Goal: Task Accomplishment & Management: Manage account settings

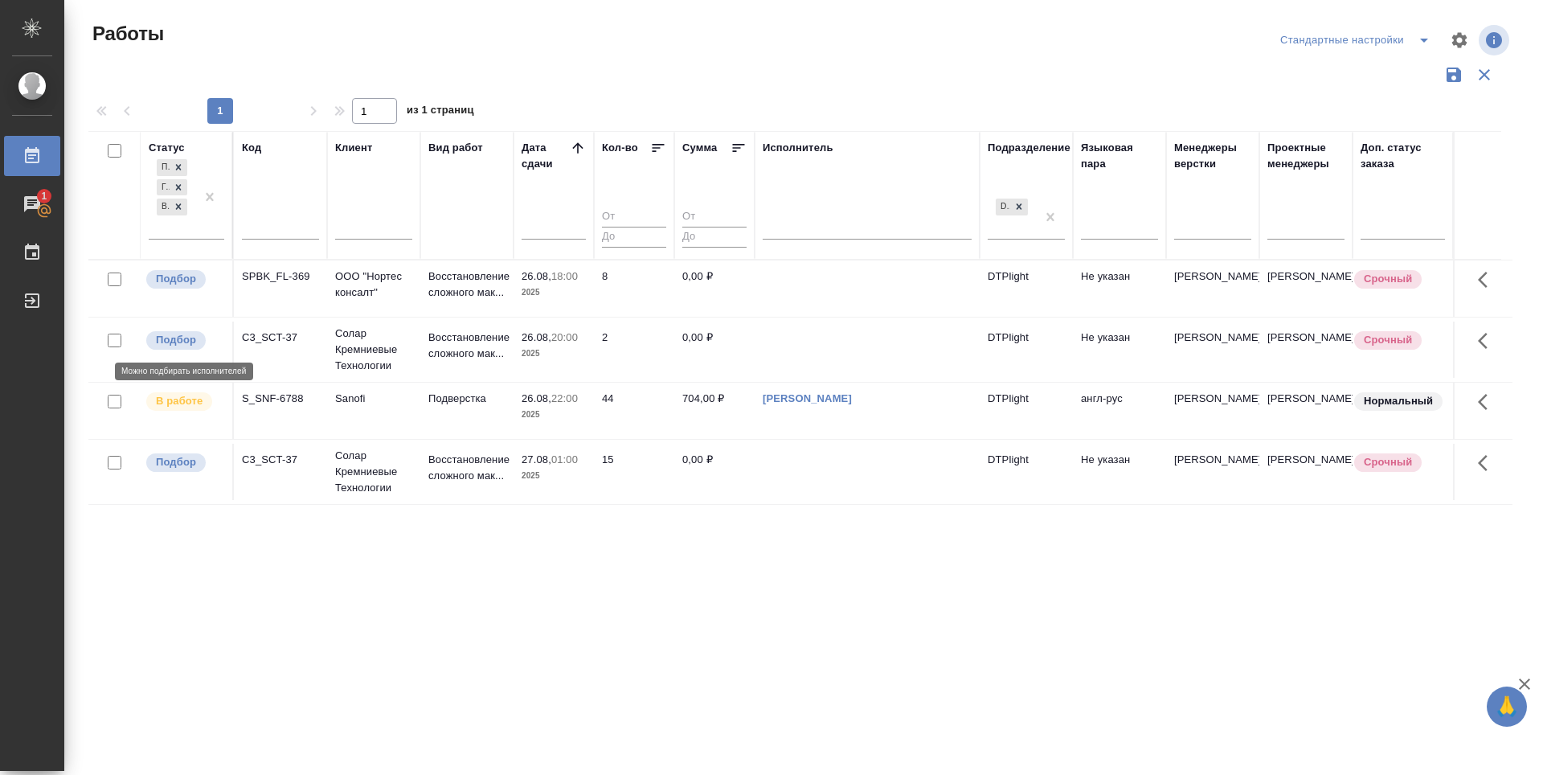
click at [169, 337] on p "Подбор" at bounding box center [176, 340] width 40 height 16
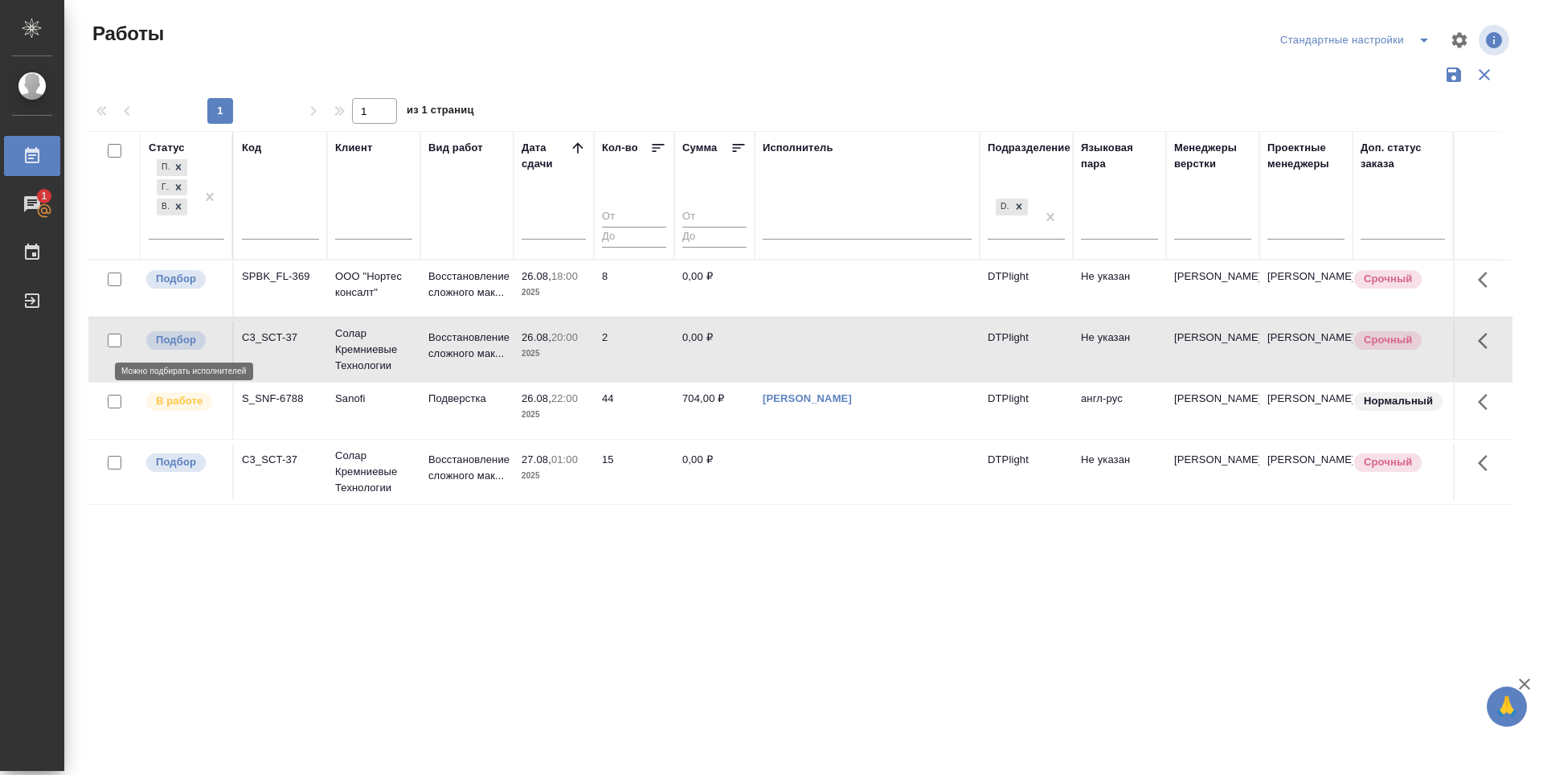
click at [169, 337] on p "Подбор" at bounding box center [176, 340] width 40 height 16
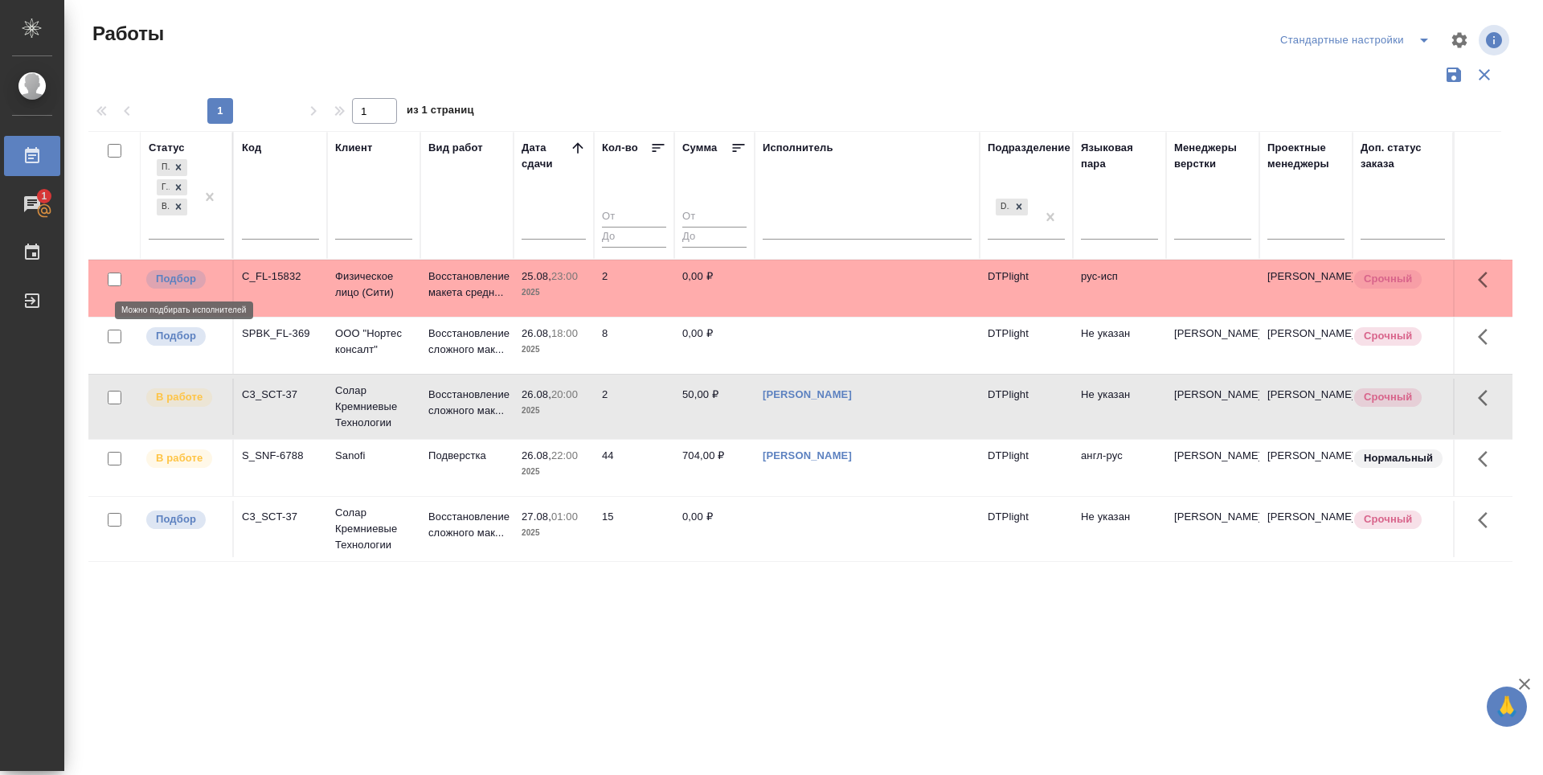
click at [178, 279] on p "Подбор" at bounding box center [176, 279] width 40 height 16
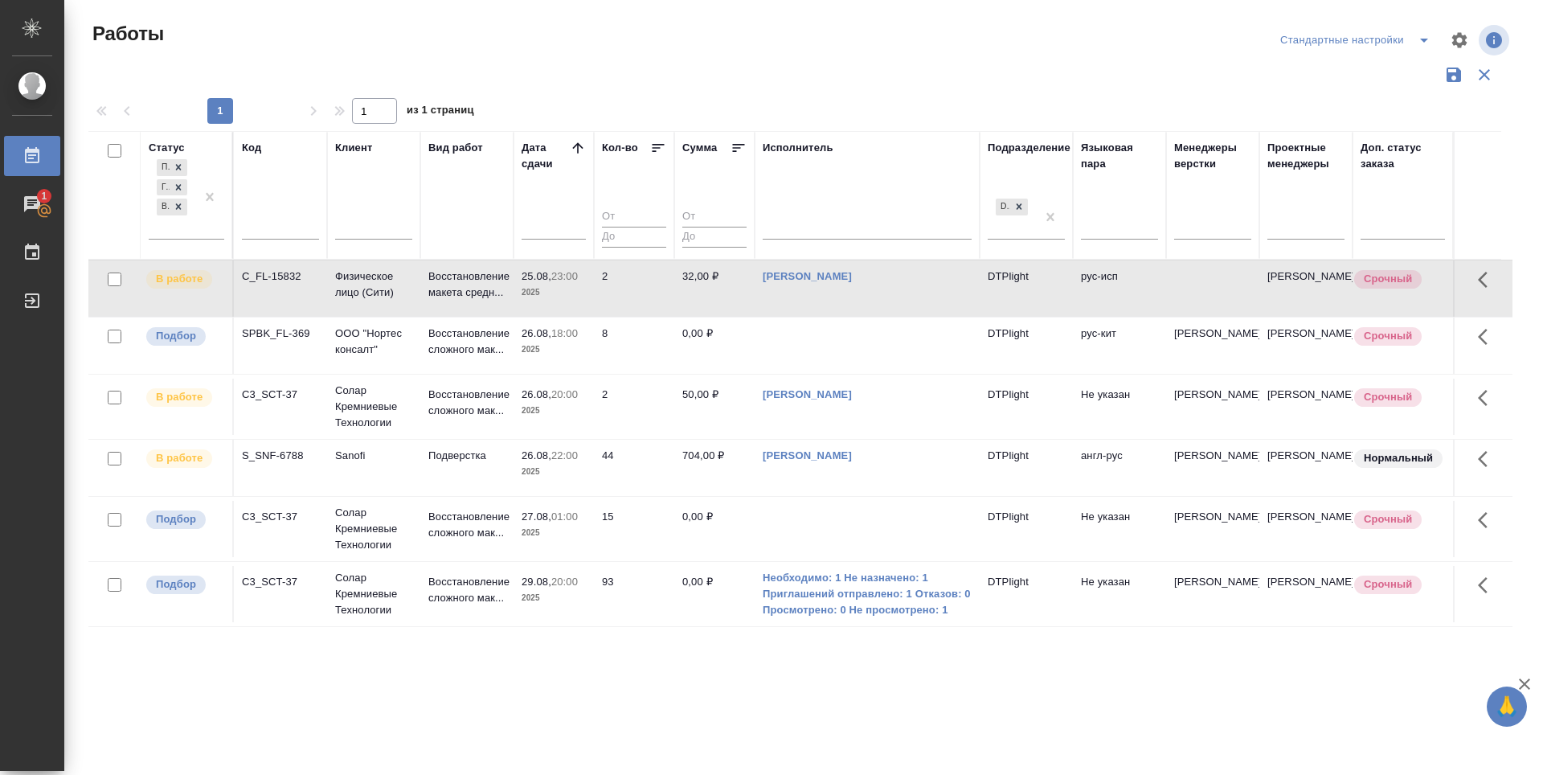
click at [881, 701] on div "Статус Подбор Готов к работе В работе Код Клиент Вид работ Дата сдачи Кол-во Су…" at bounding box center [800, 420] width 1424 height 579
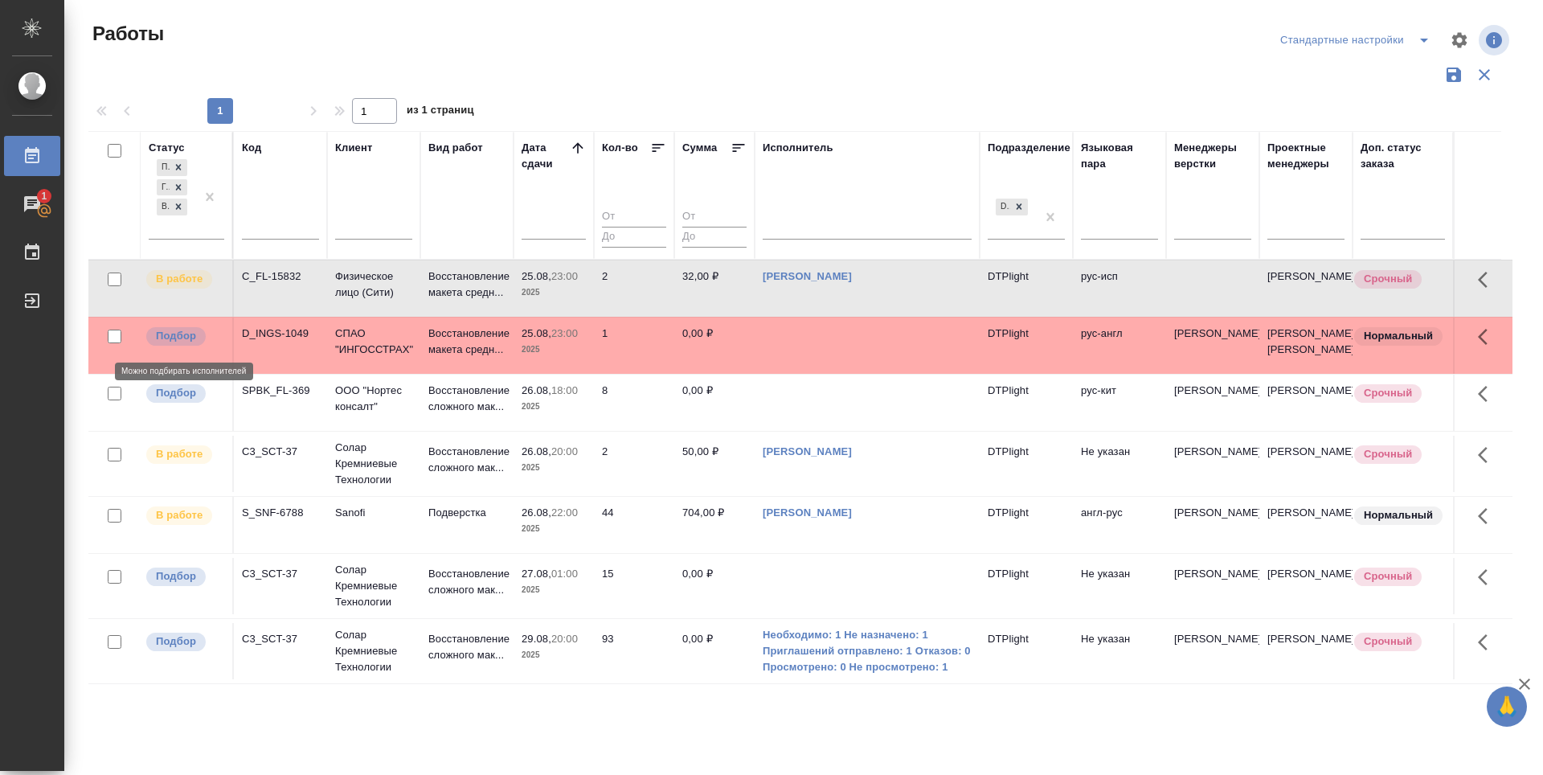
click at [182, 341] on p "Подбор" at bounding box center [176, 336] width 40 height 16
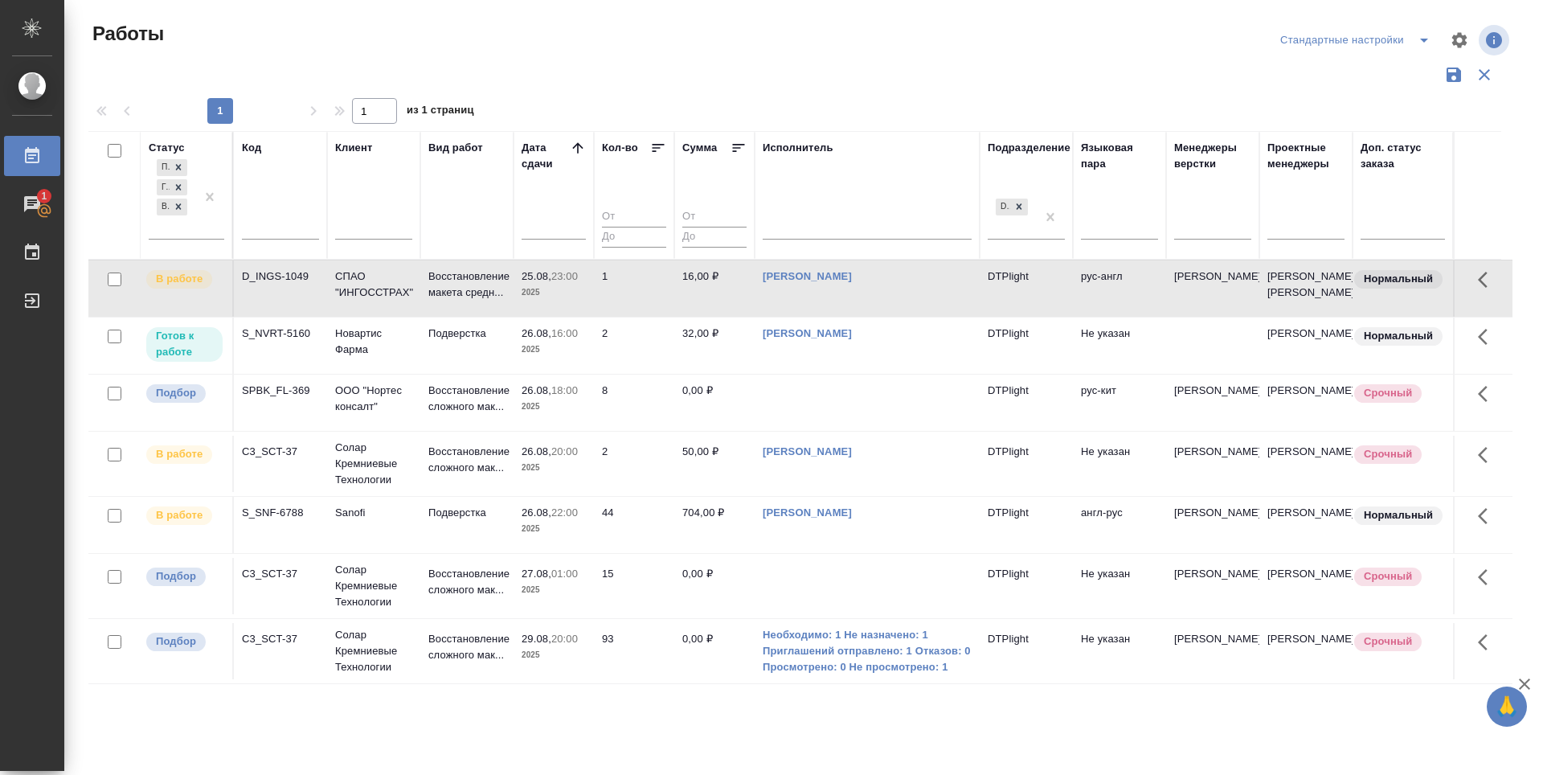
click at [561, 748] on div ".cls-1 fill:#fff; AWATERA Zubakova Viktoriya Работы 1 Чаты График Выйти Работы …" at bounding box center [771, 387] width 1543 height 775
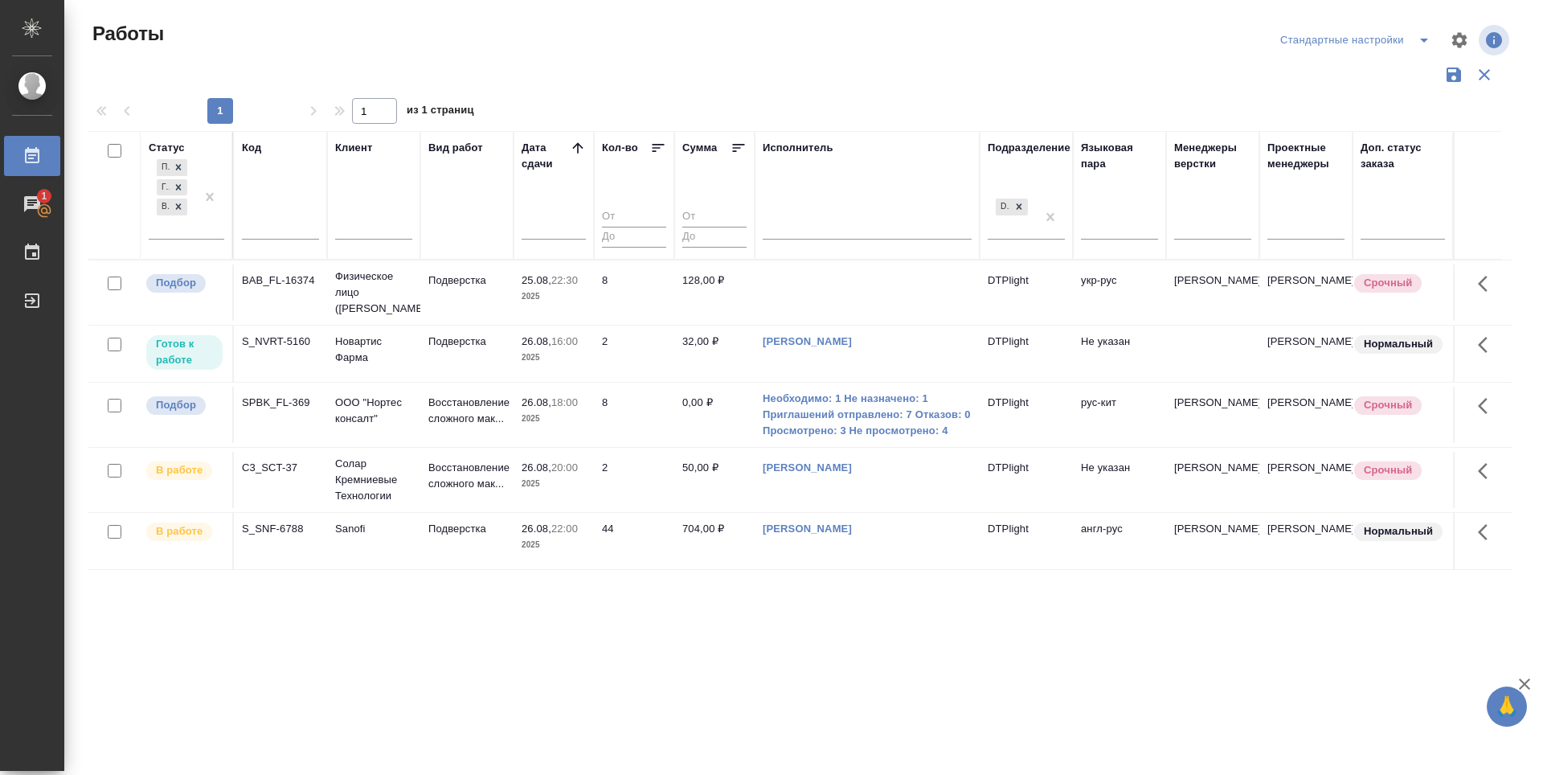
click at [849, 644] on div "Статус Подбор Готов к работе В работе Код Клиент Вид работ Дата сдачи Кол-во Су…" at bounding box center [800, 420] width 1424 height 579
click at [421, 670] on div "Статус Подбор Готов к работе В работе Код Клиент Вид работ Дата сдачи Кол-во Су…" at bounding box center [800, 420] width 1424 height 579
click at [880, 618] on div "Статус Подбор Готов к работе В работе Код Клиент Вид работ Дата сдачи Кол-во Су…" at bounding box center [800, 420] width 1424 height 579
click at [717, 612] on div "Статус Подбор Готов к работе В работе Код Клиент Вид работ Дата сдачи Кол-во Су…" at bounding box center [800, 420] width 1424 height 579
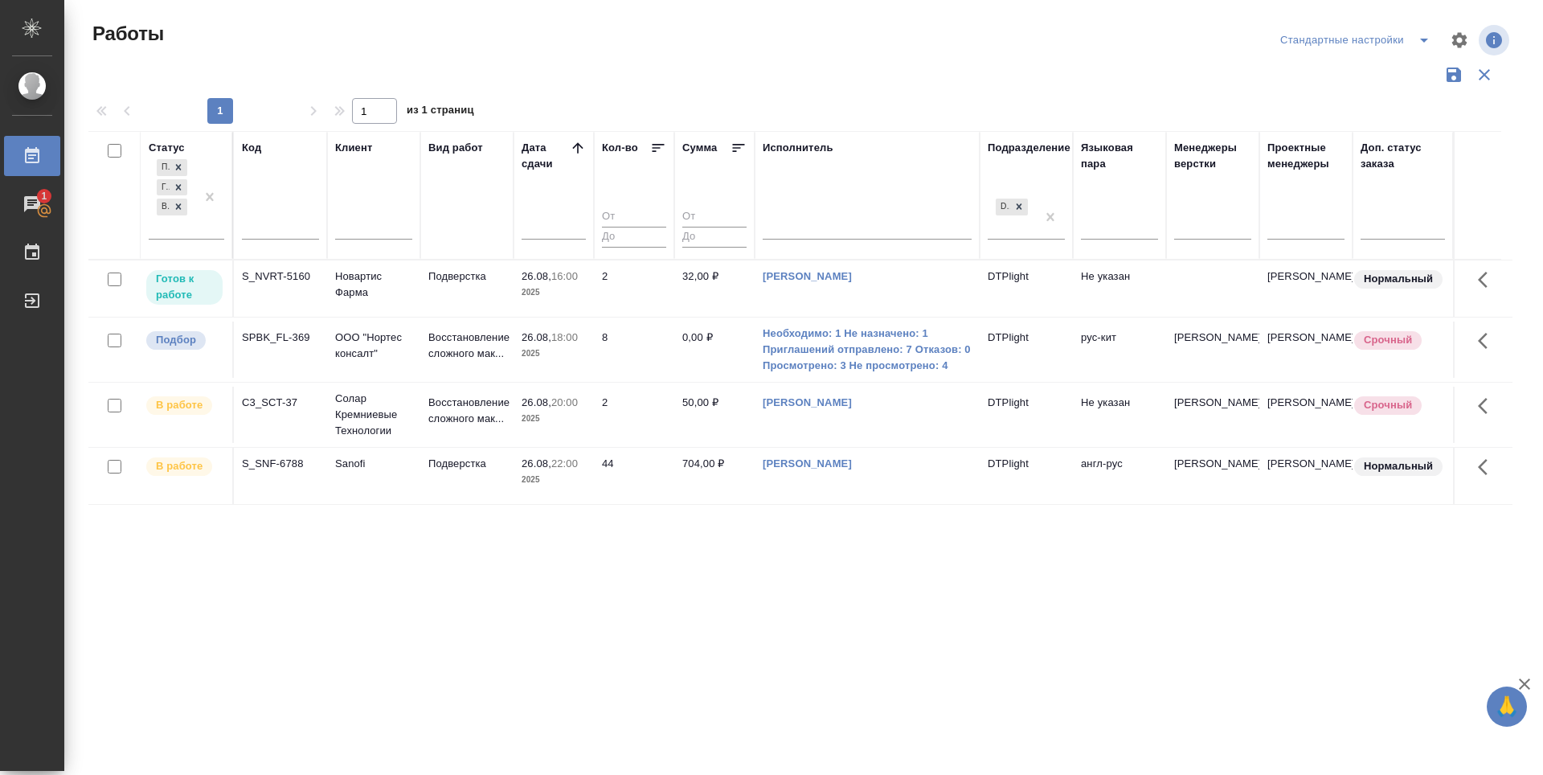
click at [906, 629] on div "Статус Подбор Готов к работе В работе Код Клиент Вид работ Дата сдачи Кол-во Су…" at bounding box center [800, 420] width 1424 height 579
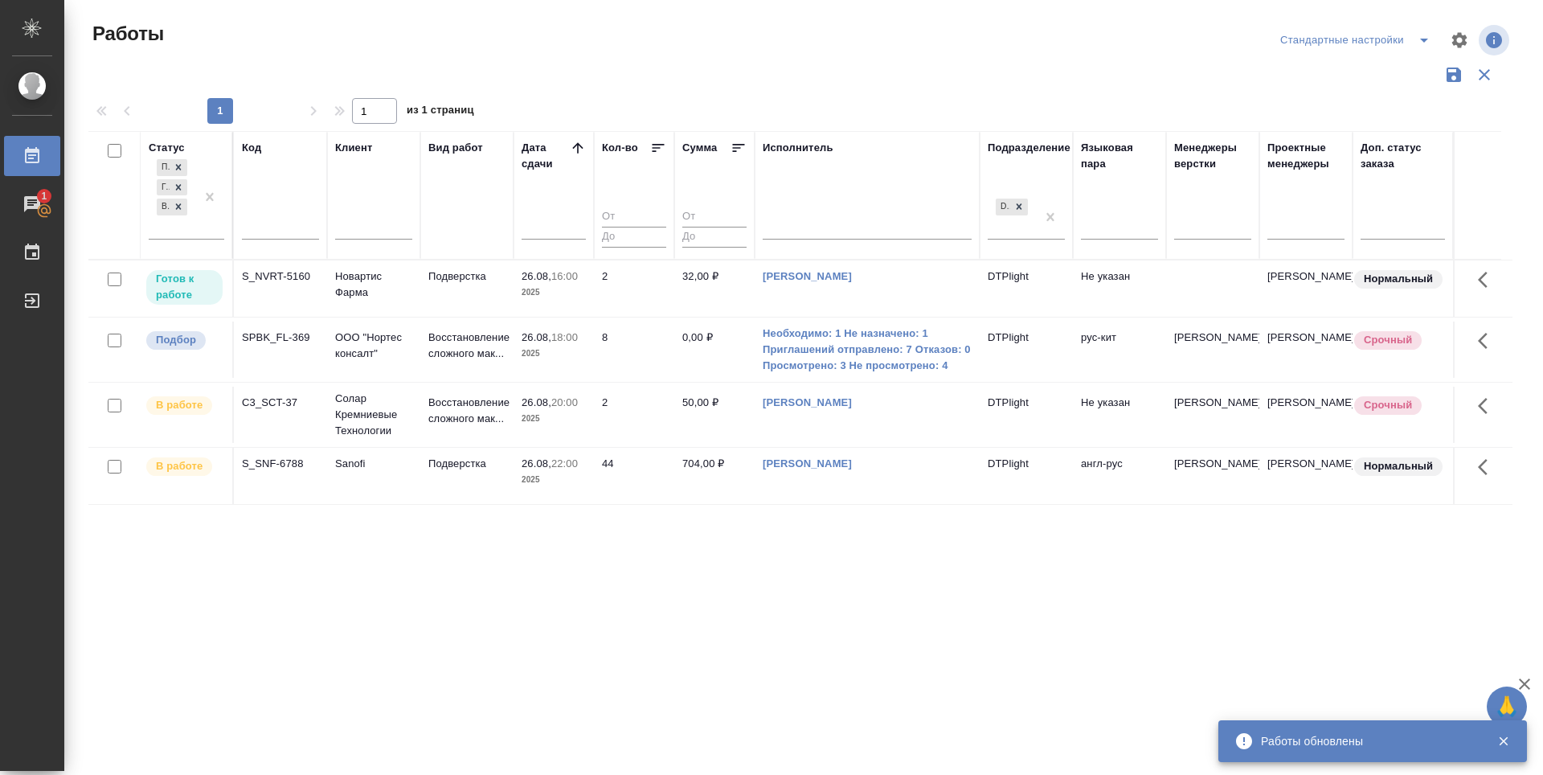
click at [681, 617] on div "Статус Подбор Готов к работе В работе Код Клиент Вид работ Дата сдачи Кол-во Су…" at bounding box center [800, 420] width 1424 height 579
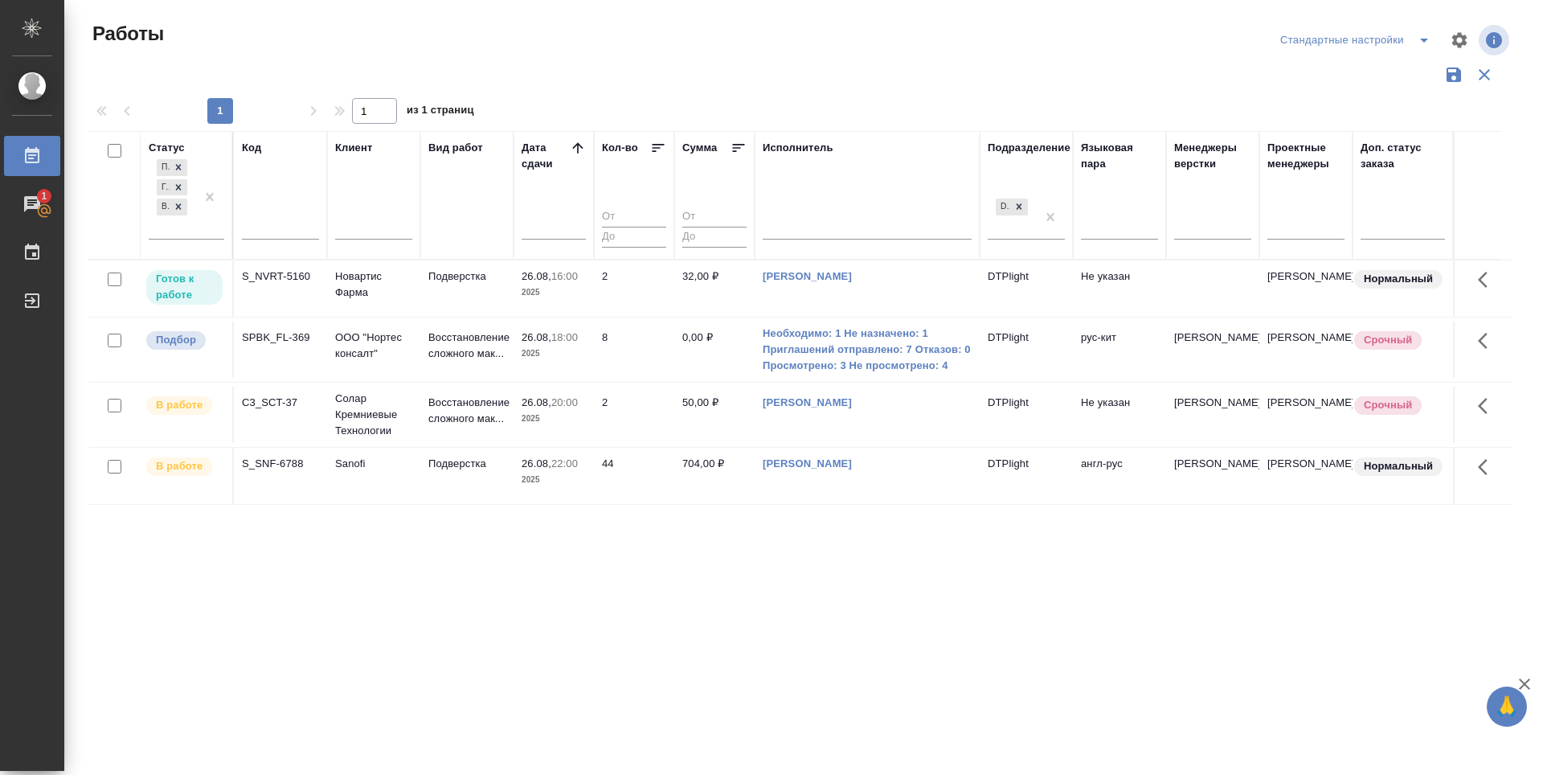
click at [498, 686] on div "Статус Подбор Готов к работе В работе Код Клиент Вид работ Дата сдачи Кол-во Су…" at bounding box center [800, 420] width 1424 height 579
click at [180, 288] on p "Готов к работе" at bounding box center [184, 287] width 57 height 32
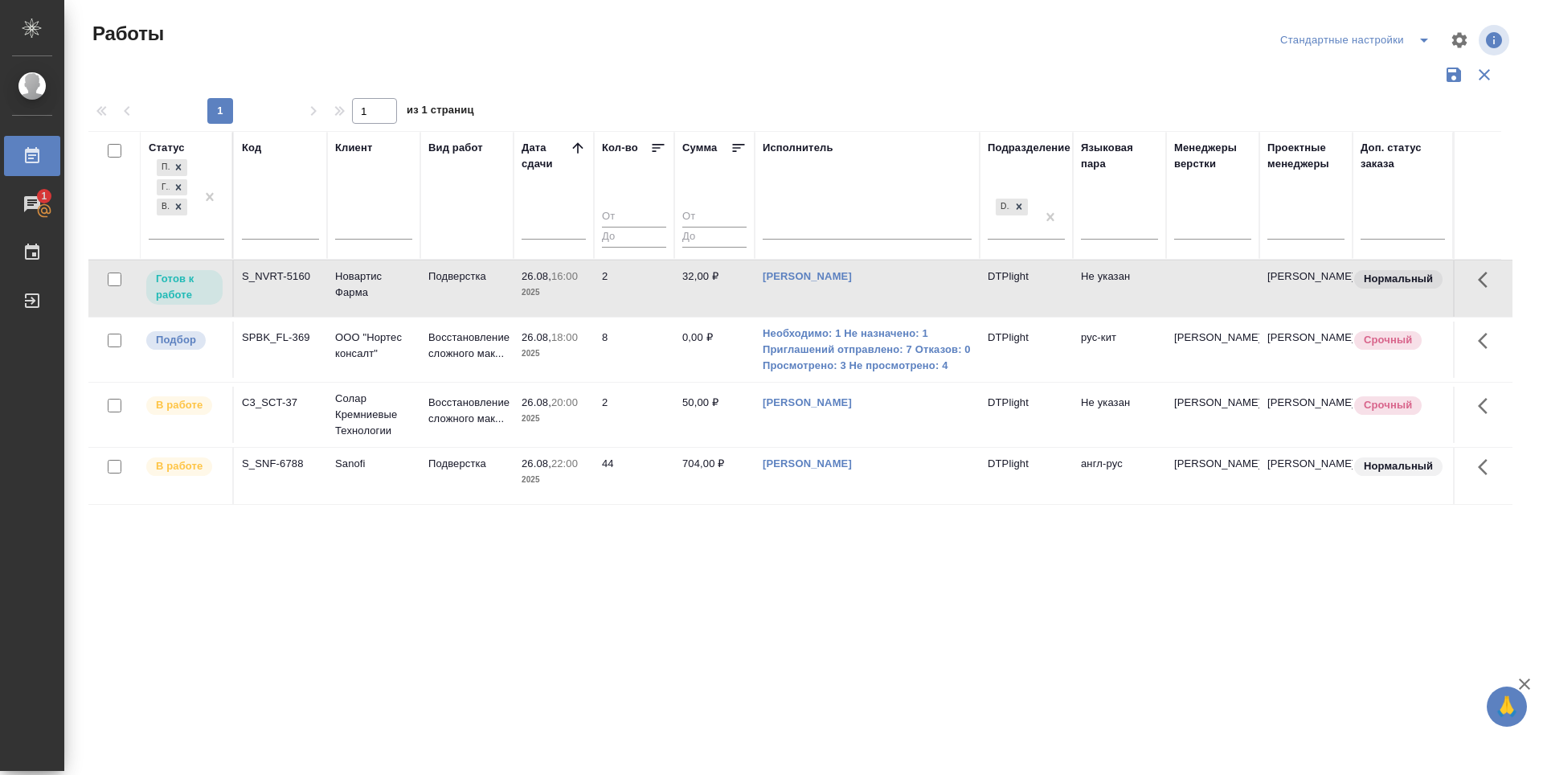
click at [577, 603] on div "Статус Подбор Готов к работе В работе Код Клиент Вид работ Дата сдачи Кол-во Су…" at bounding box center [800, 420] width 1424 height 579
click at [168, 333] on p "Подбор" at bounding box center [176, 340] width 40 height 16
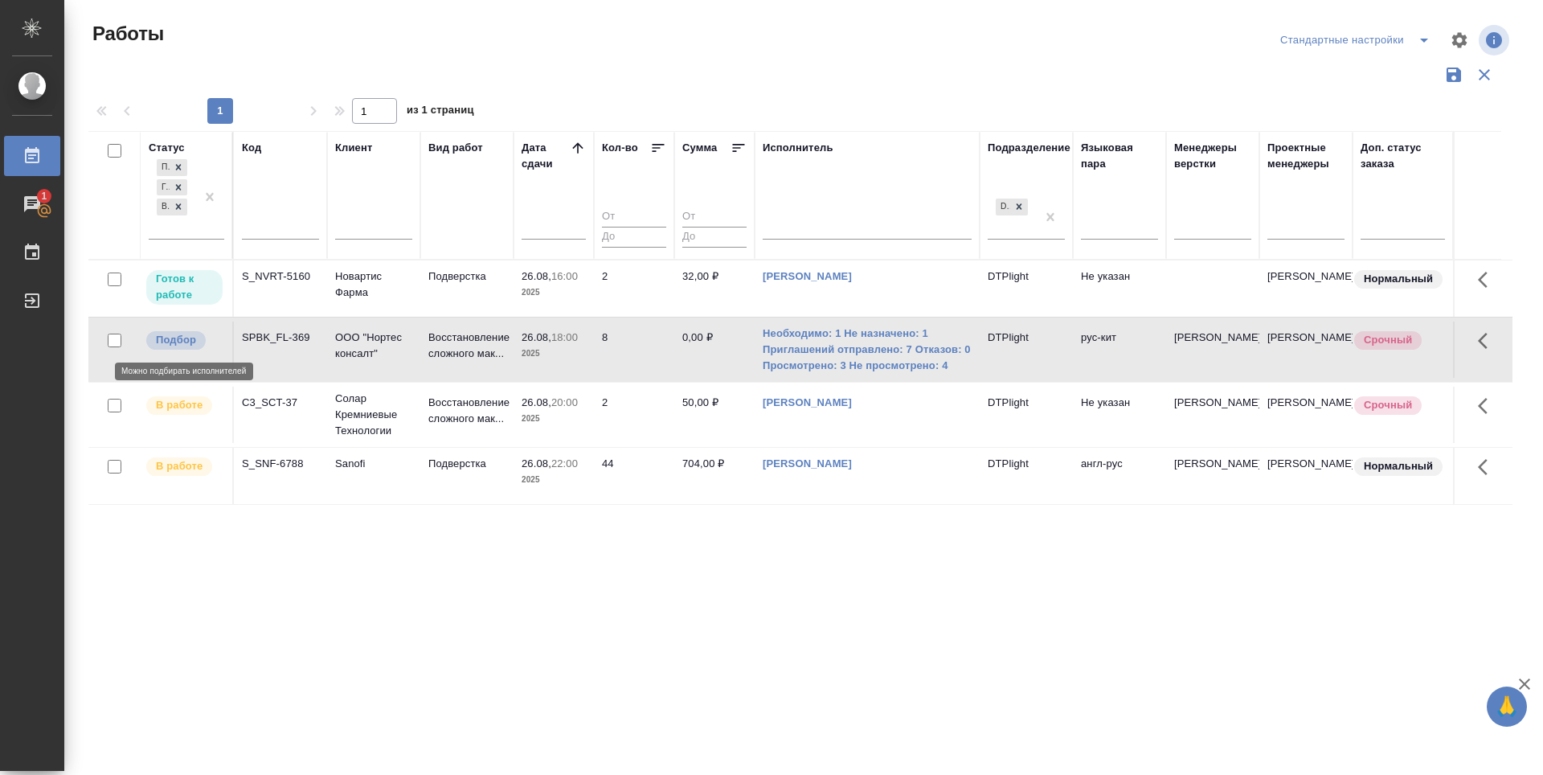
click at [168, 333] on p "Подбор" at bounding box center [176, 340] width 40 height 16
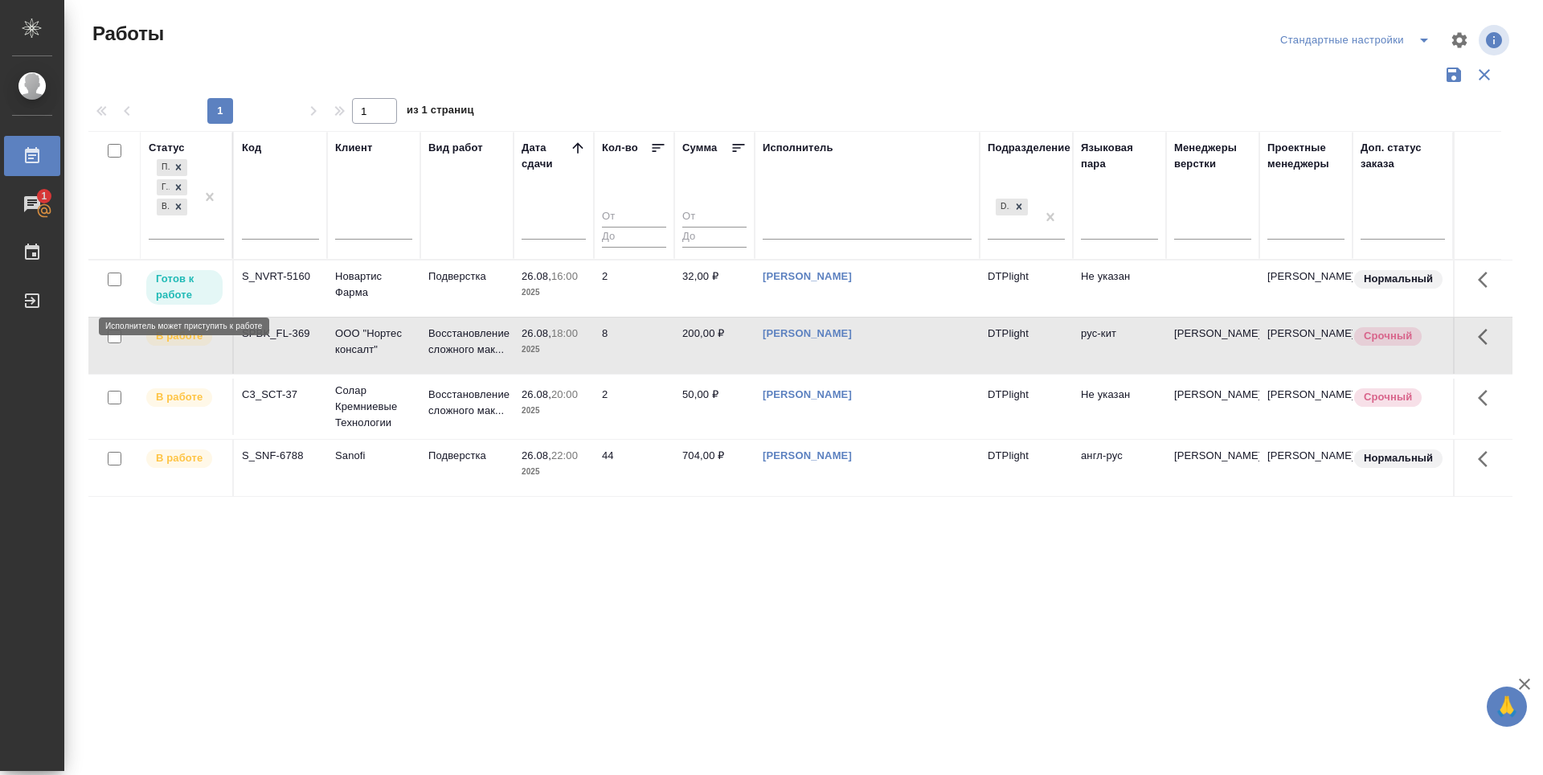
click at [199, 291] on p "Готов к работе" at bounding box center [184, 287] width 57 height 32
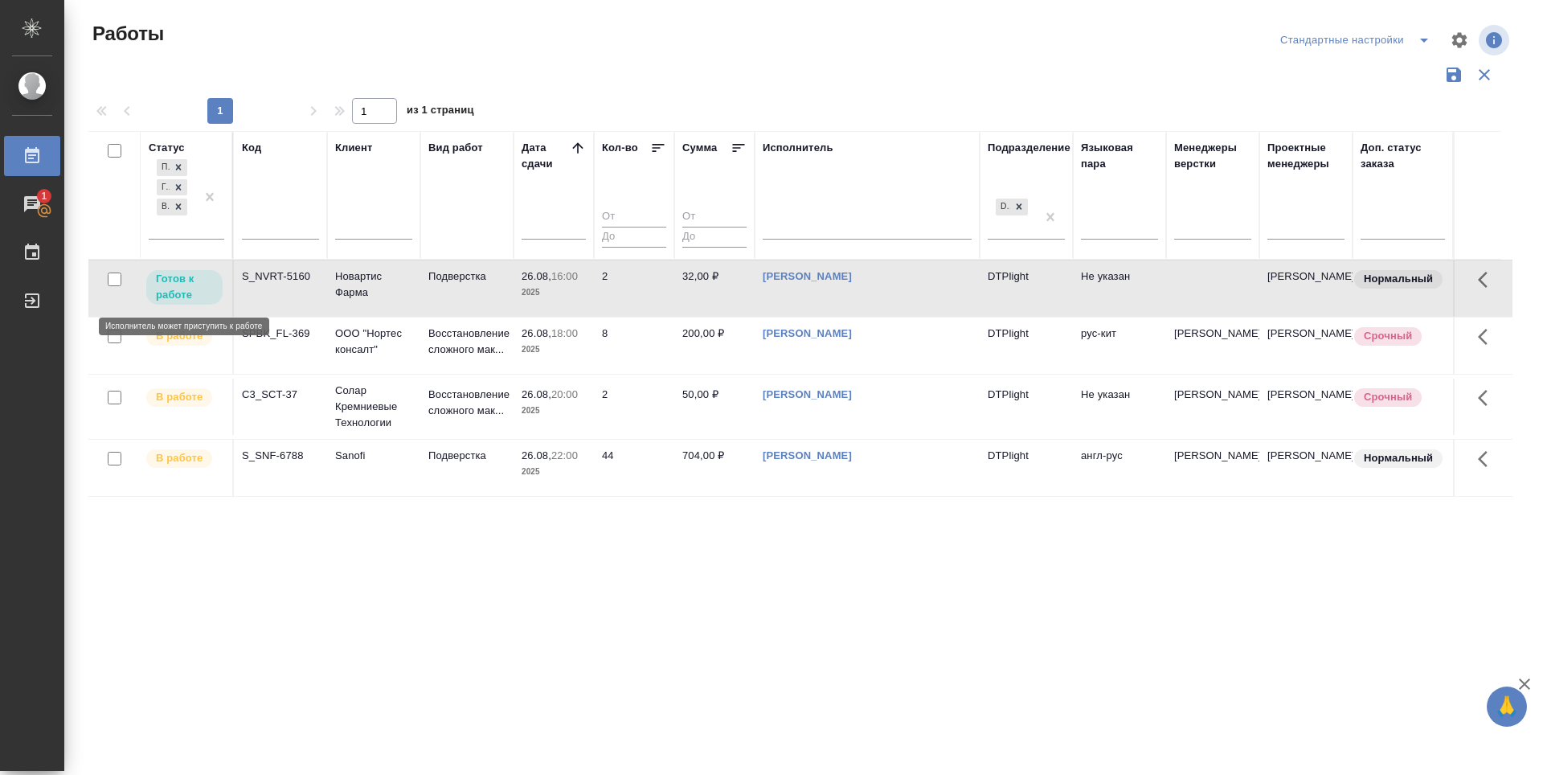
click at [199, 291] on p "Готов к работе" at bounding box center [184, 287] width 57 height 32
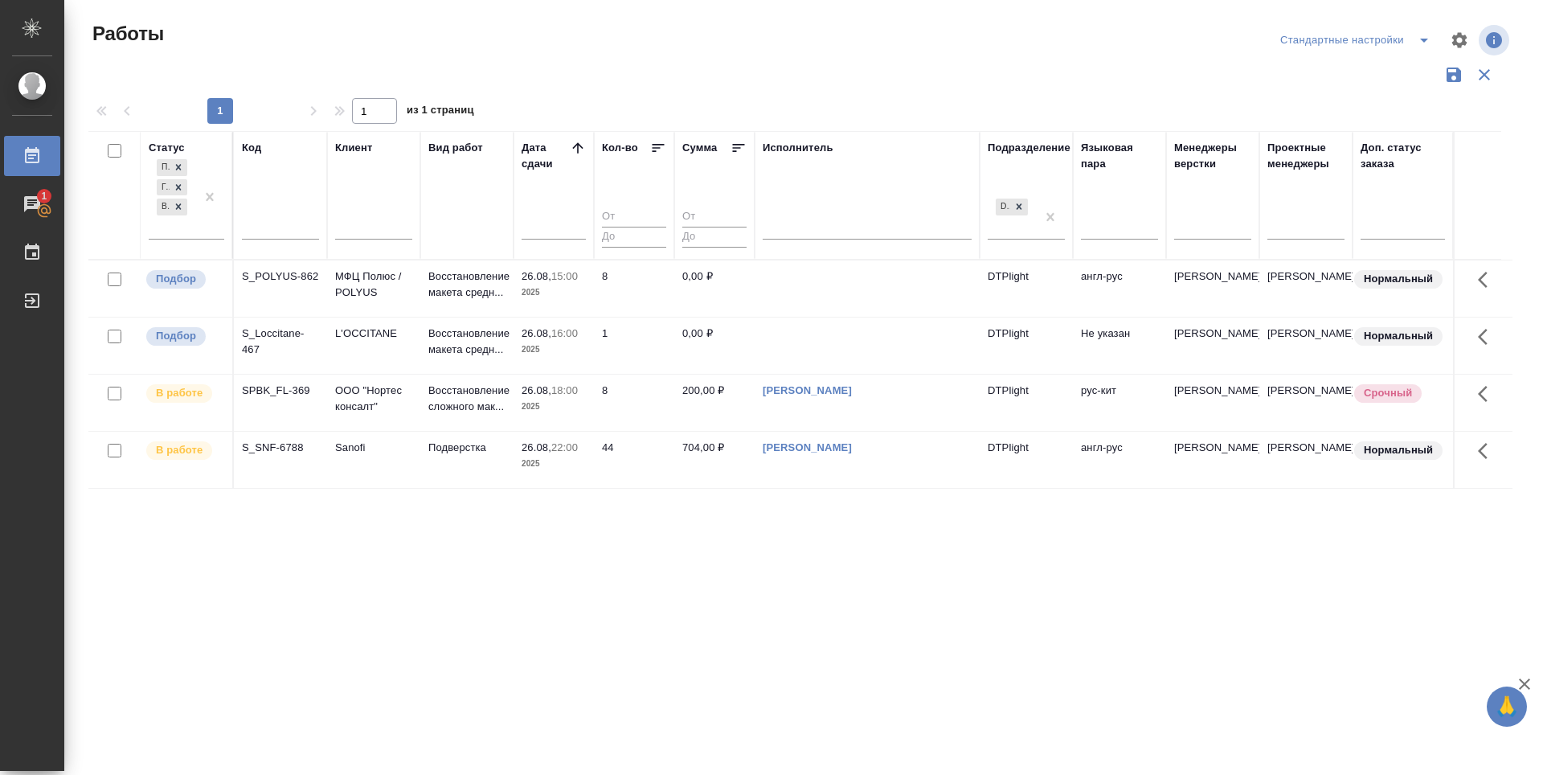
click at [927, 678] on div "Статус Подбор Готов к работе В работе Код Клиент Вид работ Дата сдачи Кол-во Су…" at bounding box center [800, 420] width 1424 height 579
click at [869, 648] on div "Статус Подбор Готов к работе В работе Код Клиент Вид работ Дата сдачи Кол-во Су…" at bounding box center [800, 420] width 1424 height 579
click at [185, 329] on p "Подбор" at bounding box center [176, 336] width 40 height 16
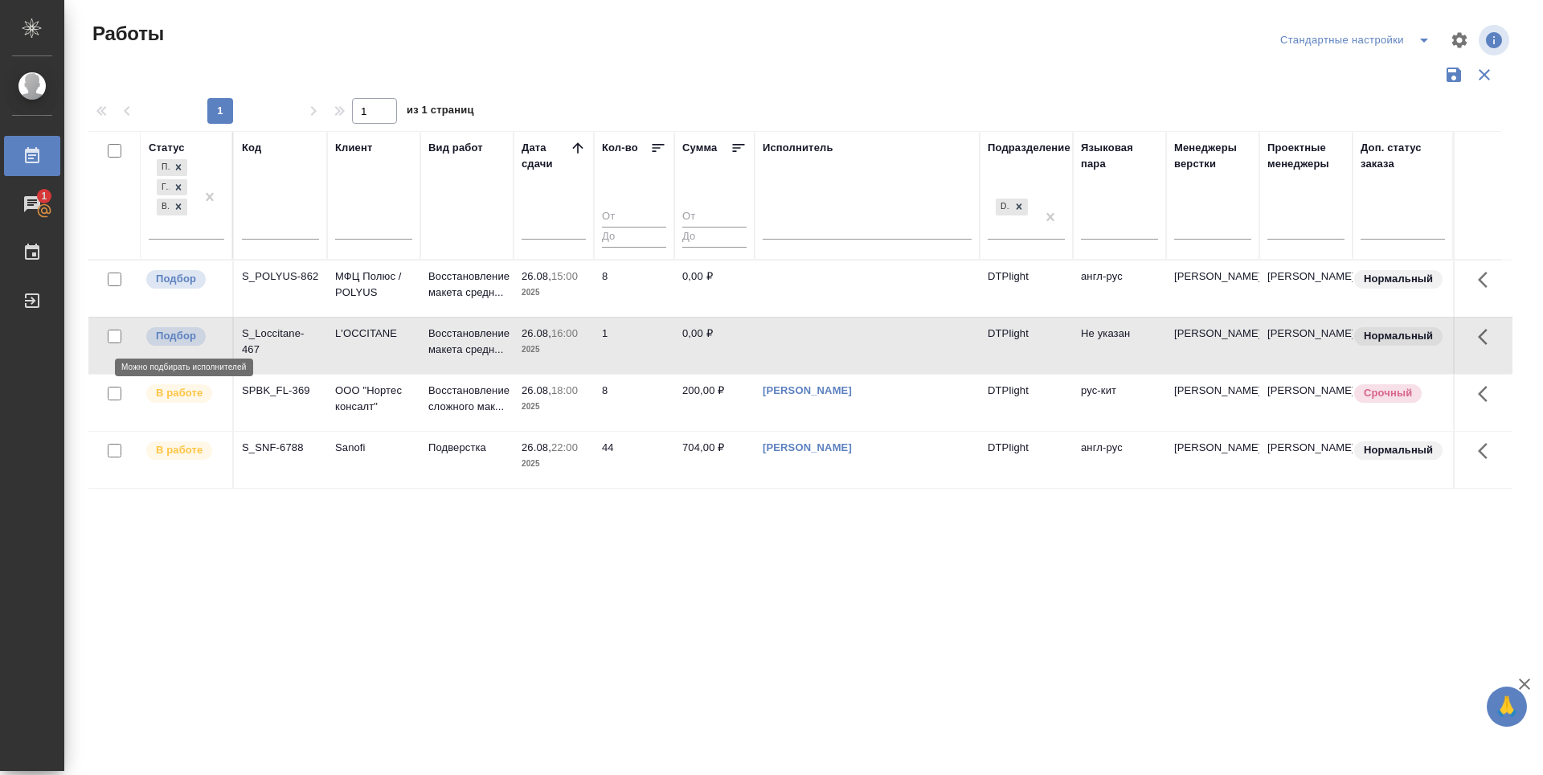
click at [185, 329] on p "Подбор" at bounding box center [176, 336] width 40 height 16
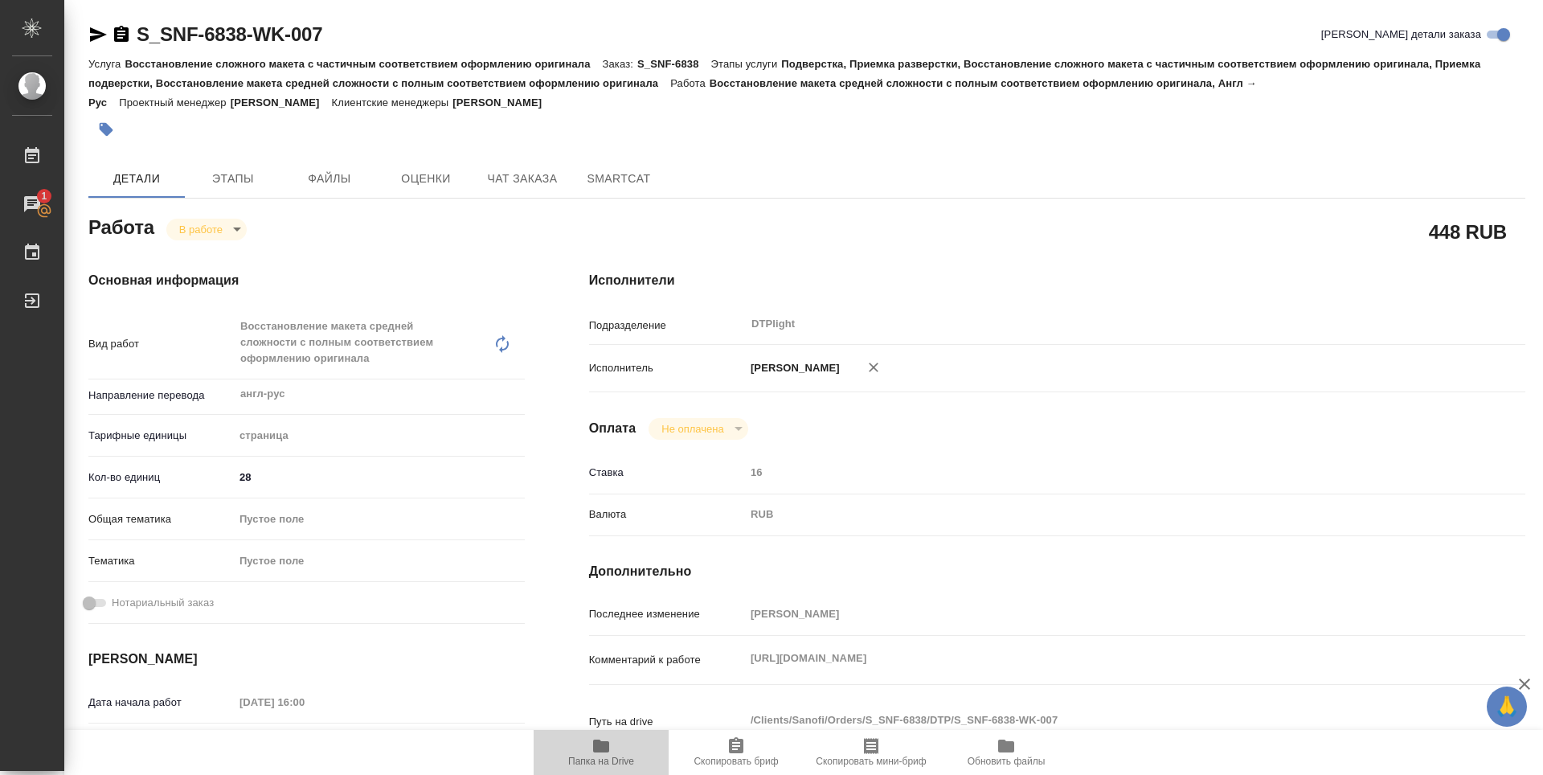
click at [609, 740] on icon "button" at bounding box center [600, 745] width 19 height 19
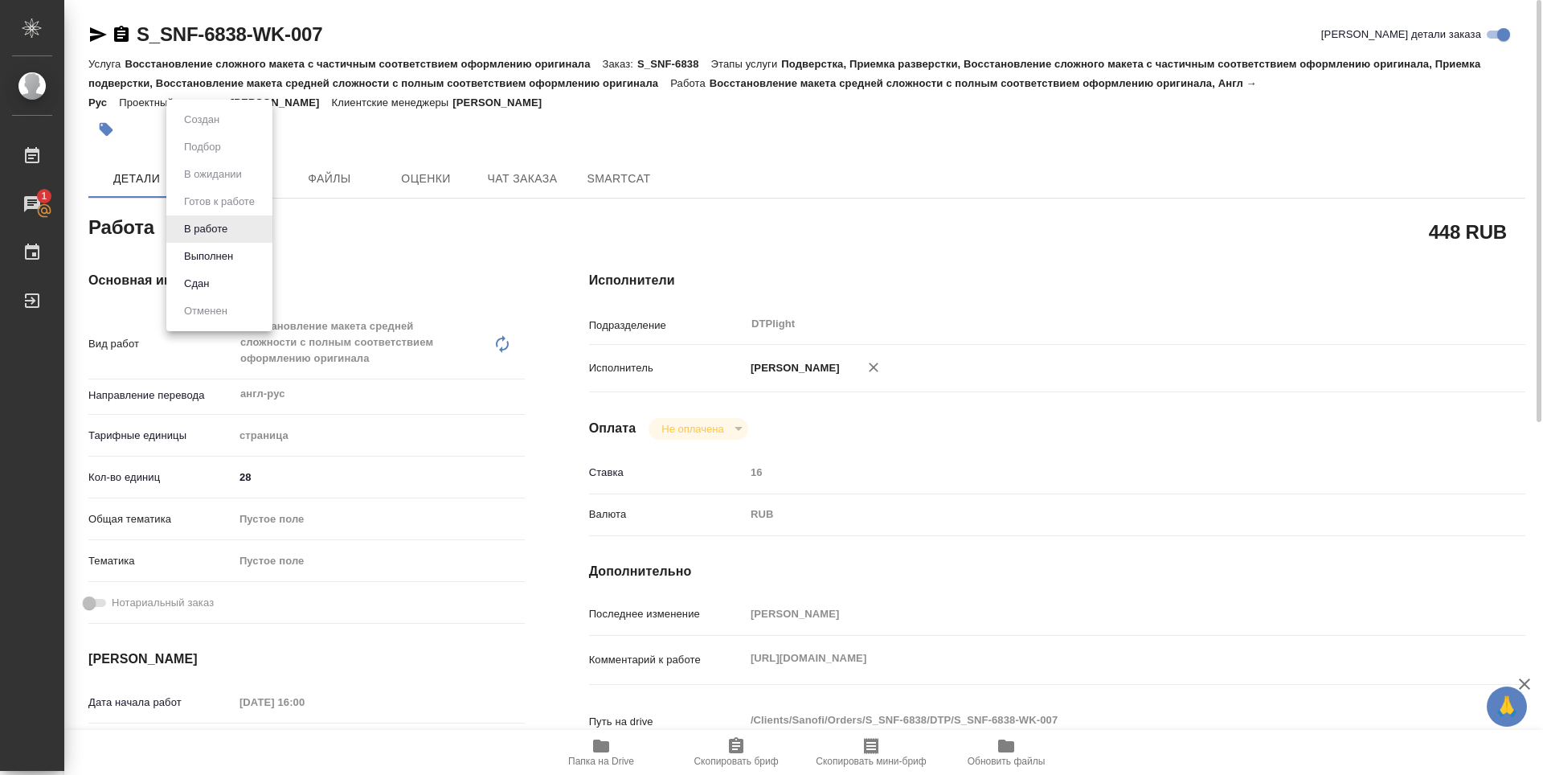
click at [223, 234] on body "🙏 .cls-1 fill:#fff; AWATERA Zubakova Viktoriya Работы 1 Чаты График Выйти S_SNF…" at bounding box center [771, 387] width 1543 height 775
click at [224, 252] on button "Выполнен" at bounding box center [208, 256] width 59 height 18
type textarea "x"
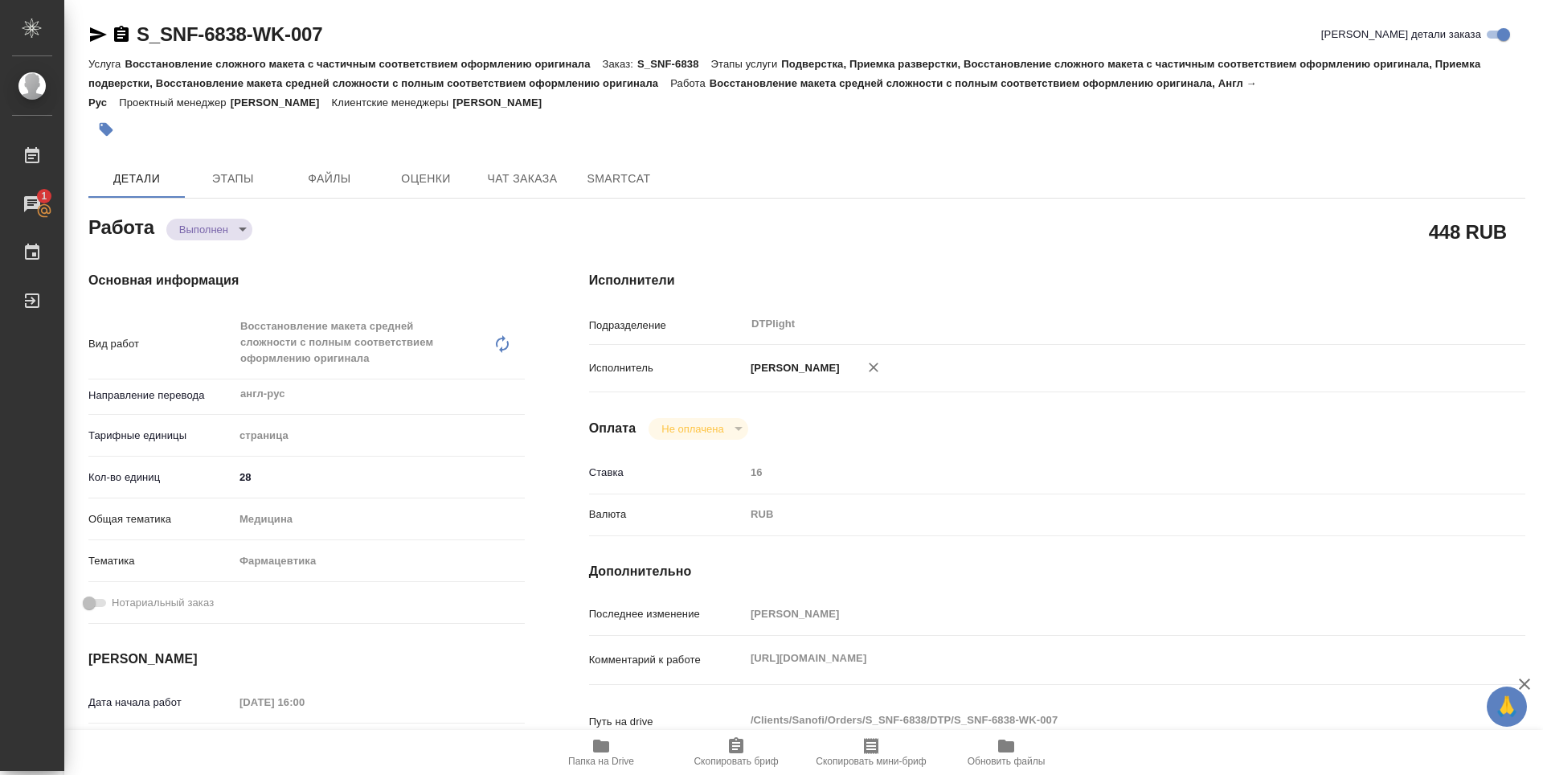
type textarea "x"
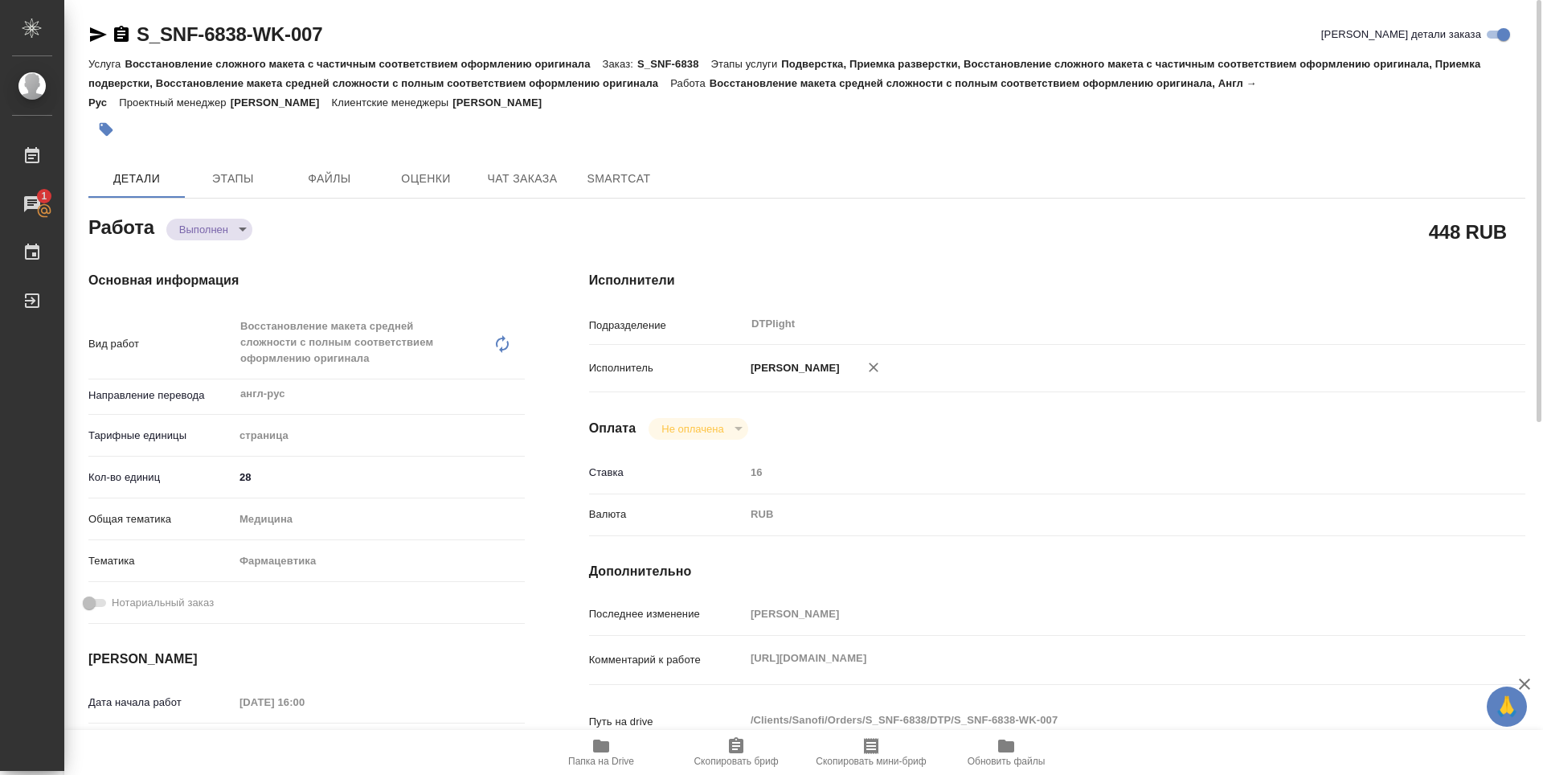
type textarea "x"
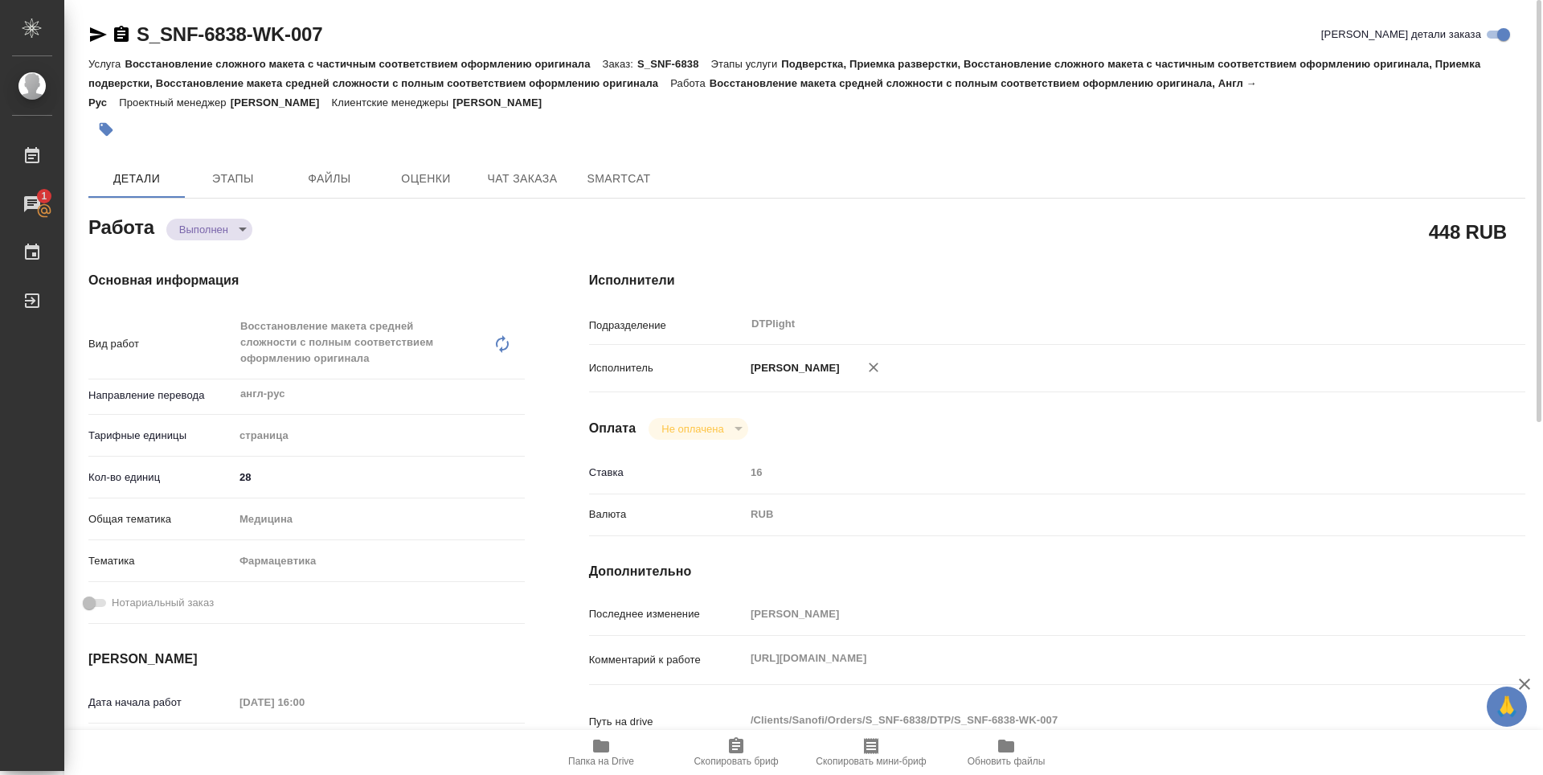
type textarea "x"
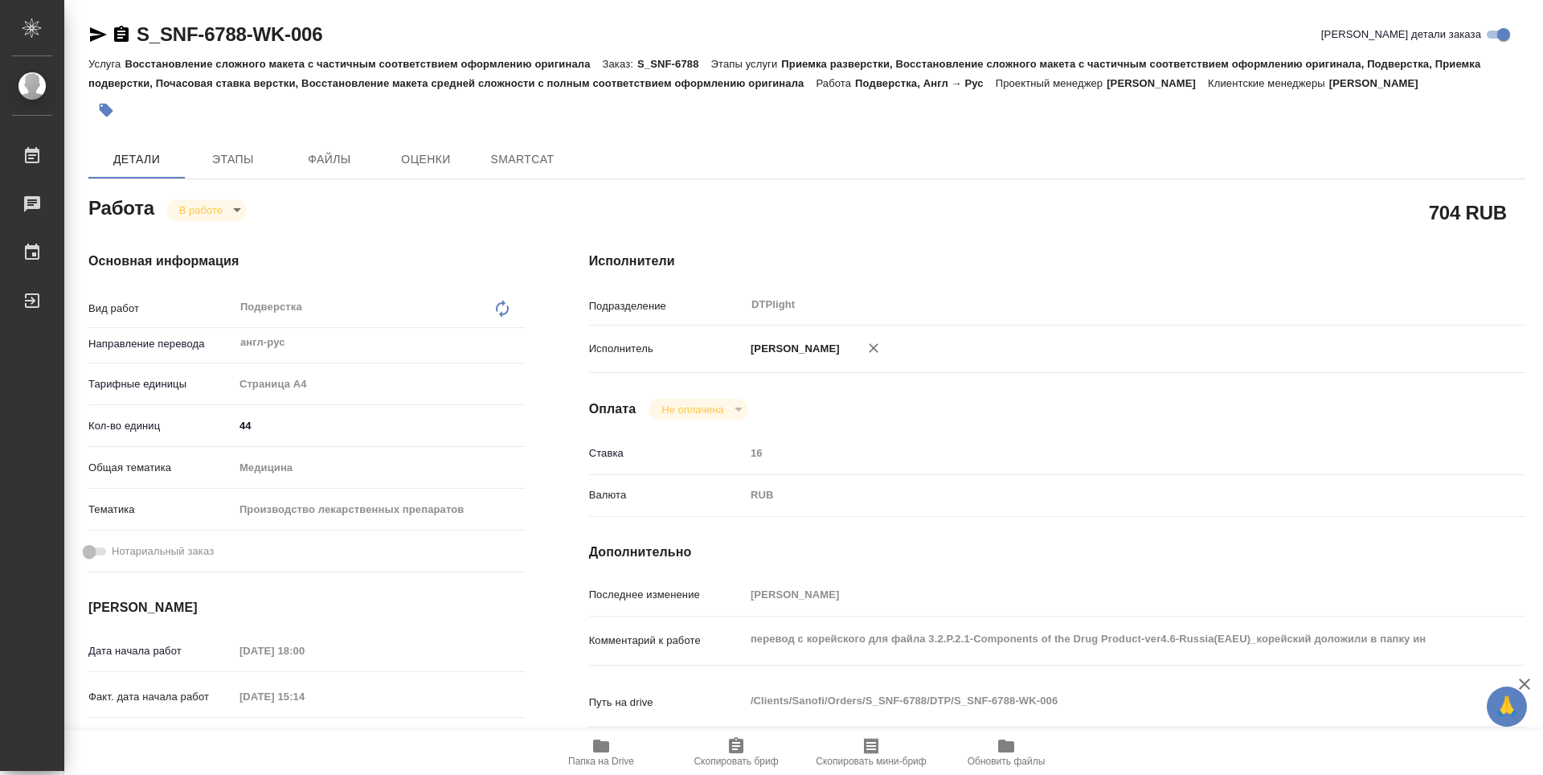
type textarea "x"
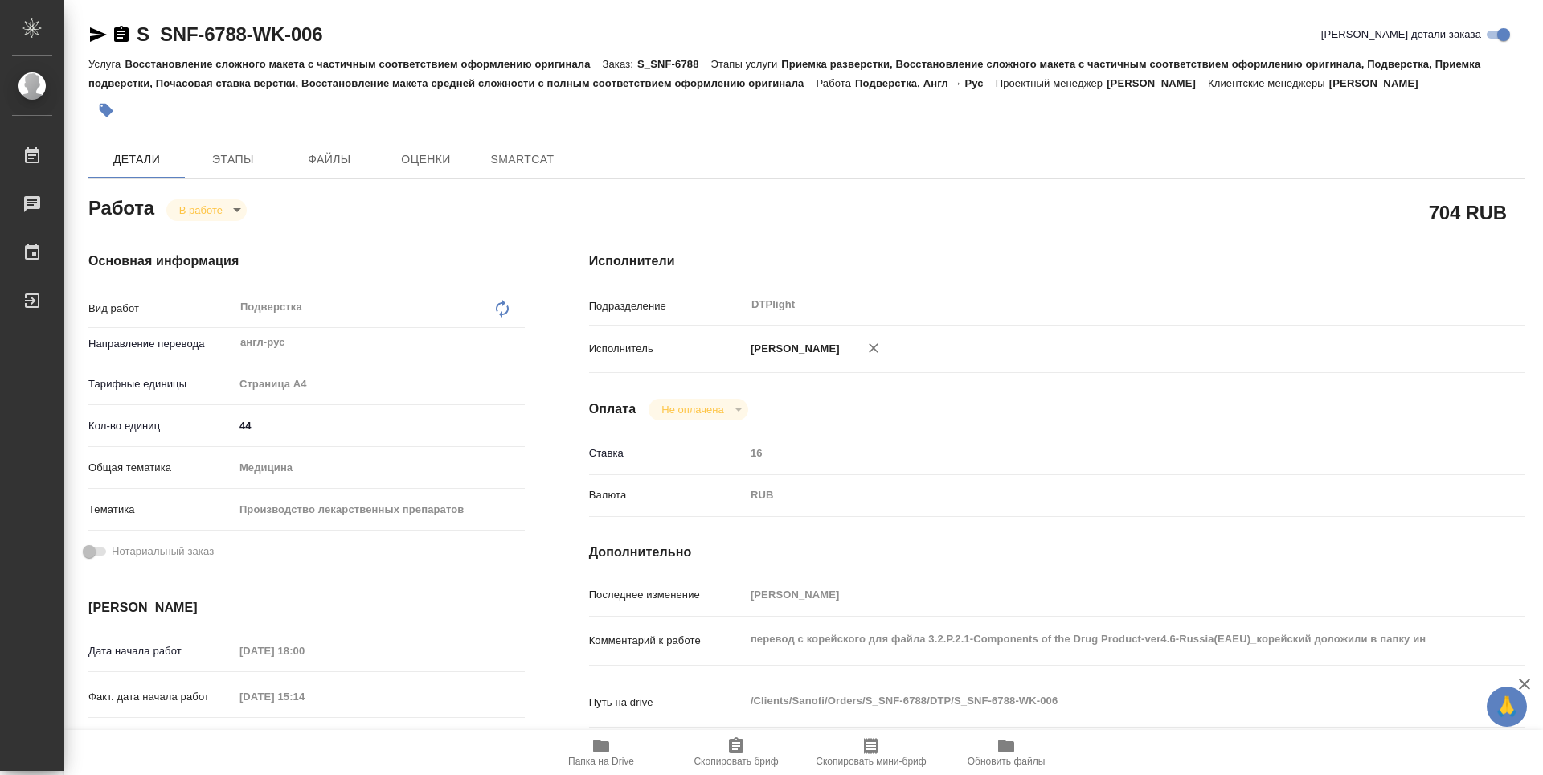
type textarea "x"
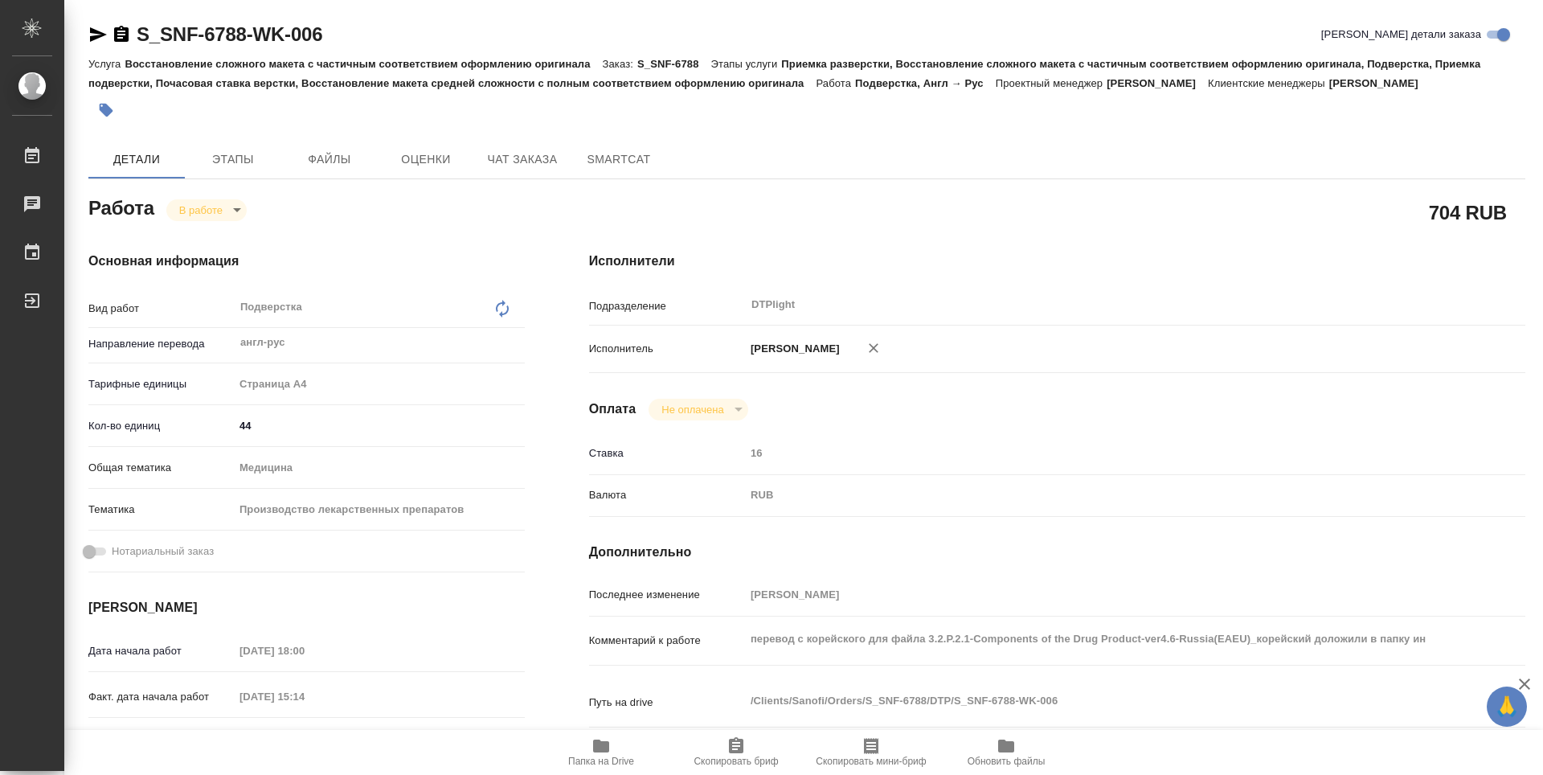
type textarea "x"
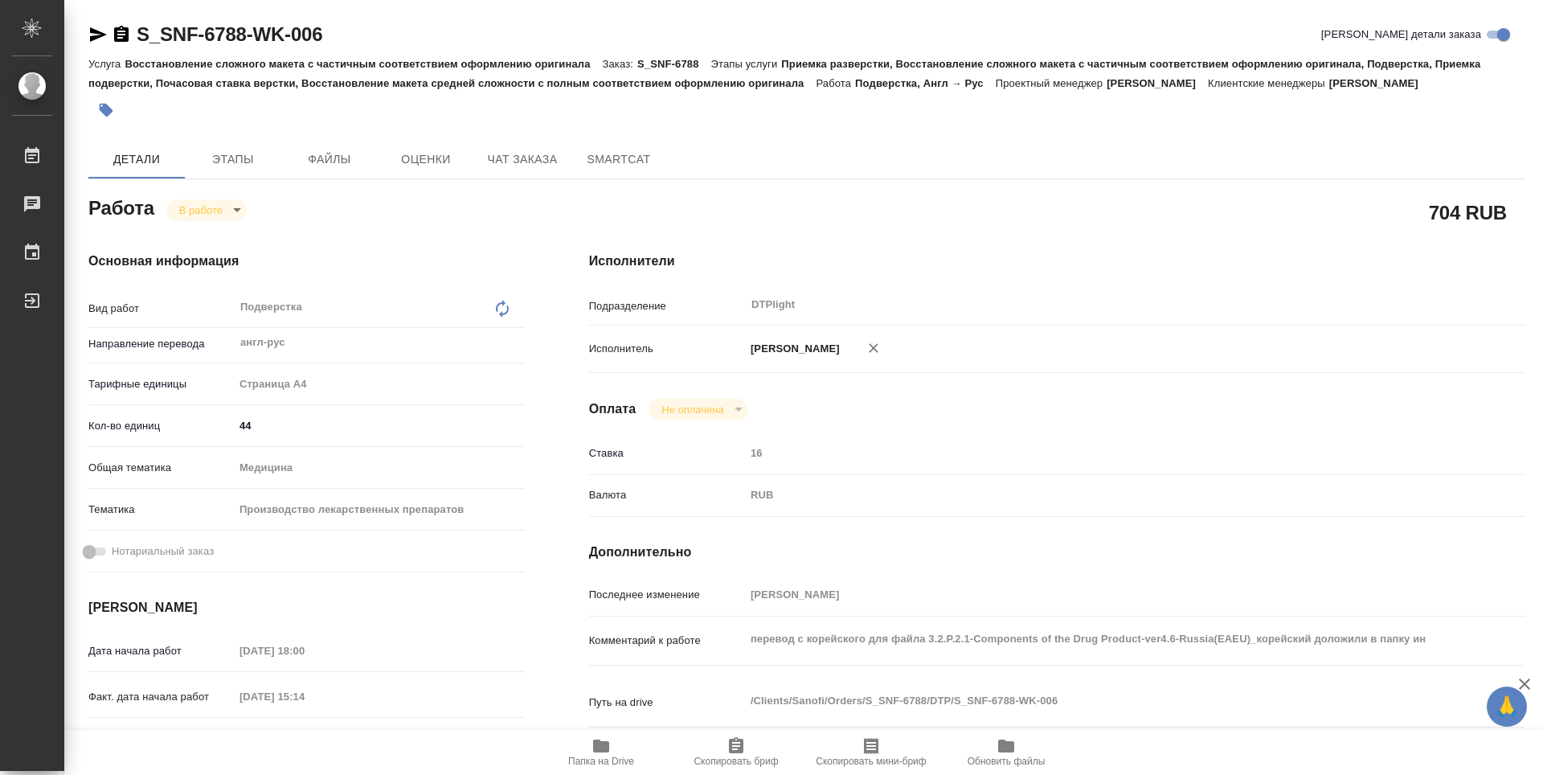
type textarea "x"
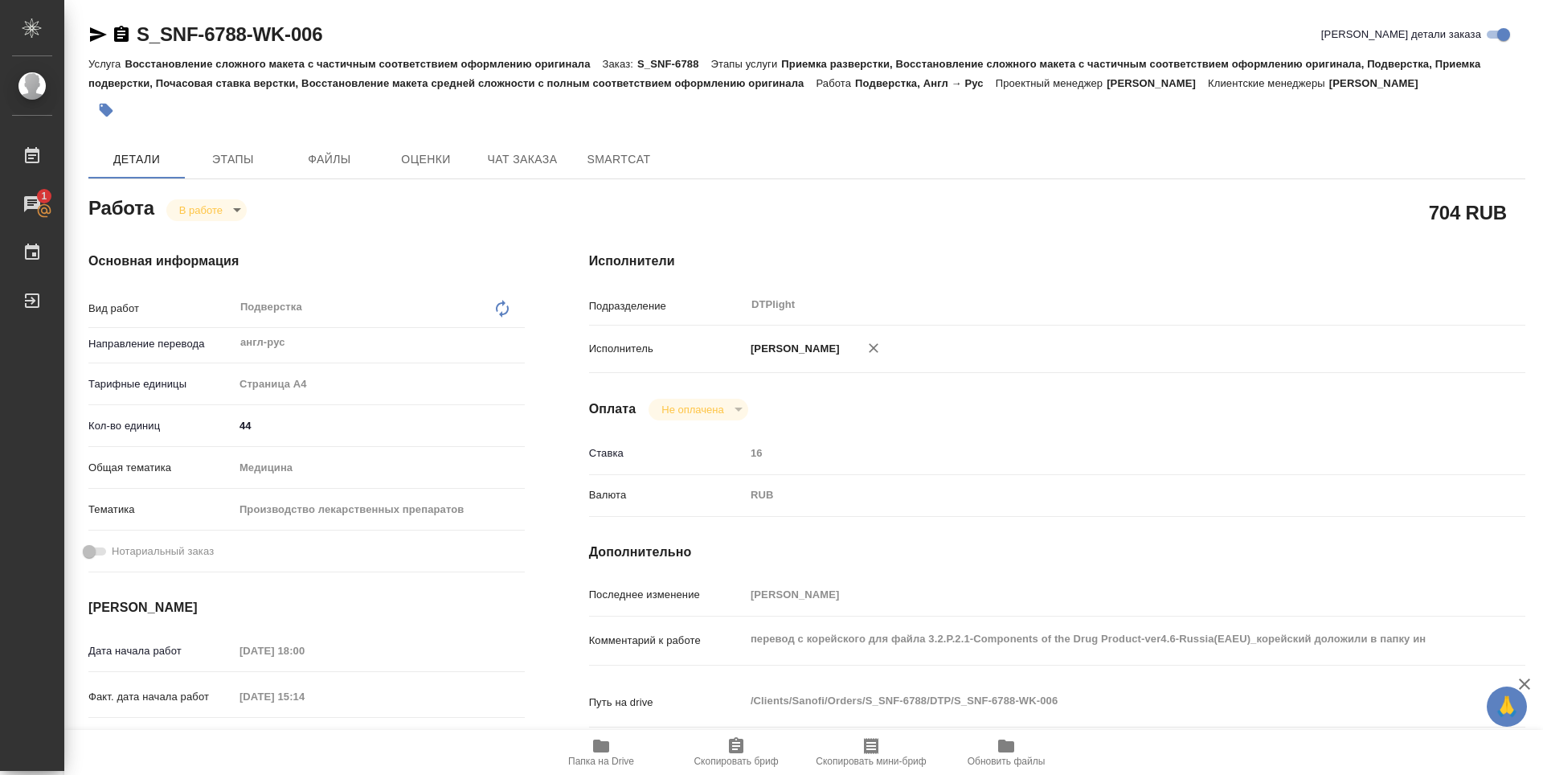
type textarea "x"
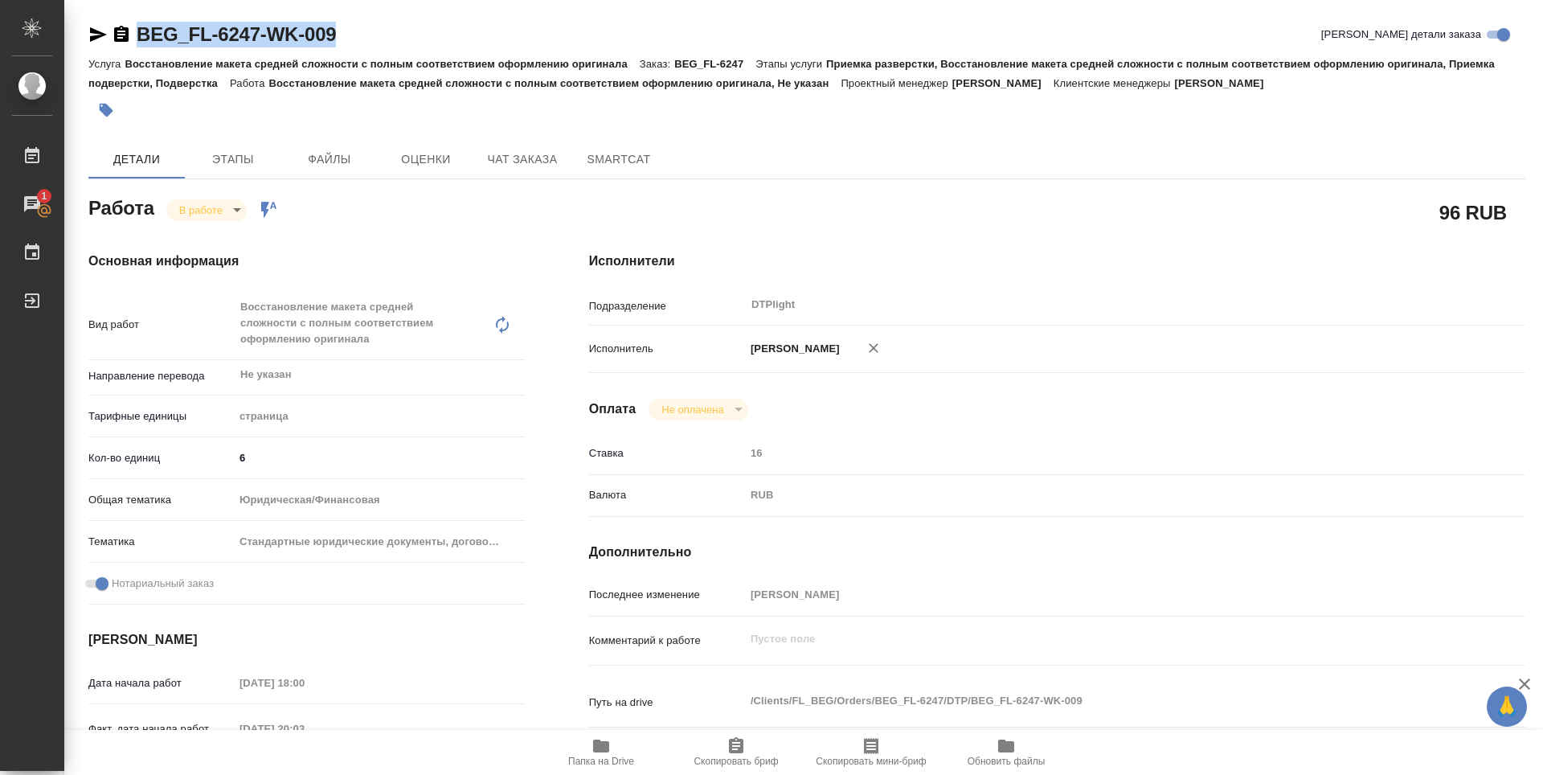
click at [92, 30] on icon "button" at bounding box center [98, 34] width 17 height 14
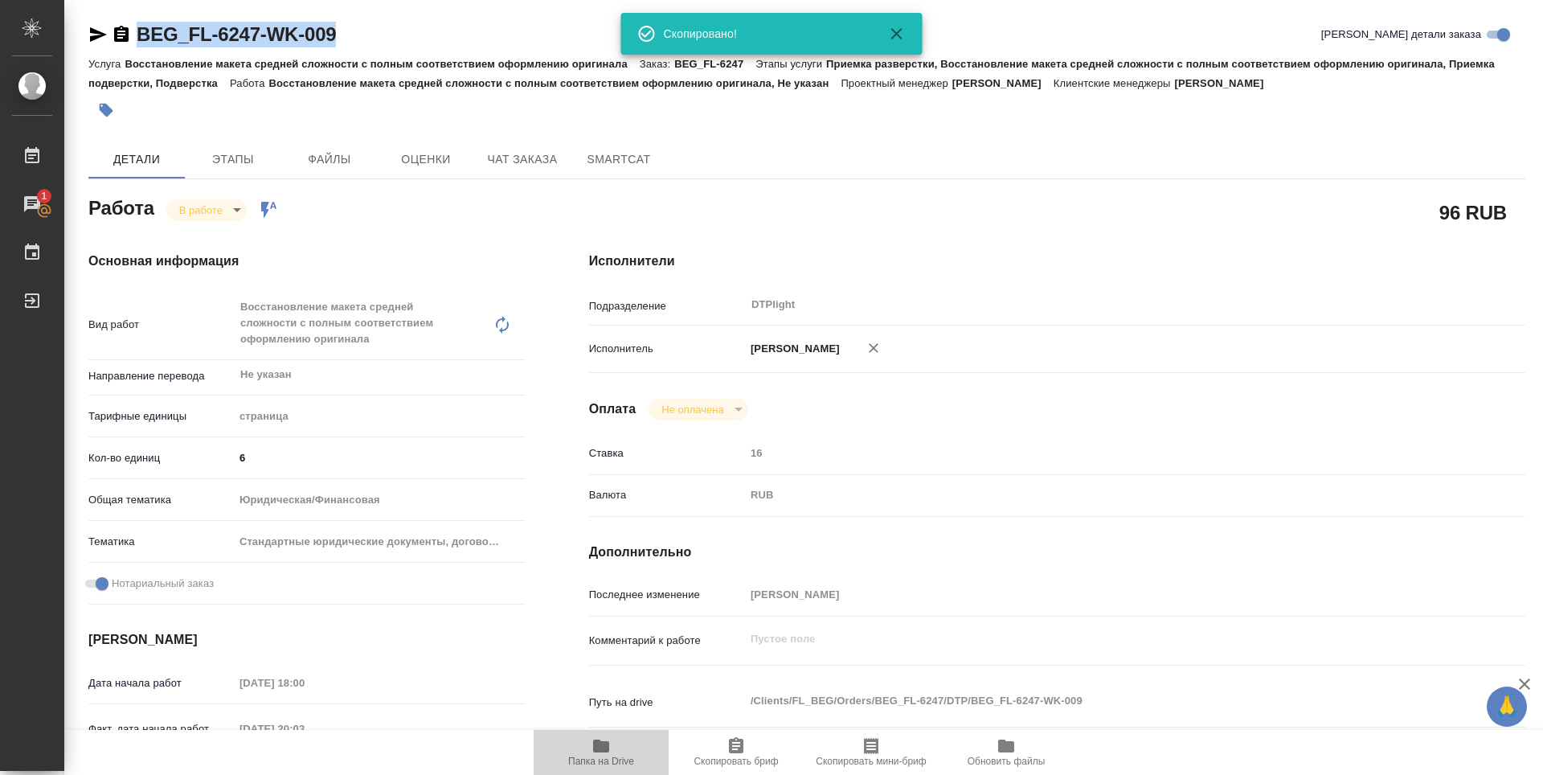
click at [599, 755] on span "Папка на Drive" at bounding box center [601, 751] width 116 height 31
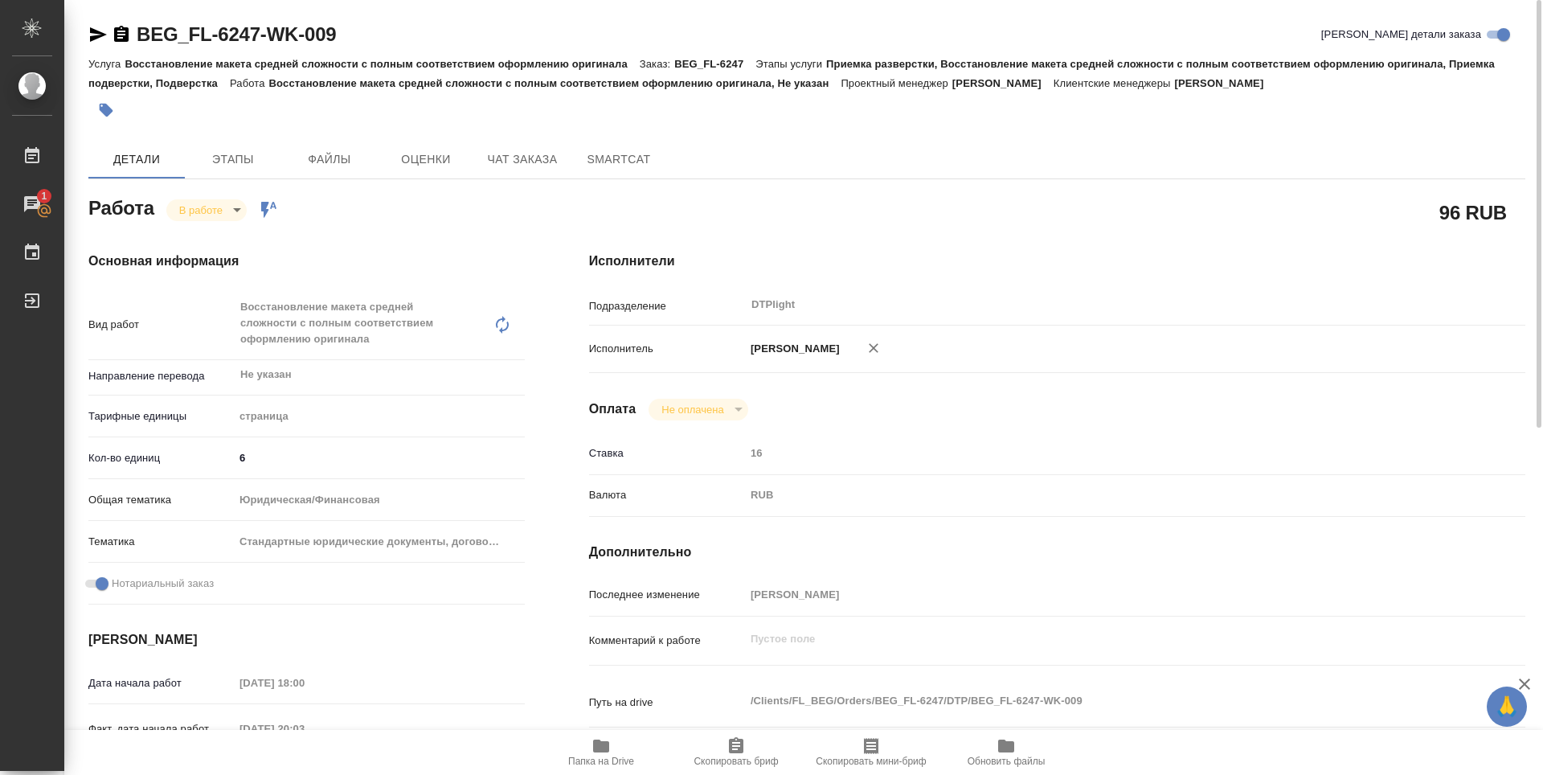
click at [211, 213] on body "🙏 .cls-1 fill:#fff; AWATERA Zubakova Viktoriya Работы 1 Чаты График Выйти BEG_F…" at bounding box center [771, 387] width 1543 height 775
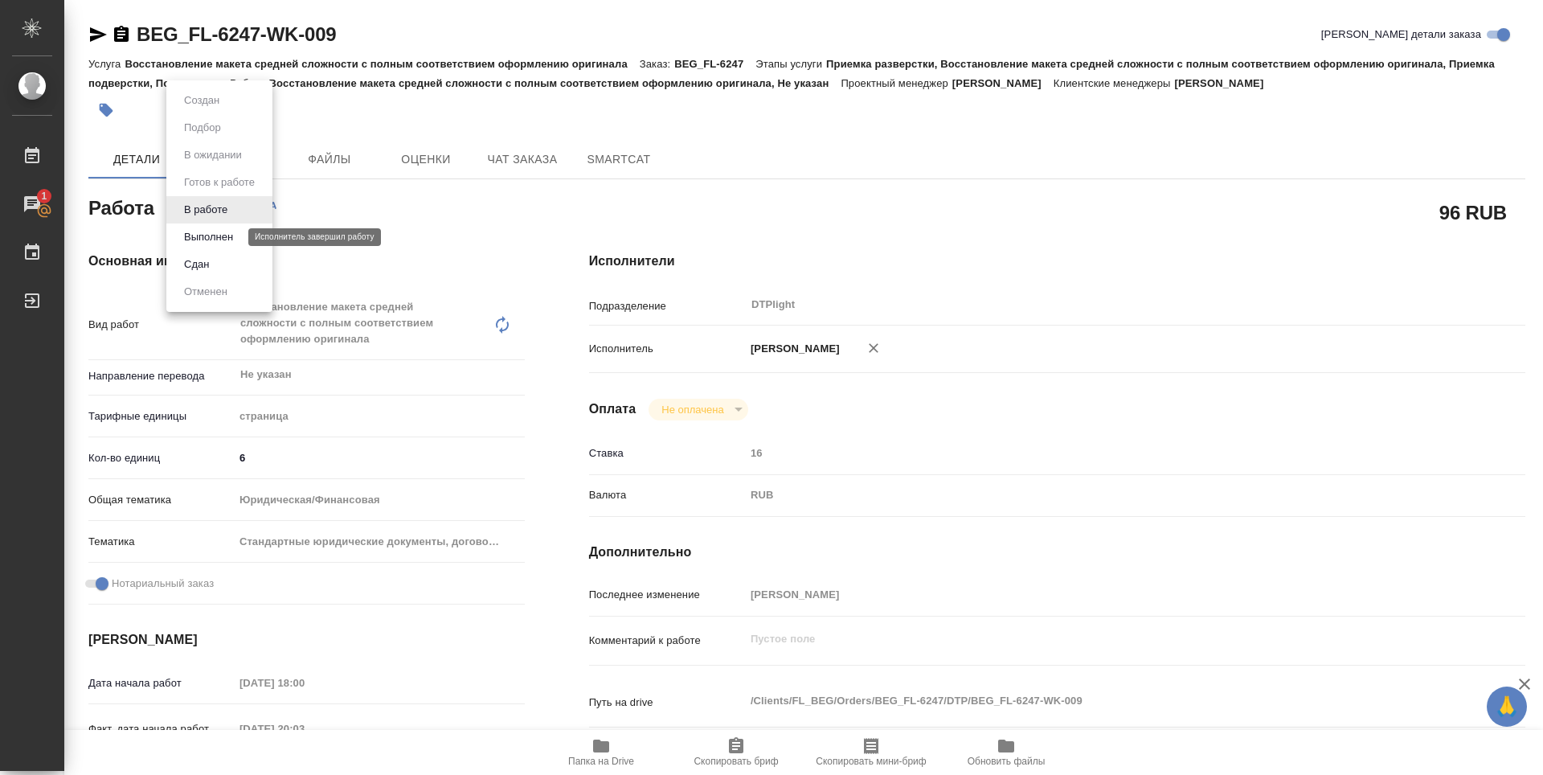
click at [210, 234] on button "Выполнен" at bounding box center [208, 237] width 59 height 18
type textarea "x"
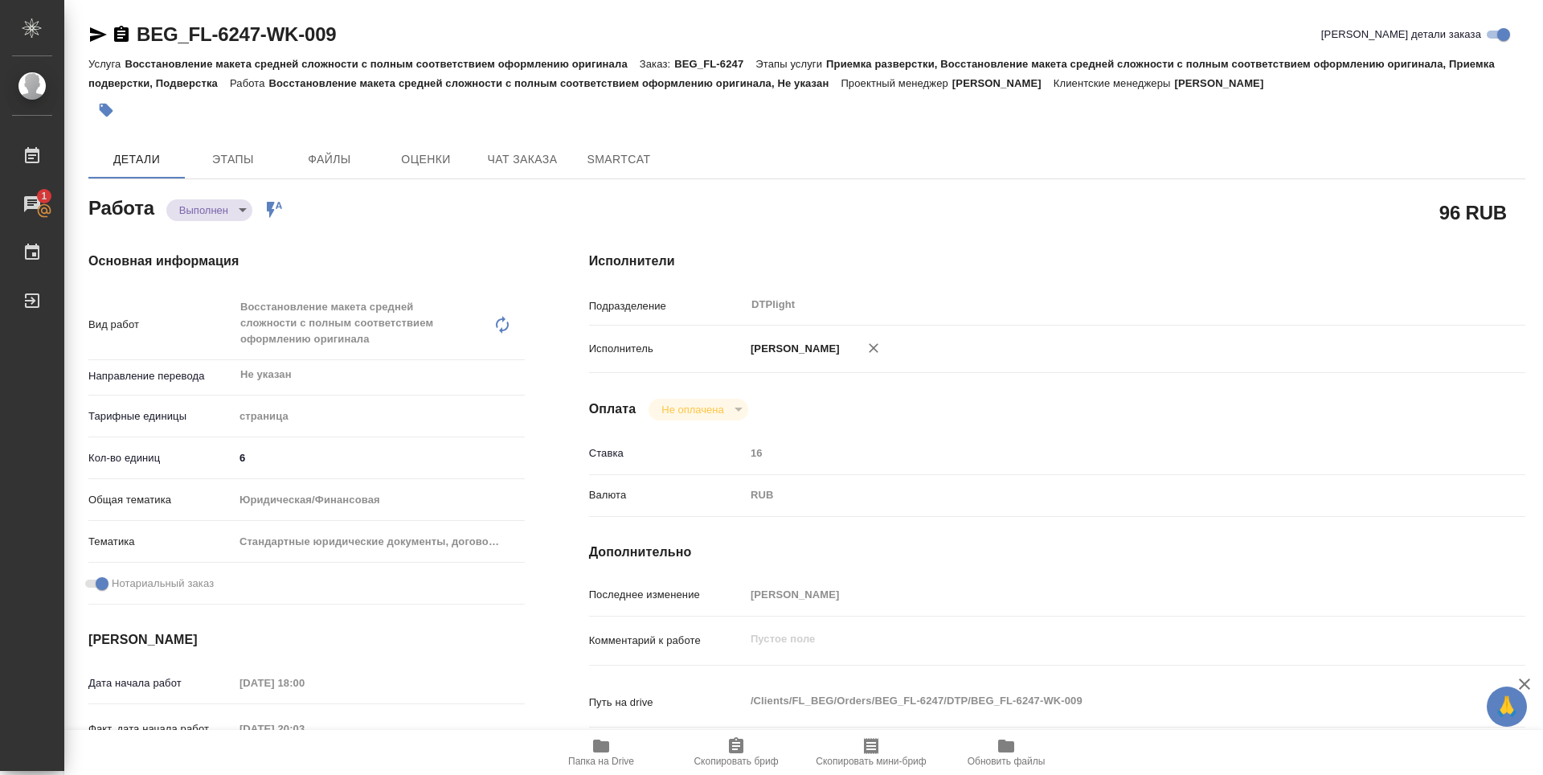
type textarea "x"
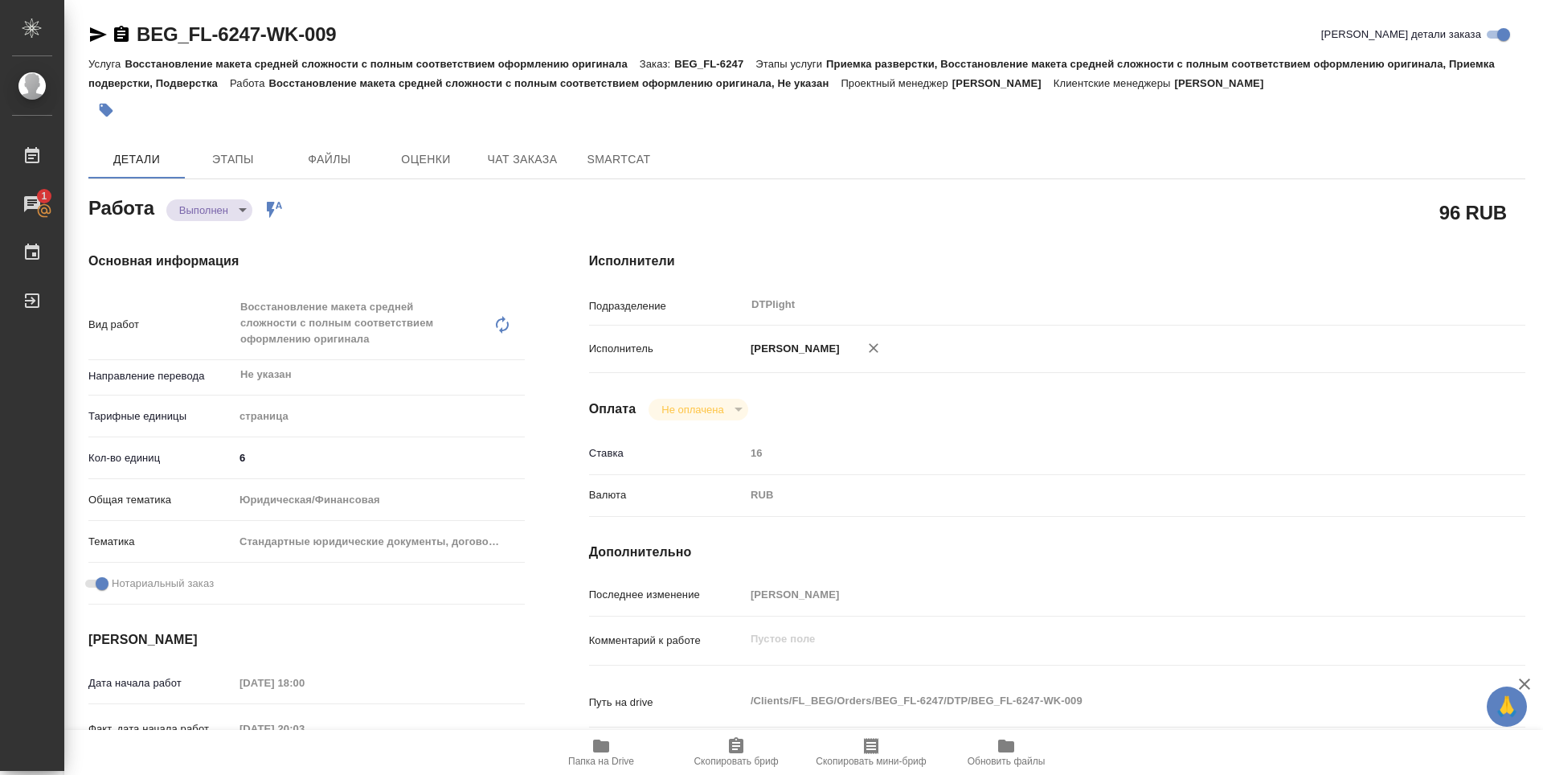
type textarea "x"
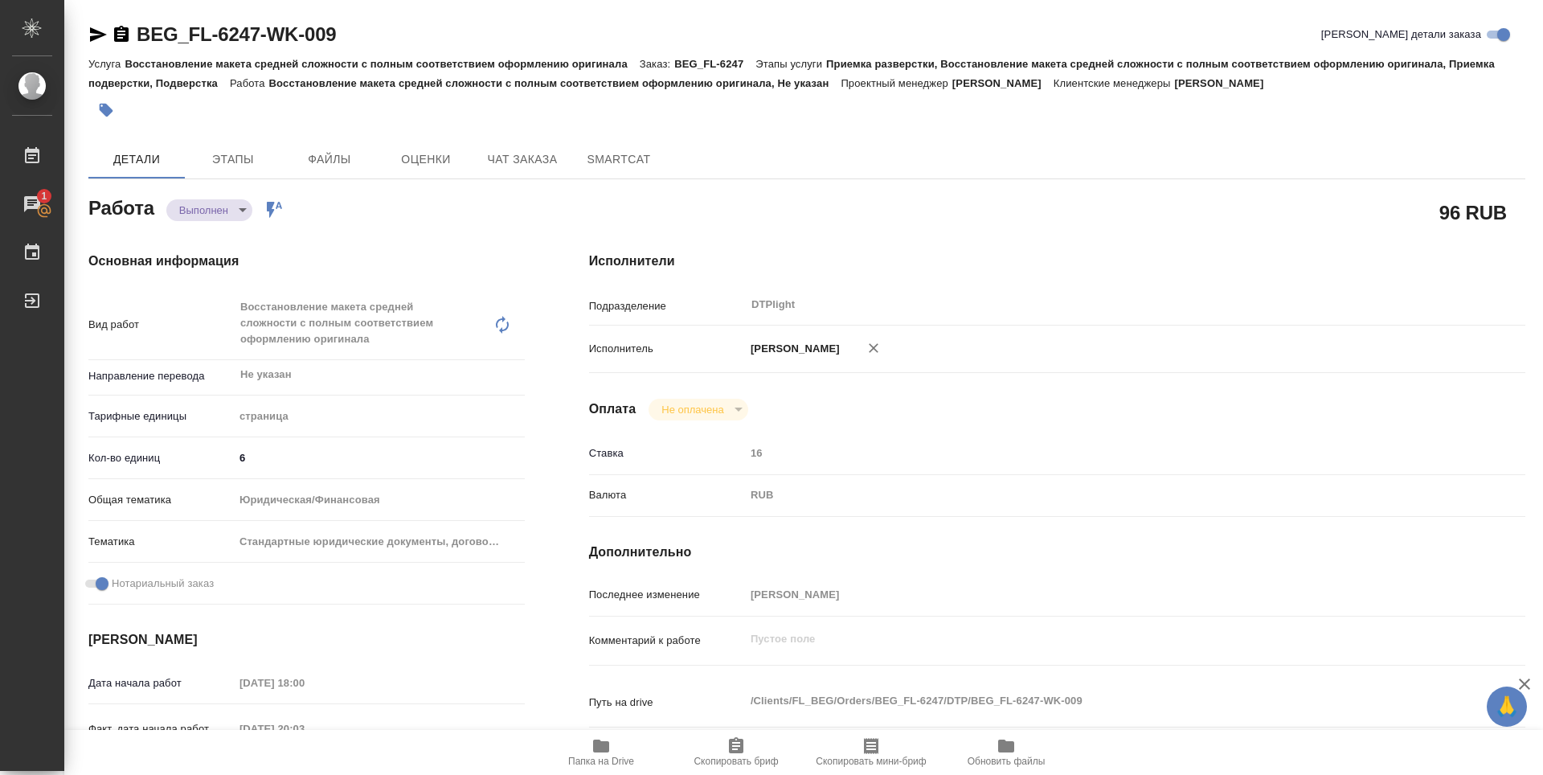
type textarea "x"
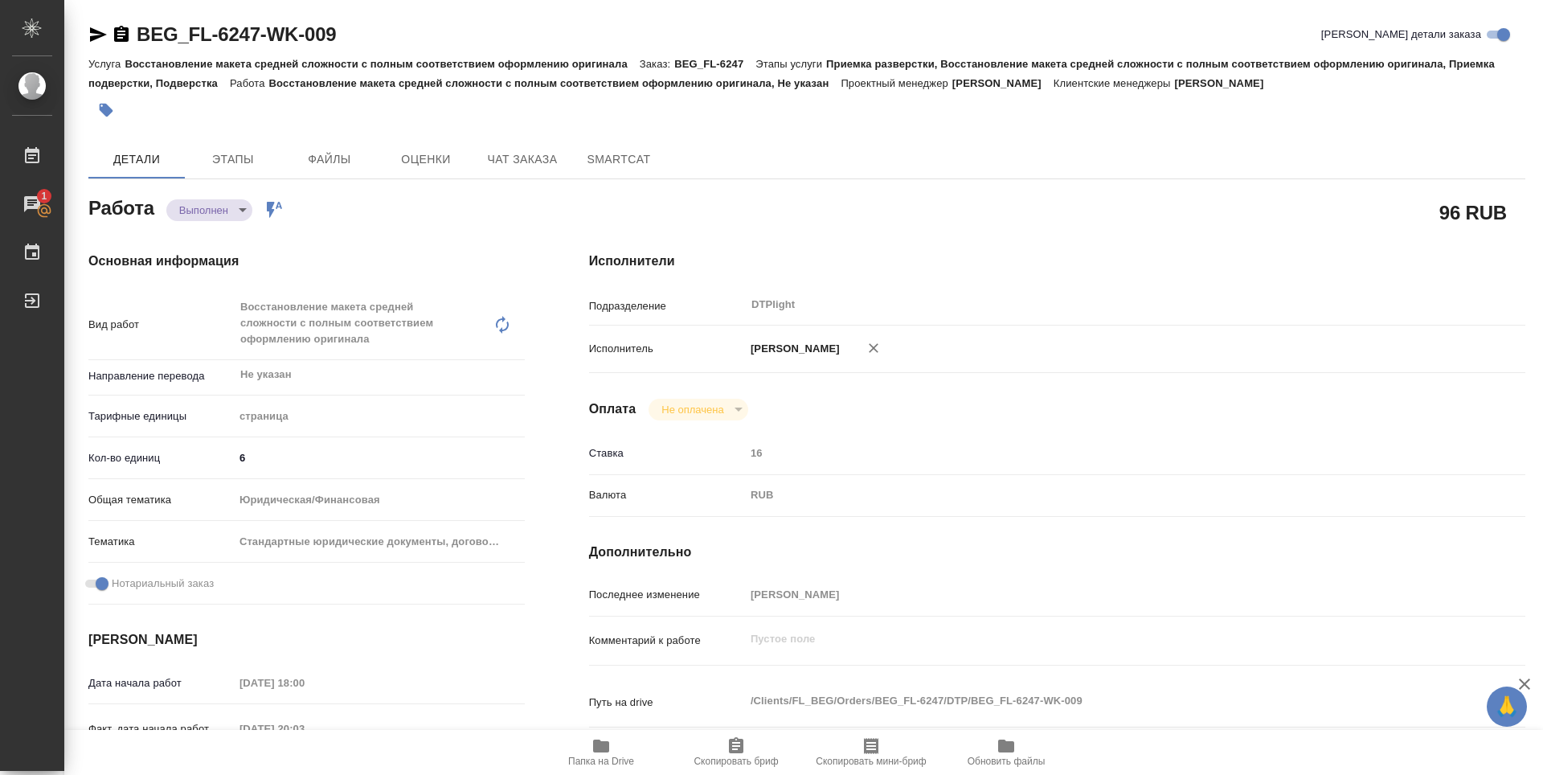
type textarea "x"
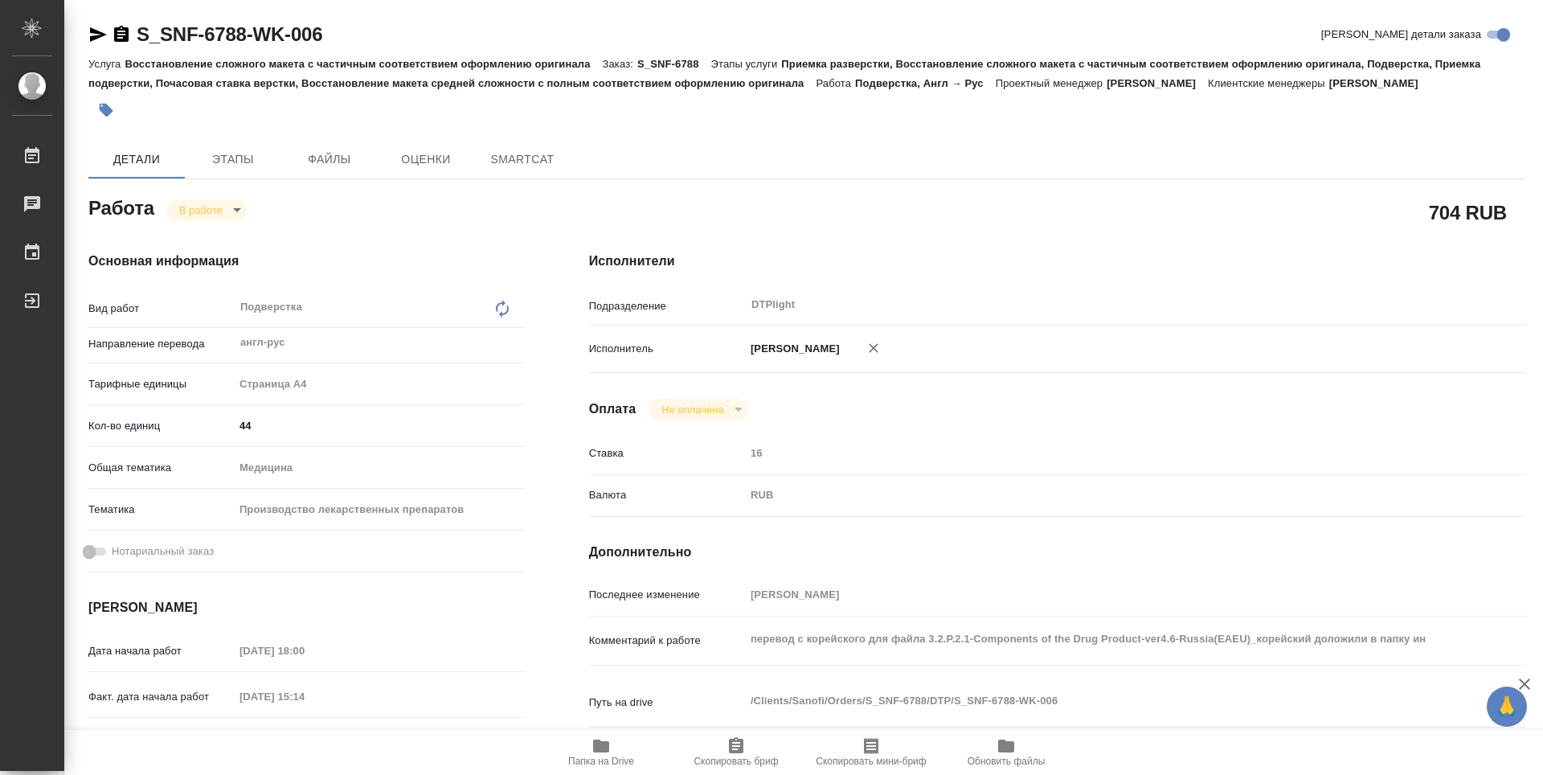
type textarea "x"
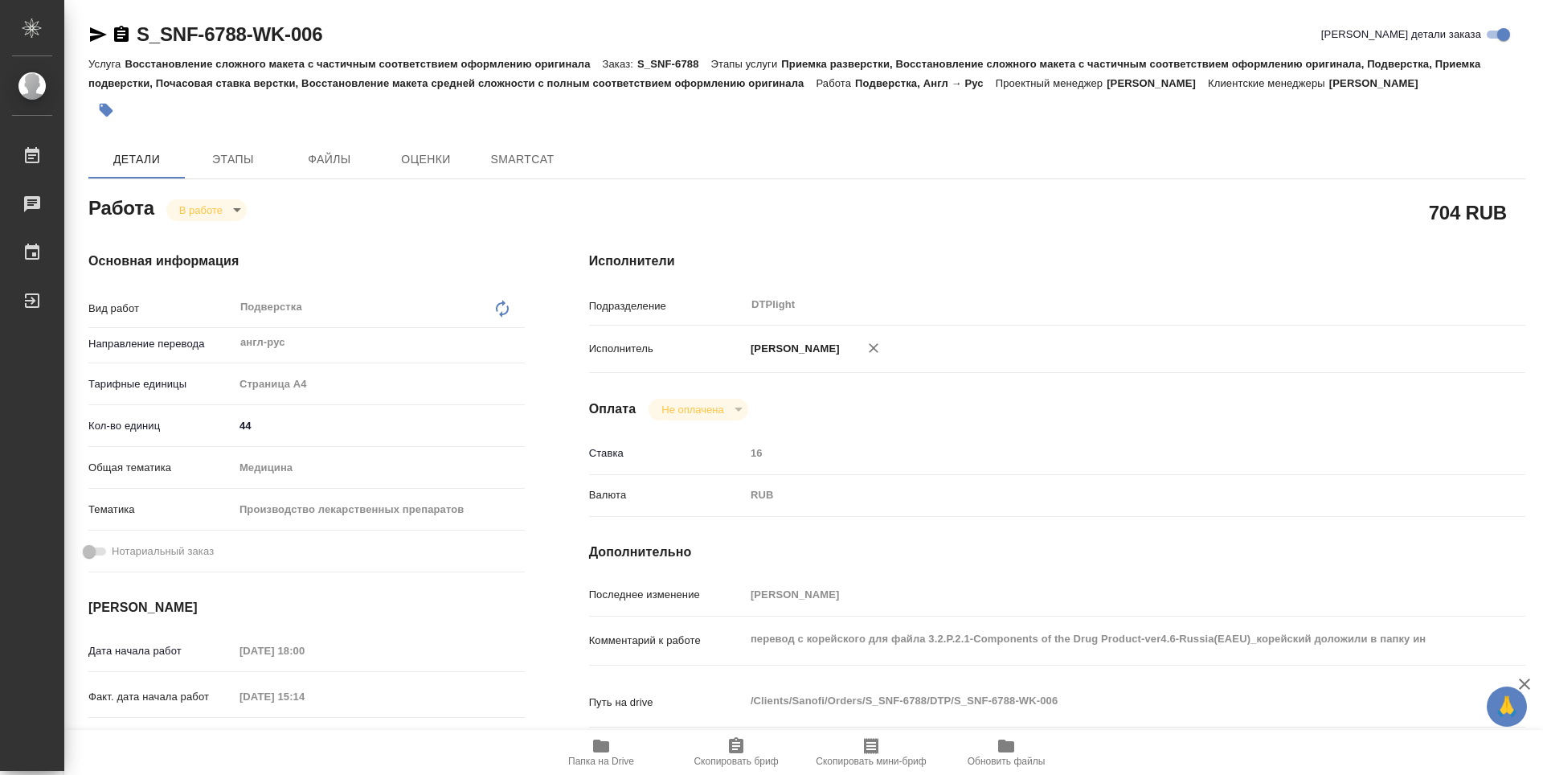
type textarea "x"
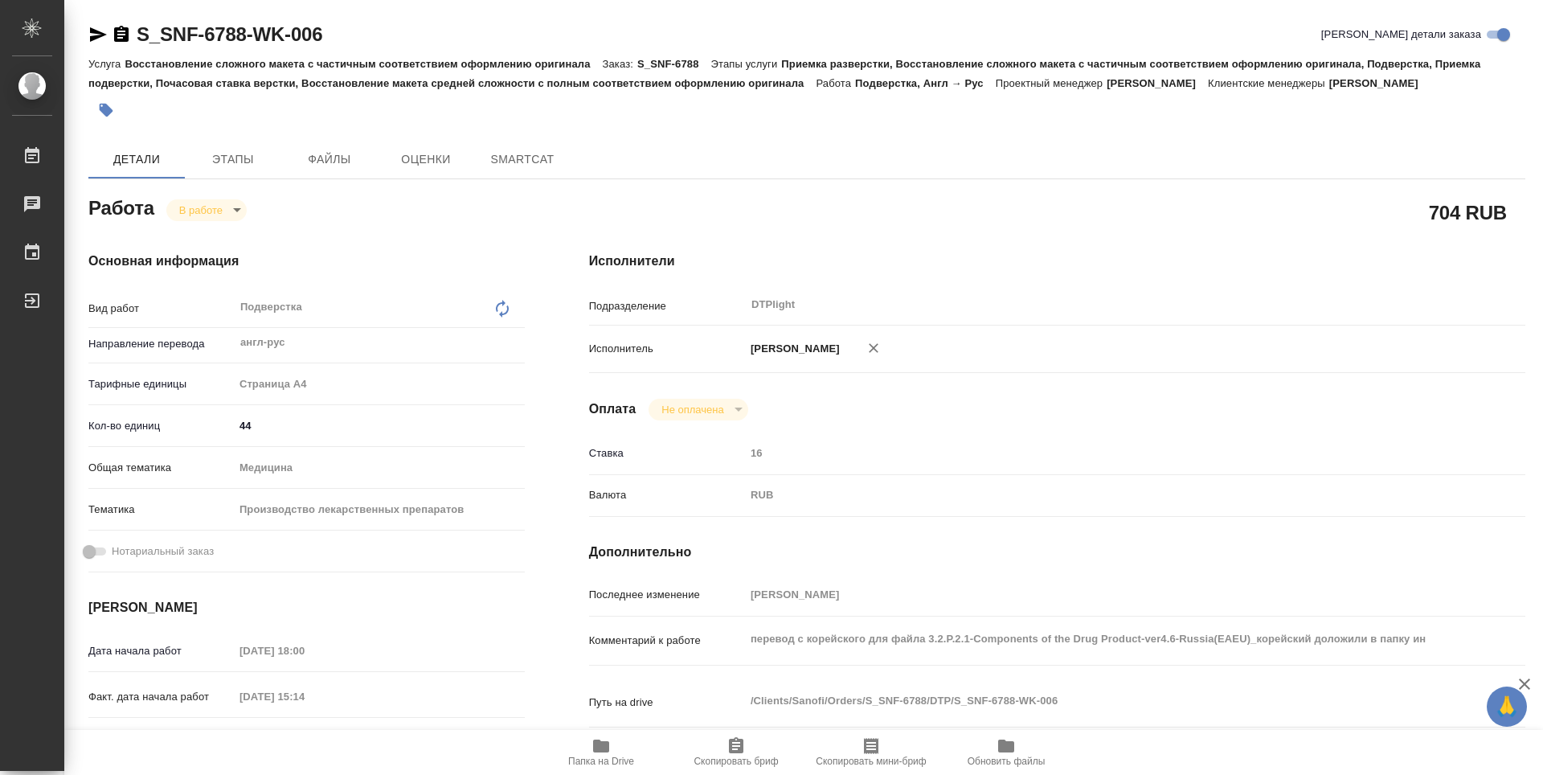
type textarea "x"
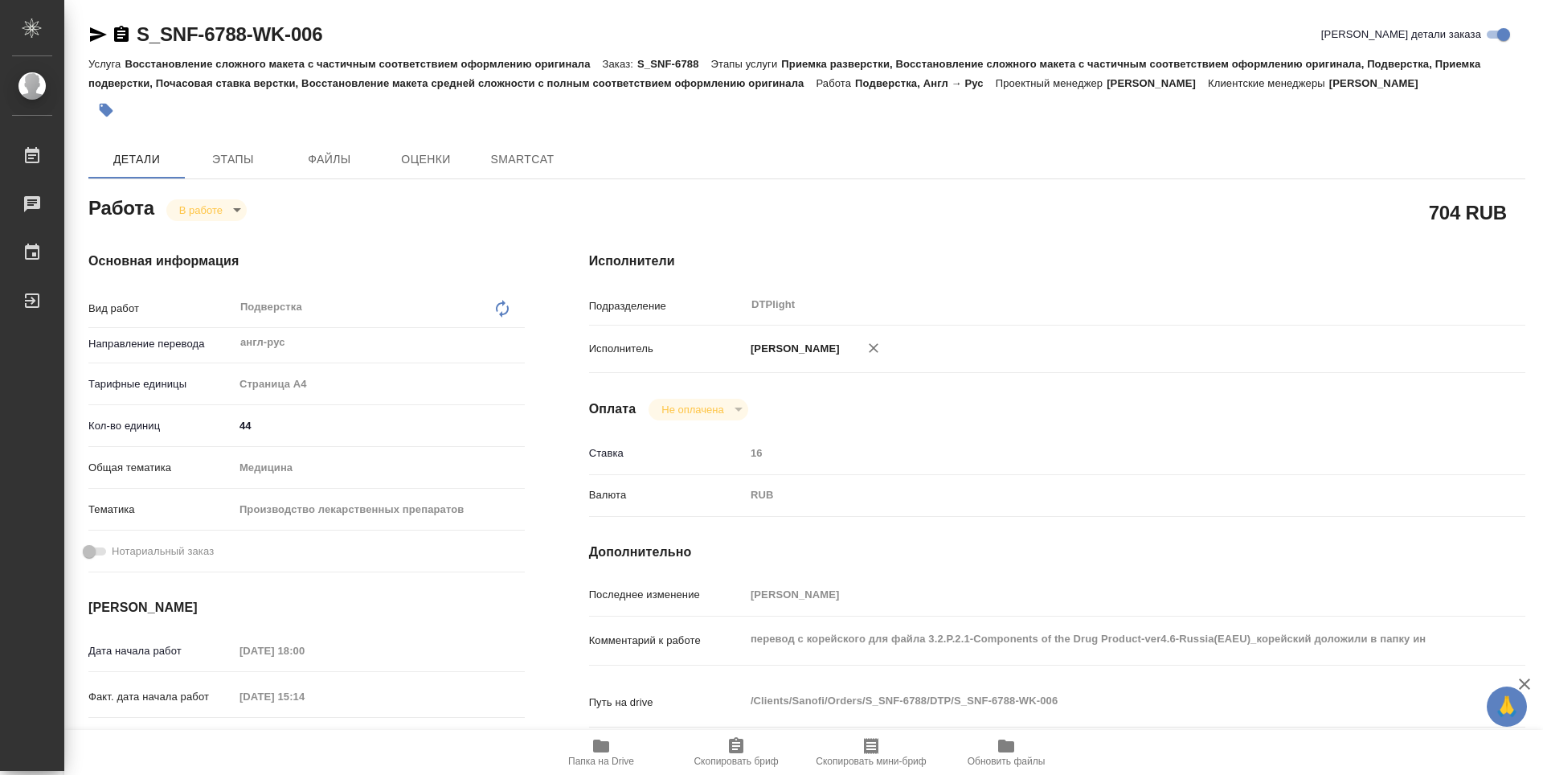
type textarea "x"
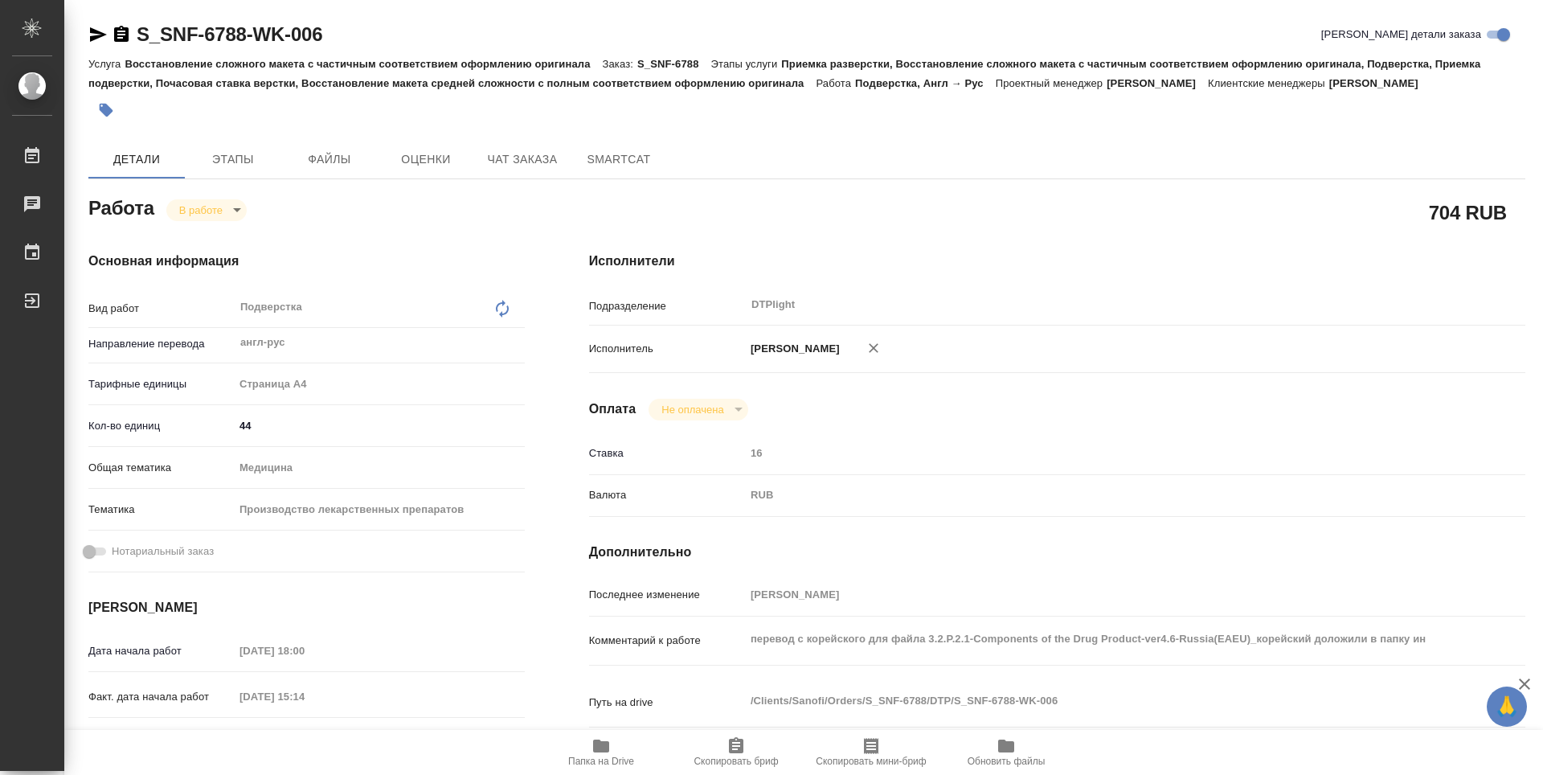
type textarea "x"
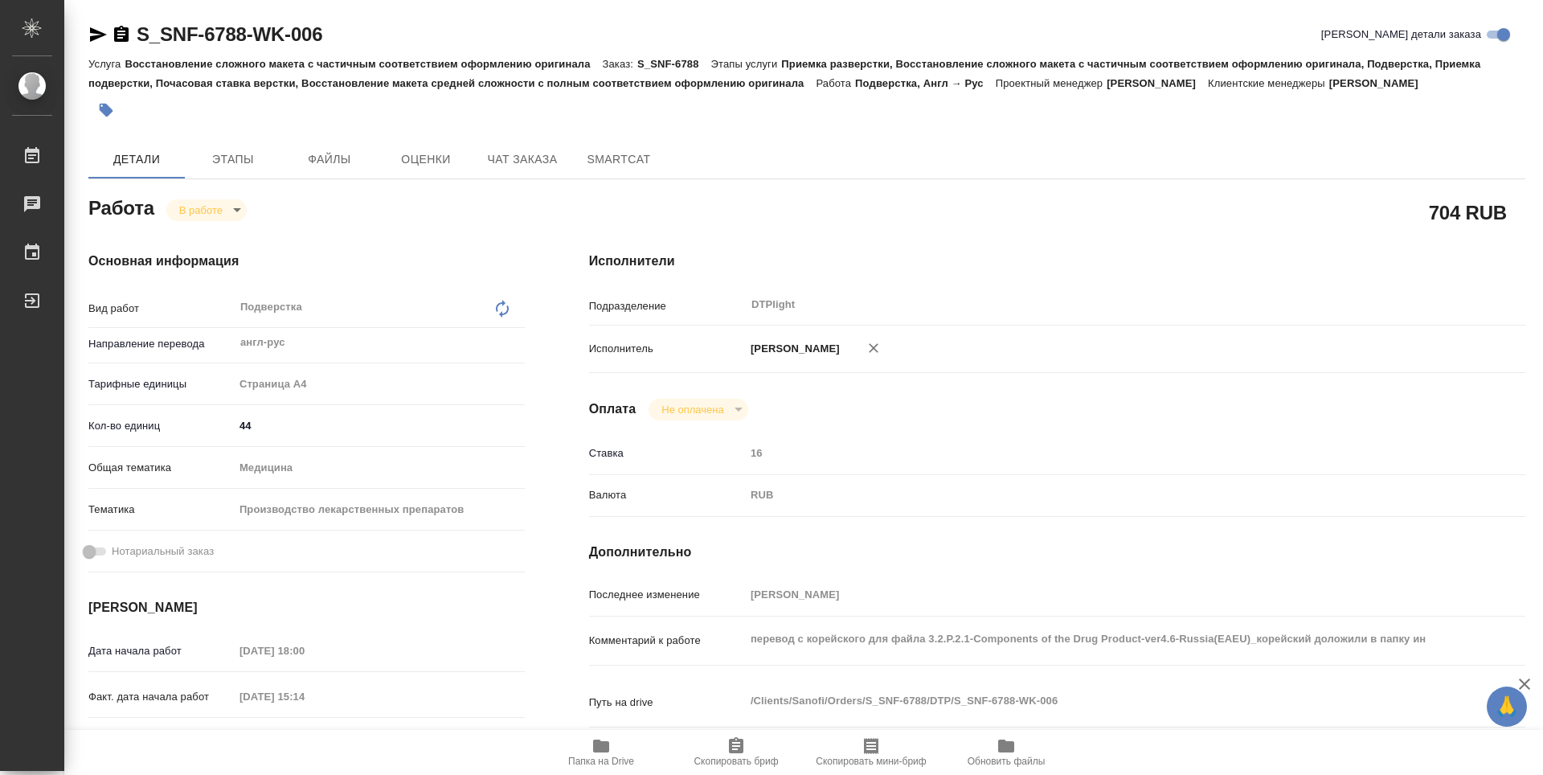
type textarea "x"
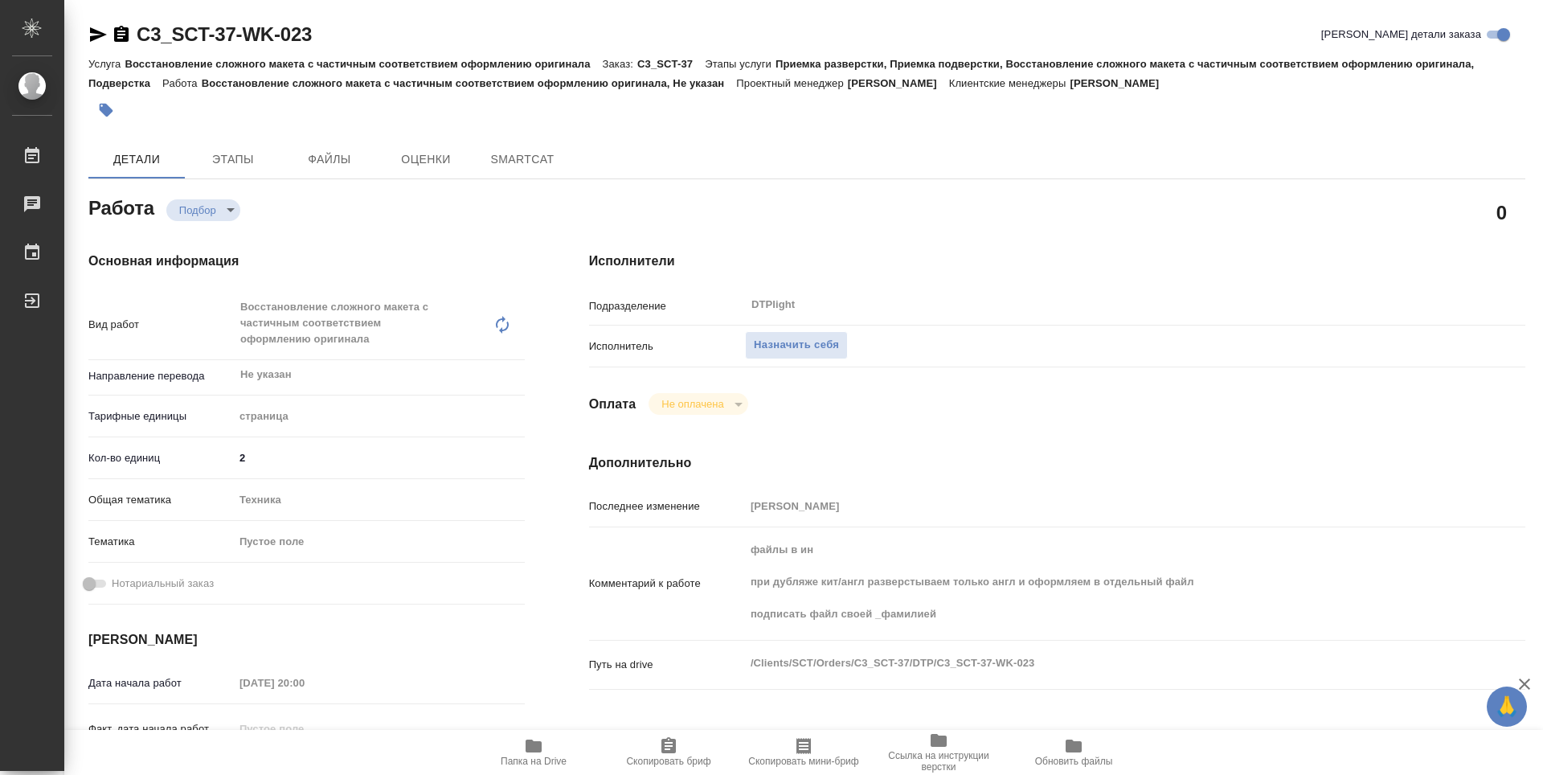
type textarea "x"
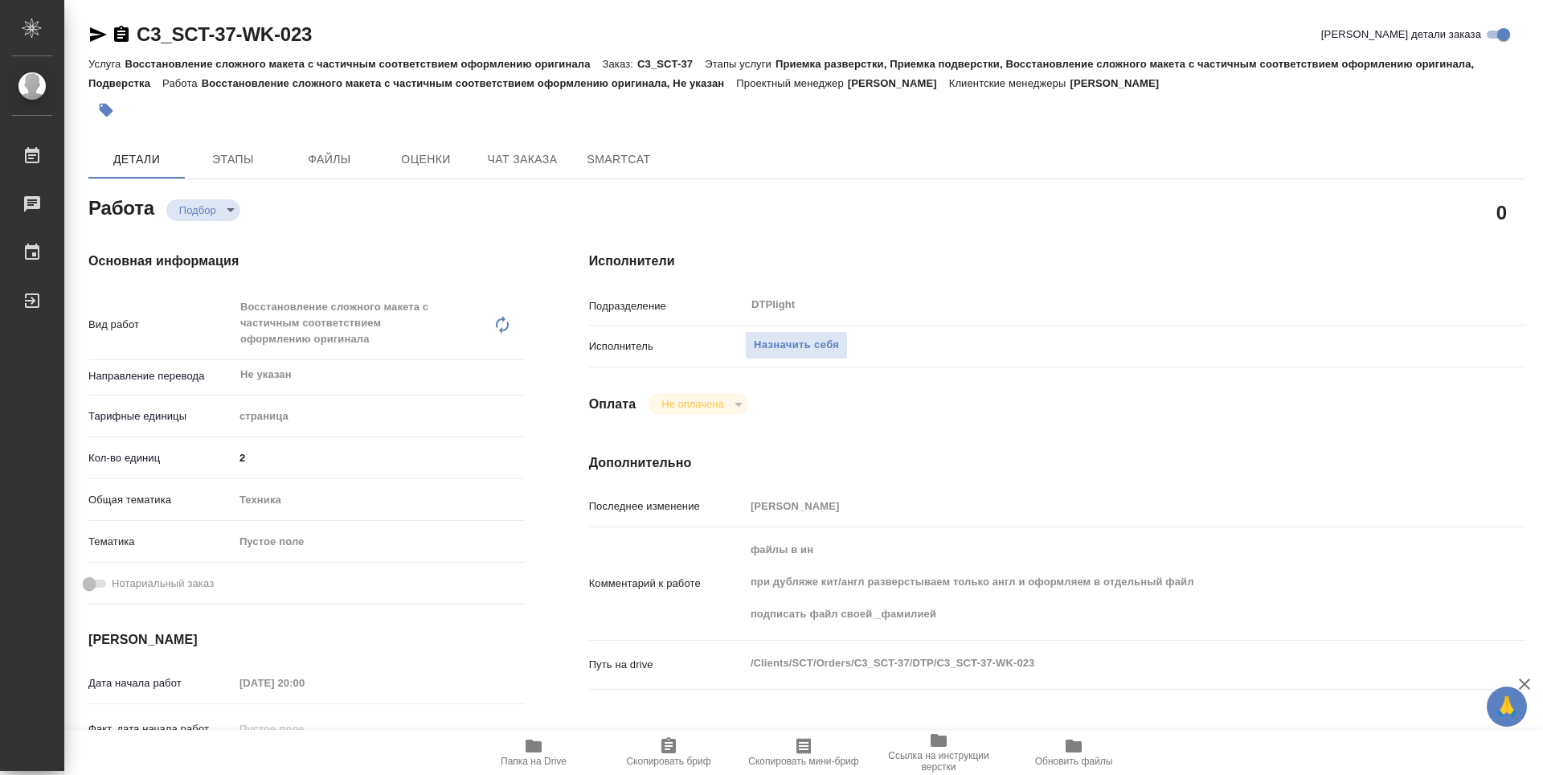
type textarea "x"
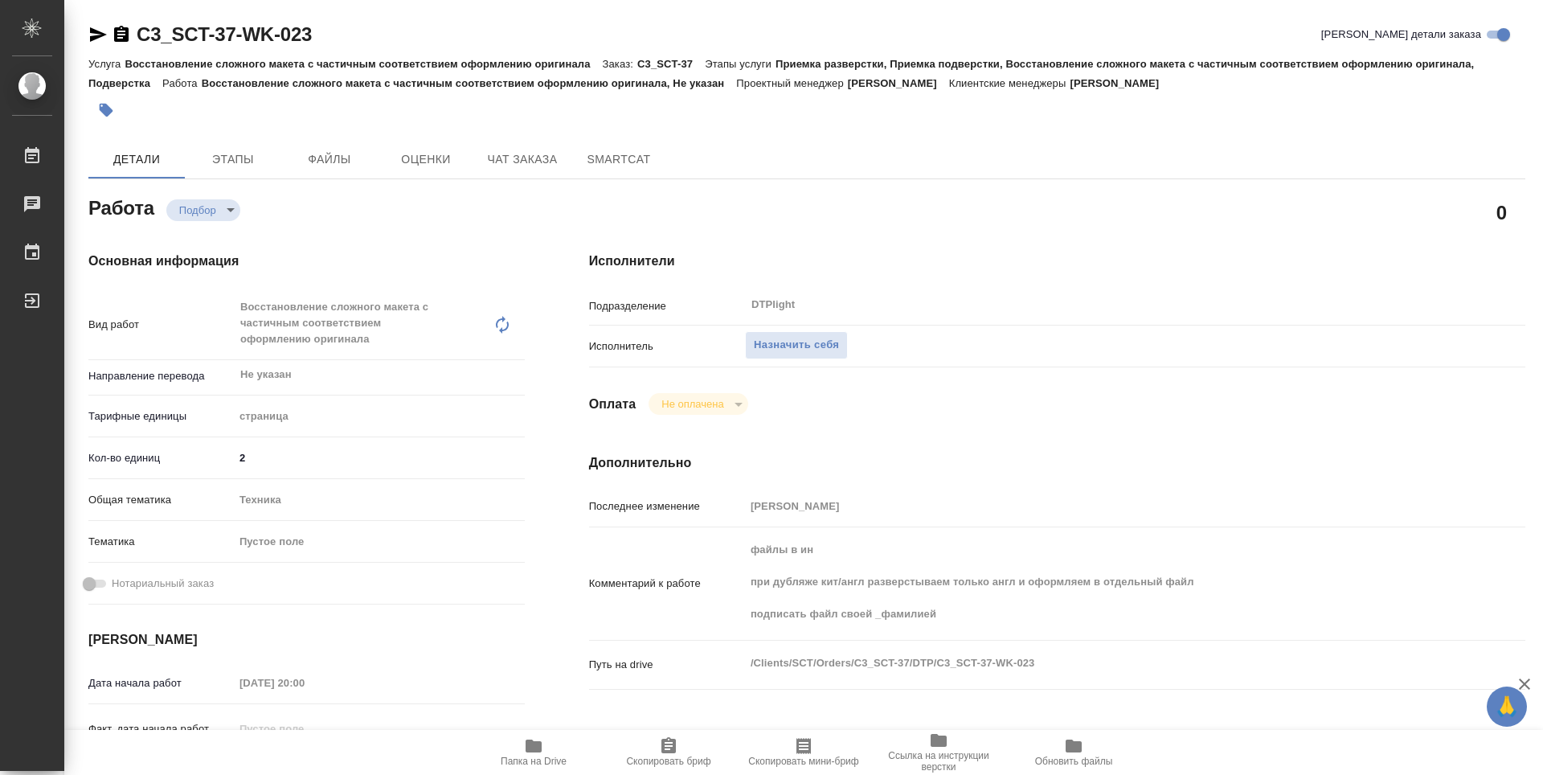
type textarea "x"
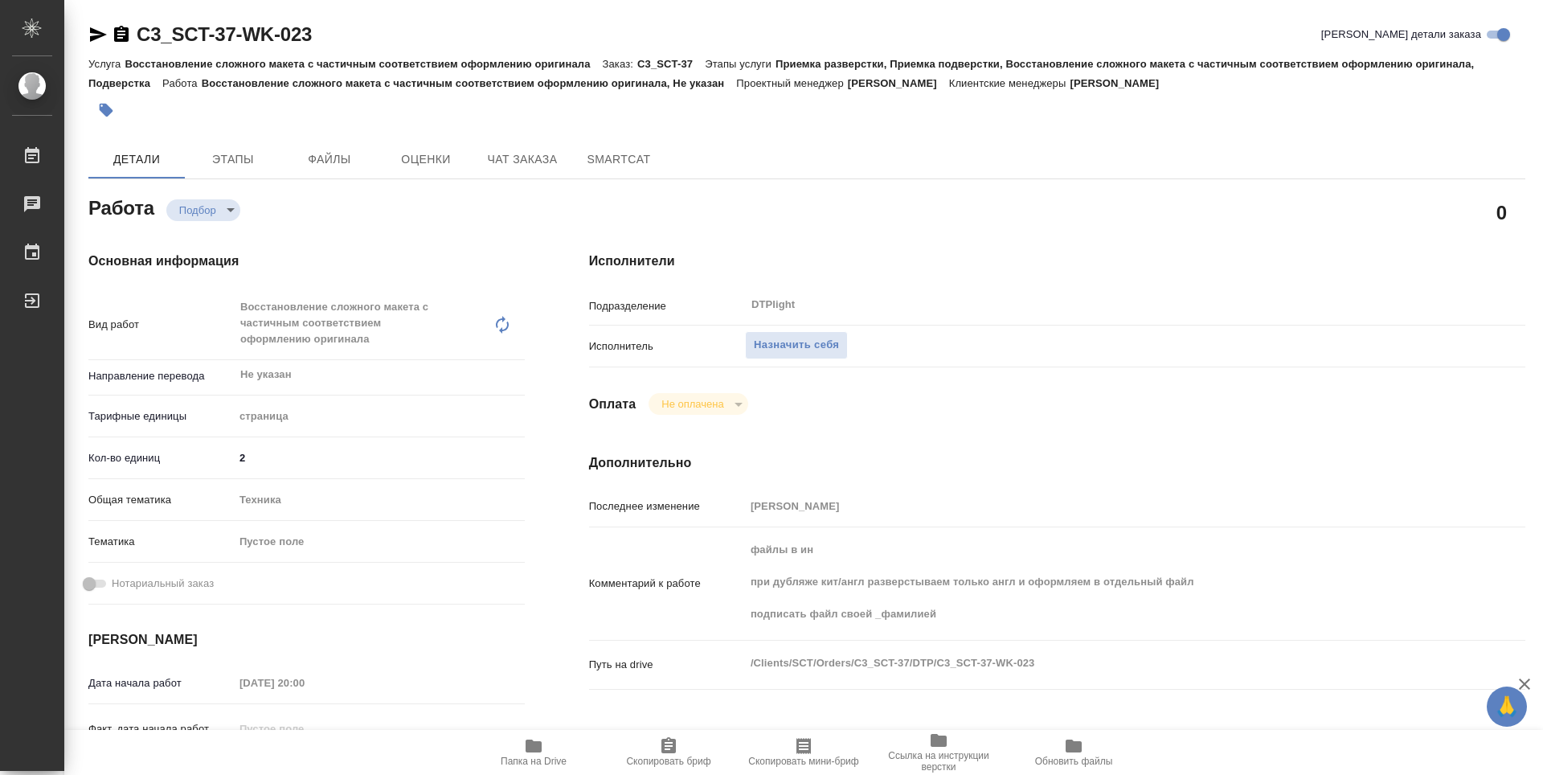
type textarea "x"
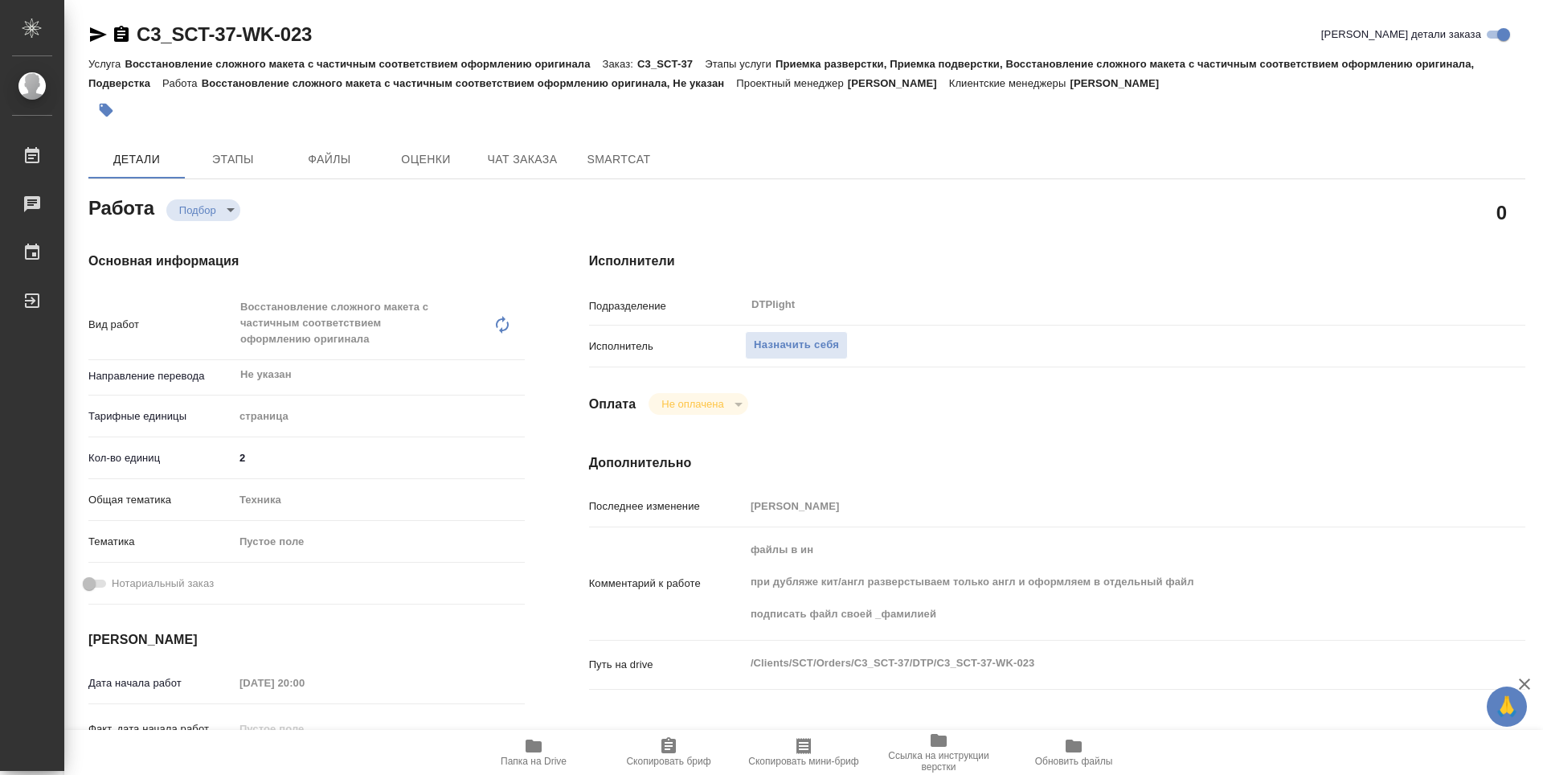
type textarea "x"
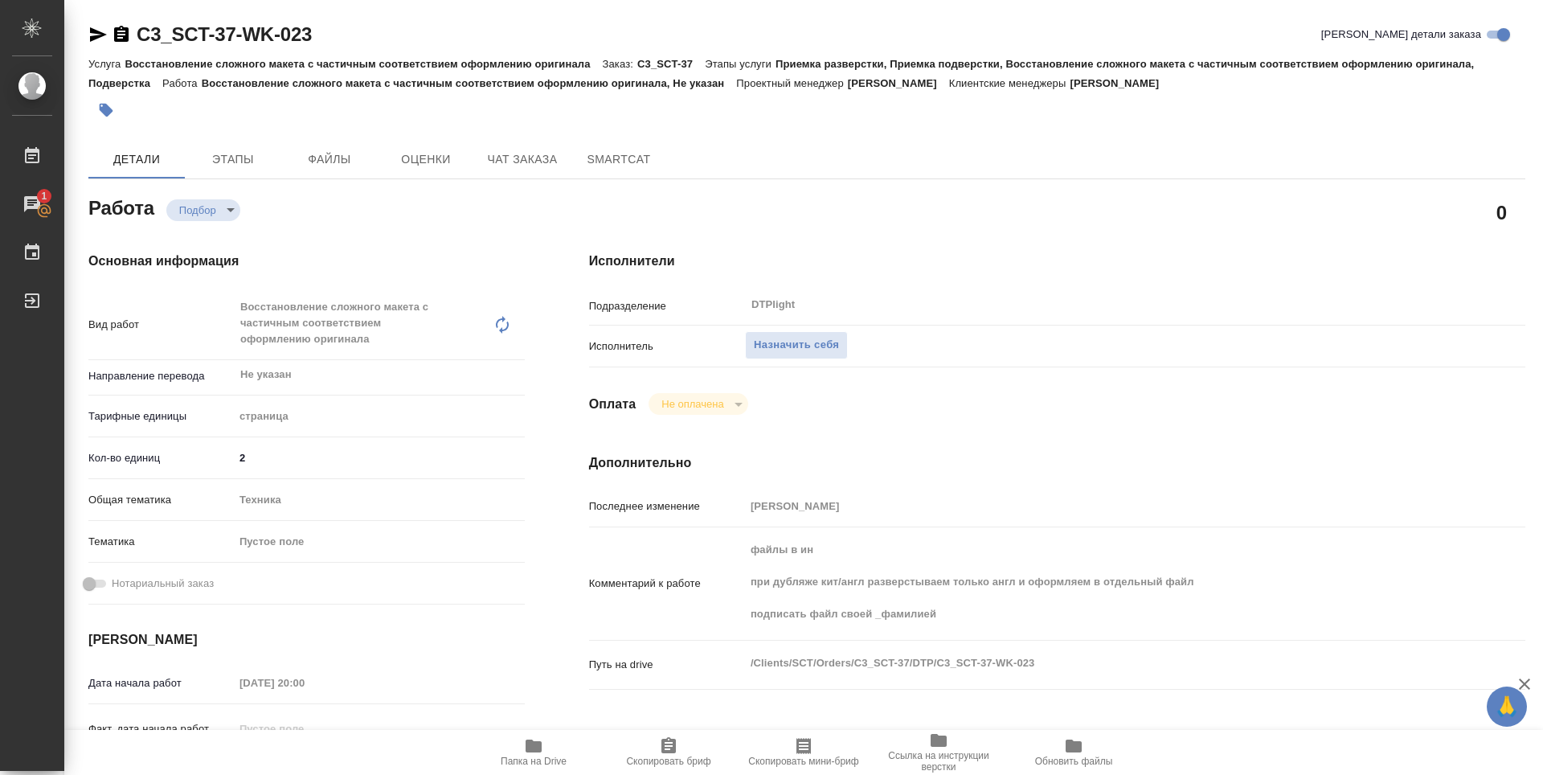
type textarea "x"
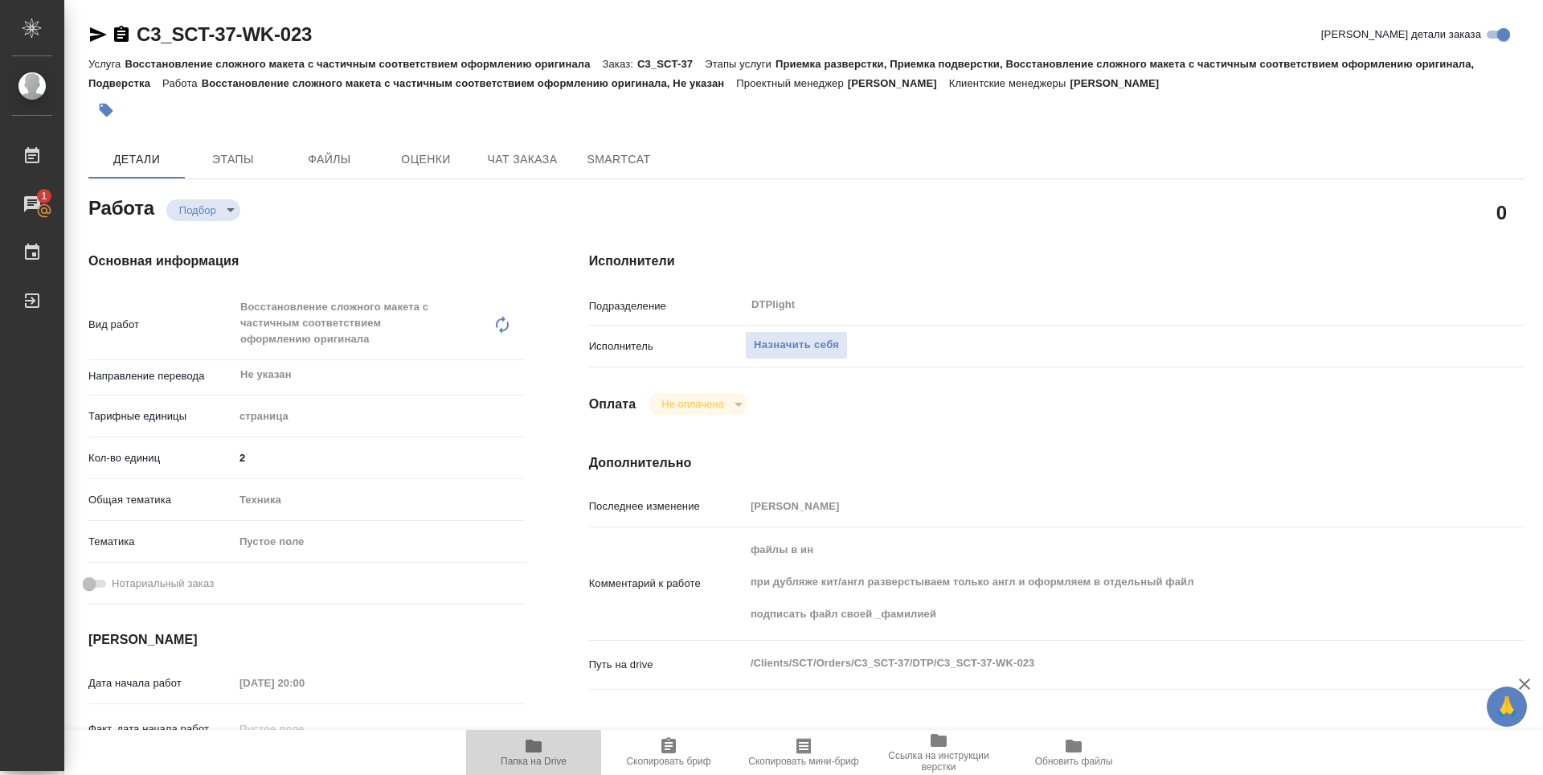
click at [543, 749] on span "Папка на Drive" at bounding box center [534, 751] width 116 height 31
click at [826, 351] on span "Назначить себя" at bounding box center [796, 345] width 85 height 18
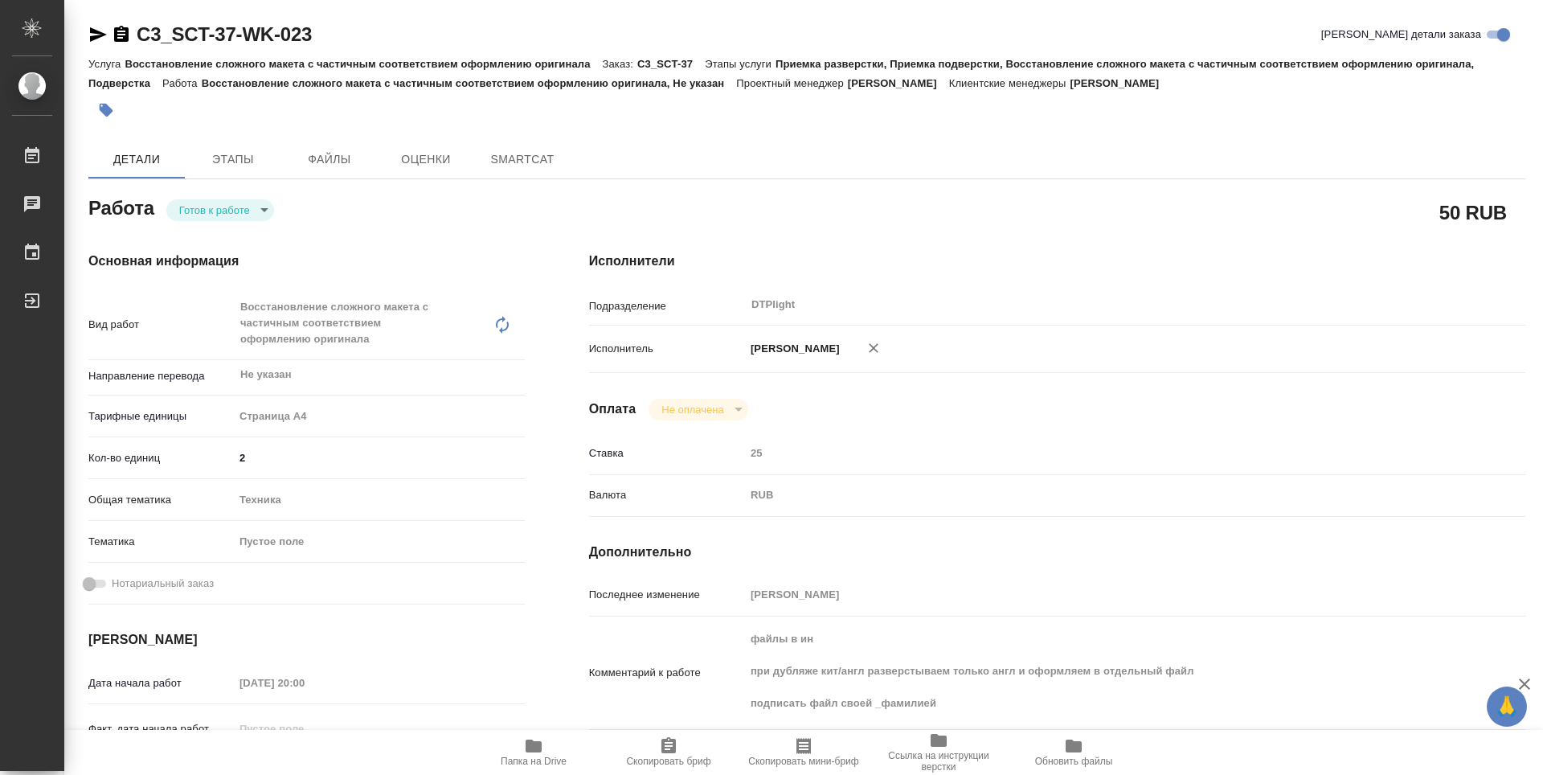
type textarea "x"
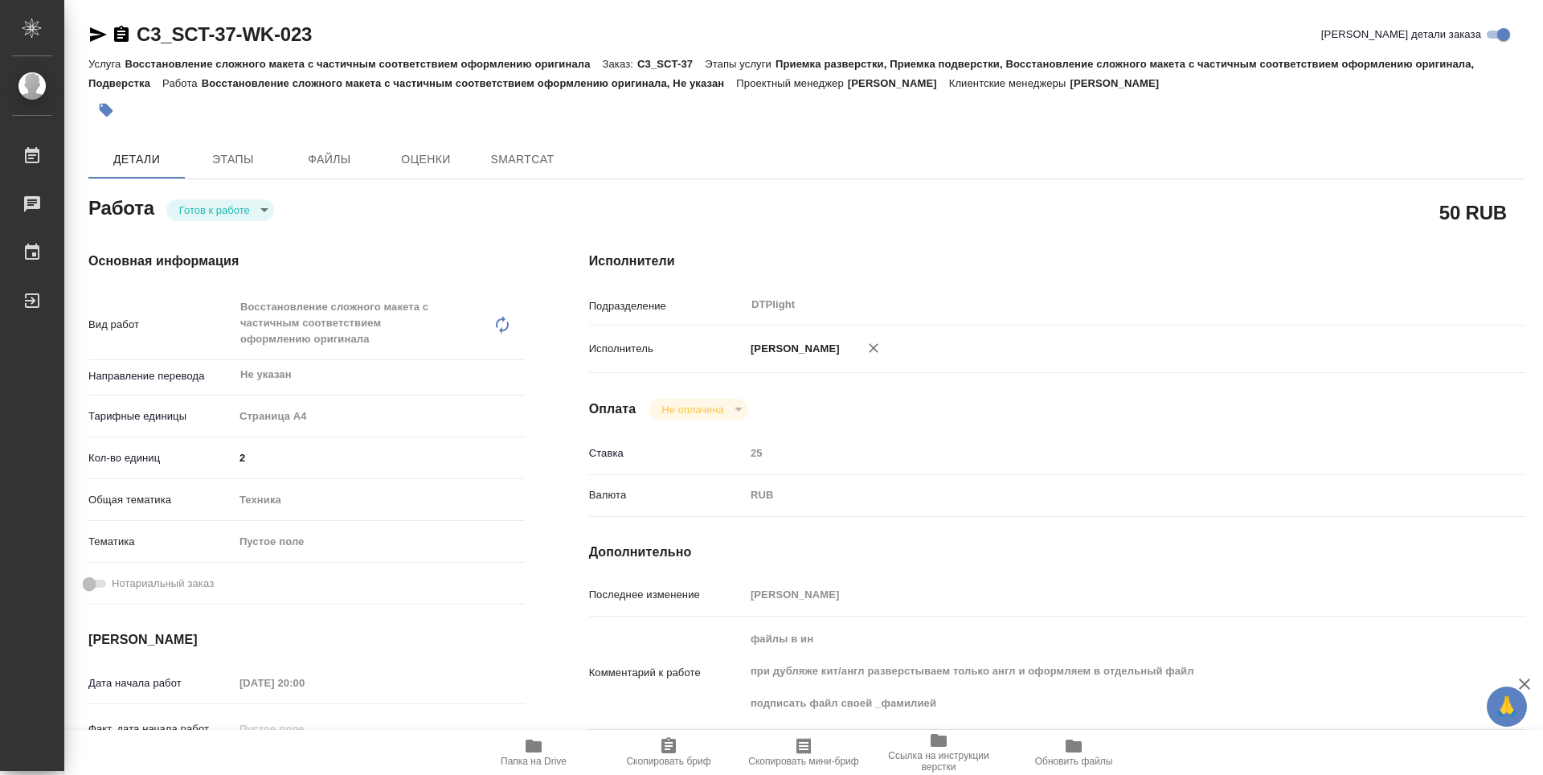
type textarea "x"
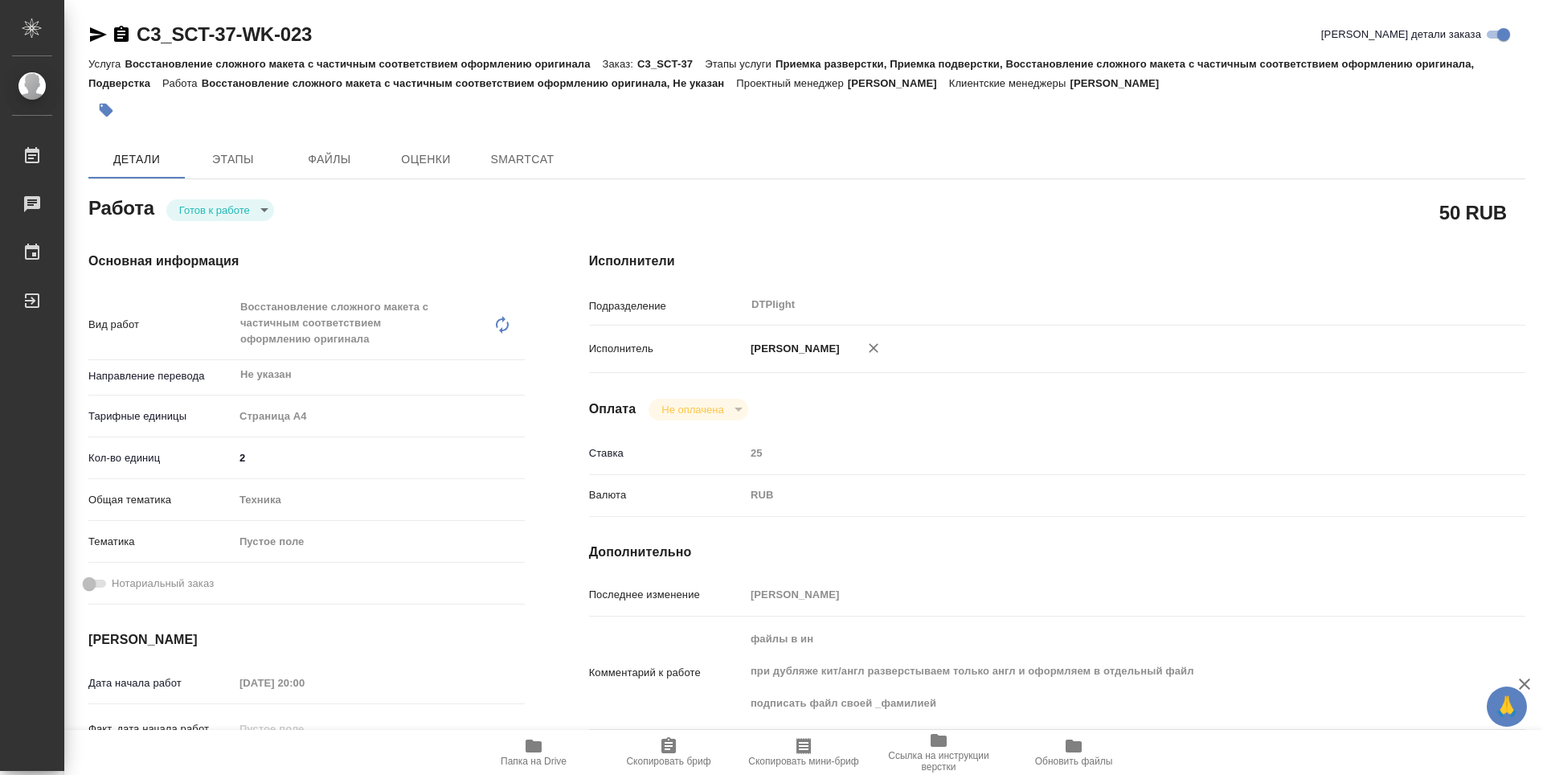
type textarea "x"
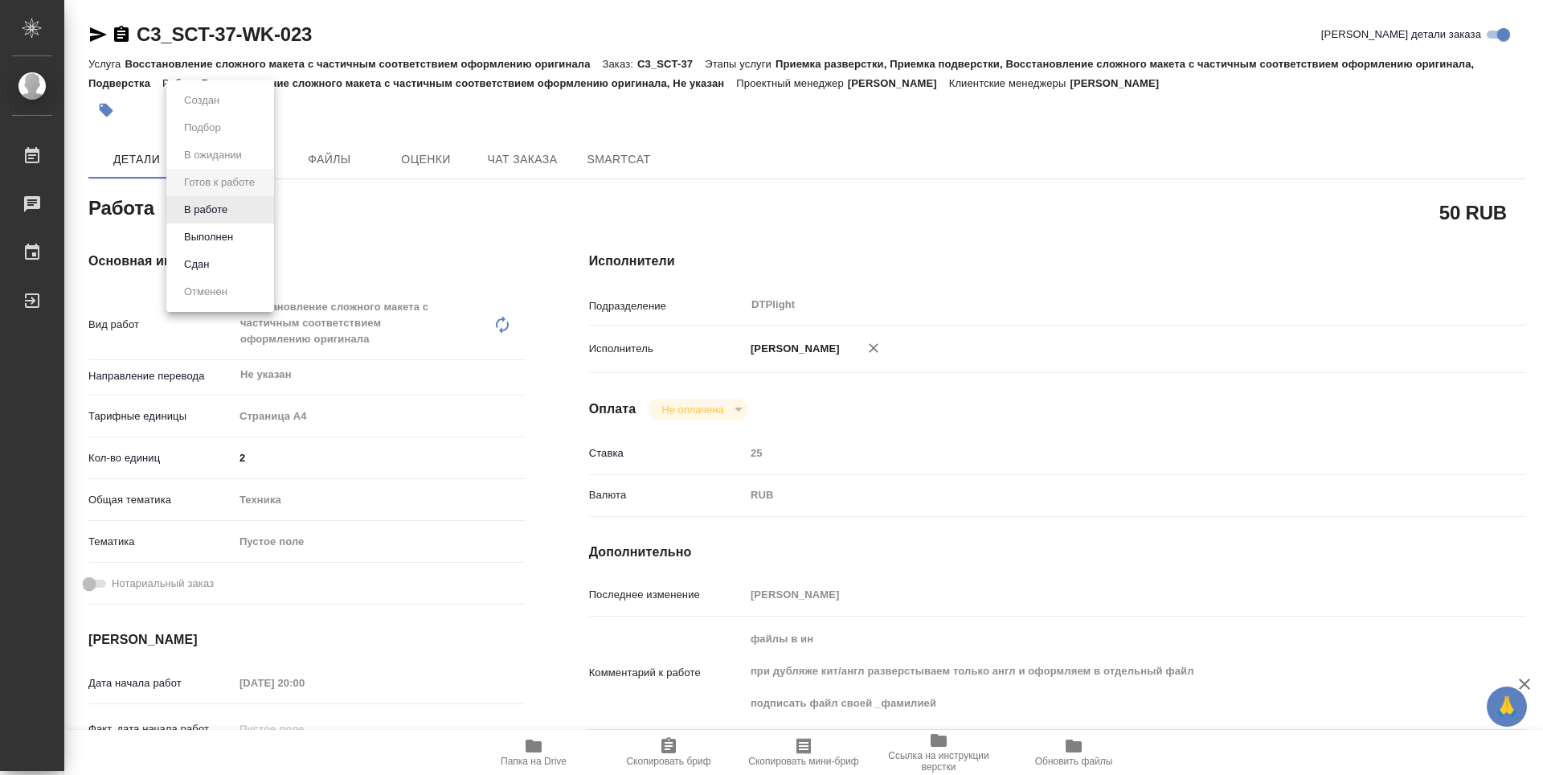
click at [230, 210] on body "🙏 .cls-1 fill:#fff; AWATERA Zubakova Viktoriya Работы Чаты График Выйти C3_SCT-…" at bounding box center [771, 387] width 1543 height 775
type textarea "x"
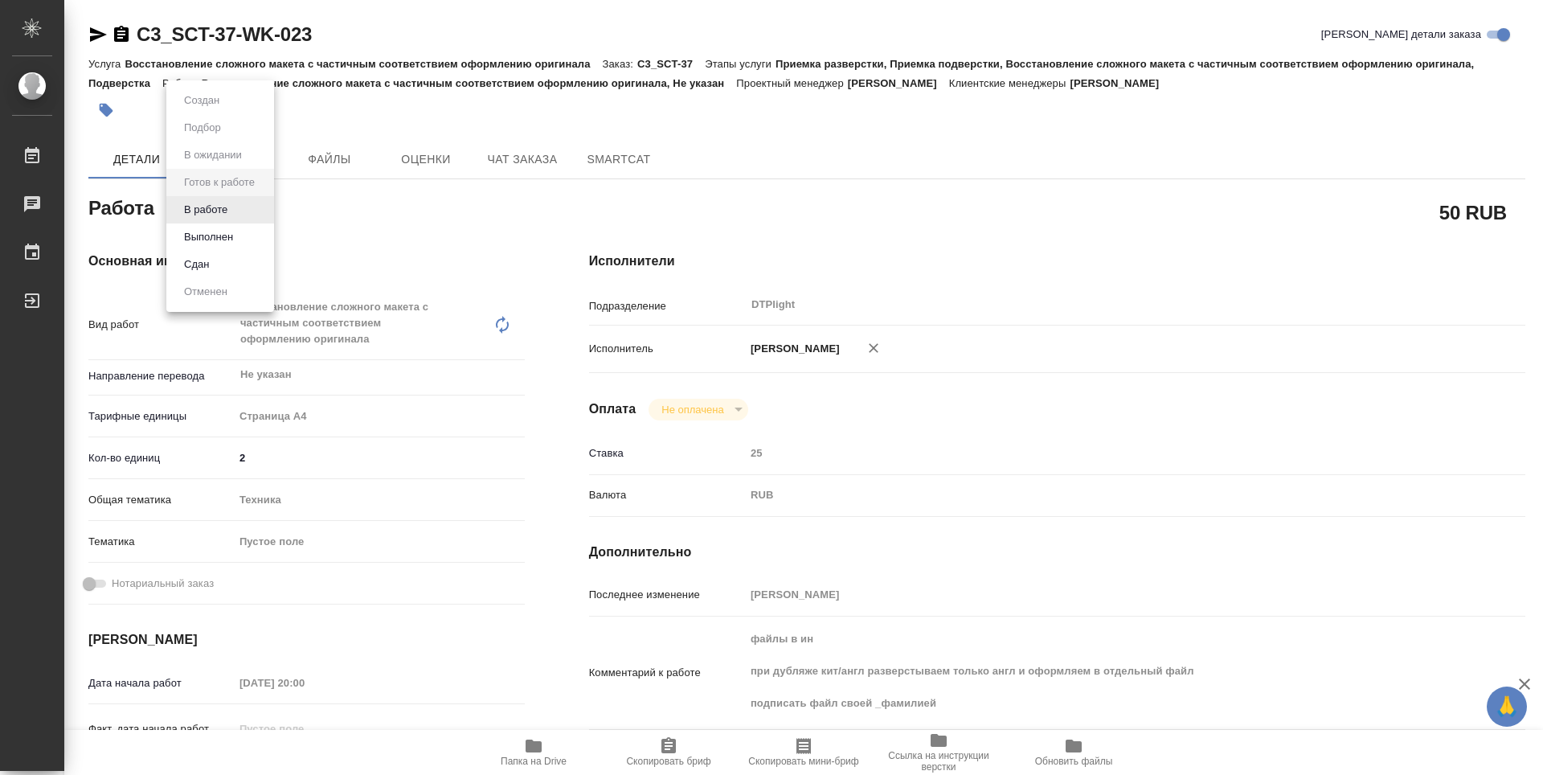
type textarea "x"
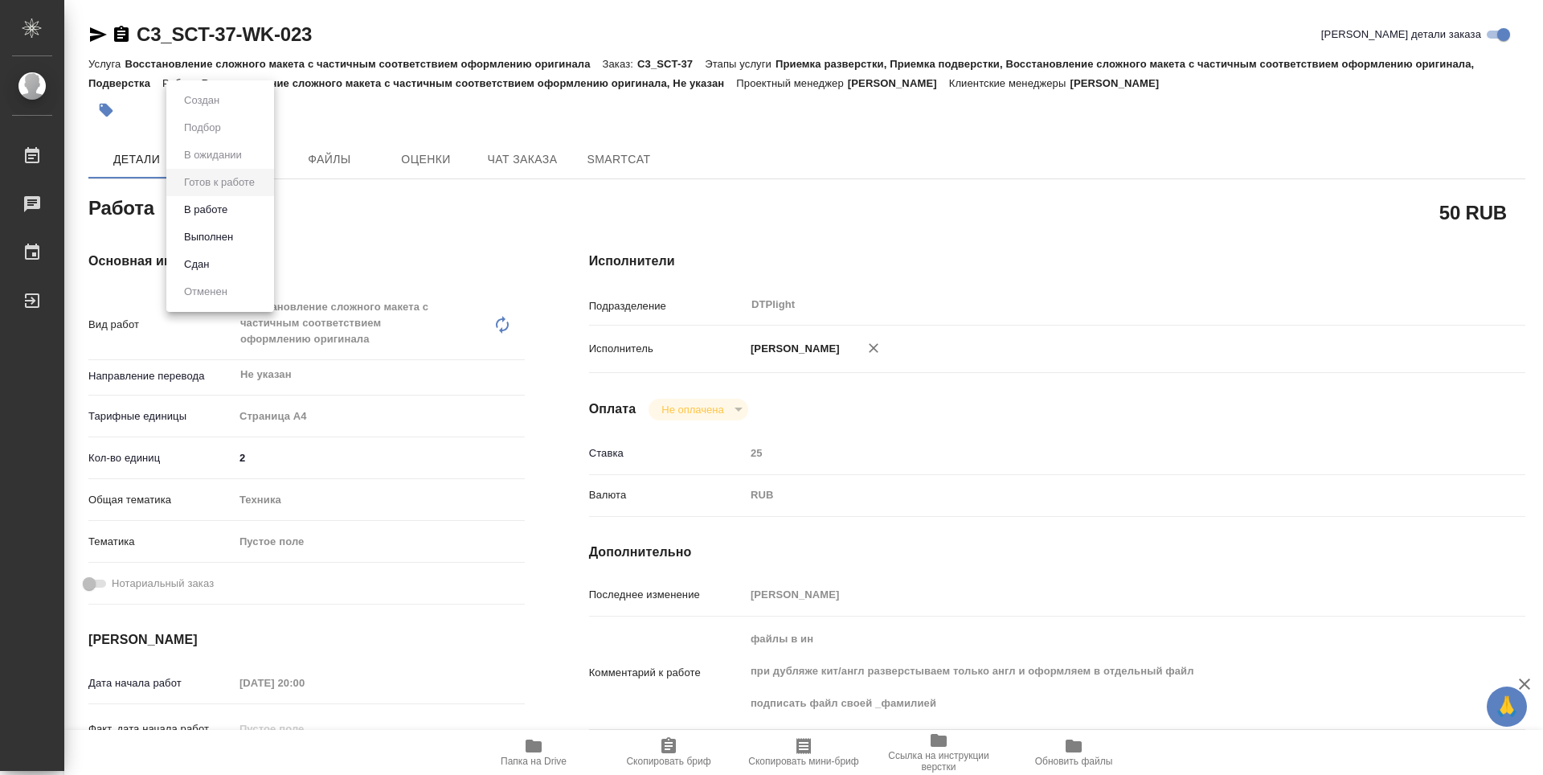
type textarea "x"
click at [222, 209] on button "В работе" at bounding box center [205, 210] width 53 height 18
type textarea "x"
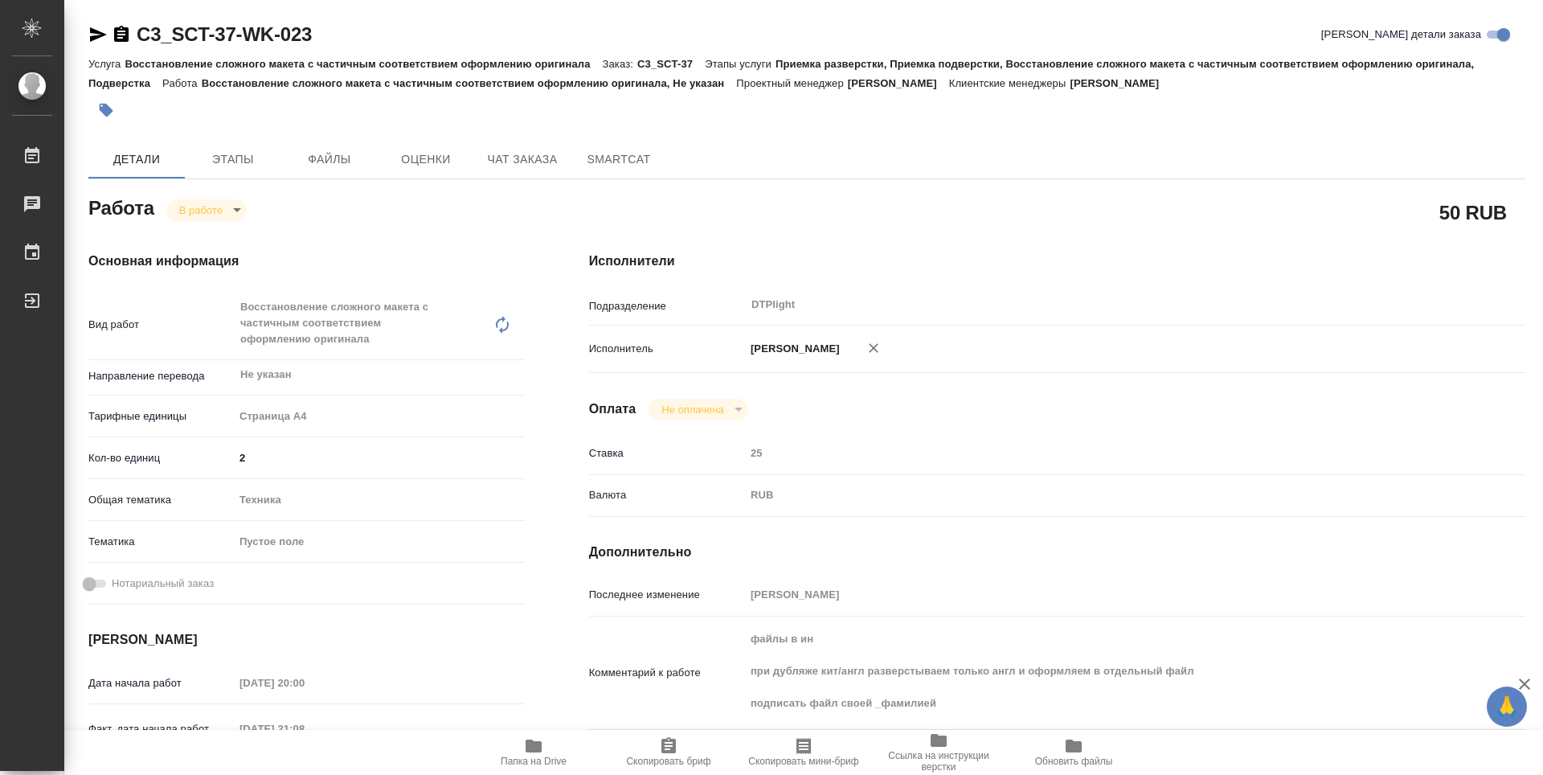
type textarea "x"
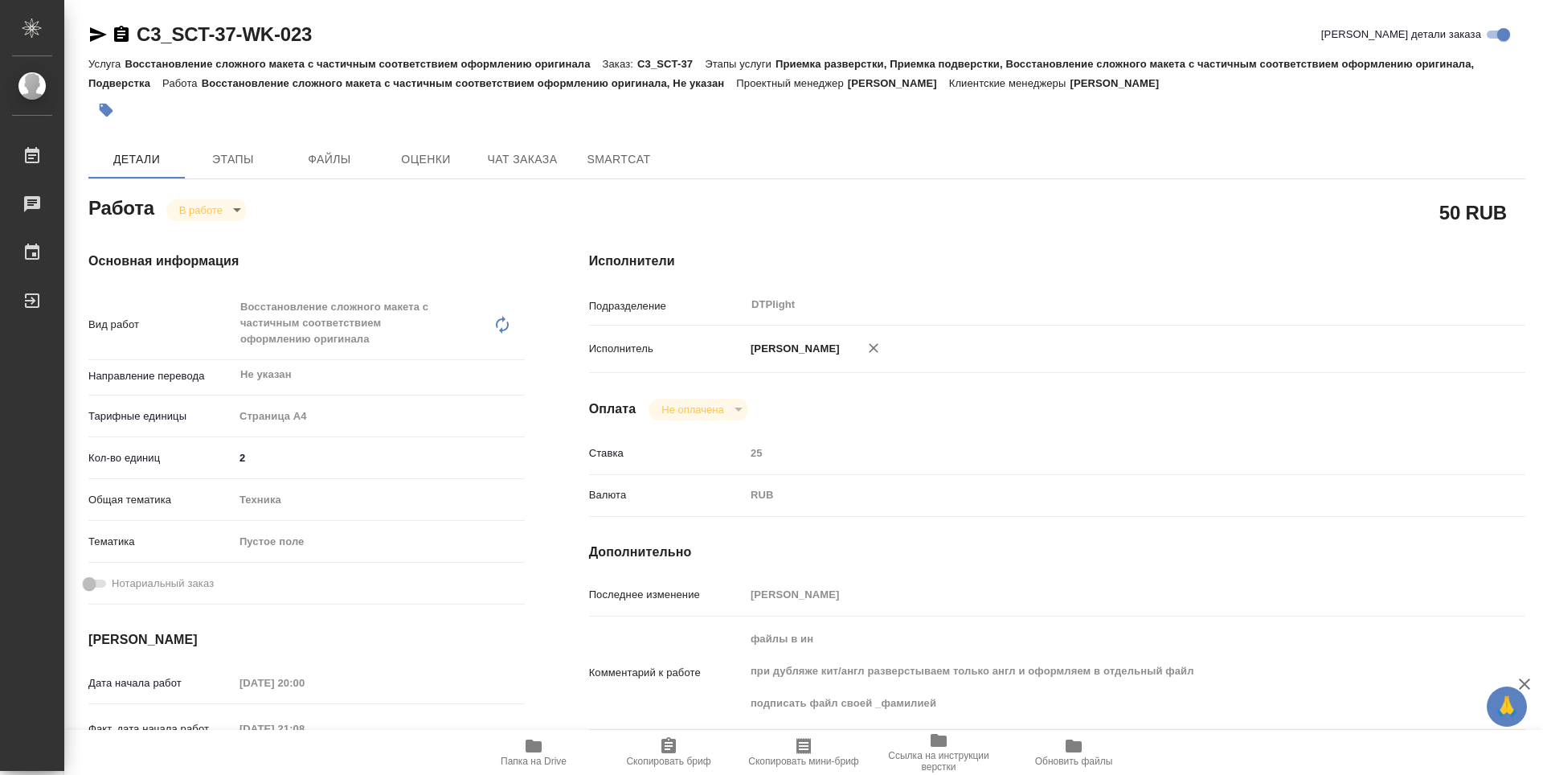
type textarea "x"
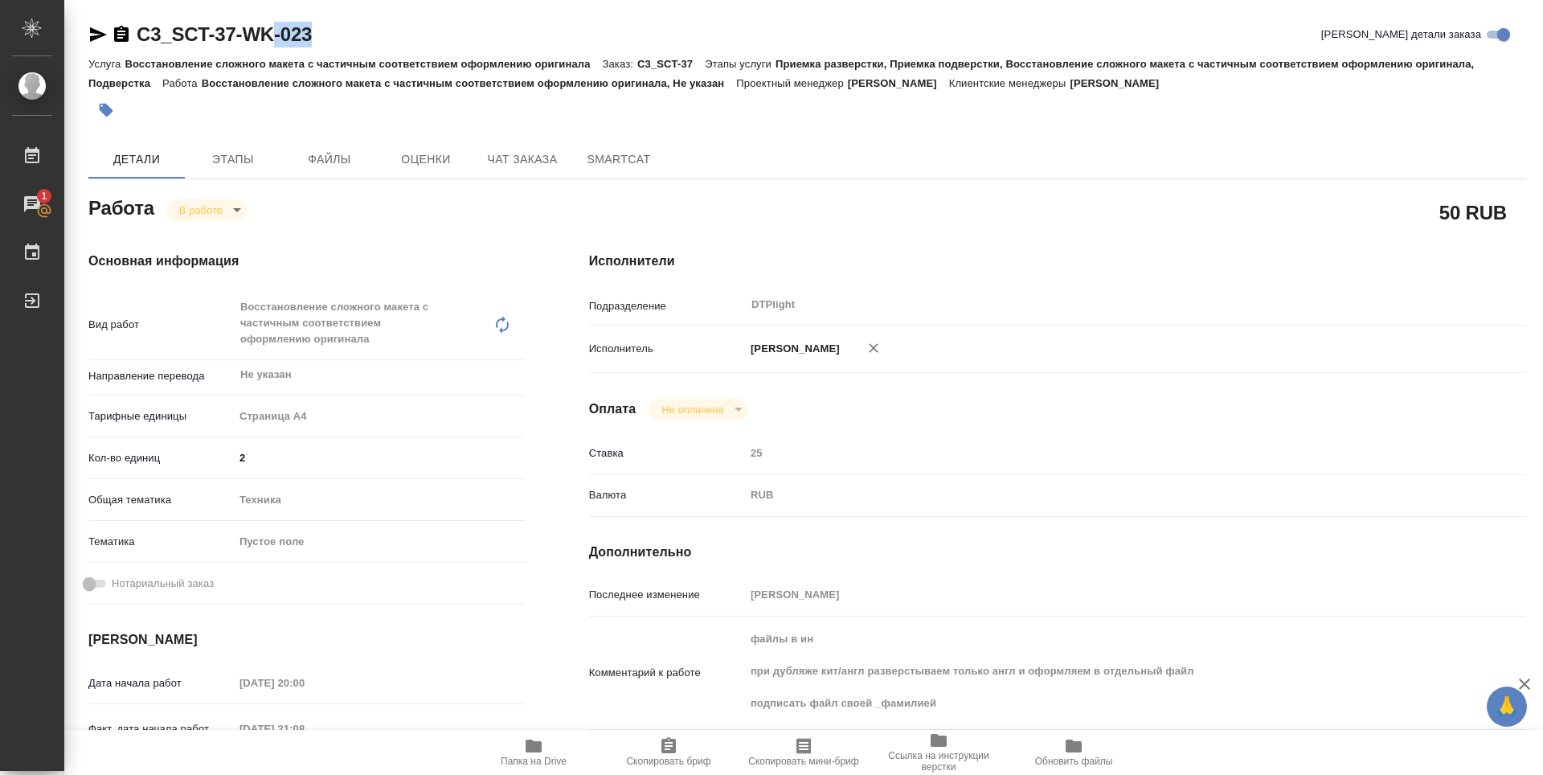
type textarea "x"
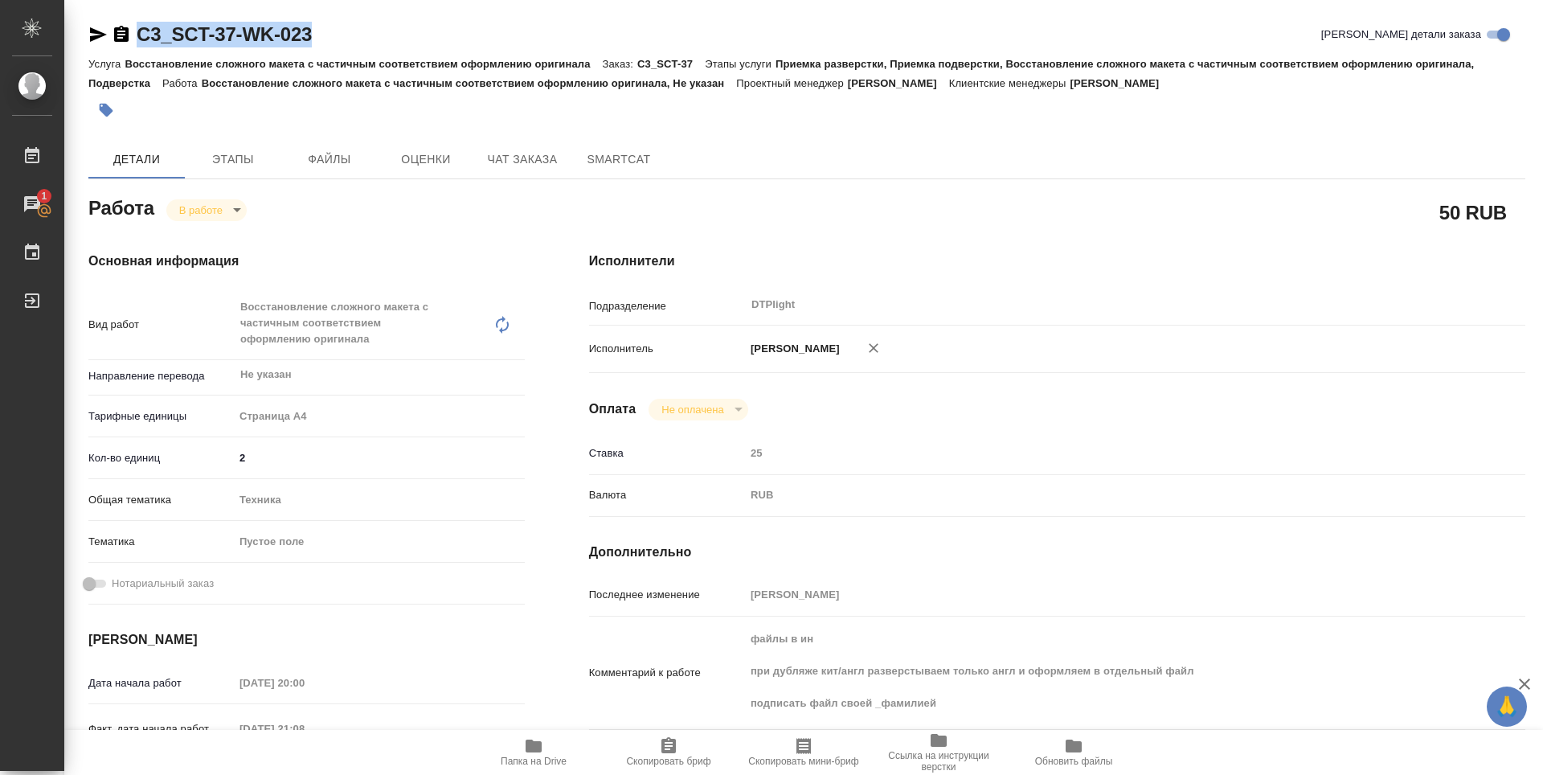
type textarea "x"
drag, startPoint x: 350, startPoint y: 33, endPoint x: 140, endPoint y: 52, distance: 210.6
click at [140, 52] on div "C3_SCT-37-WK-023 Кратко детали заказа" at bounding box center [806, 38] width 1437 height 32
copy link "C3_SCT-37-WK-023"
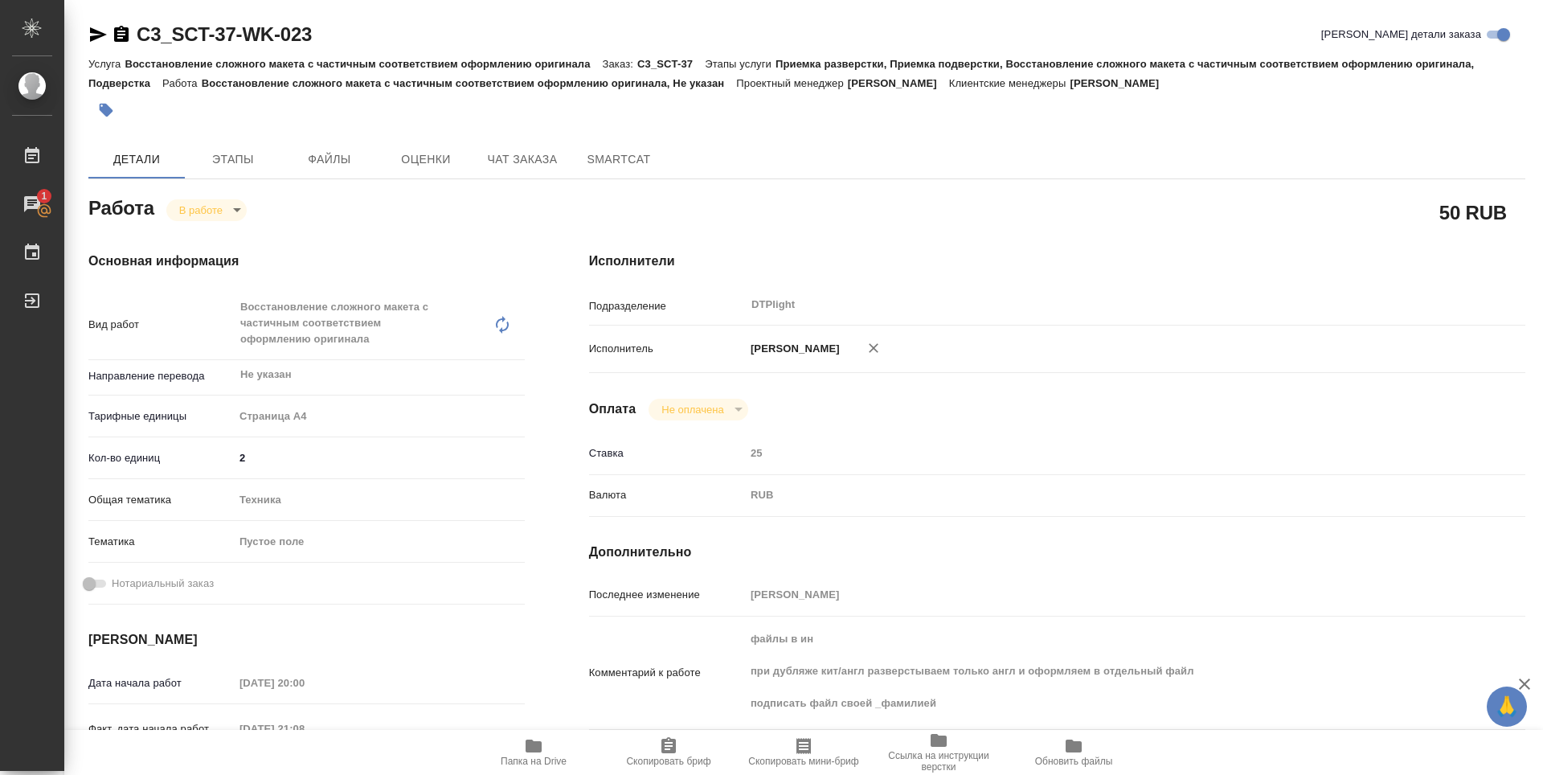
click at [886, 222] on div "Исполнители Подразделение DTPlight ​ Исполнитель Зубакова Виктория Оплата Не оп…" at bounding box center [1057, 578] width 1000 height 718
click at [915, 235] on div "Исполнители Подразделение DTPlight ​ Исполнитель Зубакова Виктория Оплата Не оп…" at bounding box center [1057, 578] width 1000 height 718
click at [983, 256] on h4 "Исполнители" at bounding box center [1057, 261] width 936 height 19
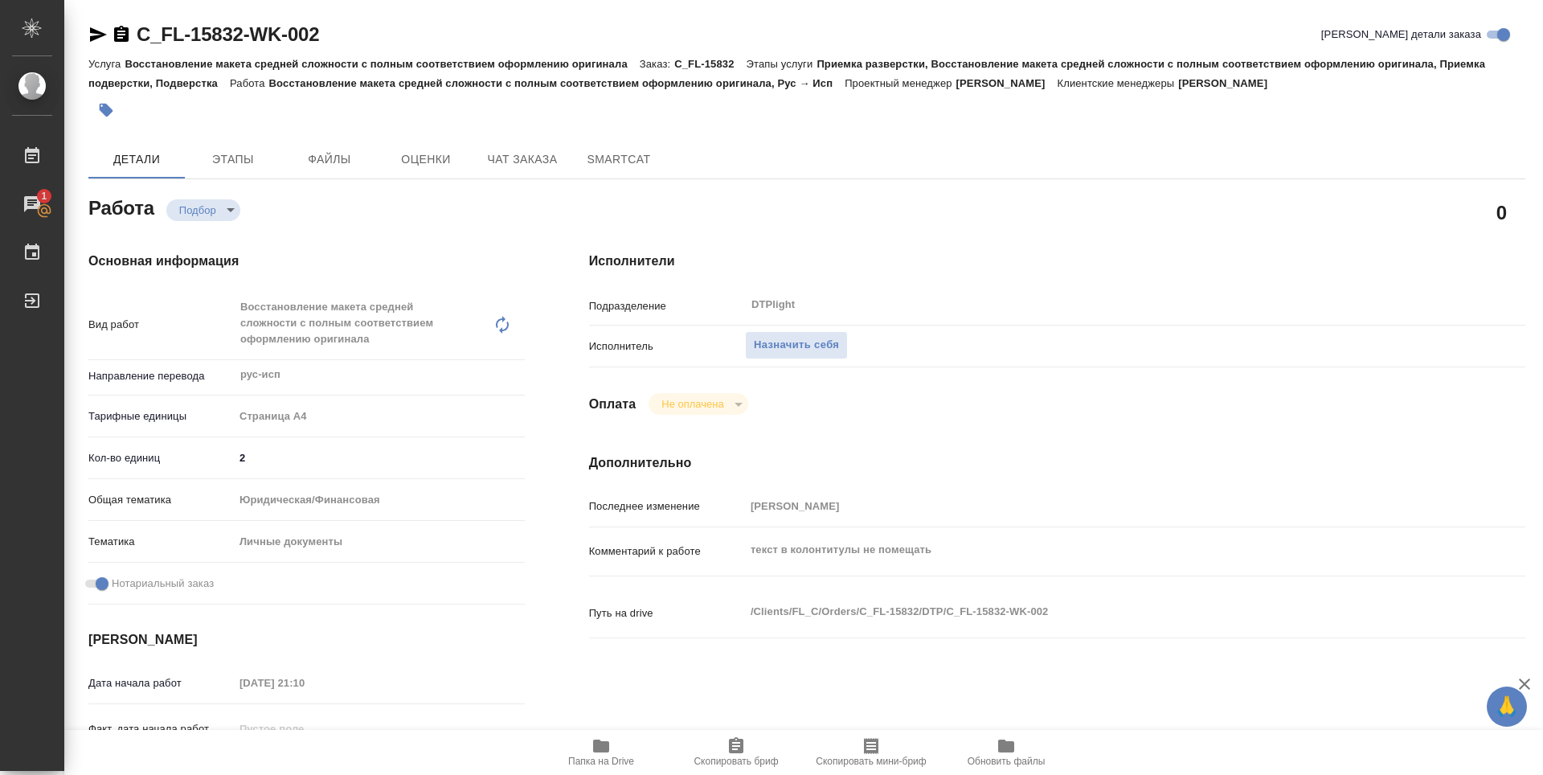
type textarea "x"
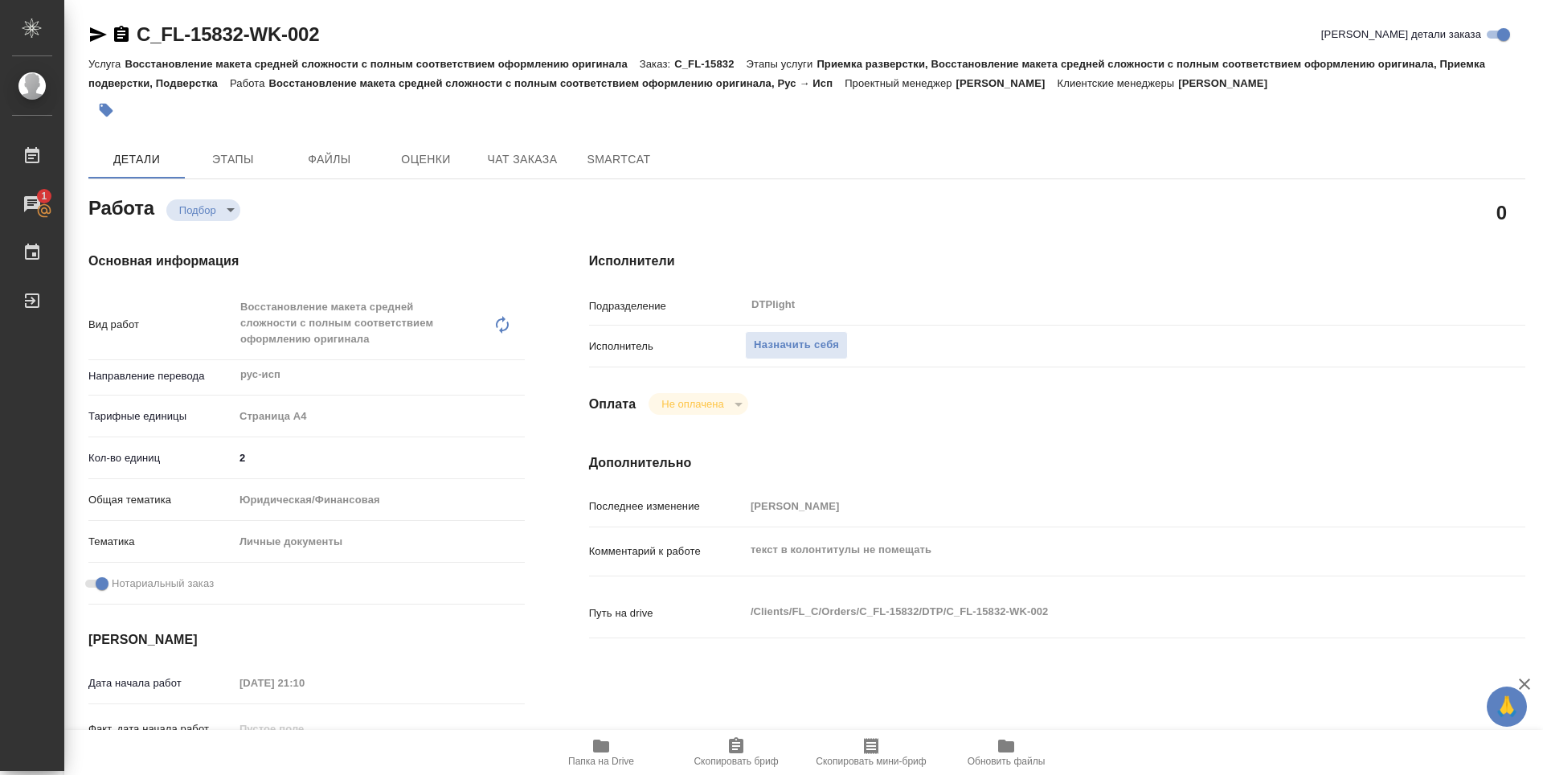
type textarea "x"
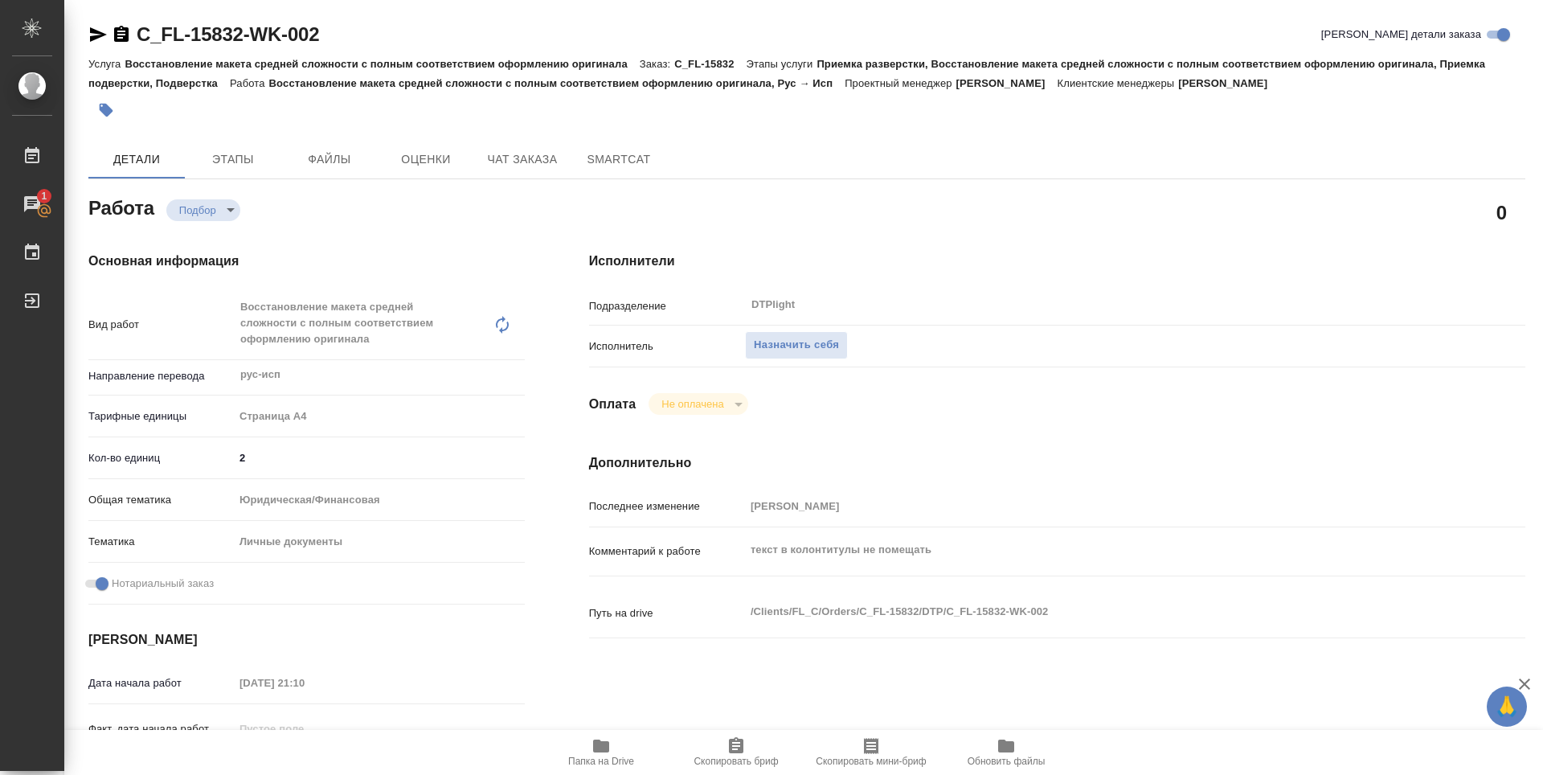
type textarea "x"
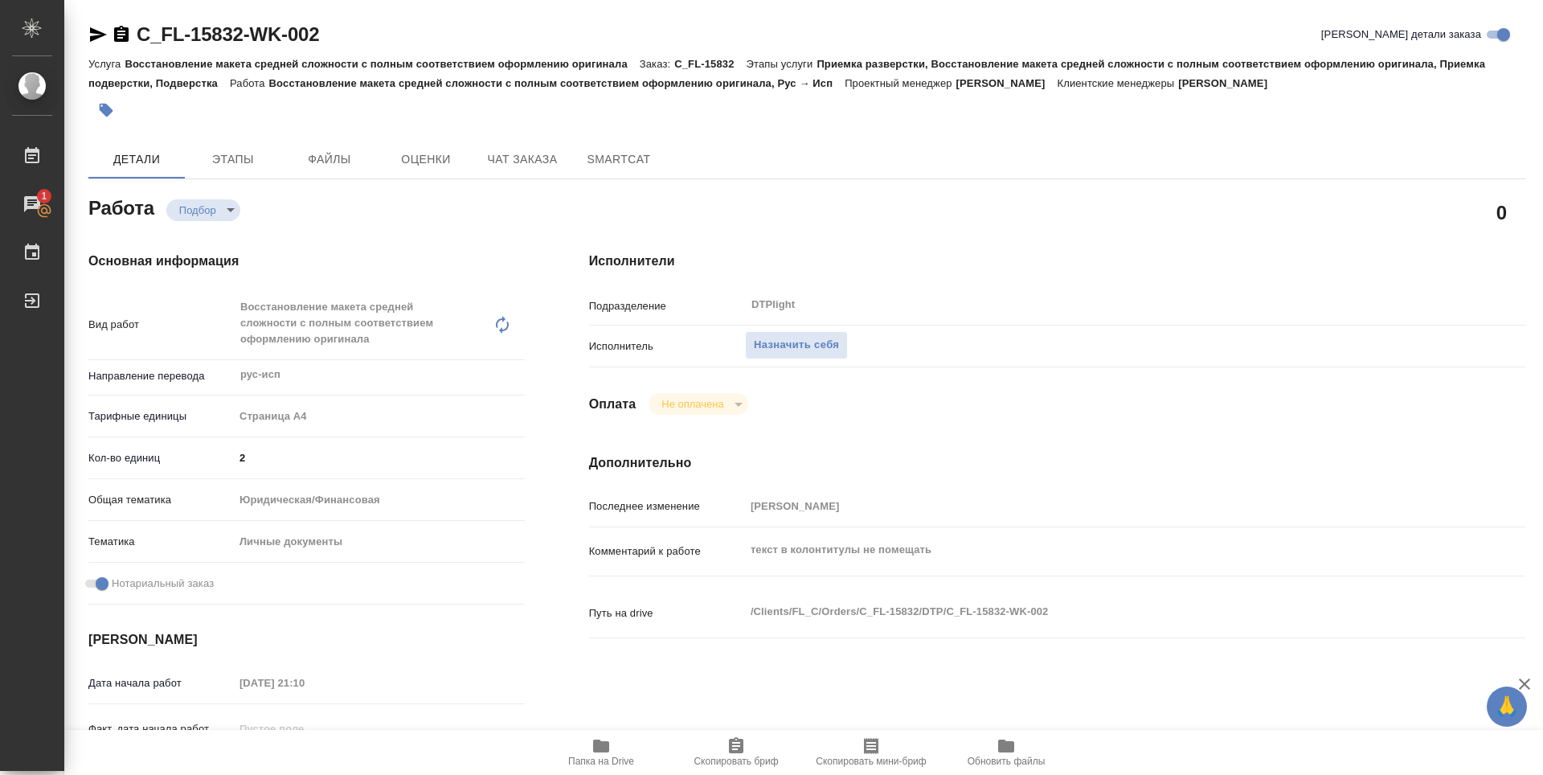
type textarea "x"
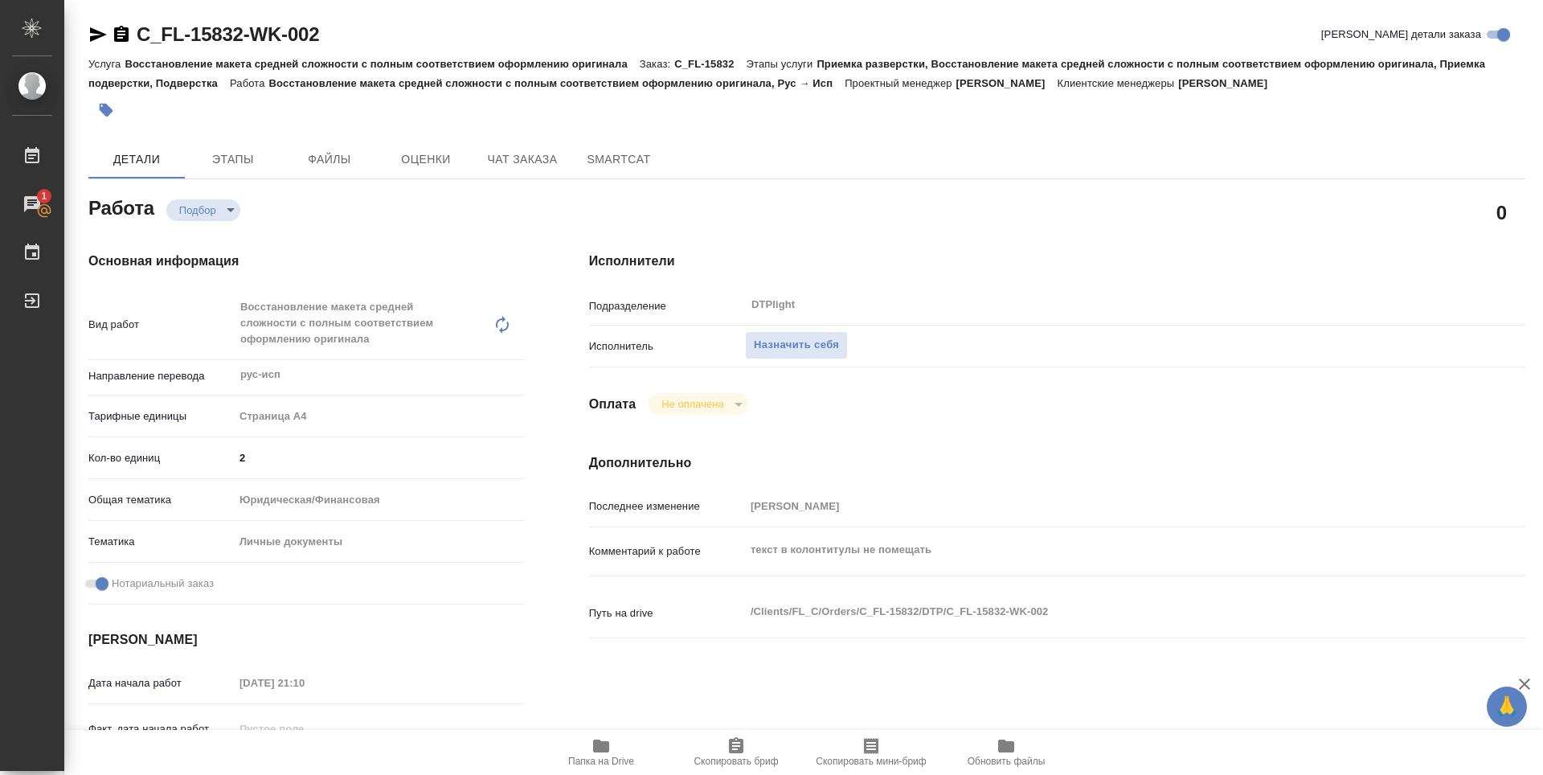
type textarea "x"
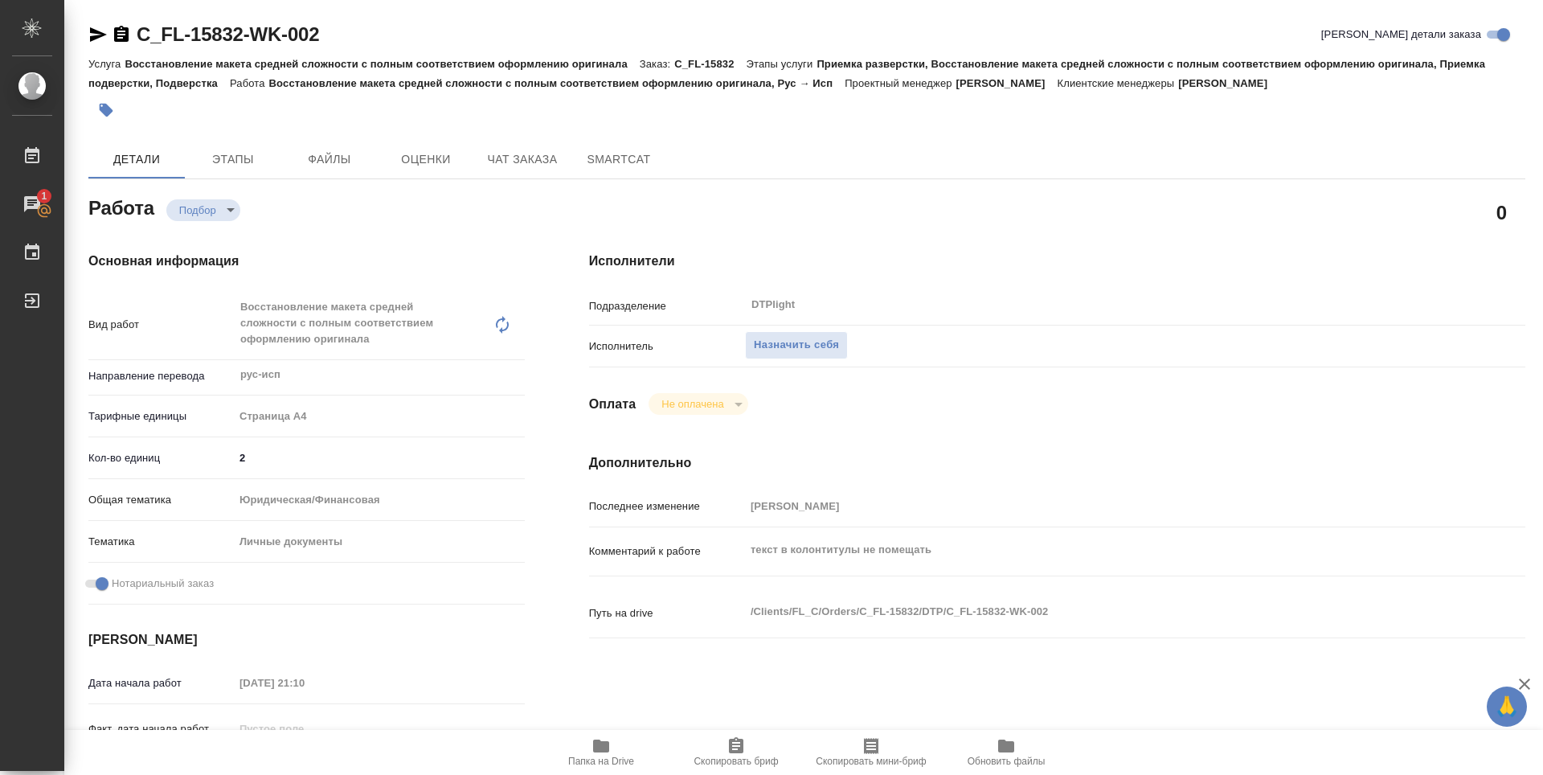
click at [596, 747] on icon "button" at bounding box center [601, 745] width 16 height 13
click at [984, 206] on div "0" at bounding box center [1057, 212] width 936 height 40
click at [595, 754] on icon "button" at bounding box center [600, 745] width 19 height 19
click at [955, 261] on h4 "Исполнители" at bounding box center [1057, 261] width 936 height 19
type textarea "x"
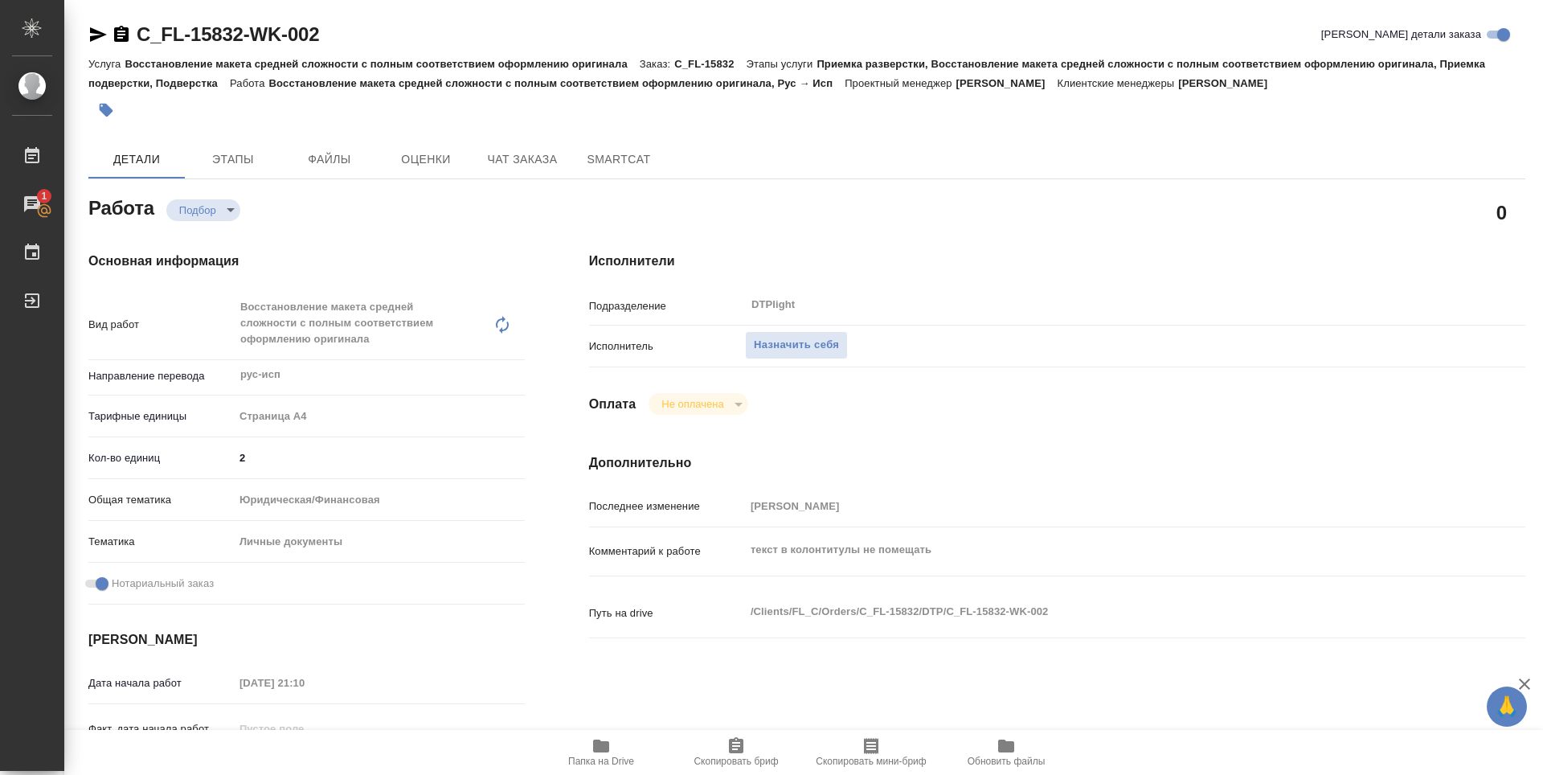
type textarea "x"
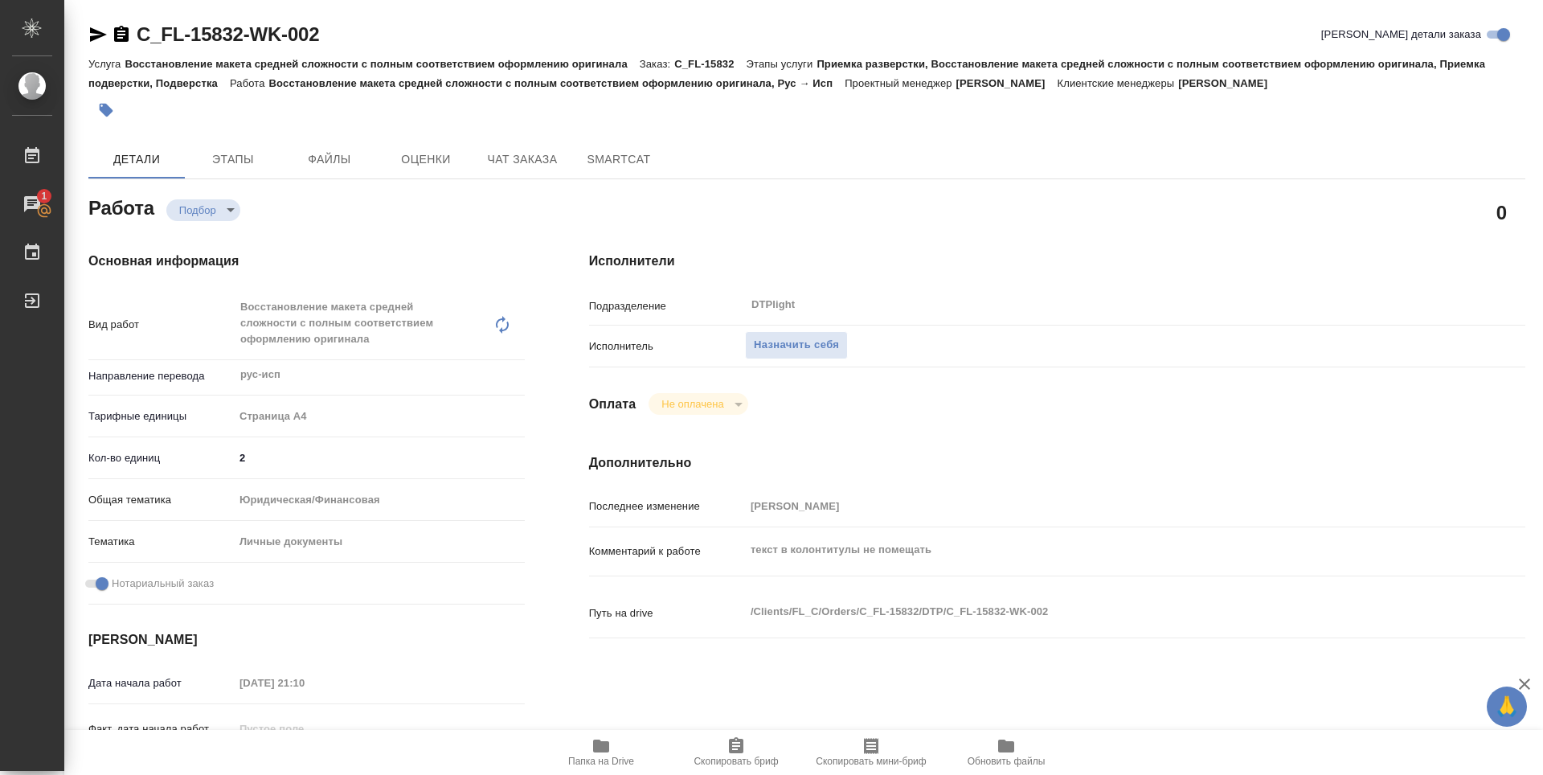
type textarea "x"
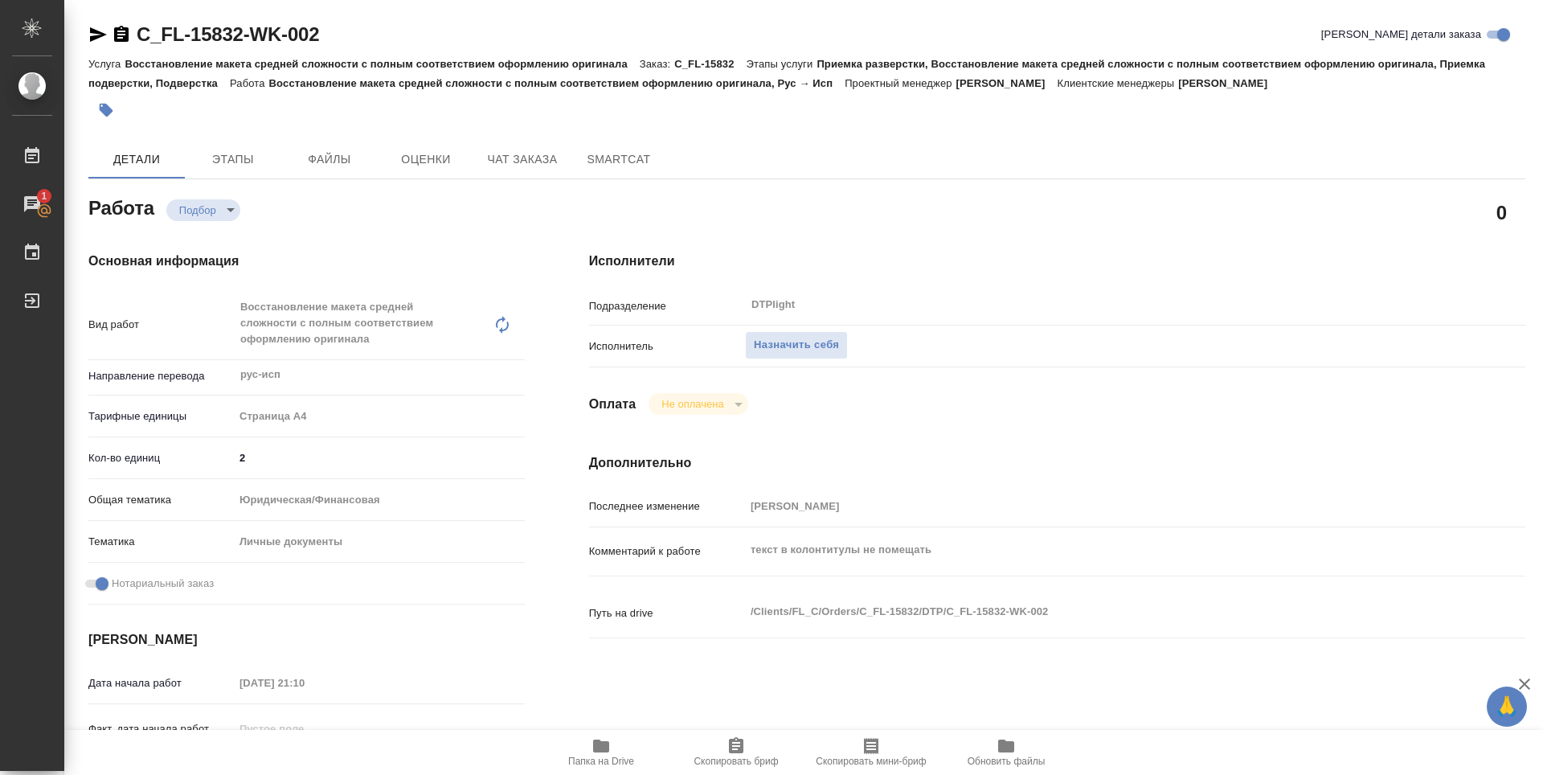
type textarea "x"
click at [817, 349] on span "Назначить себя" at bounding box center [796, 345] width 85 height 18
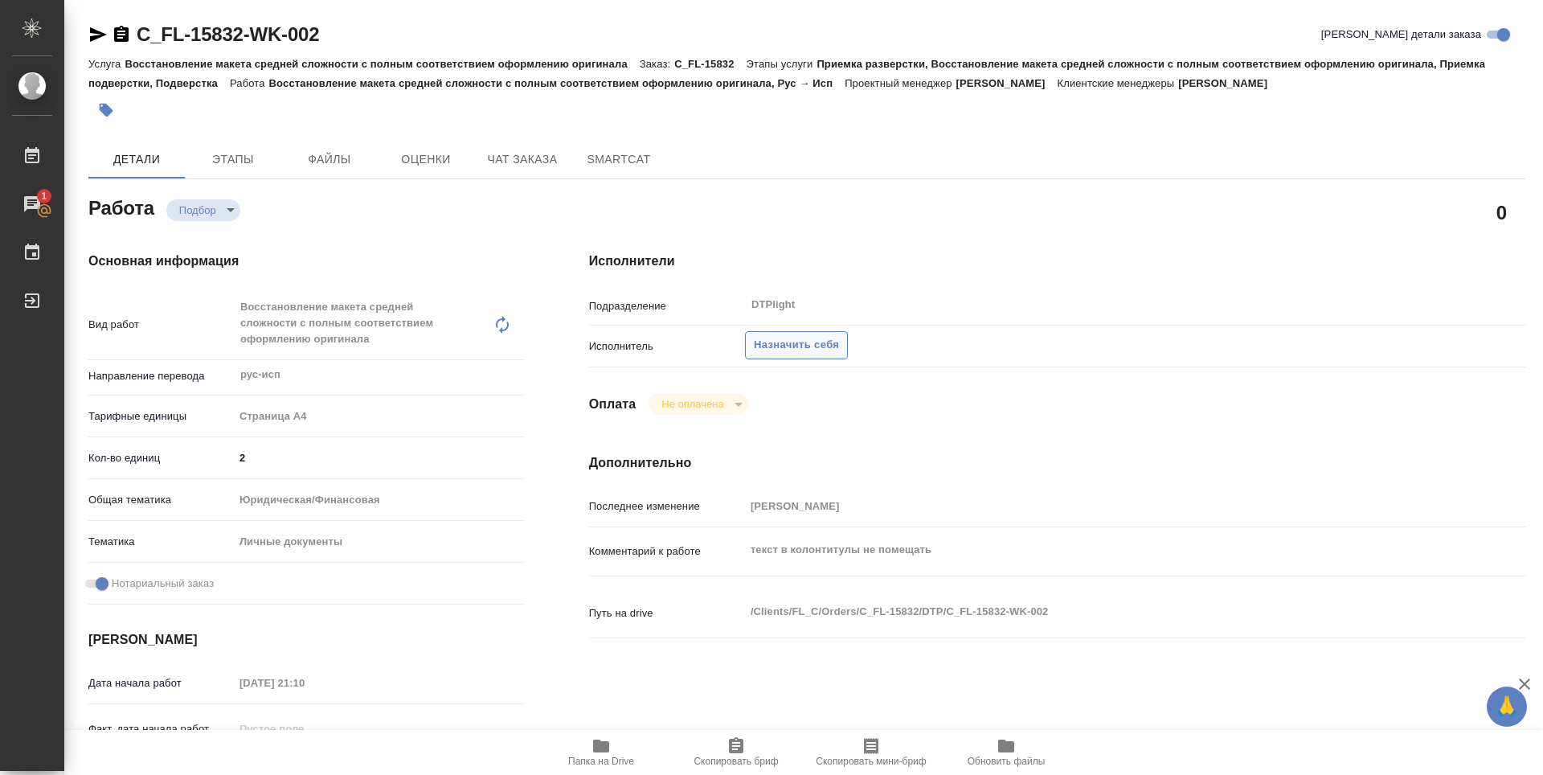
type textarea "x"
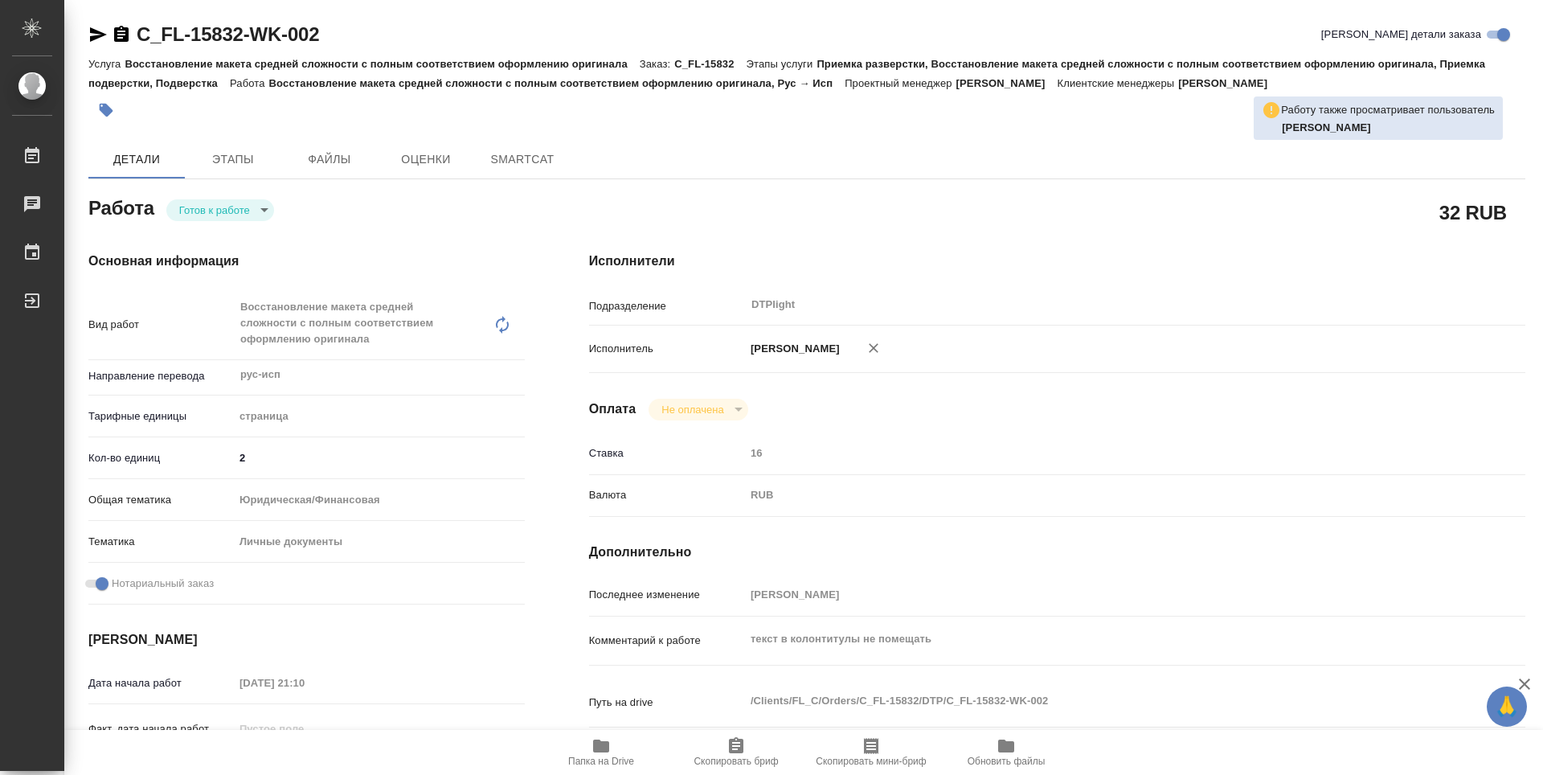
type textarea "x"
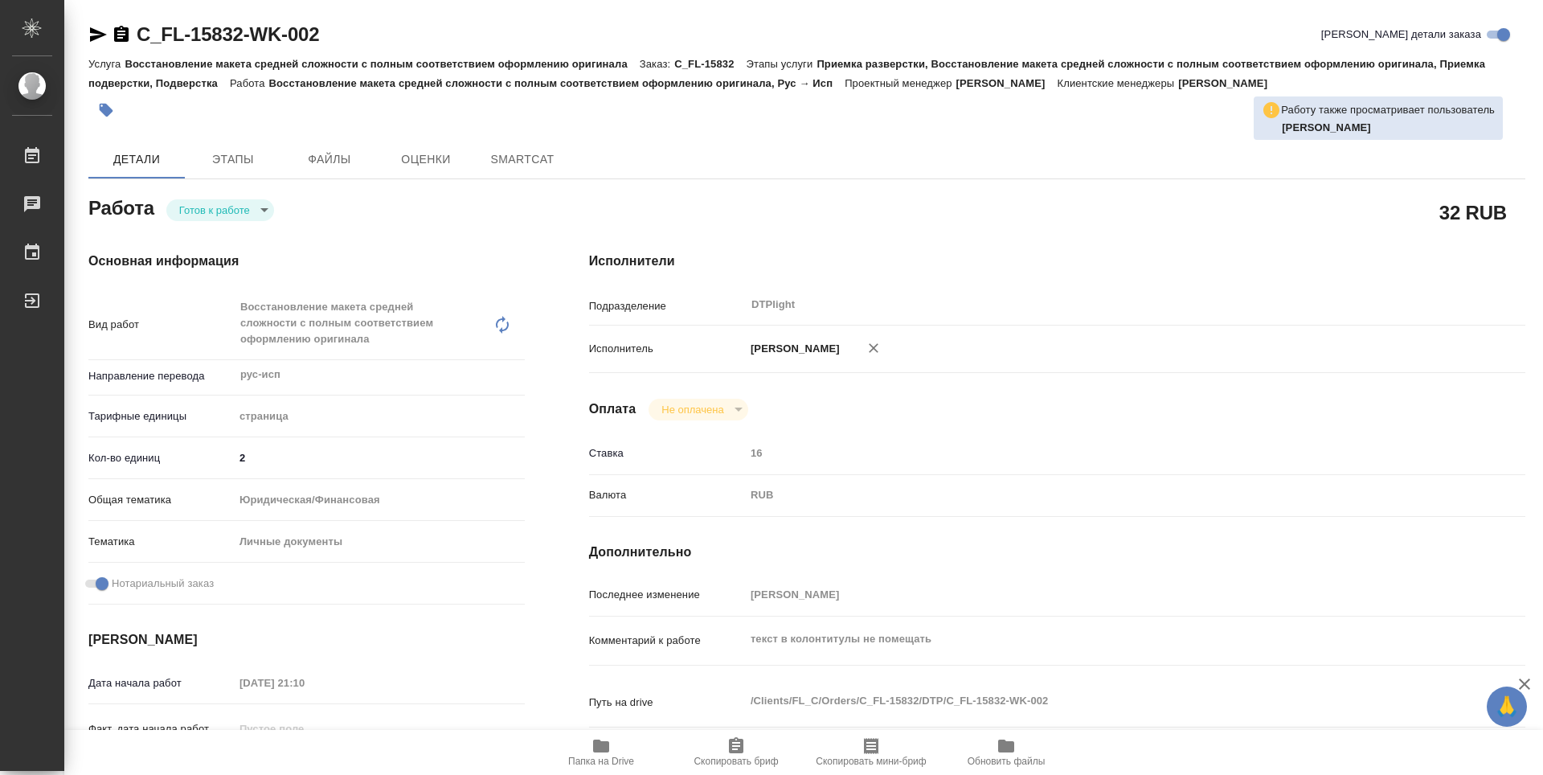
type textarea "x"
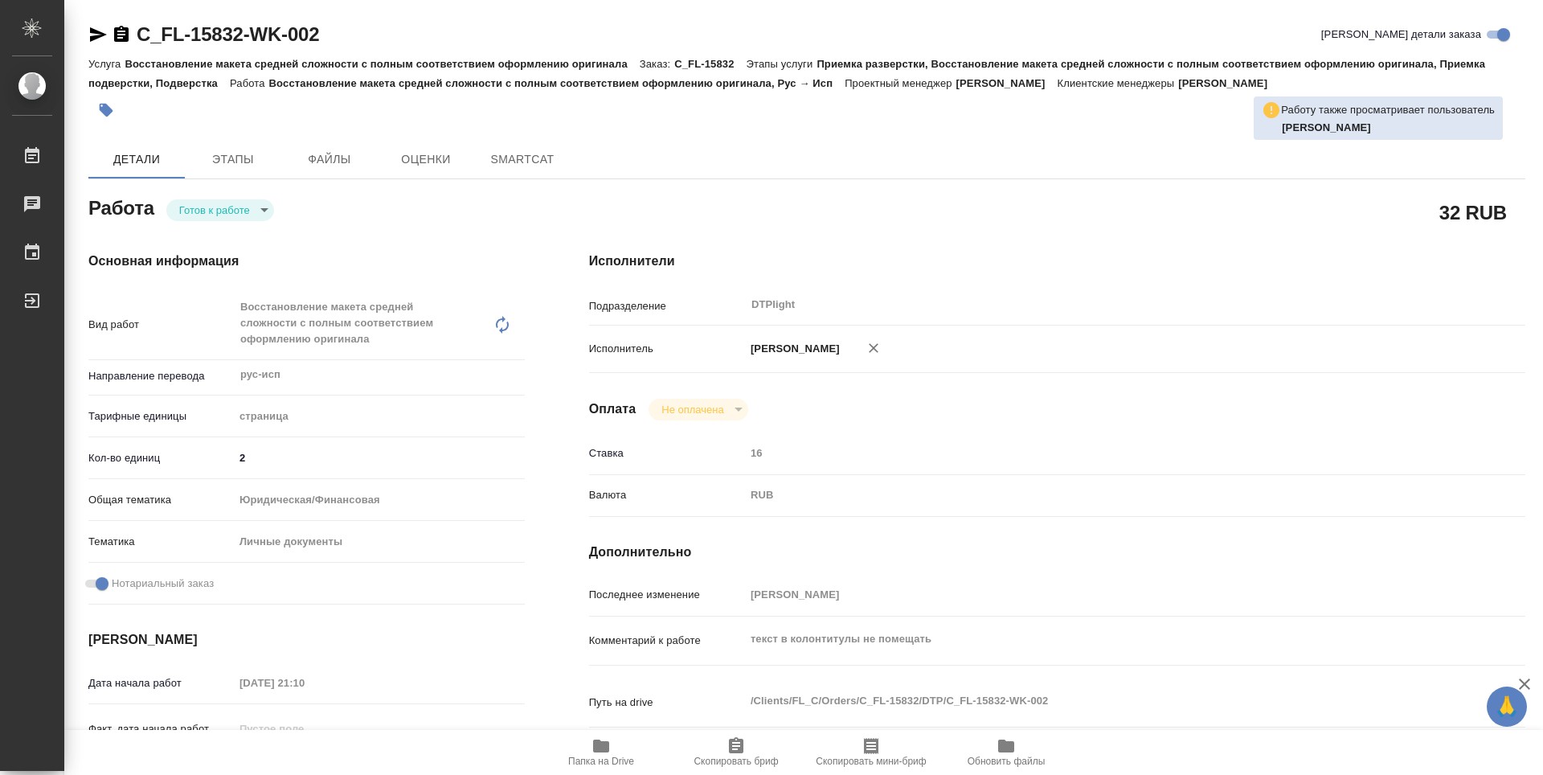
type textarea "x"
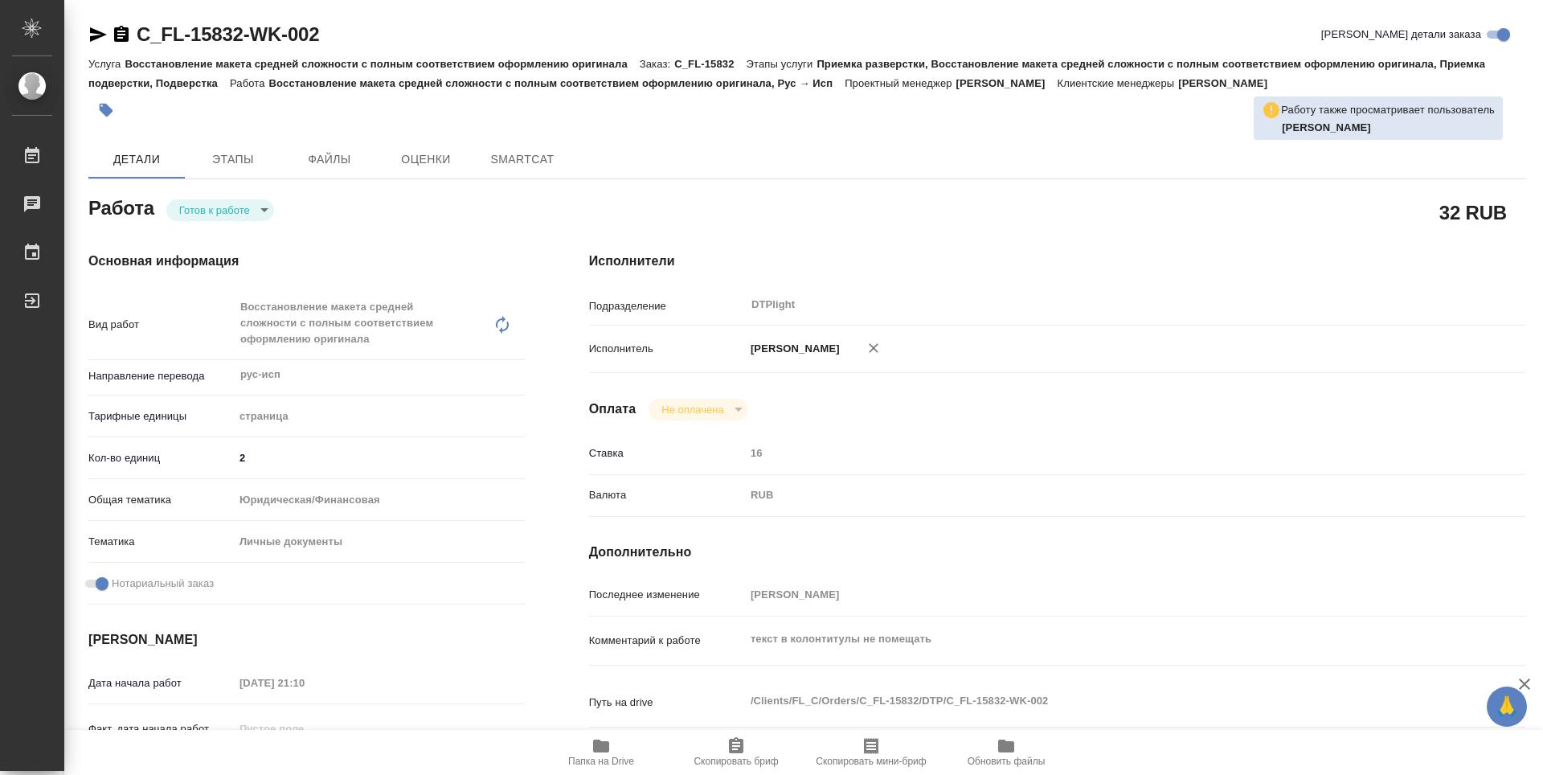
type textarea "x"
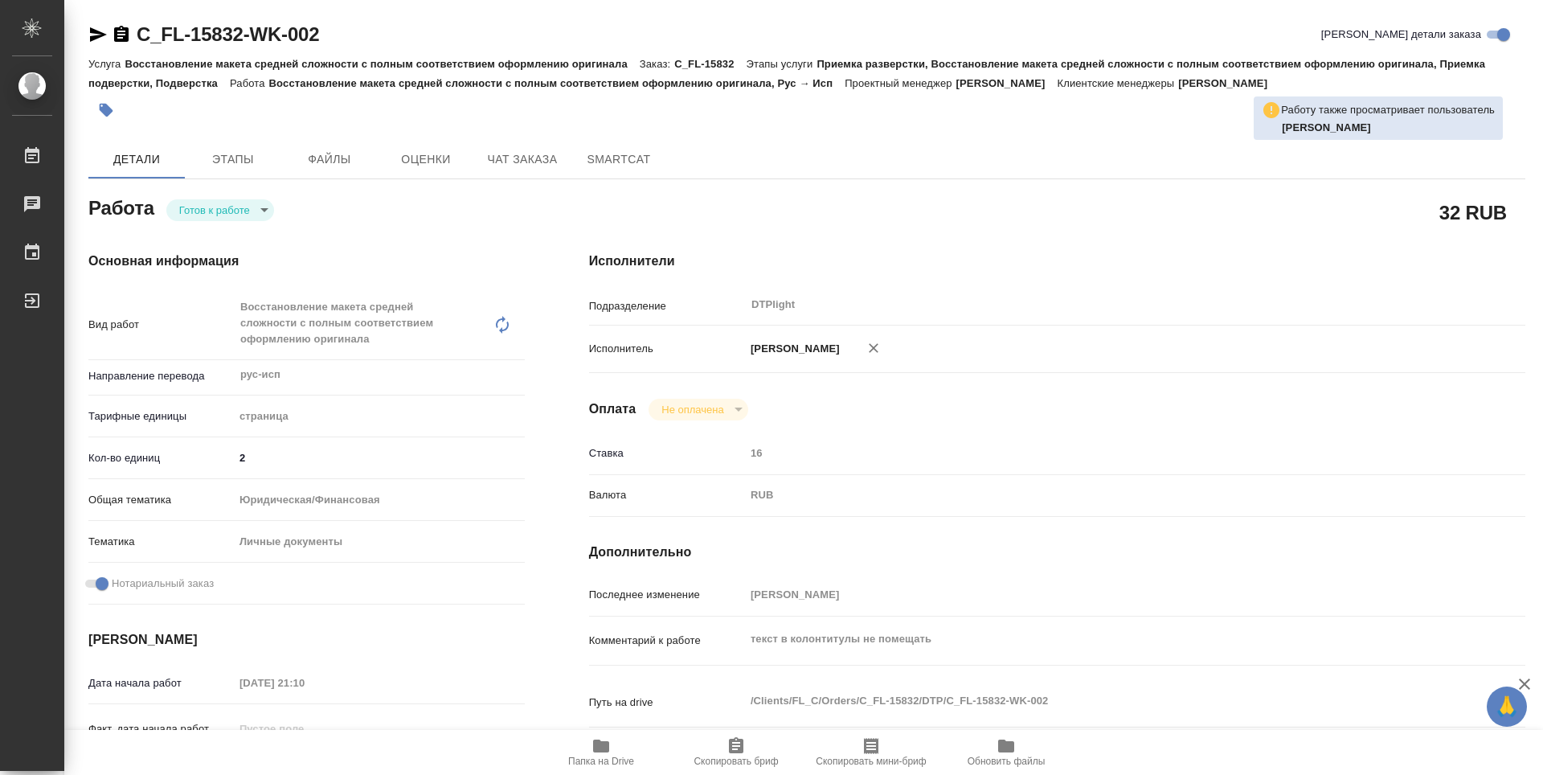
type textarea "x"
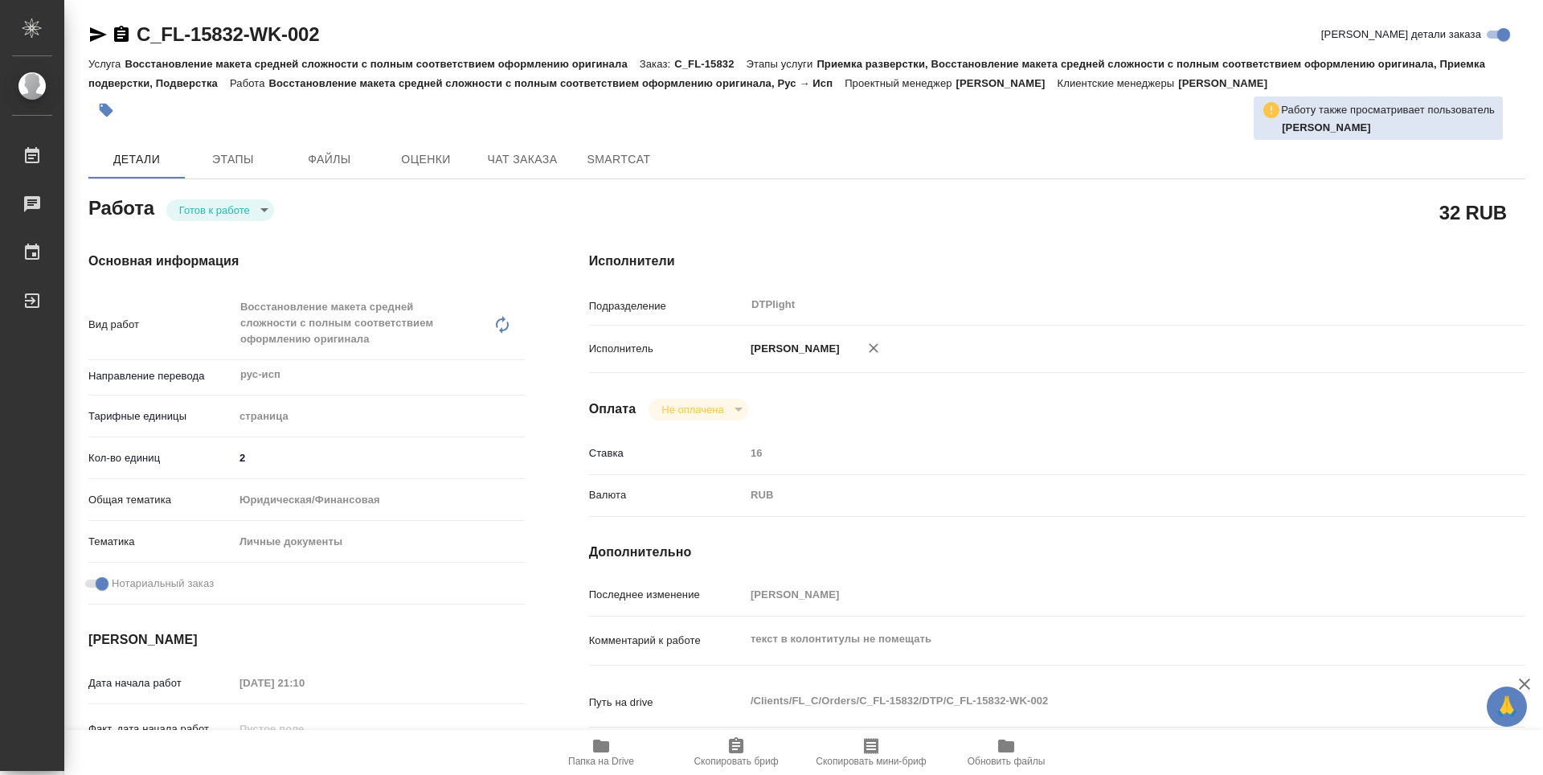
click at [197, 205] on body "🙏 .cls-1 fill:#fff; AWATERA Zubakova Viktoriya Работы Чаты График Выйти C_FL-15…" at bounding box center [771, 387] width 1543 height 775
click at [206, 207] on button "В работе" at bounding box center [205, 210] width 53 height 18
type textarea "x"
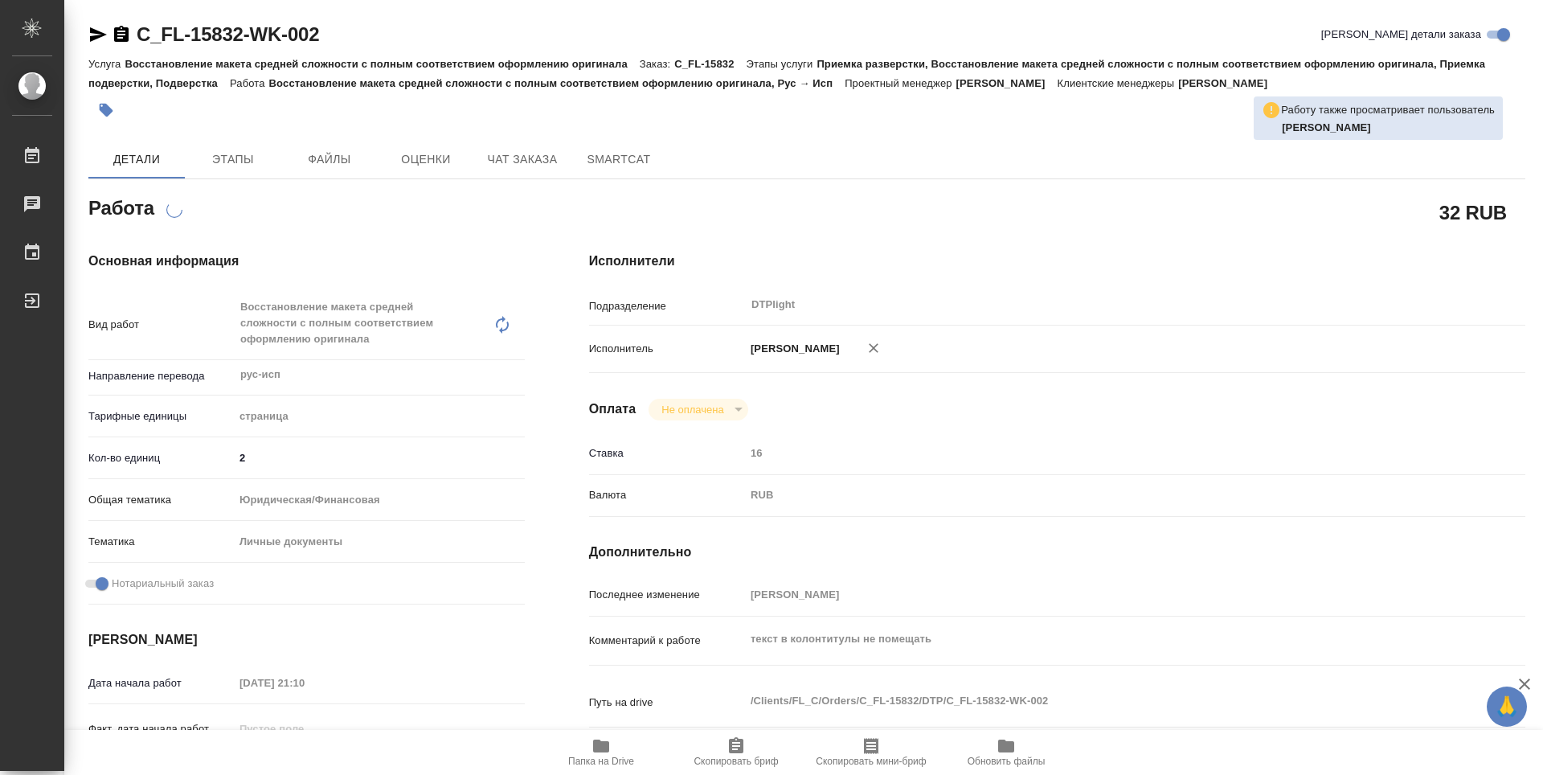
type textarea "x"
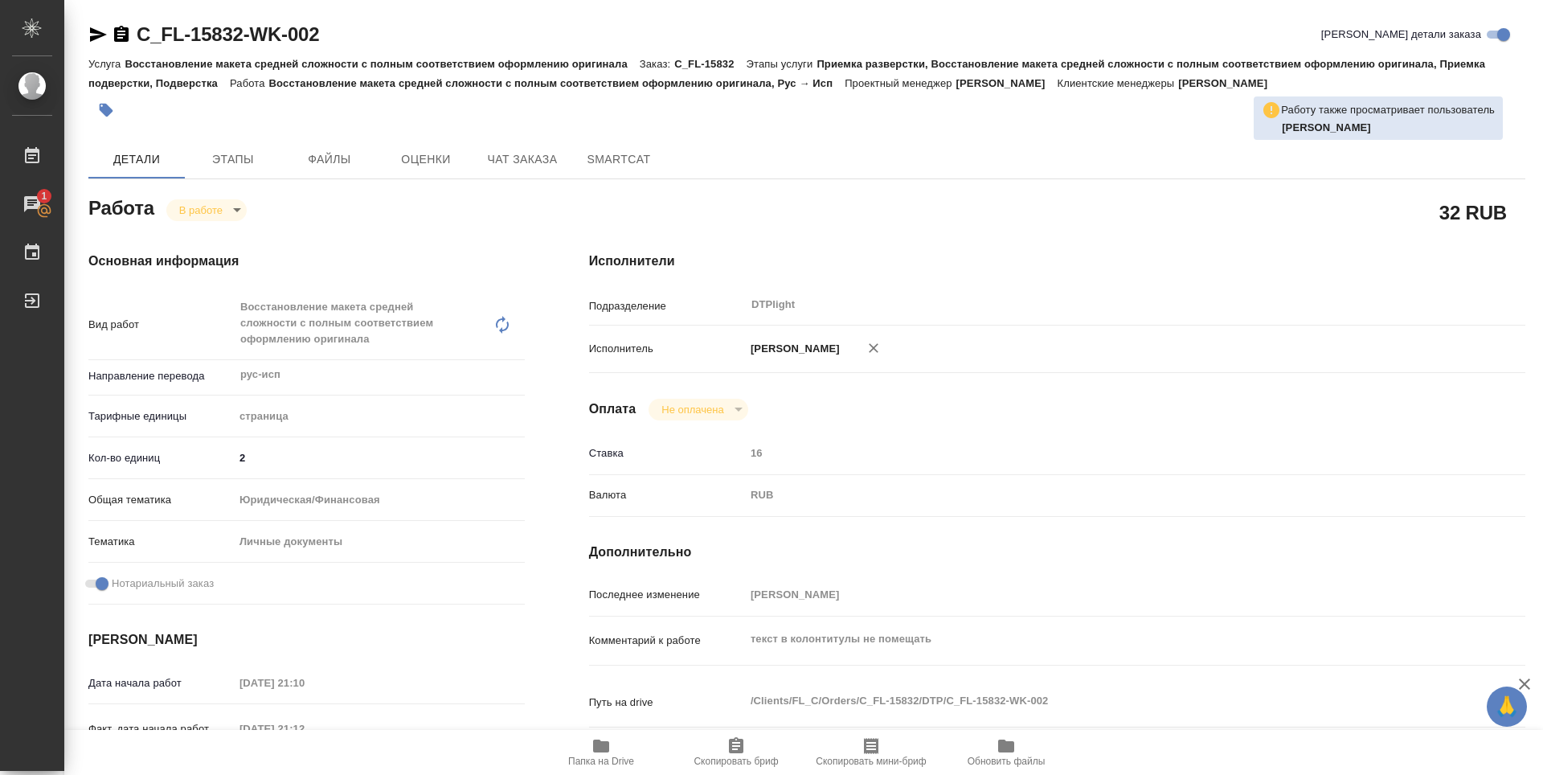
type textarea "x"
drag, startPoint x: 335, startPoint y: 31, endPoint x: 129, endPoint y: 35, distance: 206.6
click at [129, 35] on div "C_FL-15832-WK-002 Кратко детали заказа" at bounding box center [806, 35] width 1437 height 26
copy link "C_FL-15832-WK-002"
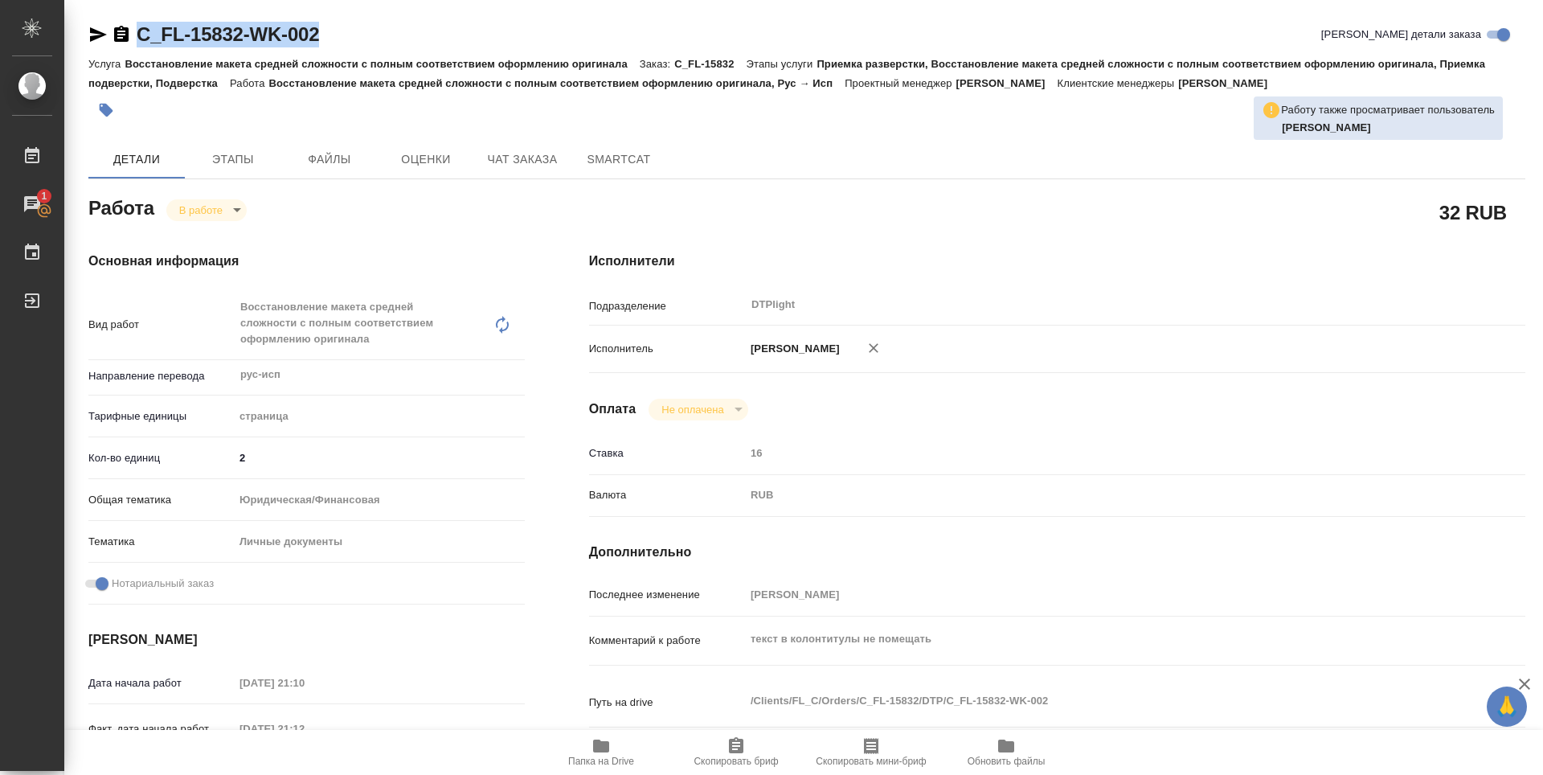
type textarea "x"
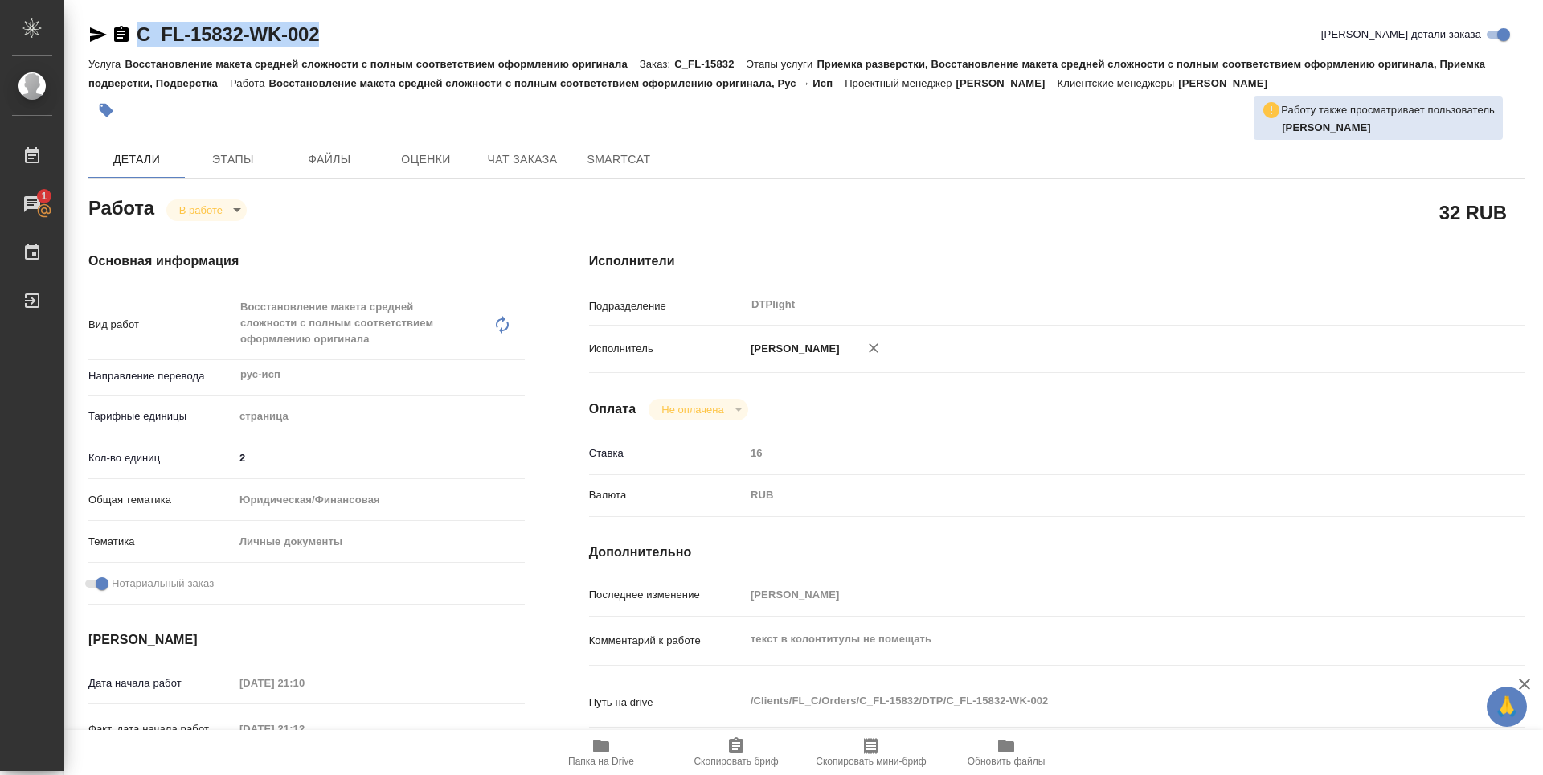
type textarea "x"
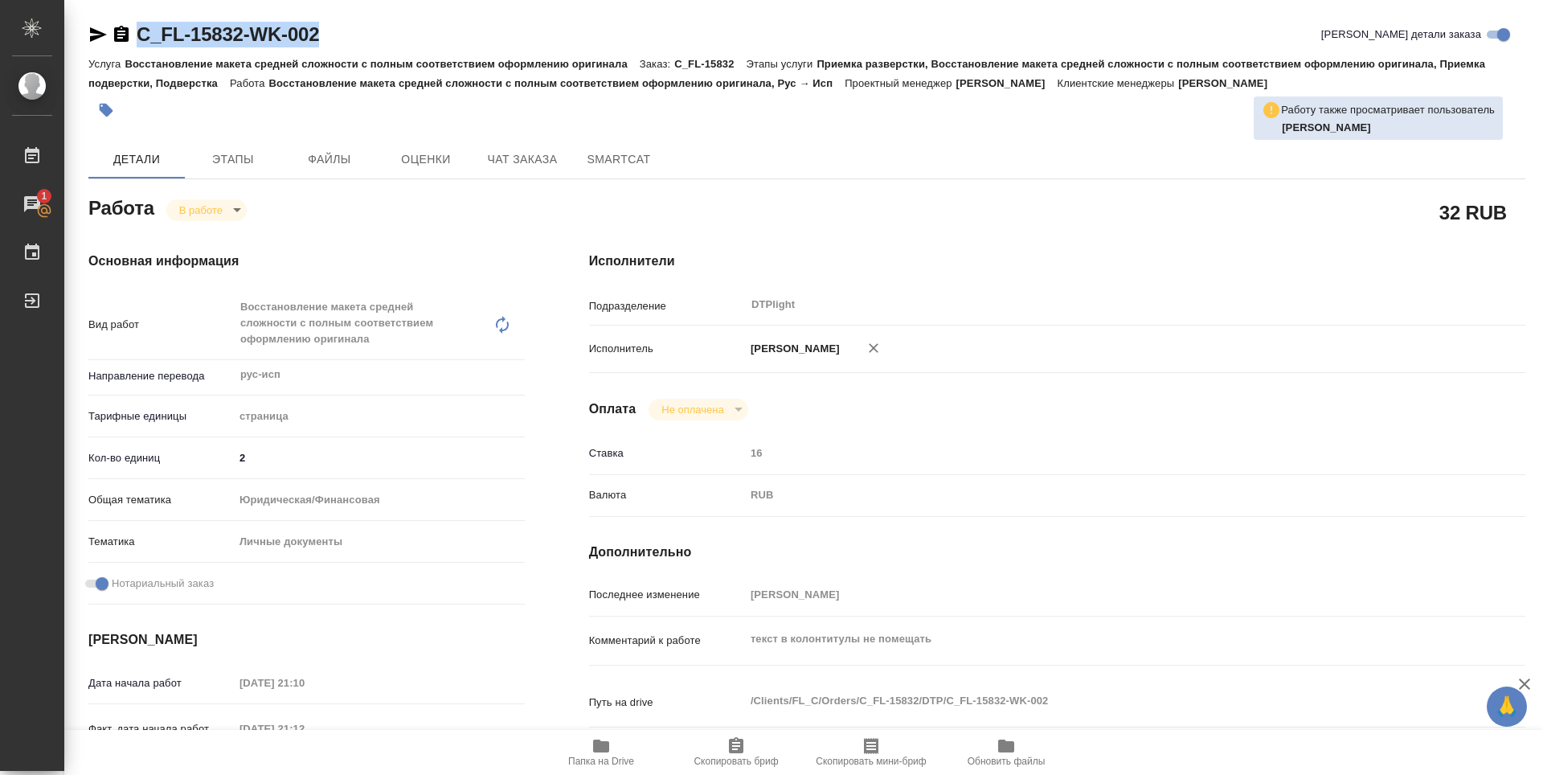
type textarea "x"
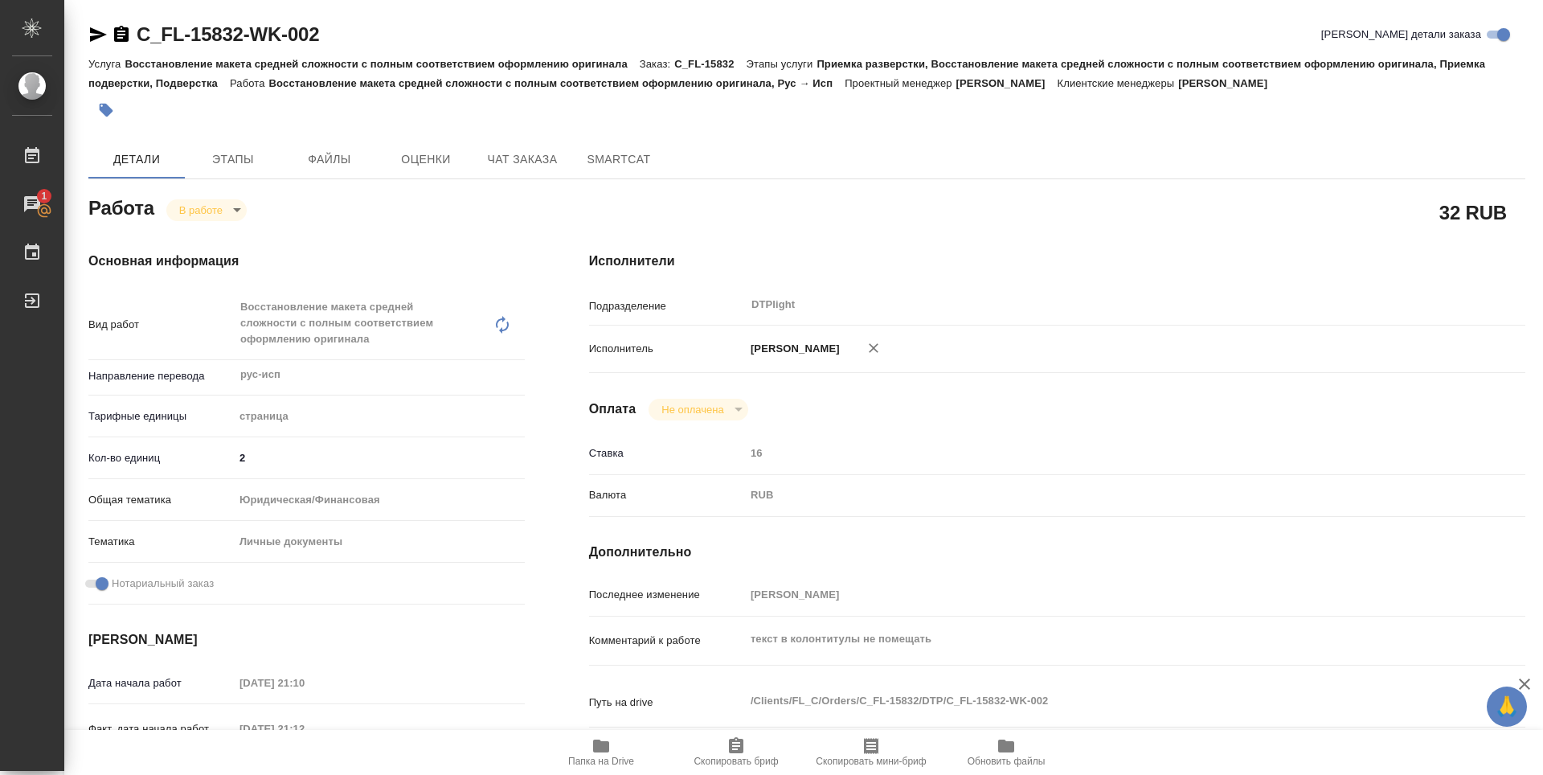
click at [950, 288] on div "Исполнители Подразделение DTPlight ​ Исполнитель Зубакова Виктория Оплата Не оп…" at bounding box center [1057, 578] width 1000 height 718
type textarea "x"
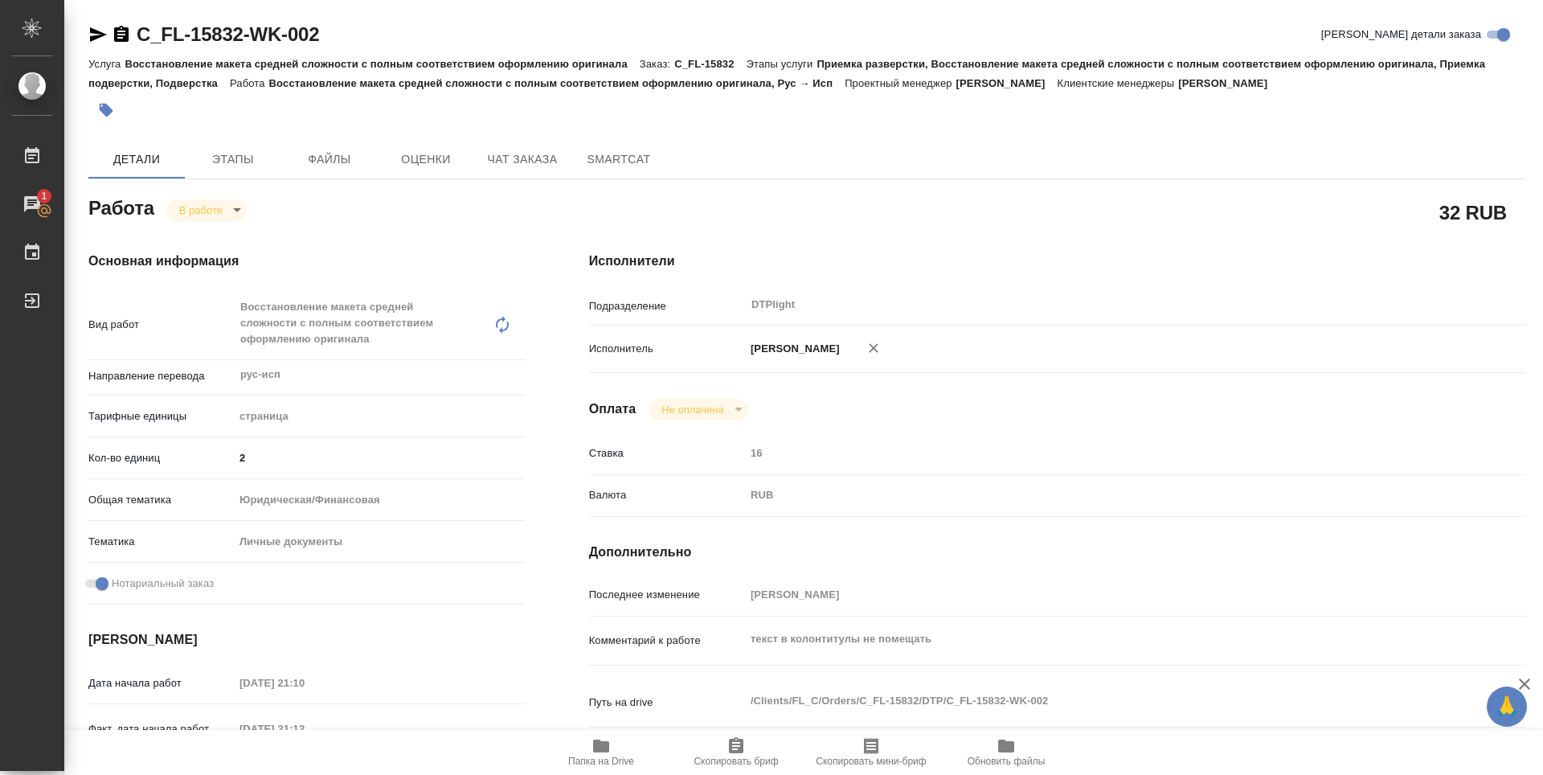
type textarea "x"
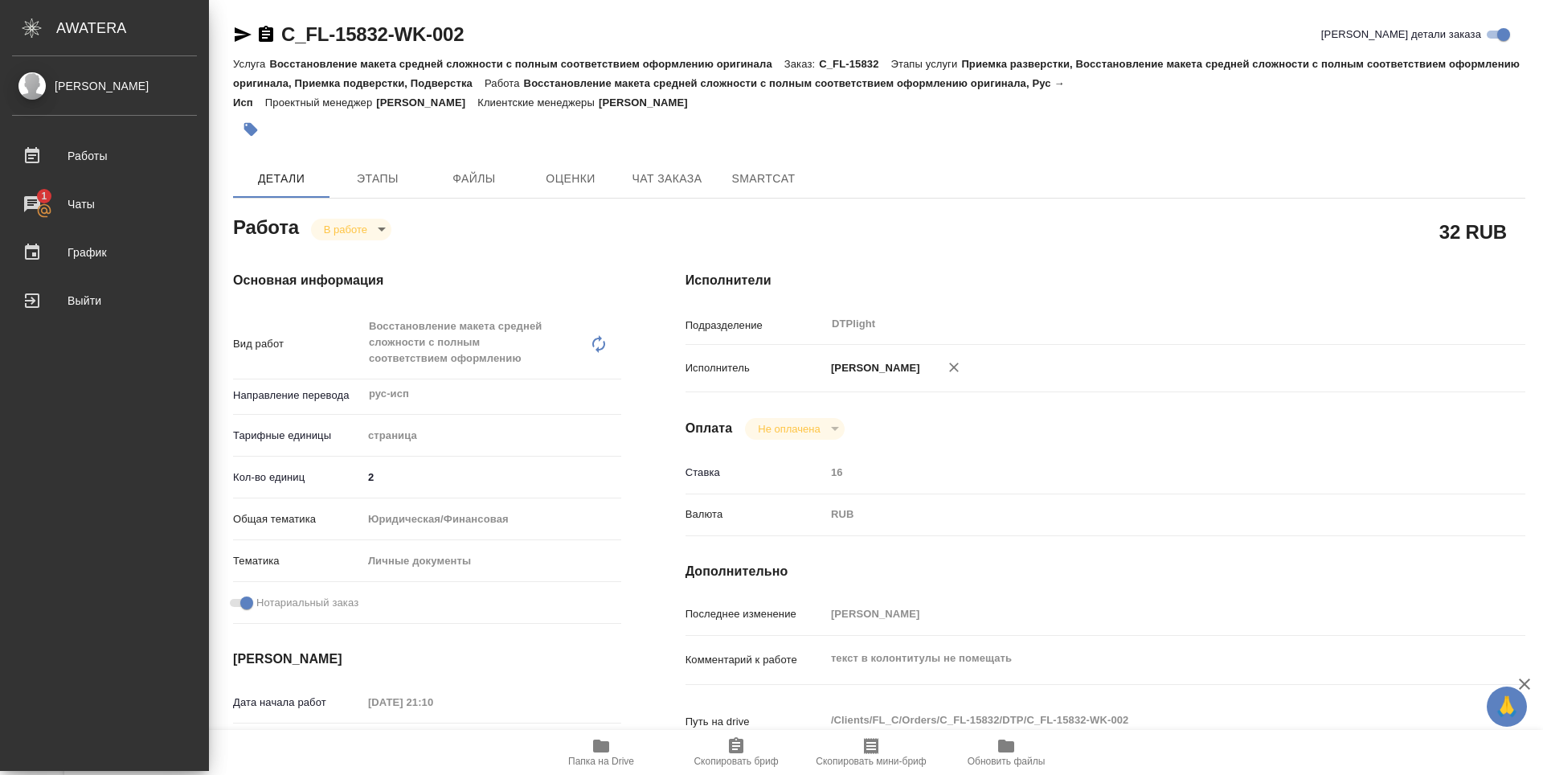
type textarea "x"
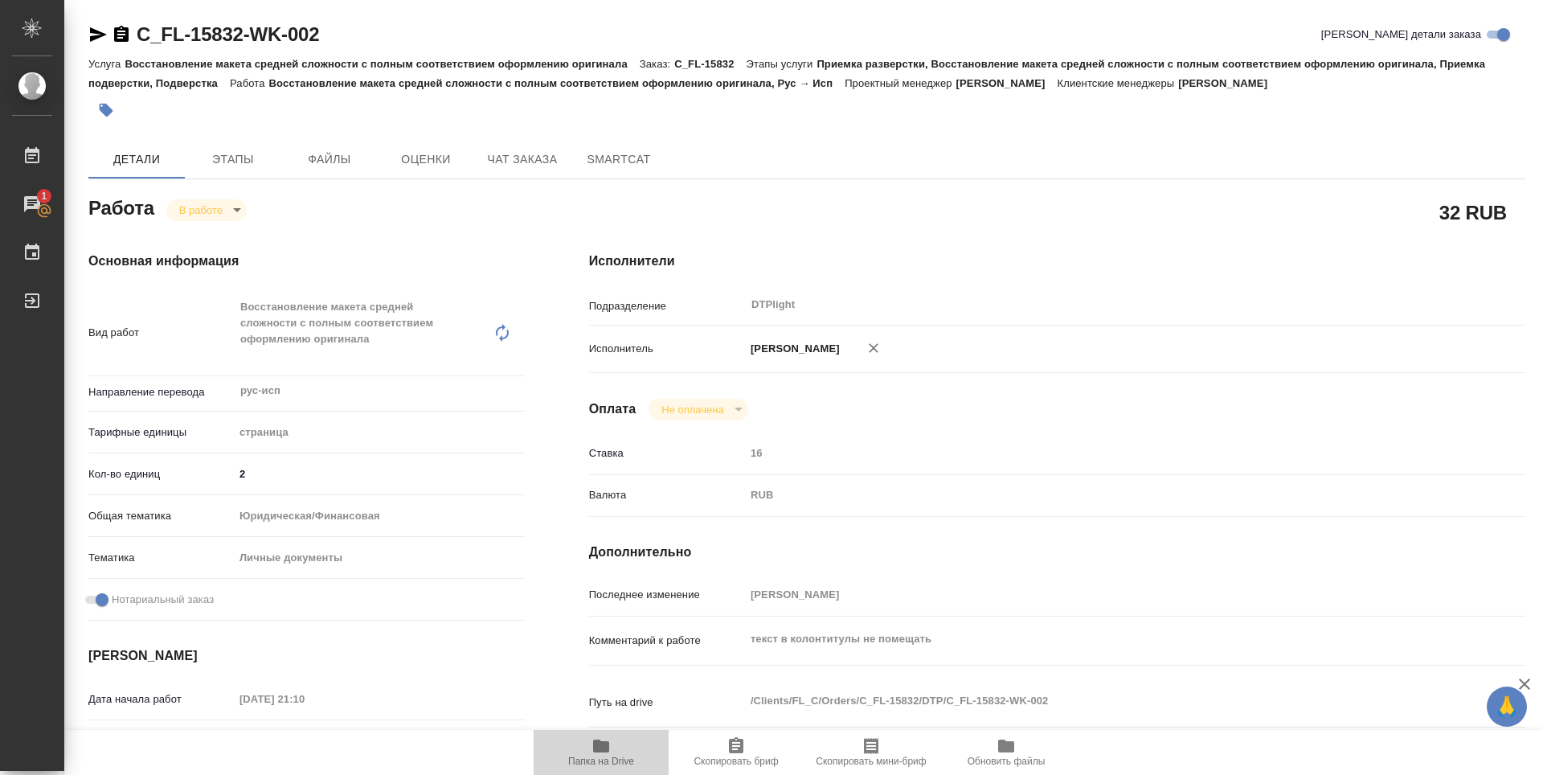
click at [612, 755] on span "Папка на Drive" at bounding box center [601, 760] width 66 height 11
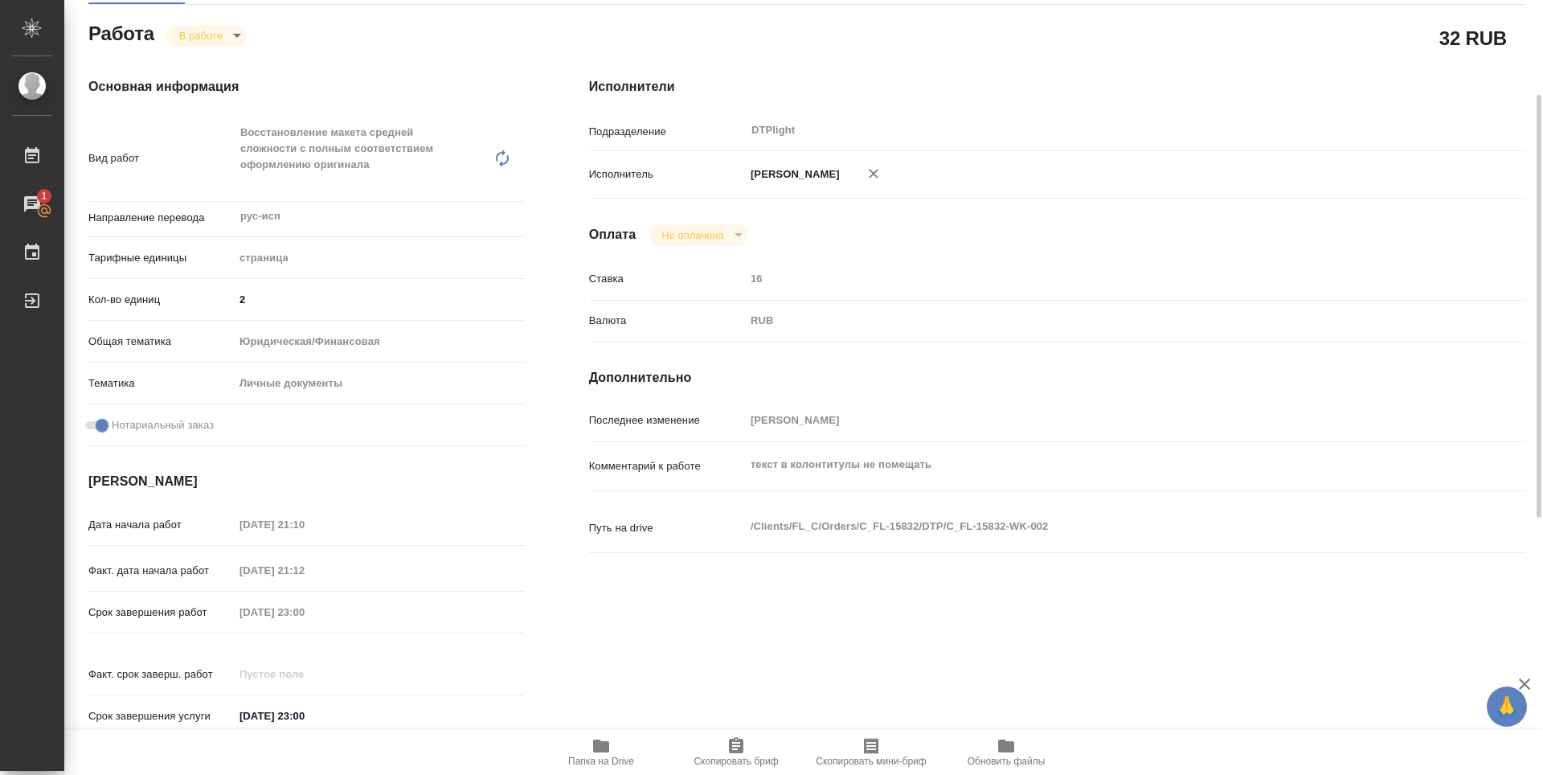
scroll to position [94, 0]
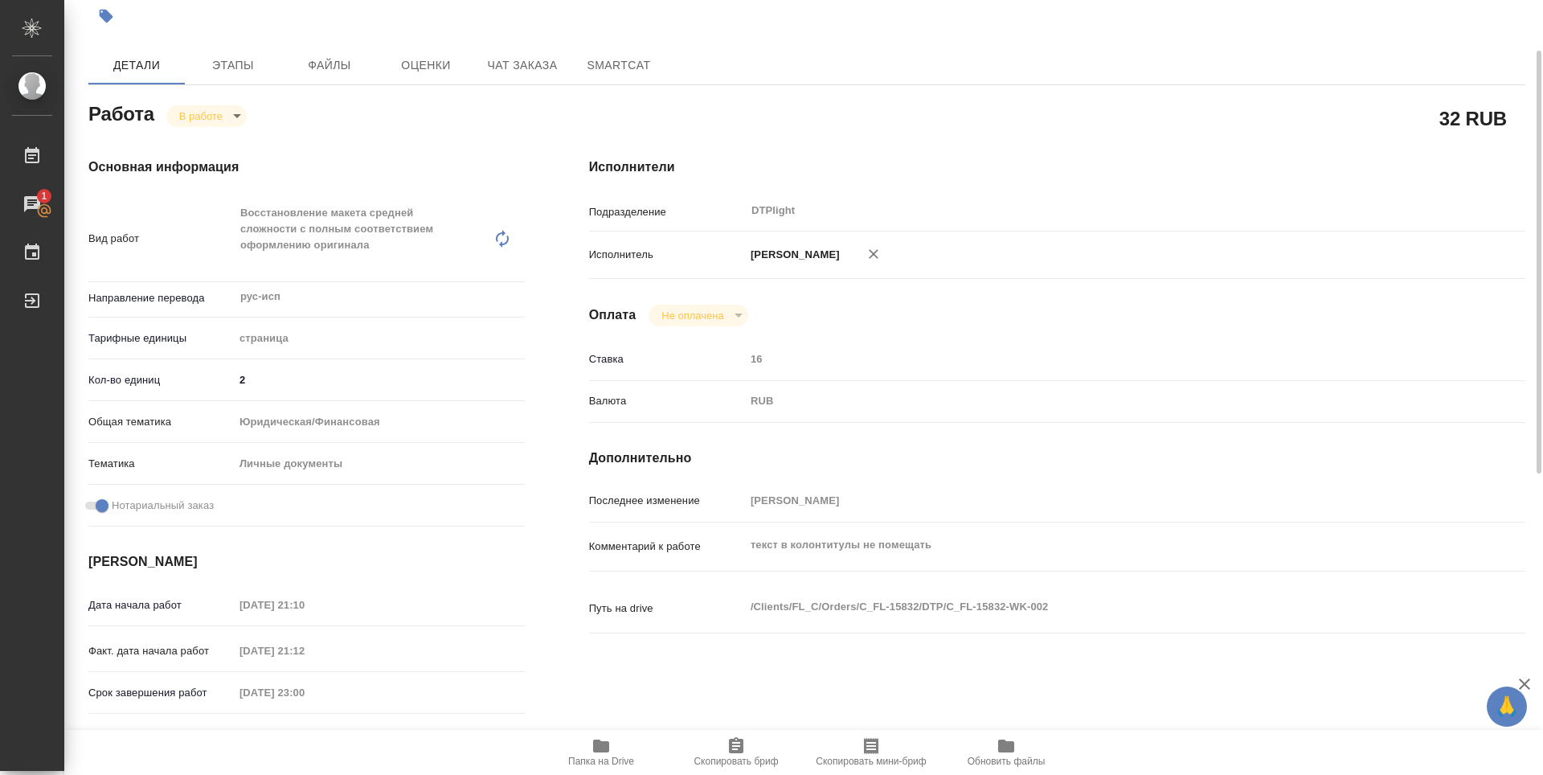
click at [222, 112] on body "🙏 .cls-1 fill:#fff; AWATERA Zubakova Viktoriya Работы 1 Чаты График Выйти C_FL-…" at bounding box center [771, 387] width 1543 height 775
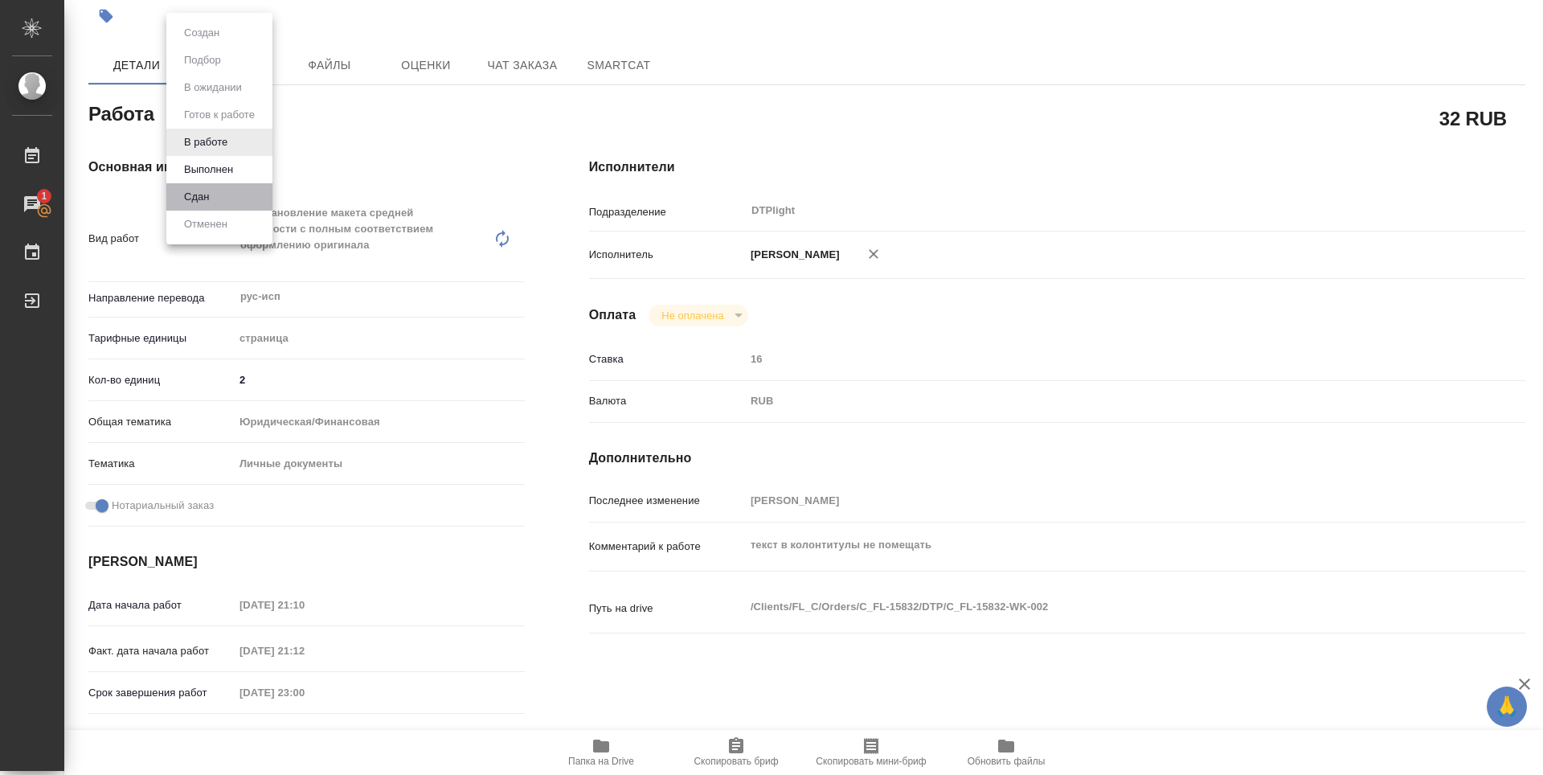
click at [216, 194] on li "Сдан" at bounding box center [219, 196] width 106 height 27
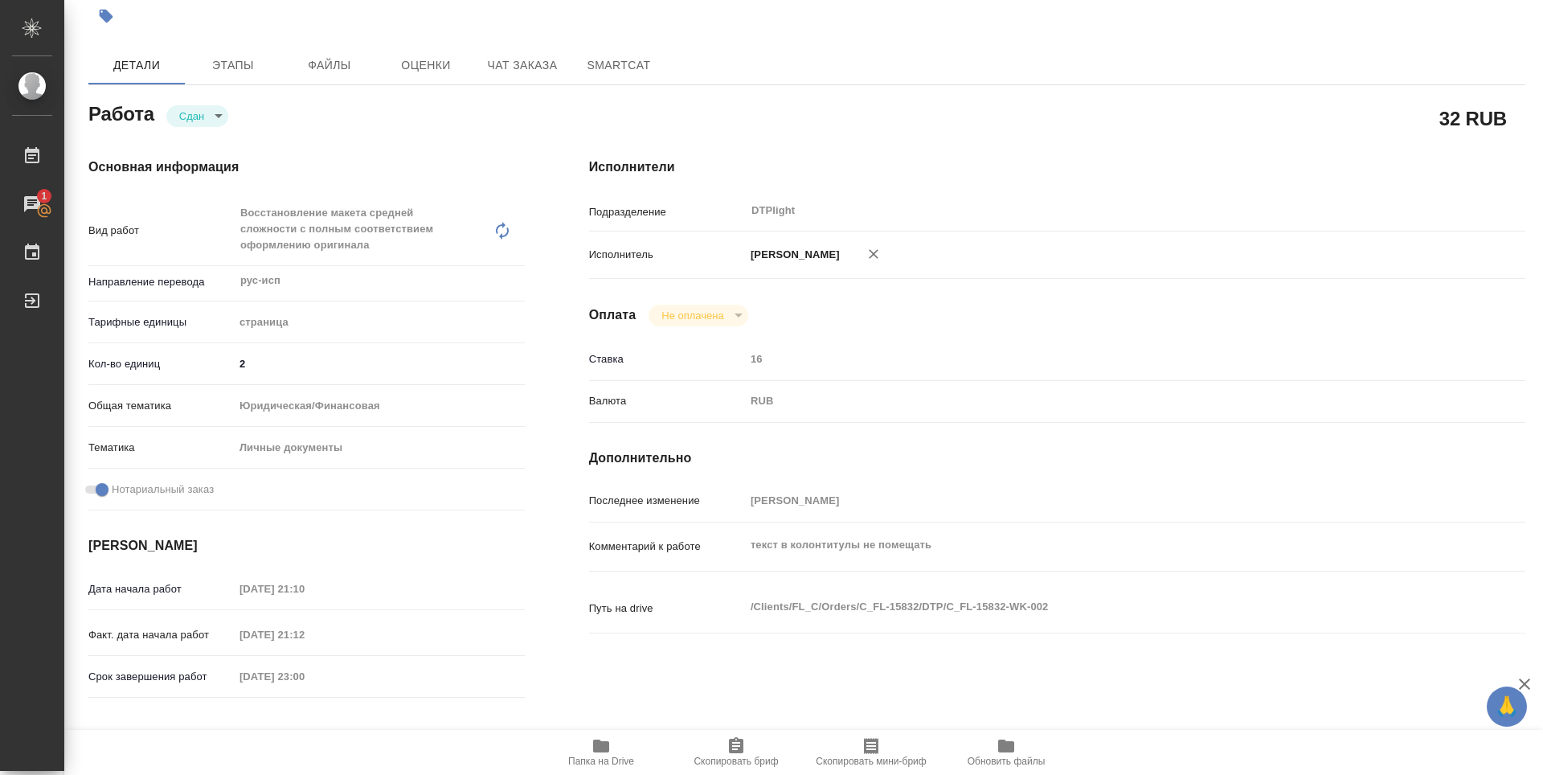
type textarea "x"
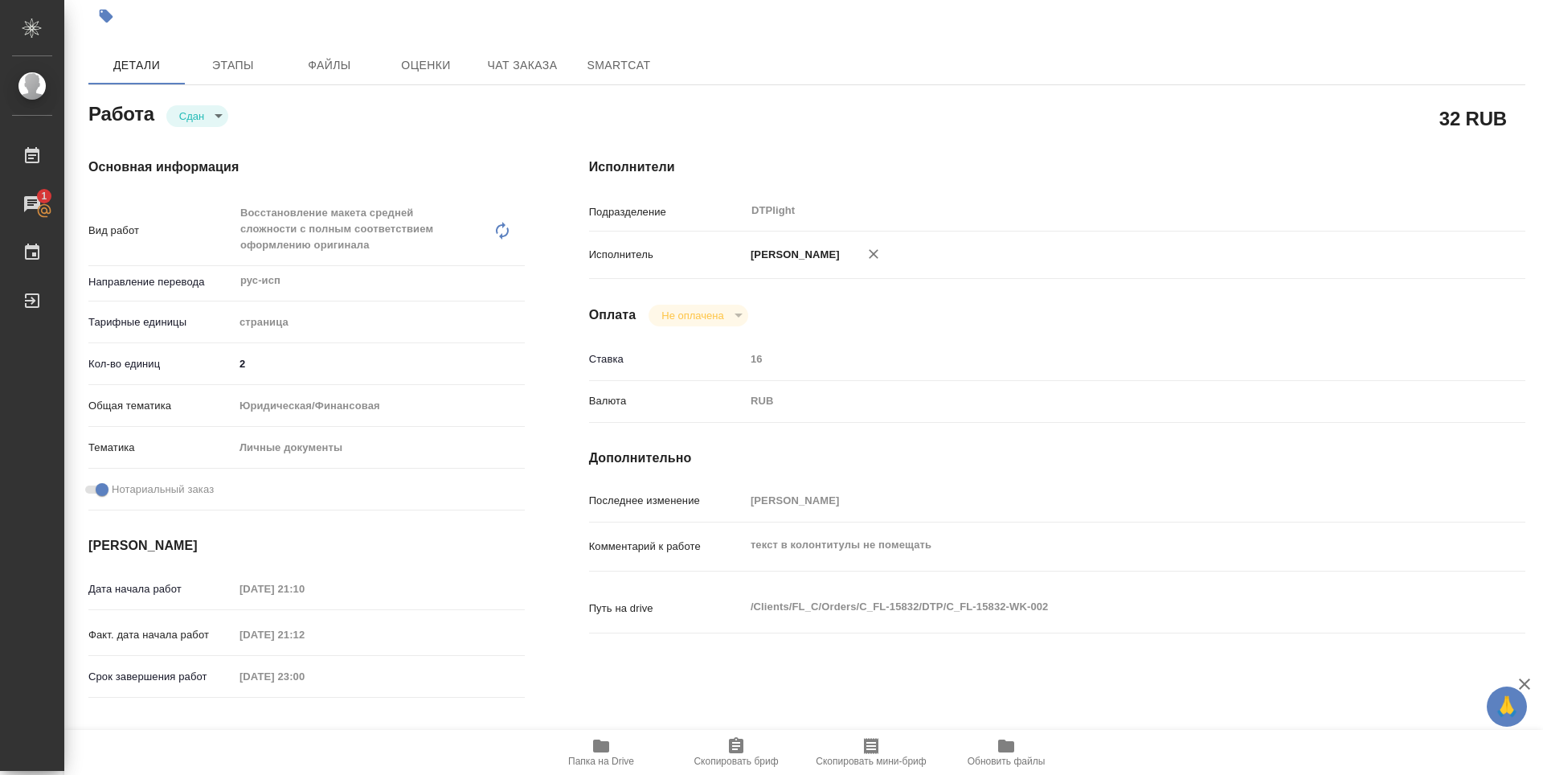
type textarea "x"
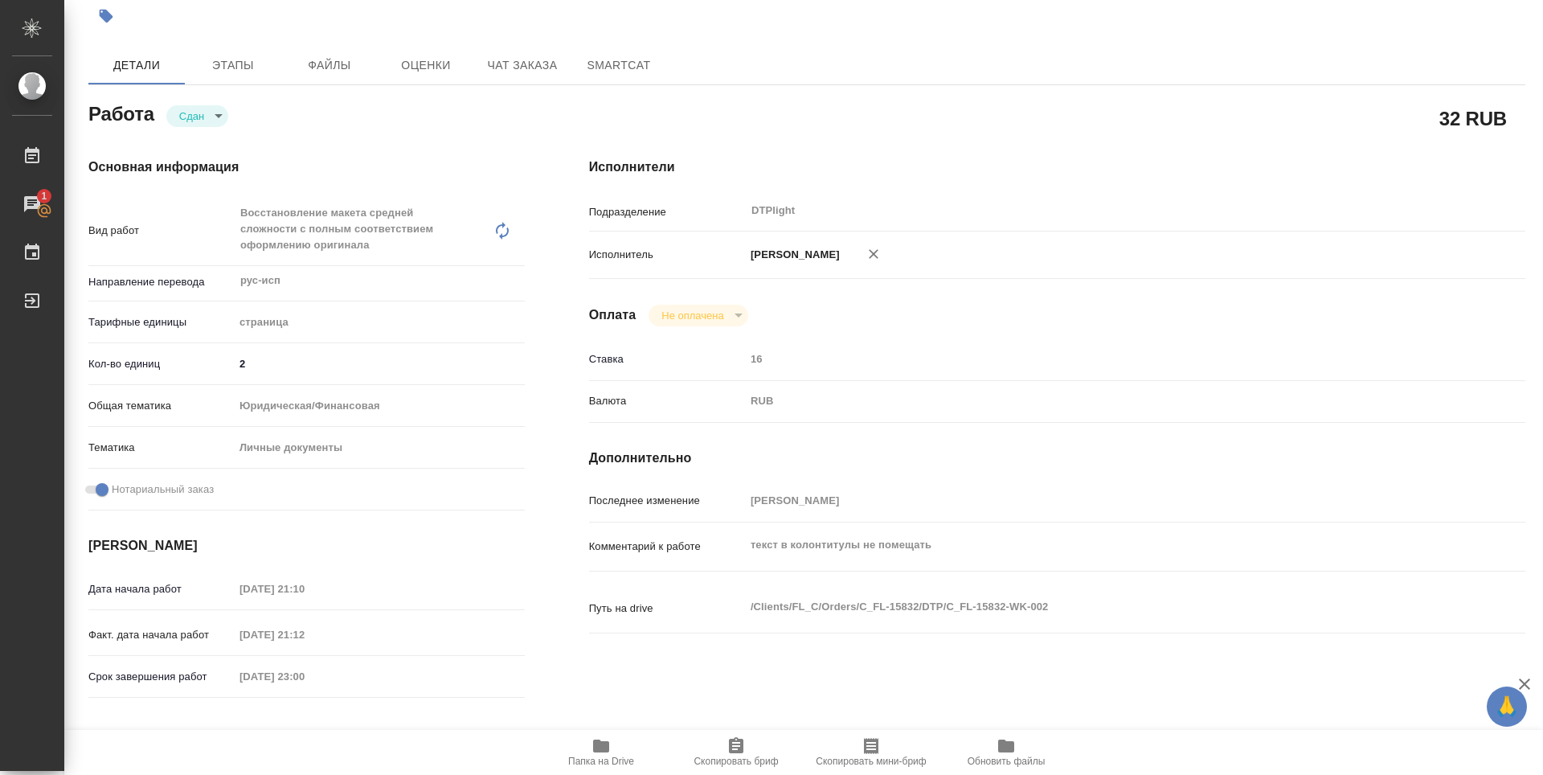
type textarea "x"
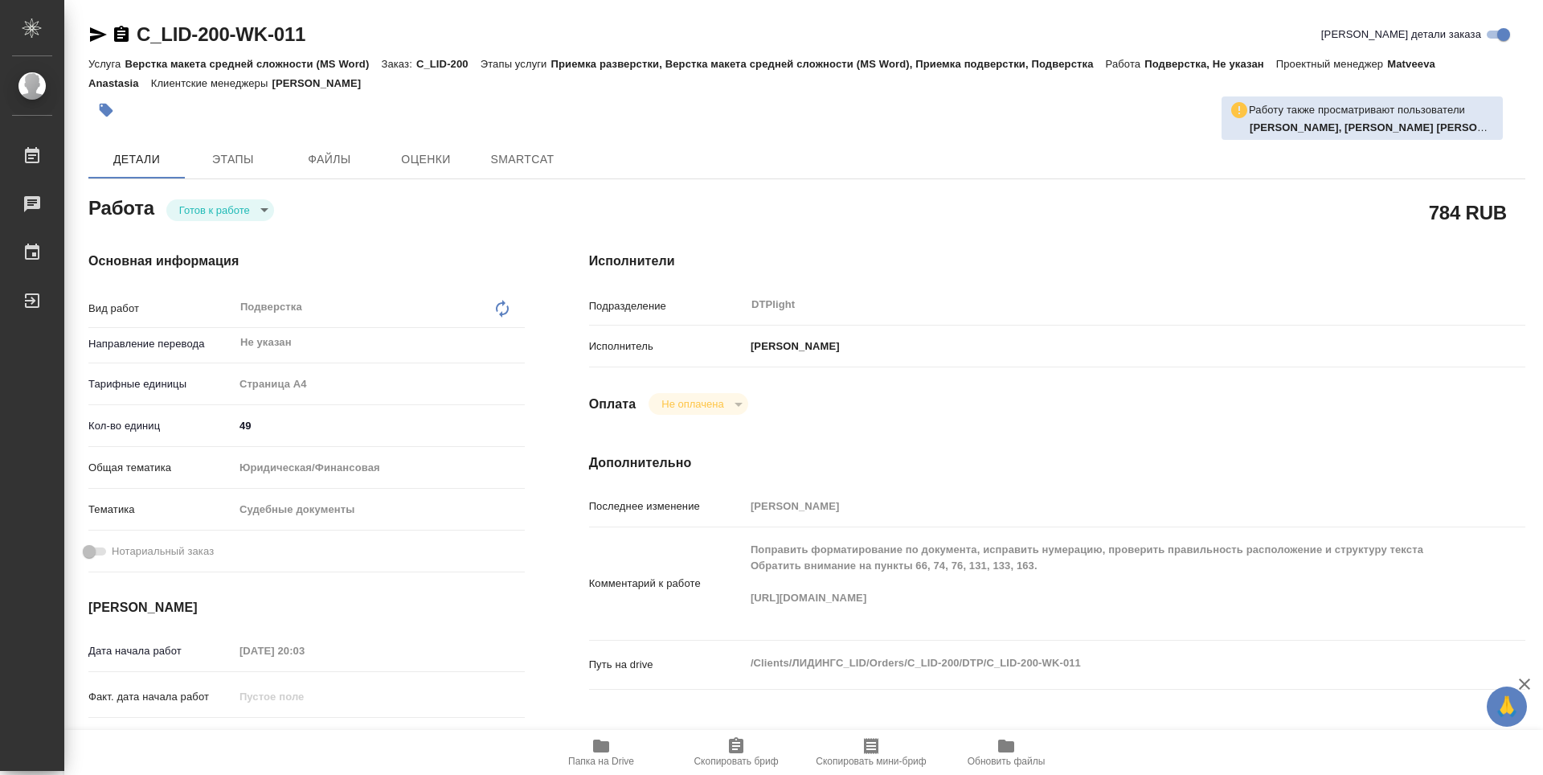
type textarea "x"
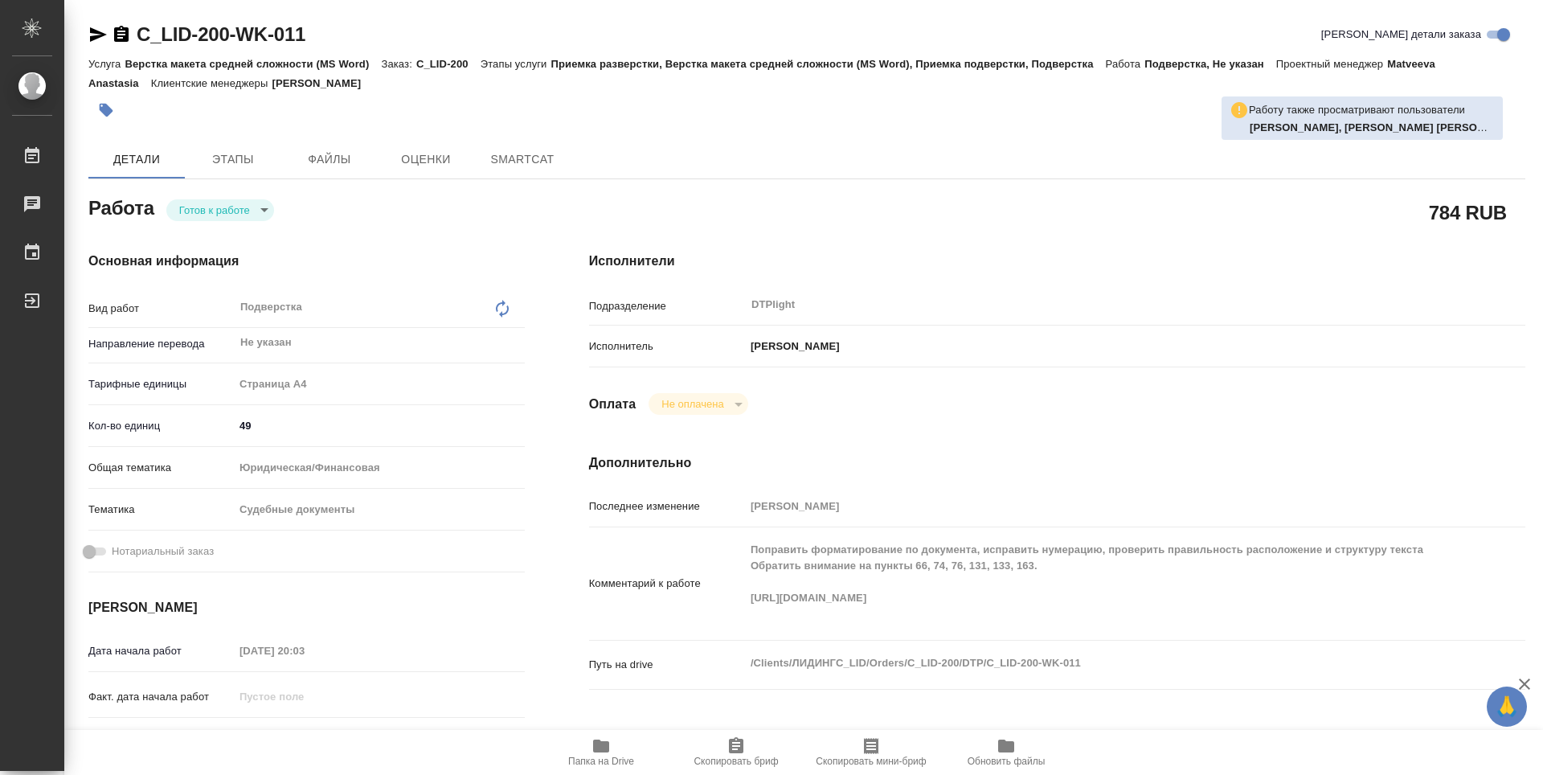
type textarea "x"
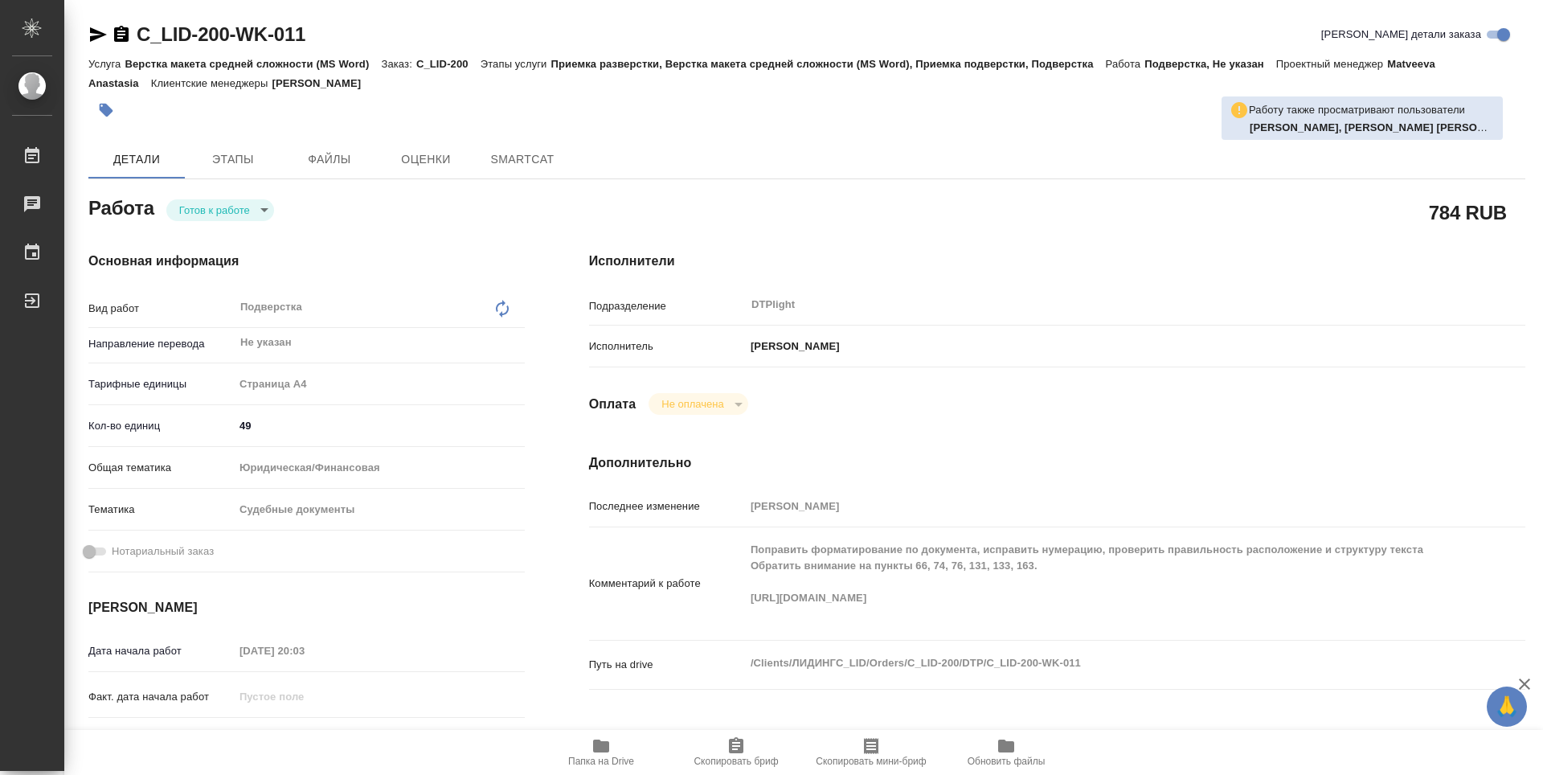
type textarea "x"
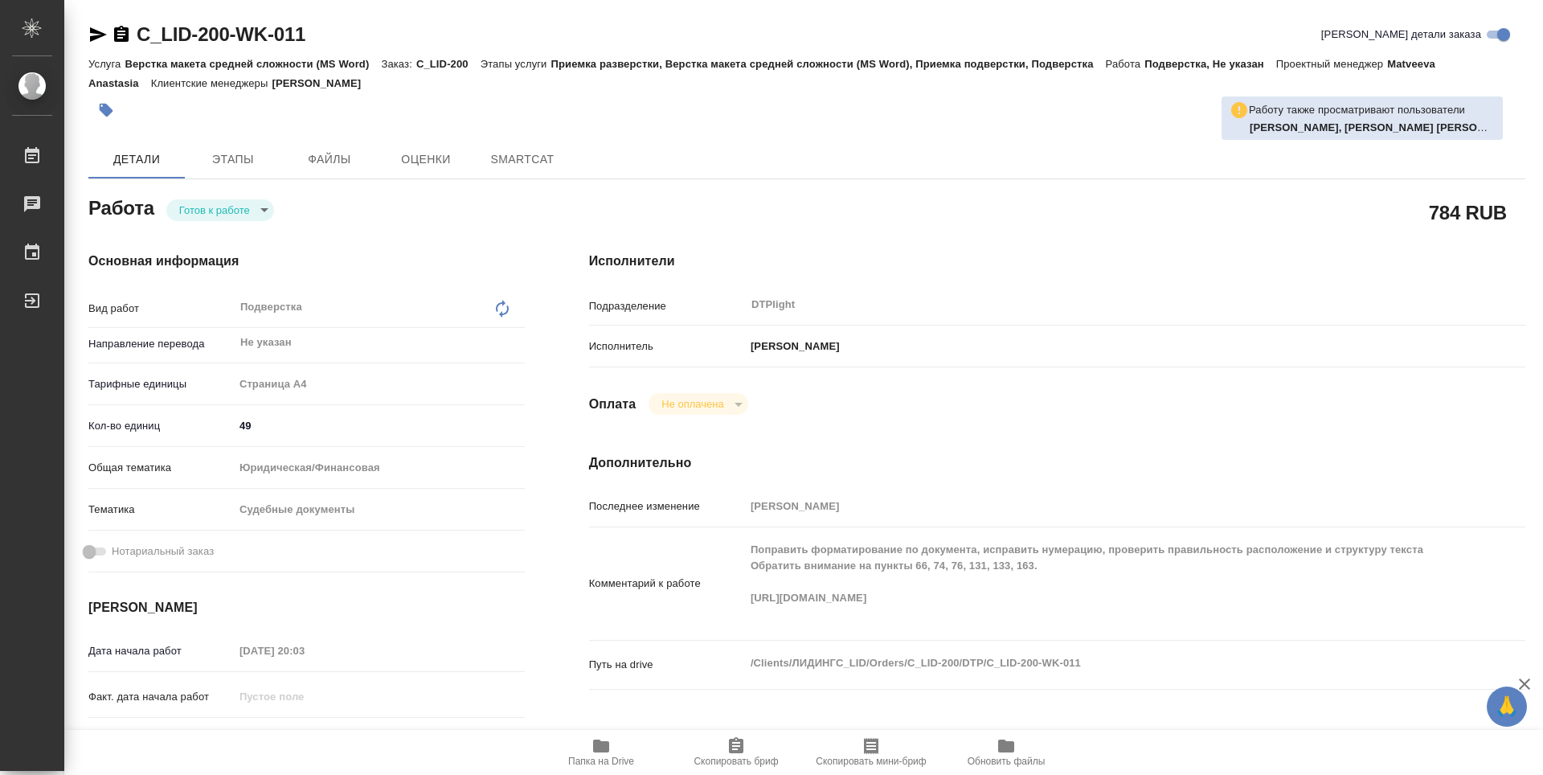
type textarea "x"
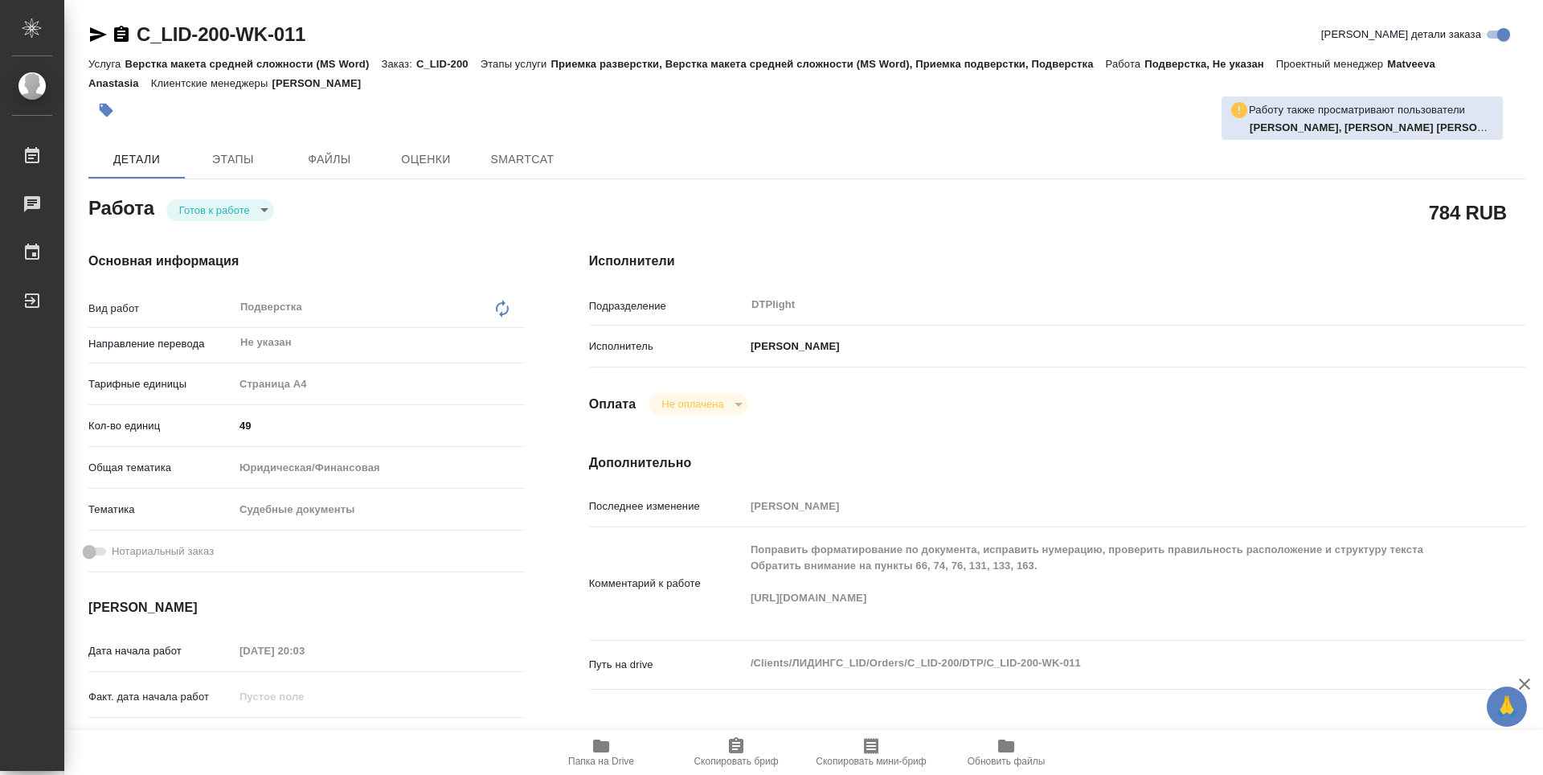
type textarea "x"
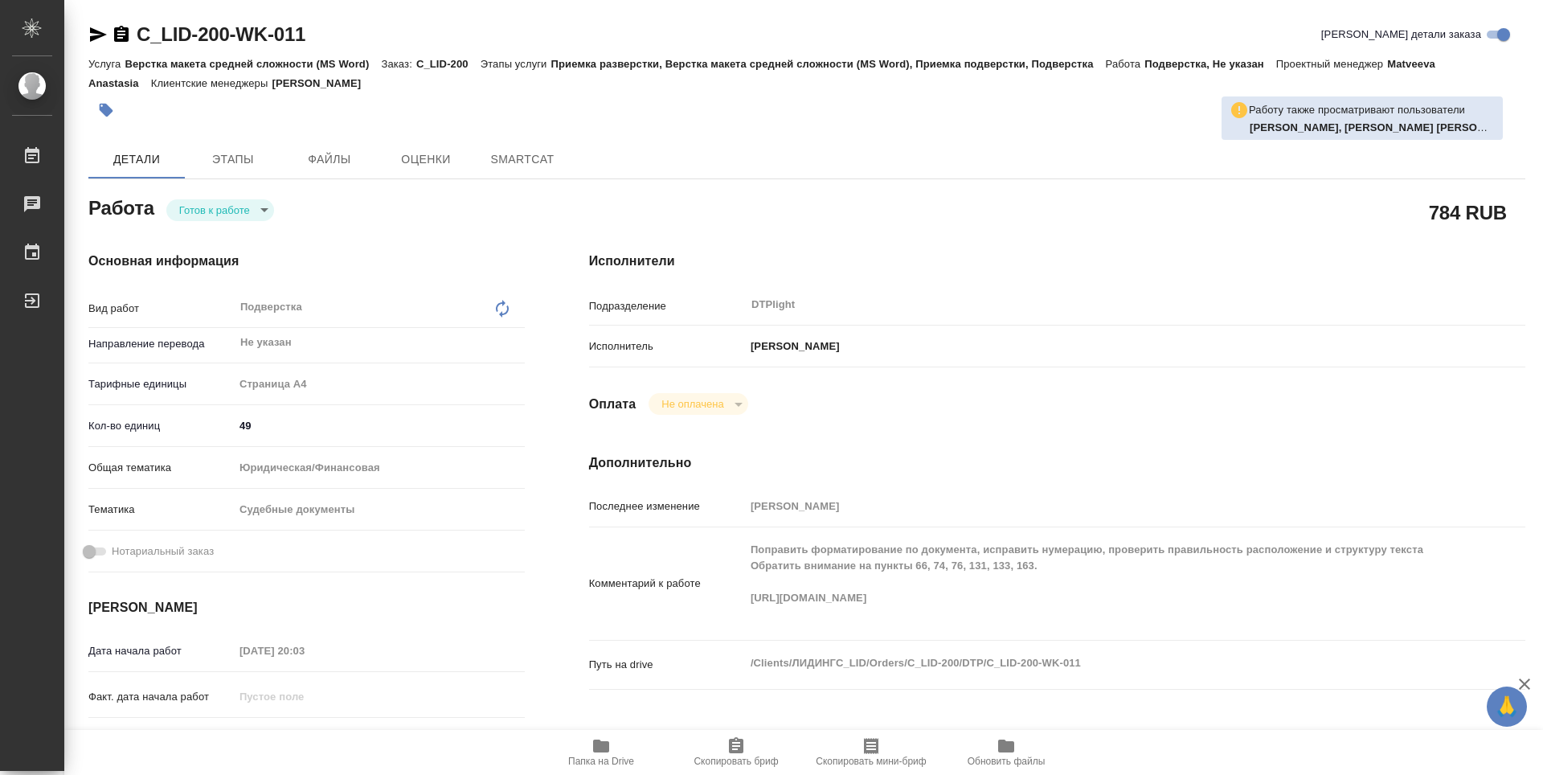
type textarea "x"
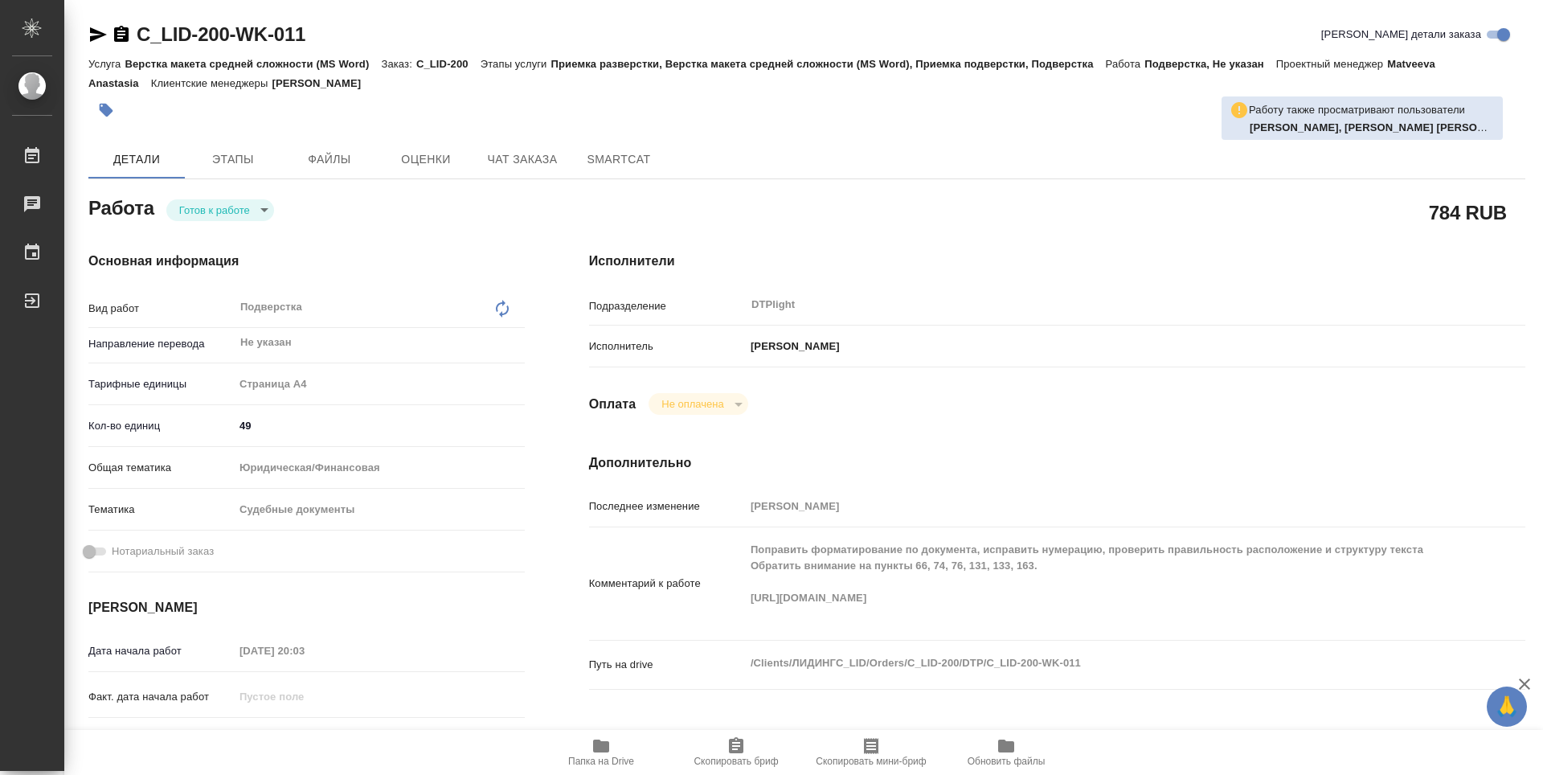
type textarea "x"
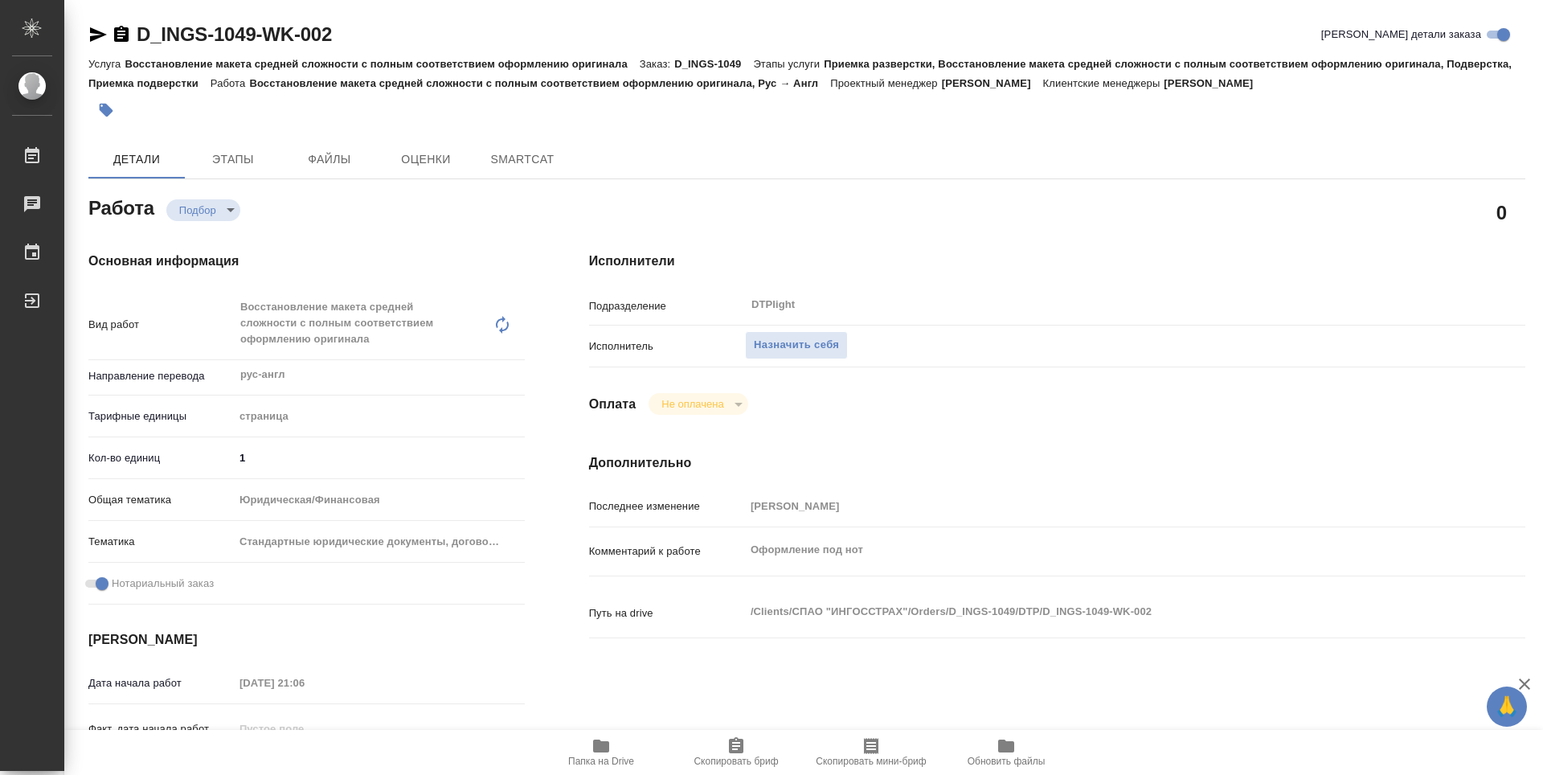
type textarea "x"
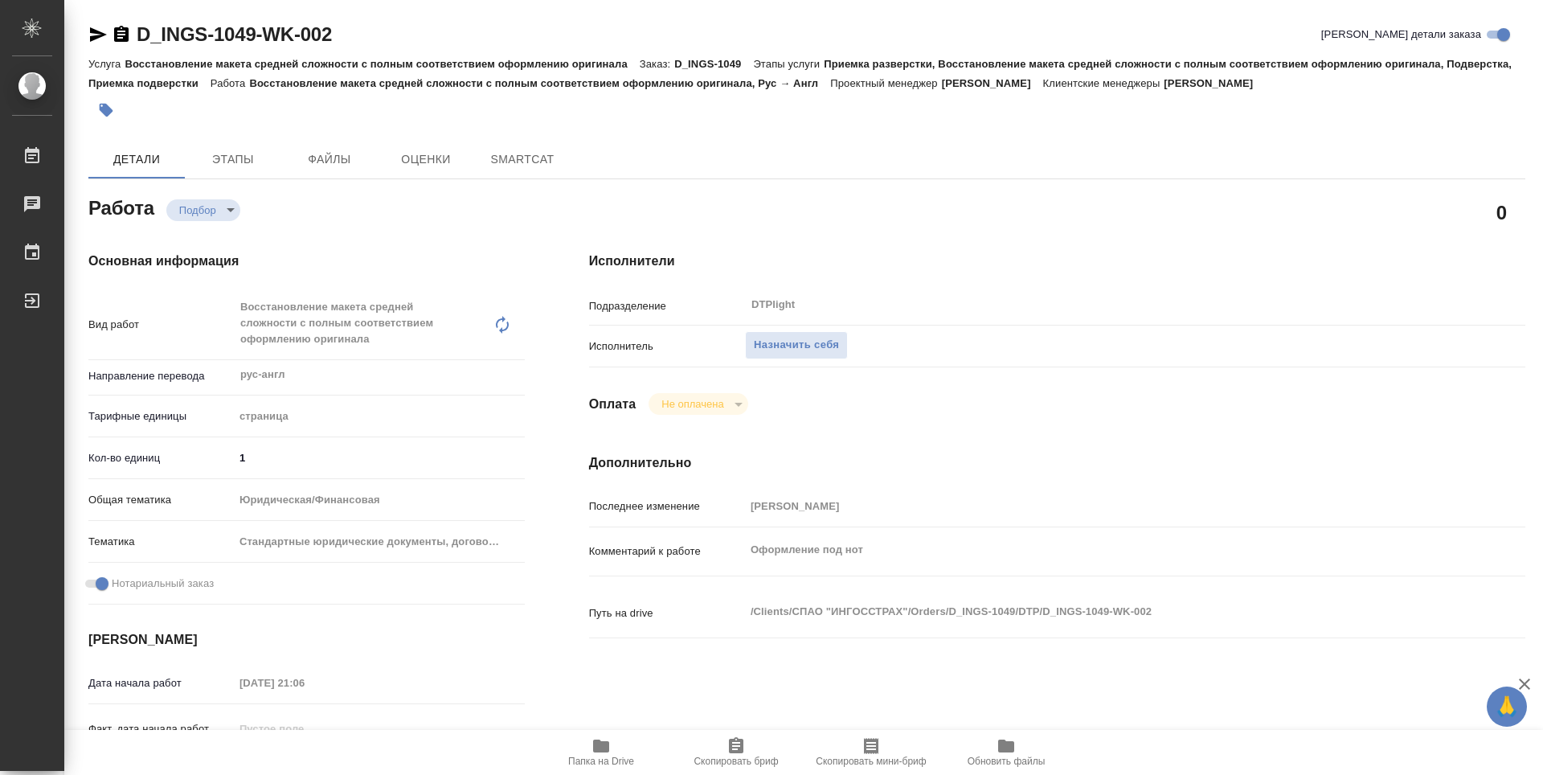
type textarea "x"
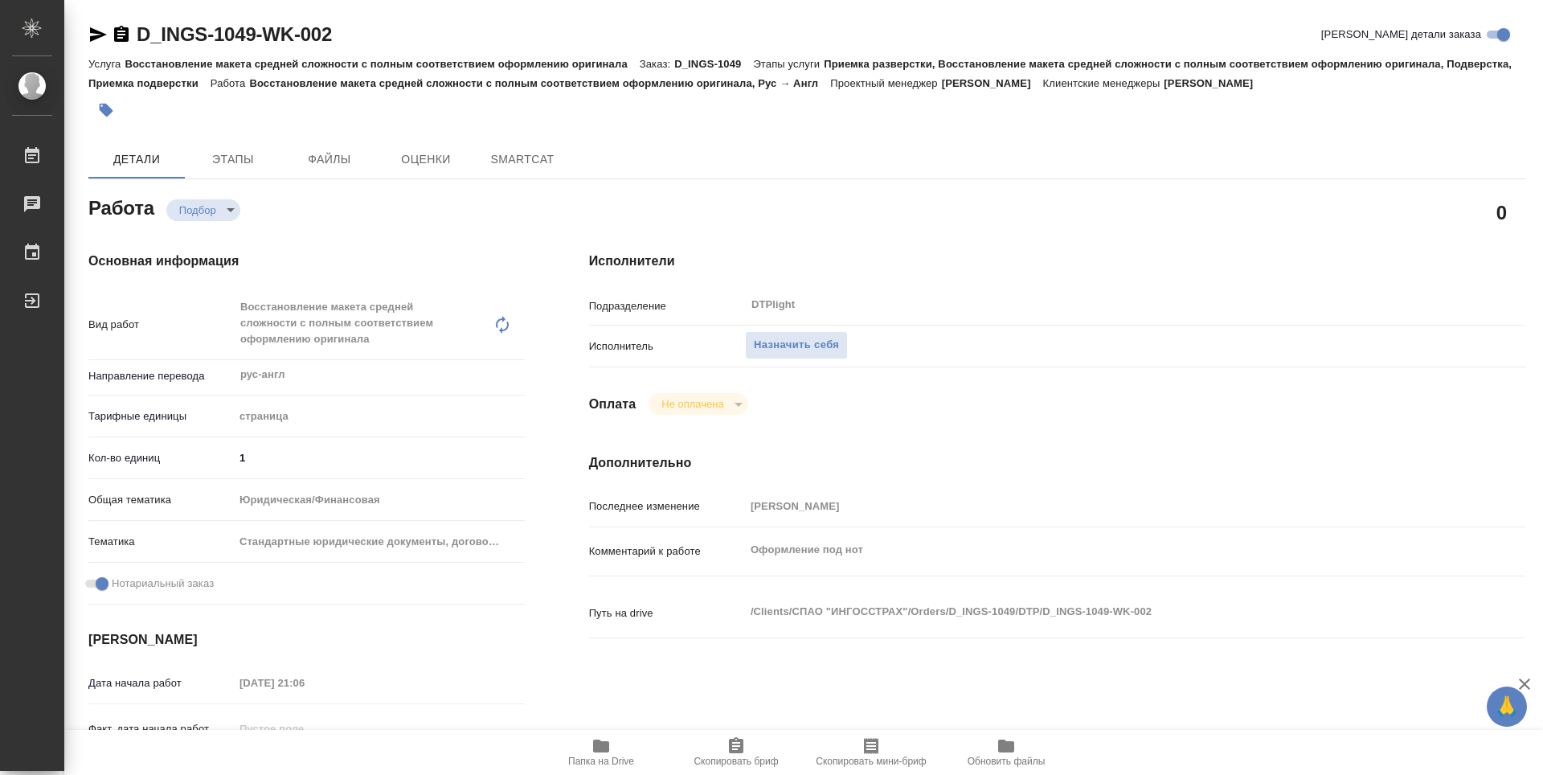
type textarea "x"
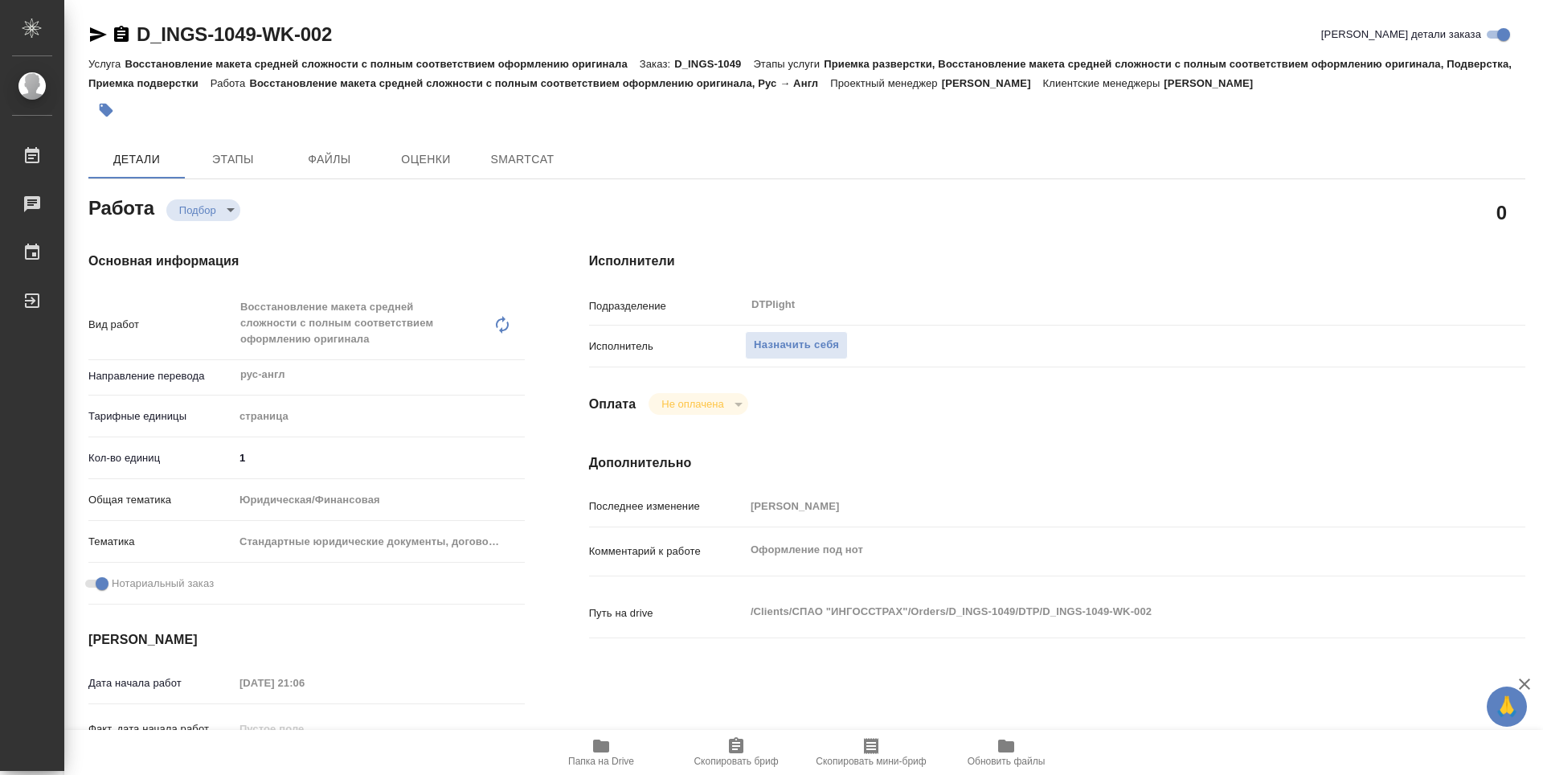
type textarea "x"
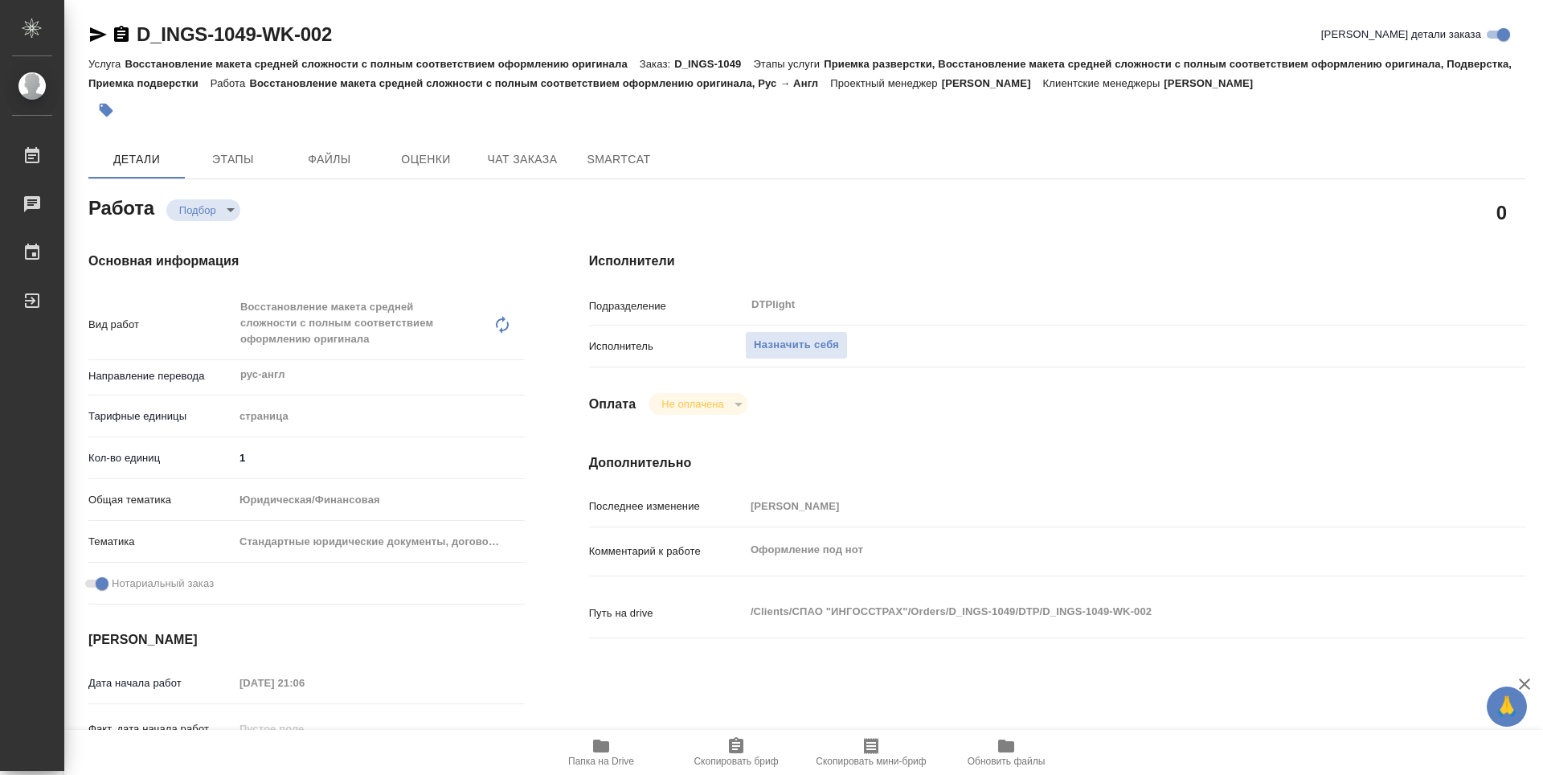
type textarea "x"
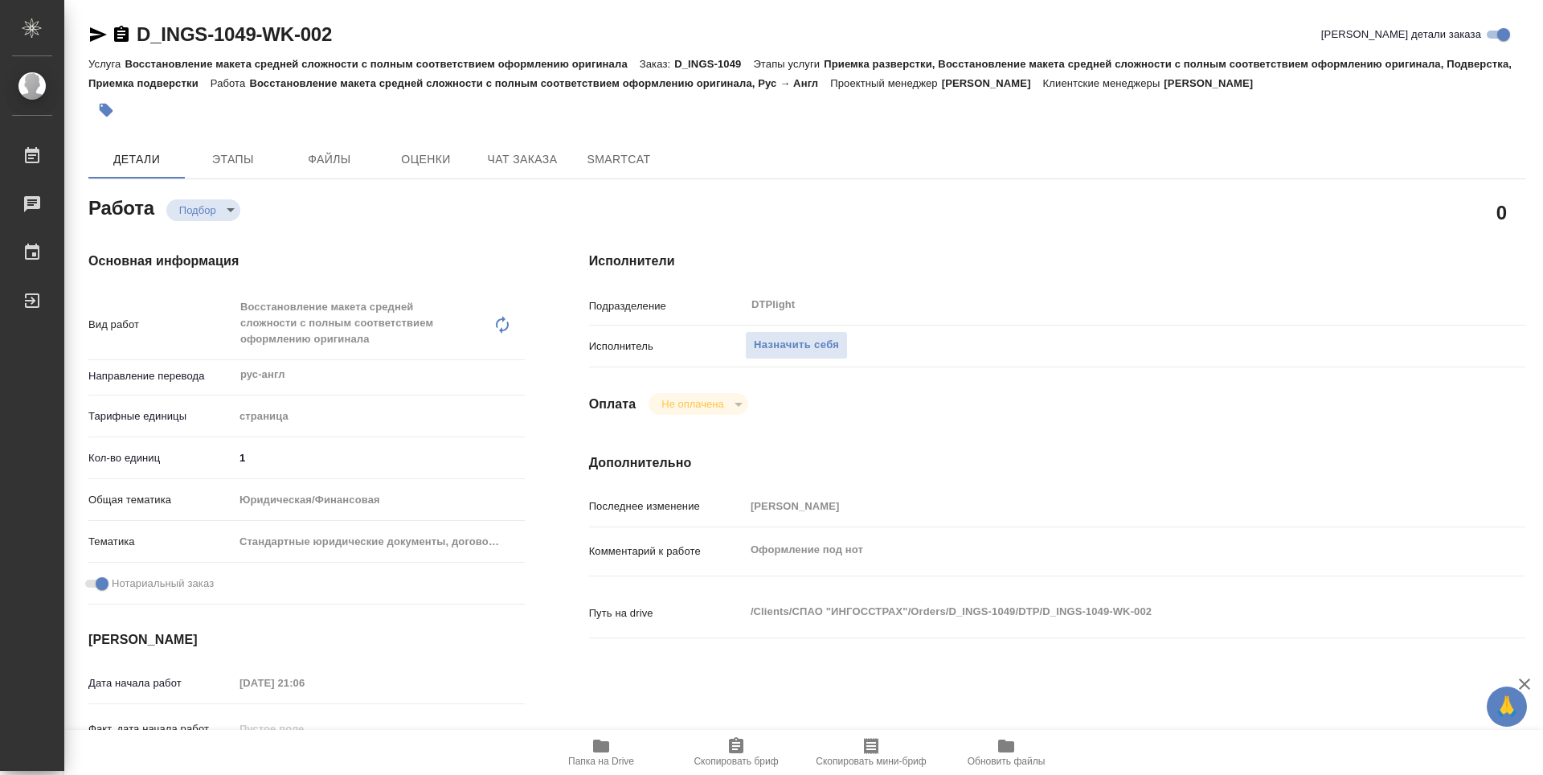
type textarea "x"
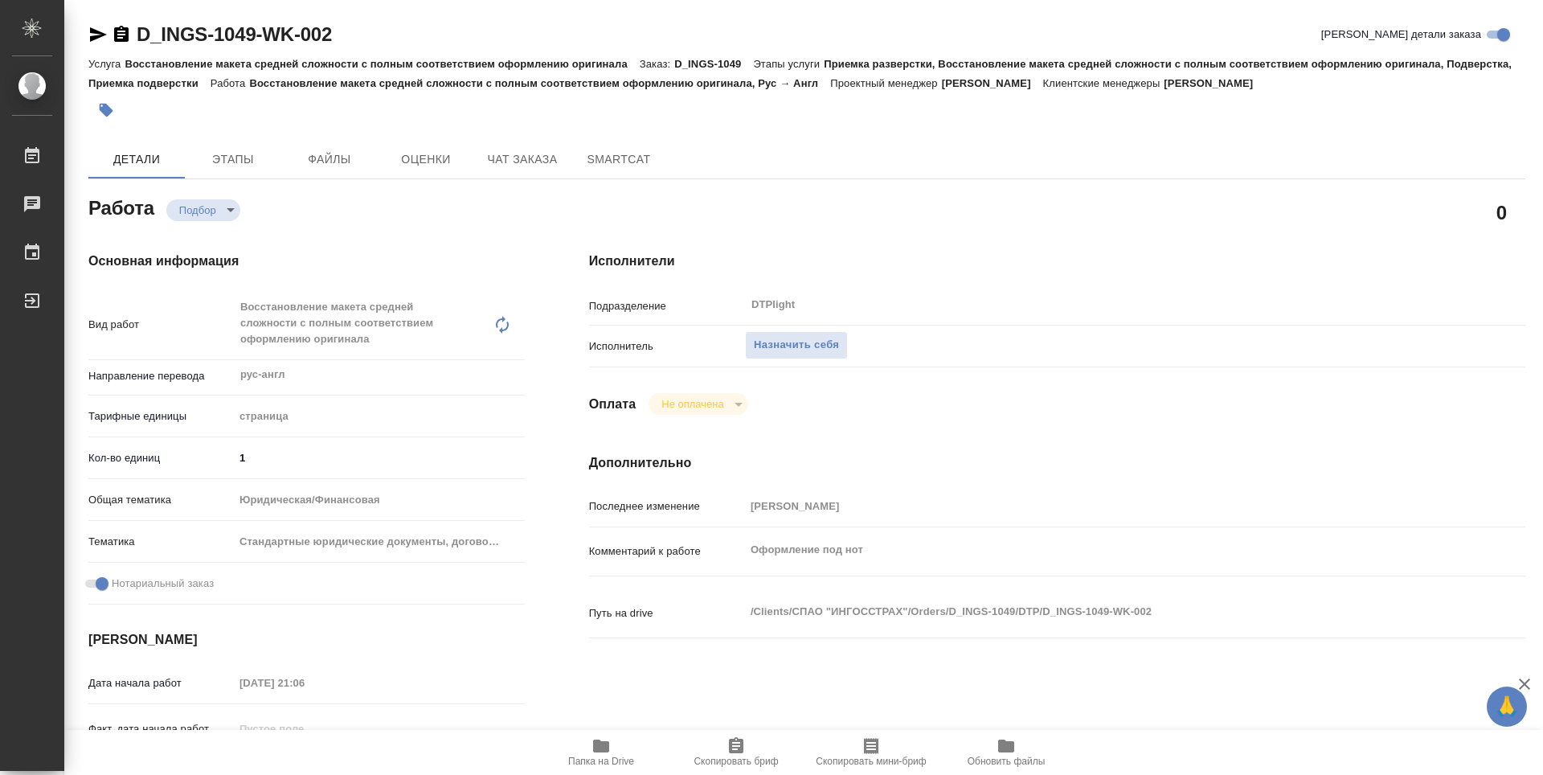
click at [599, 745] on icon "button" at bounding box center [601, 745] width 16 height 13
click at [812, 345] on span "Назначить себя" at bounding box center [796, 345] width 85 height 18
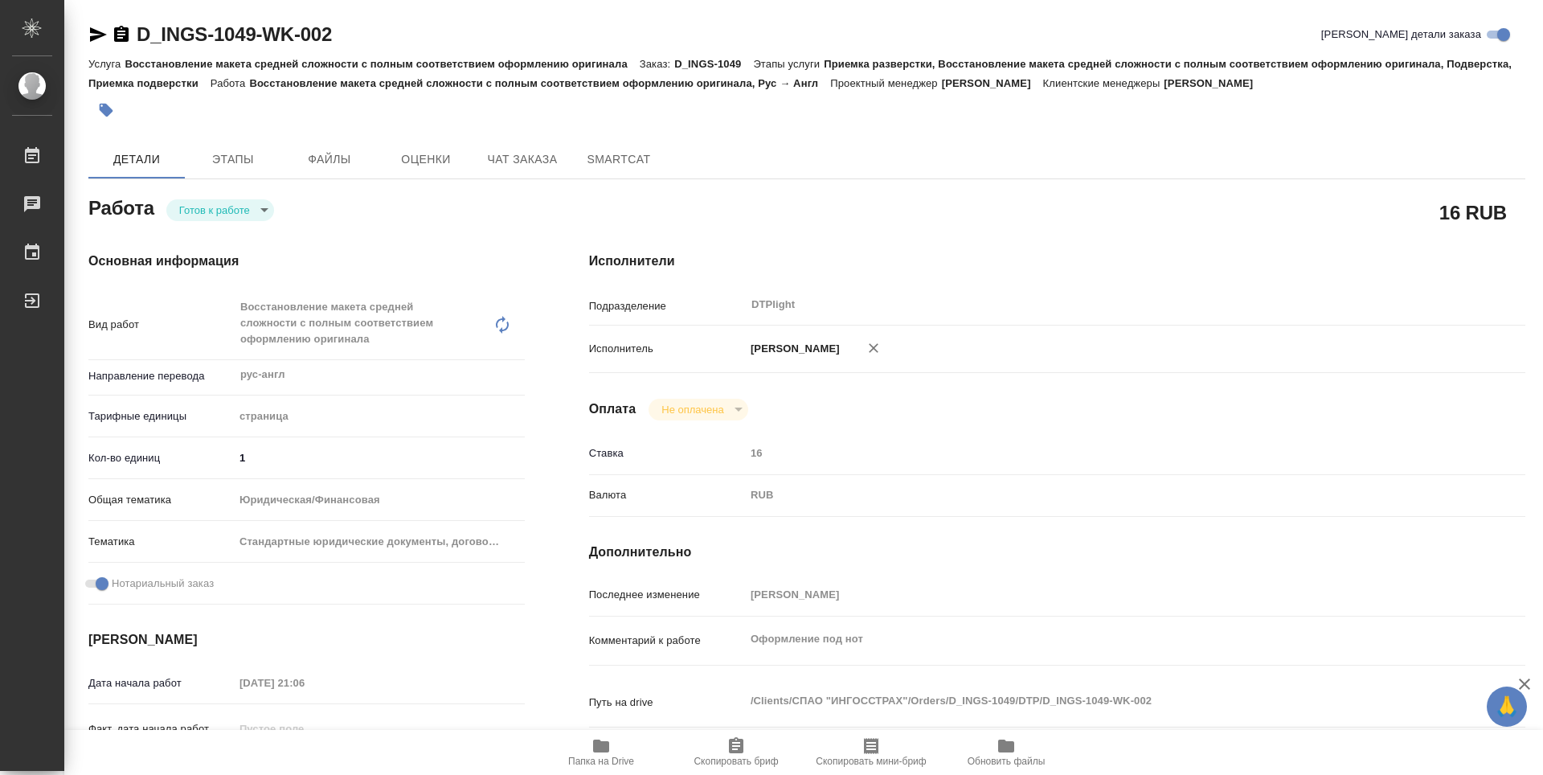
type textarea "x"
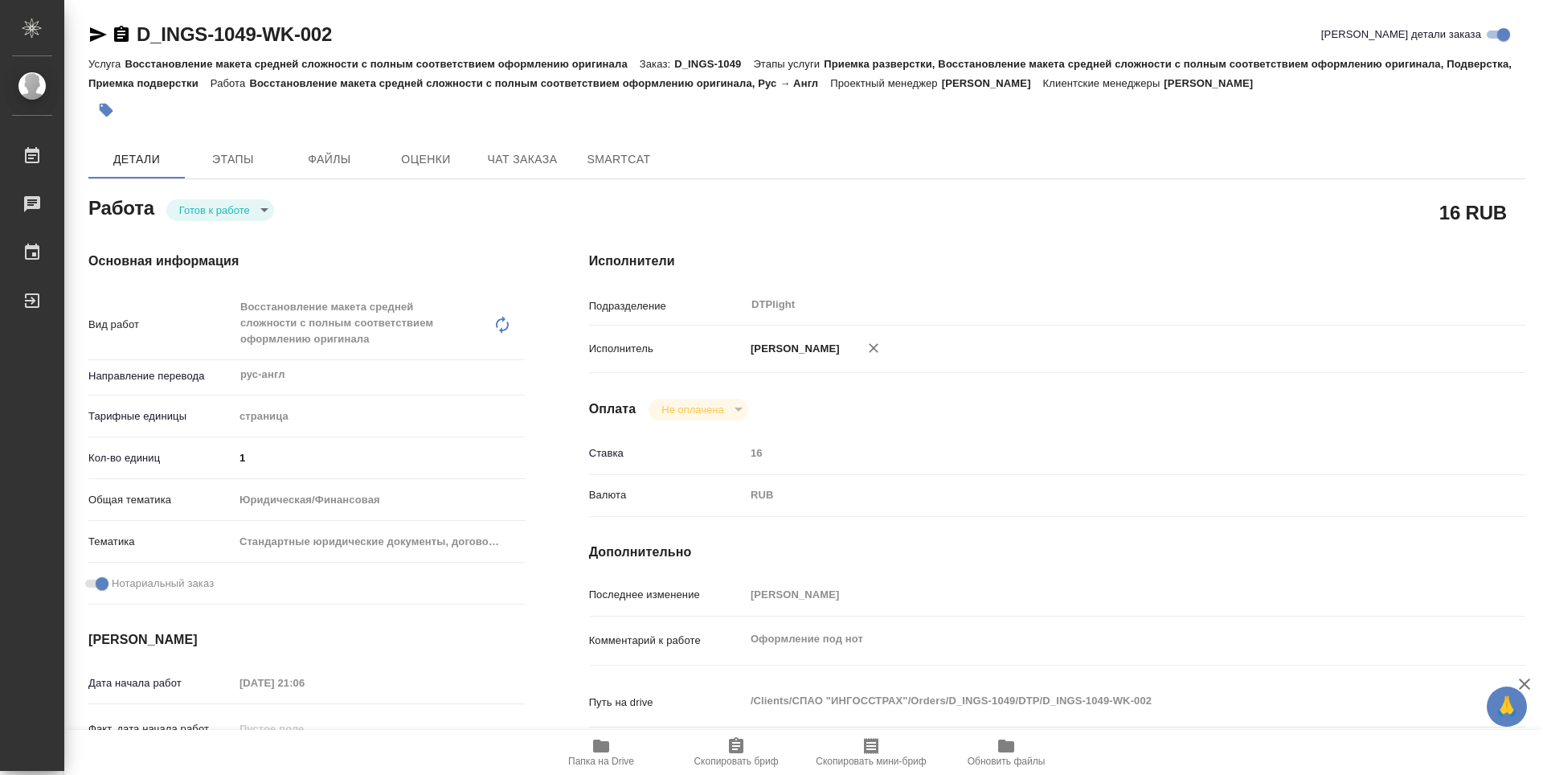
type textarea "x"
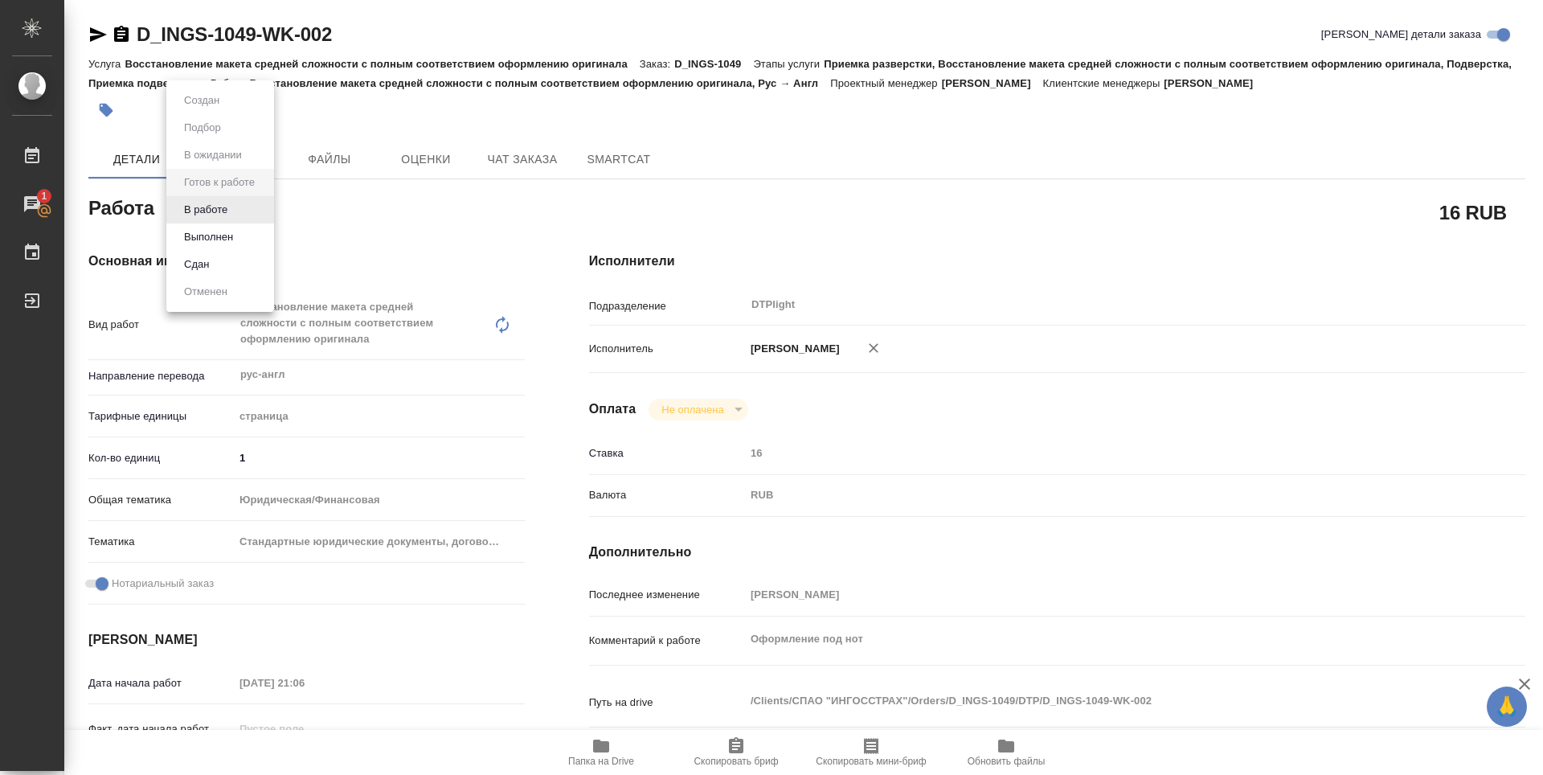
click at [228, 212] on body "🙏 .cls-1 fill:#fff; AWATERA Zubakova Viktoriya Работы 1 Чаты График Выйти D_ING…" at bounding box center [771, 387] width 1543 height 775
click at [230, 203] on button "В работе" at bounding box center [205, 210] width 53 height 18
type textarea "x"
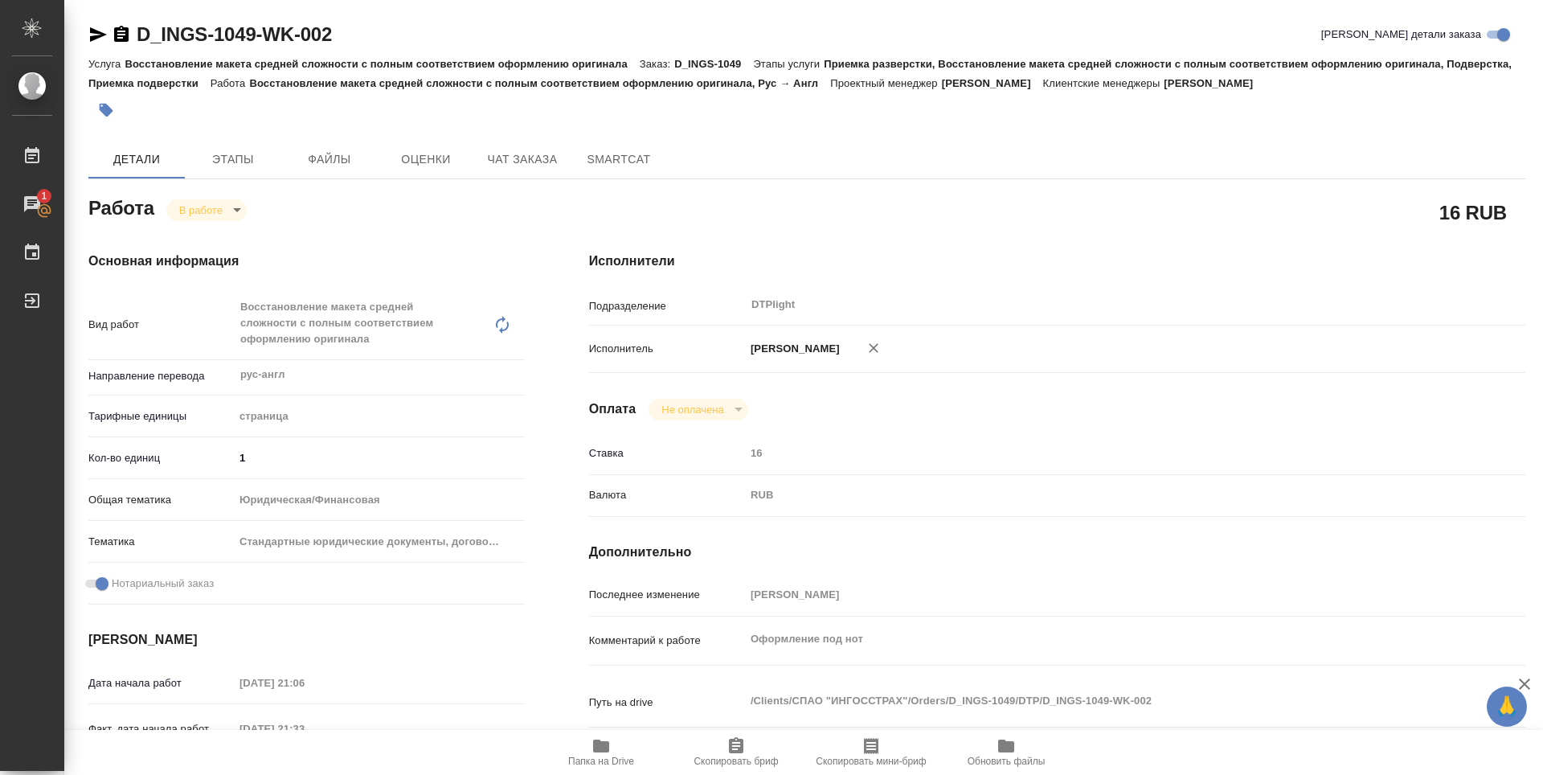
type textarea "x"
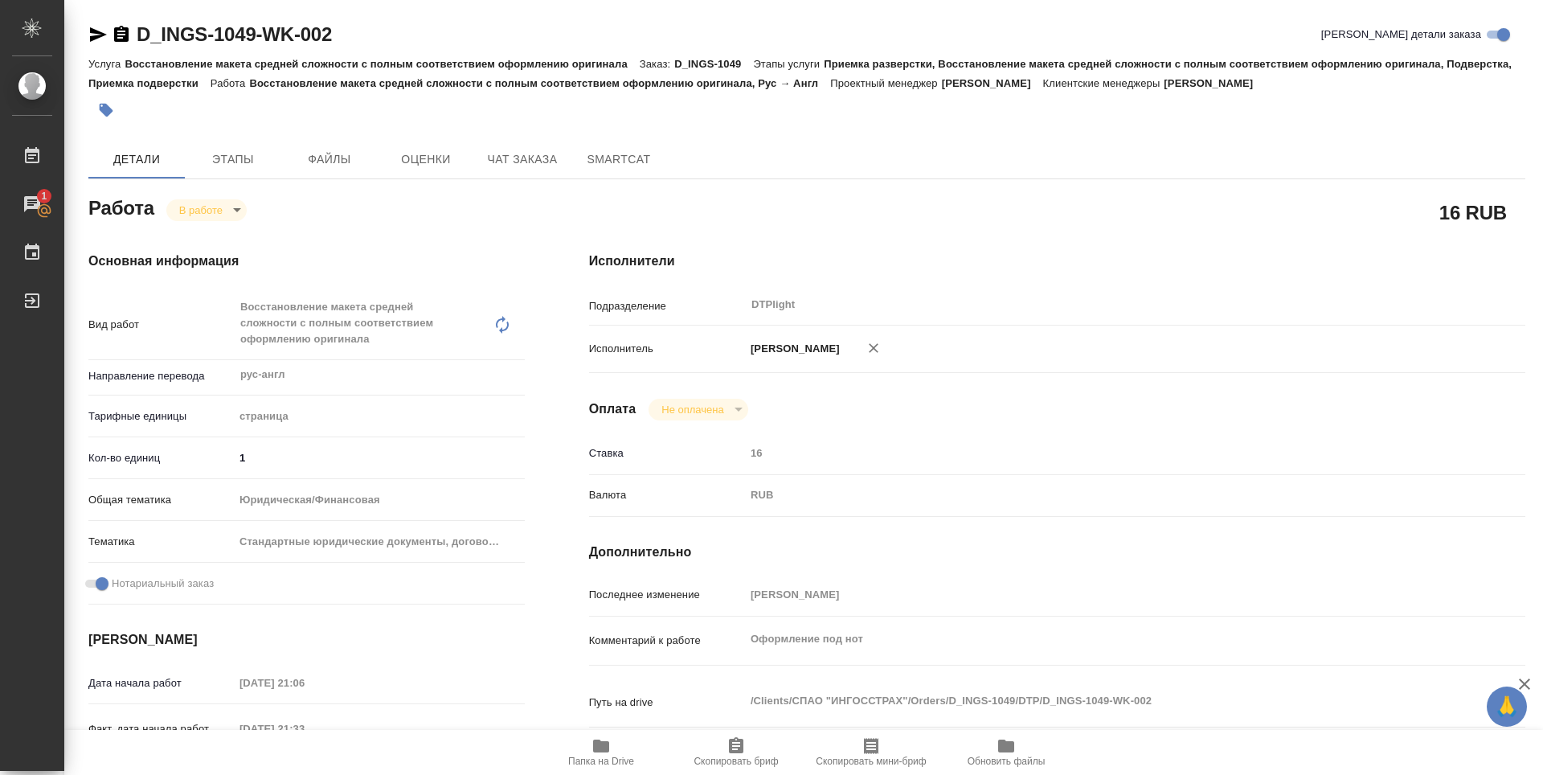
type textarea "x"
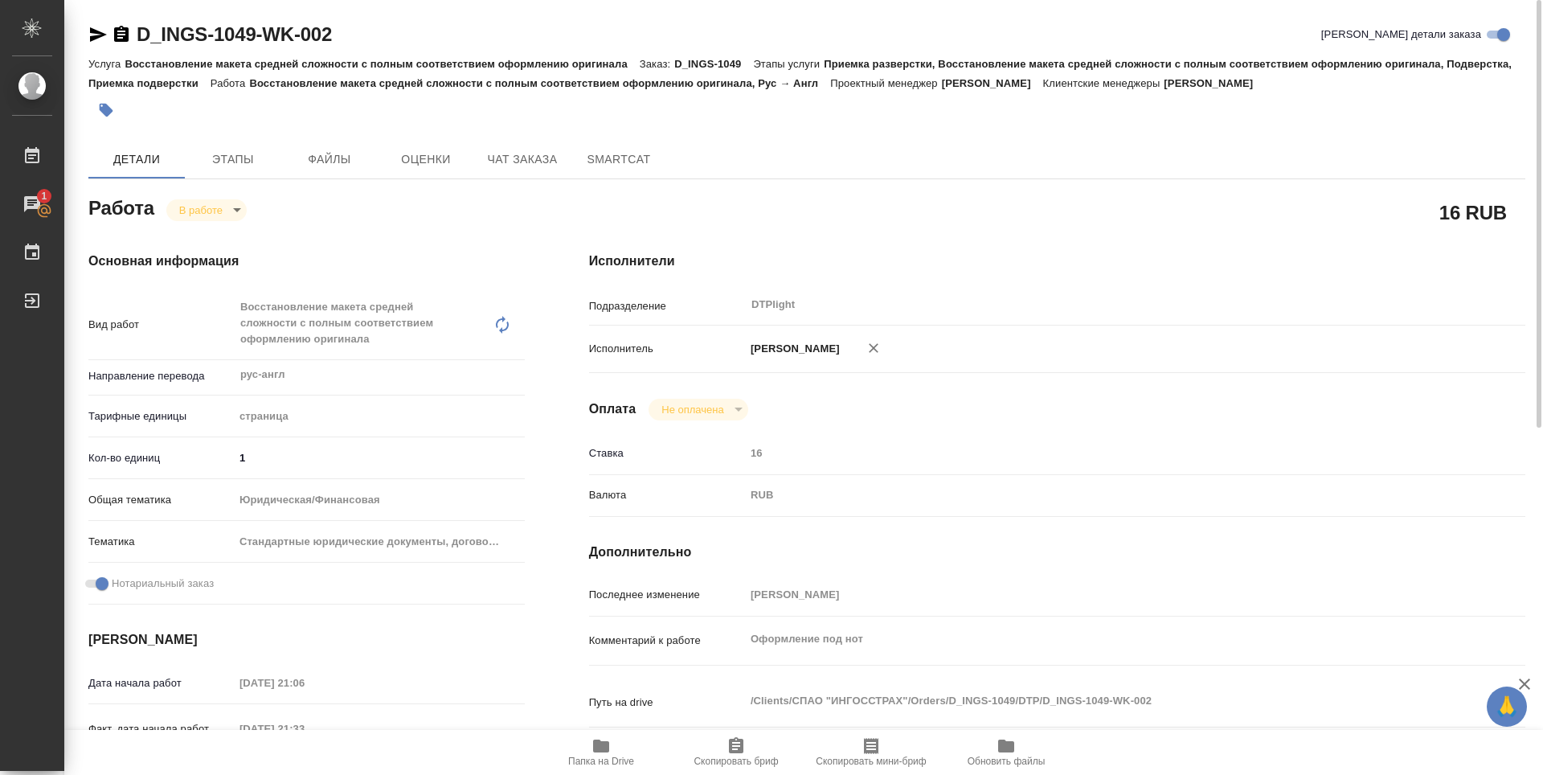
type textarea "x"
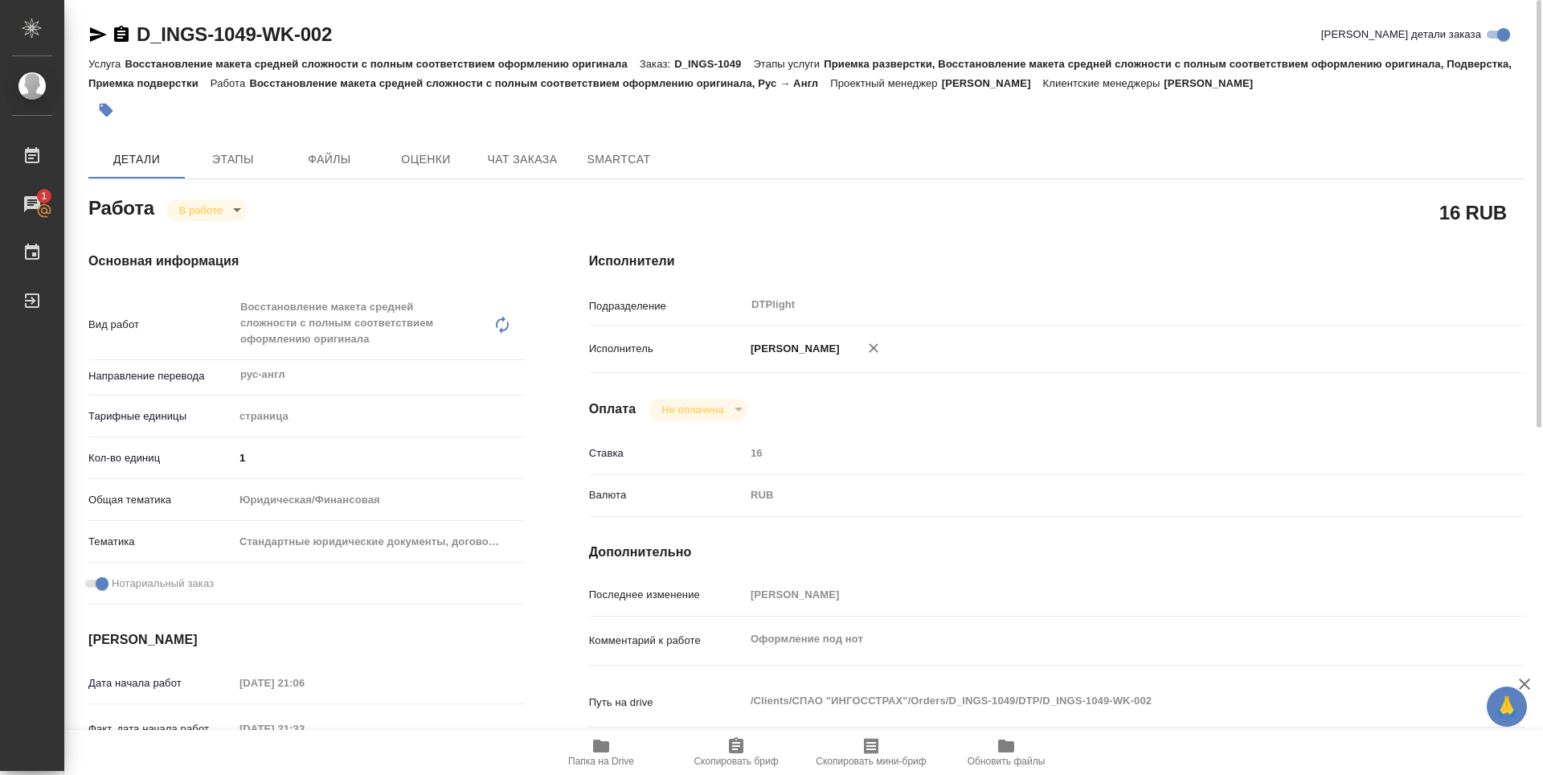
type textarea "x"
drag, startPoint x: 371, startPoint y: 20, endPoint x: 138, endPoint y: 35, distance: 233.5
click at [138, 35] on div "D_INGS-1049-WK-002 Кратко детали заказа Услуга Восстановление макета средней сл…" at bounding box center [807, 709] width 1454 height 1419
copy link "D_INGS-1049-WK-002"
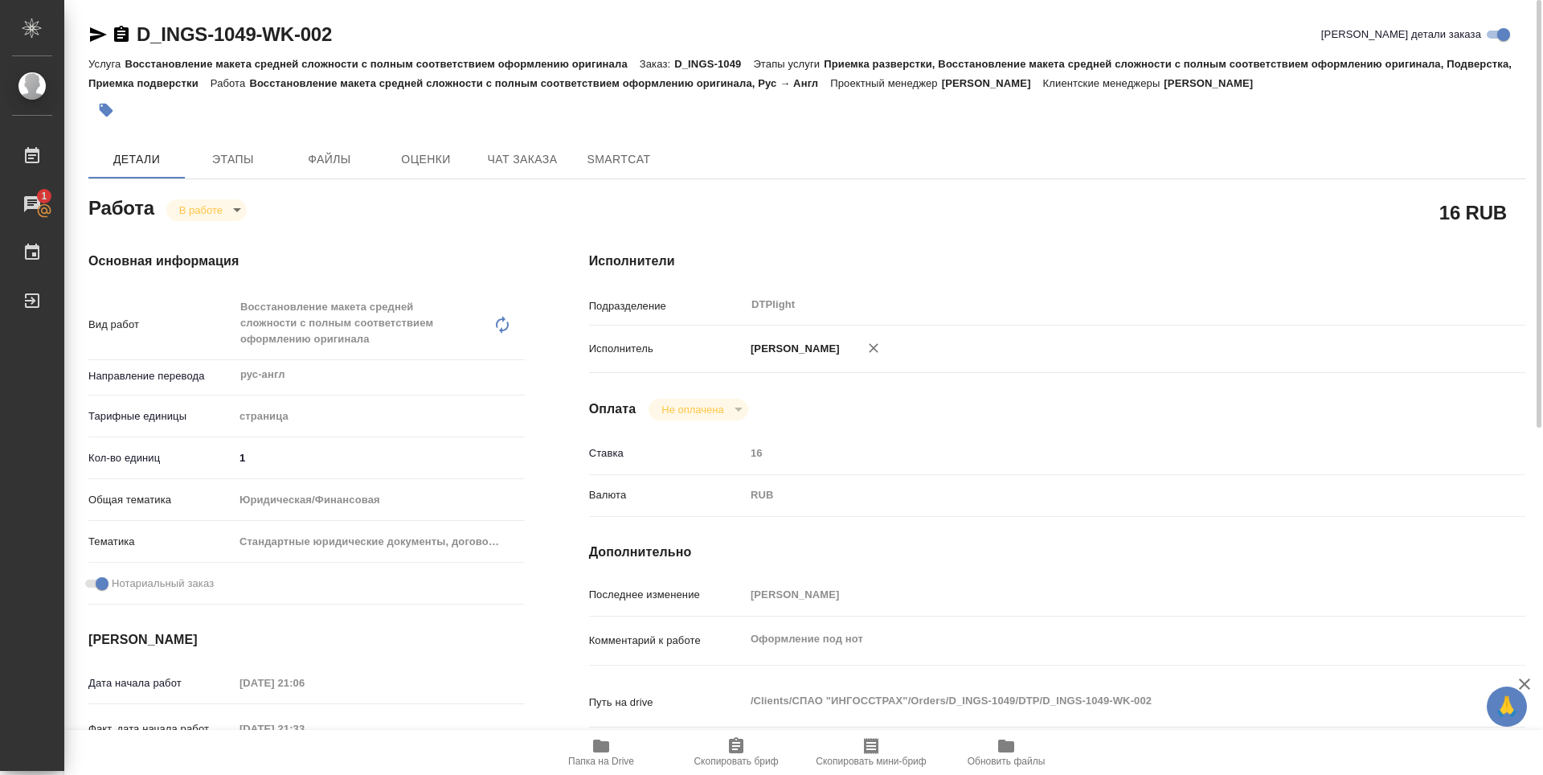
click at [859, 231] on div "Исполнители Подразделение DTPlight ​ Исполнитель Зубакова Виктория Оплата Не оп…" at bounding box center [1057, 578] width 1000 height 718
click at [892, 187] on div "16 RUB" at bounding box center [1057, 212] width 1000 height 104
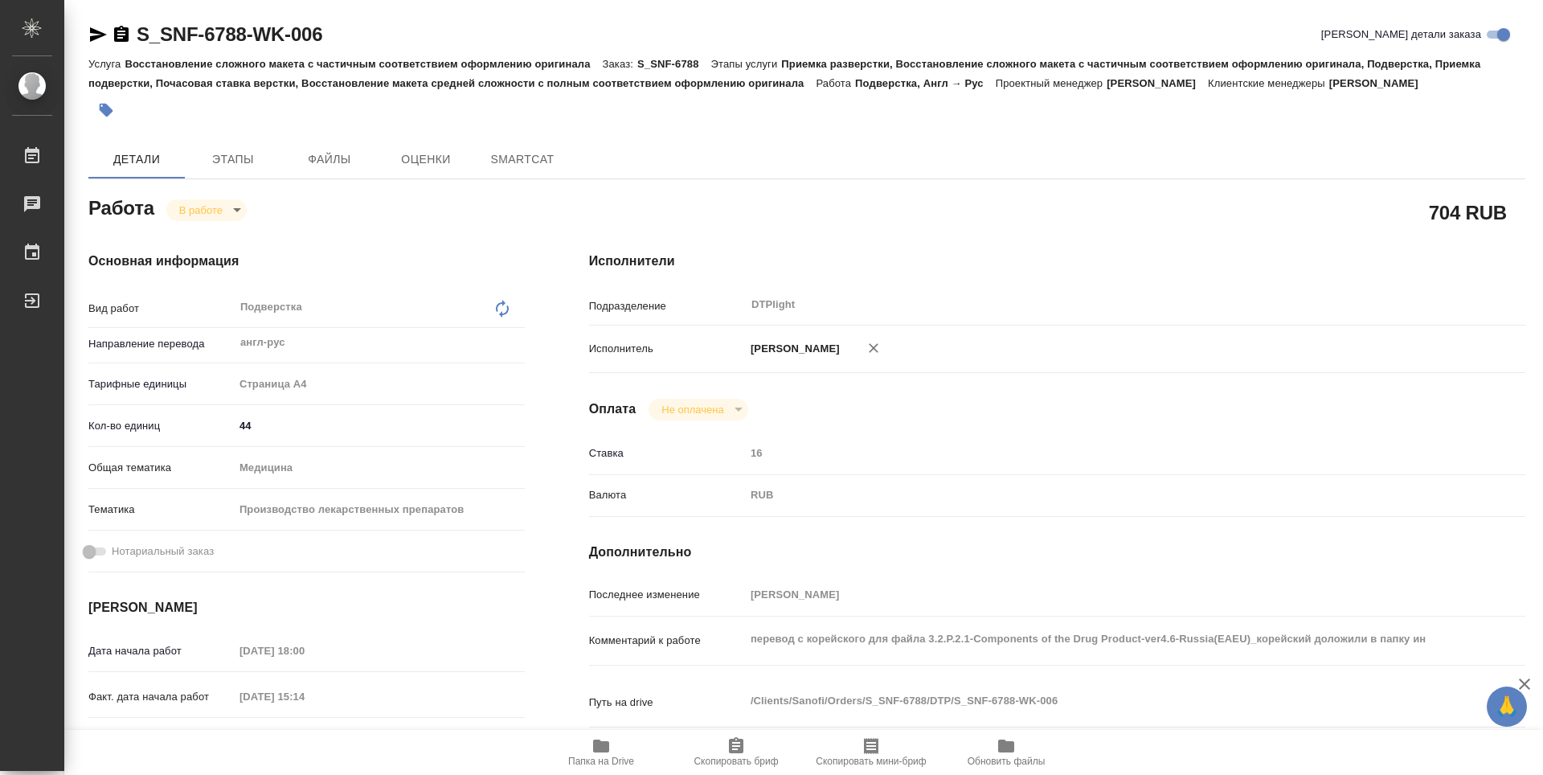
type textarea "x"
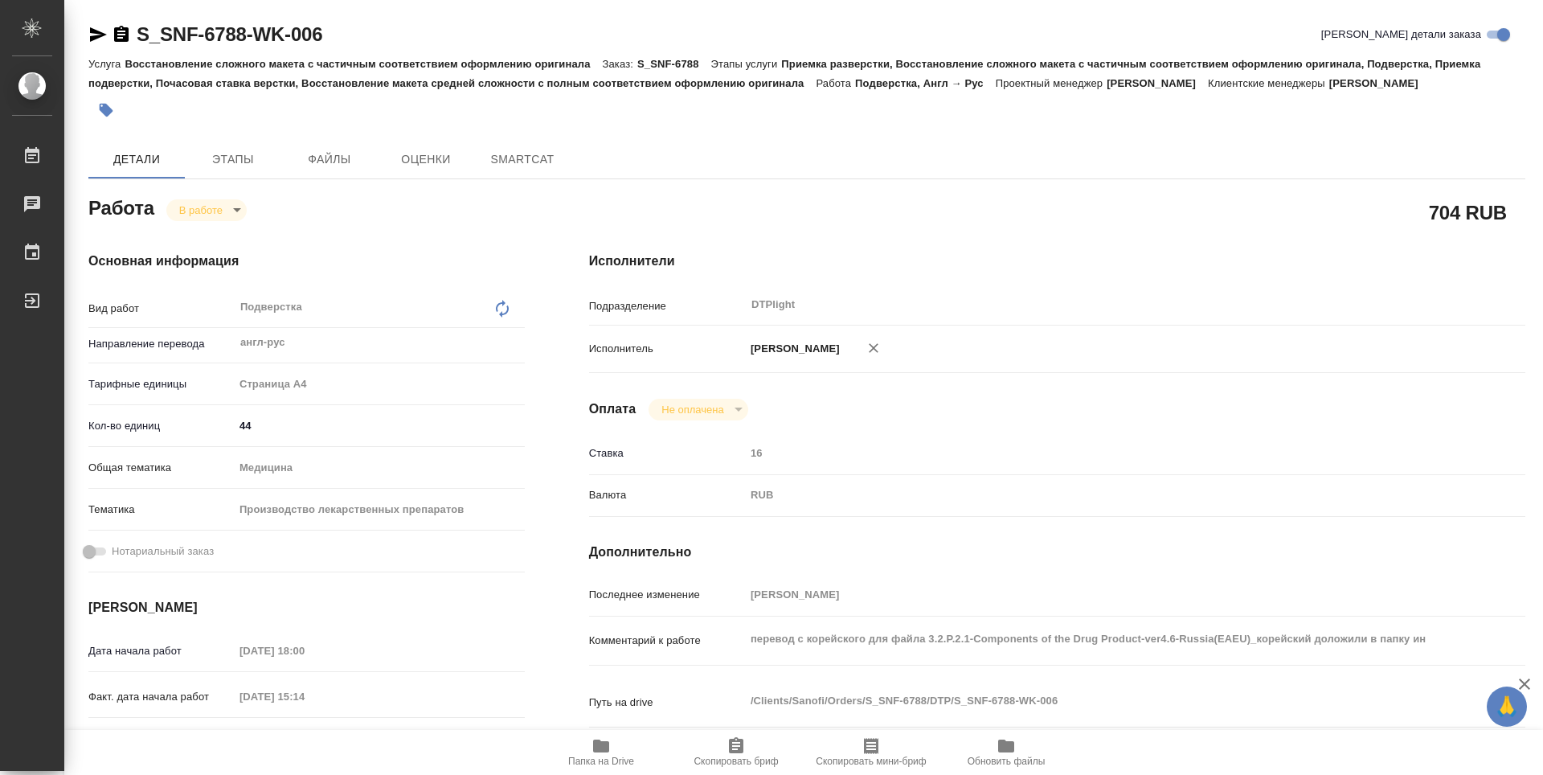
type textarea "x"
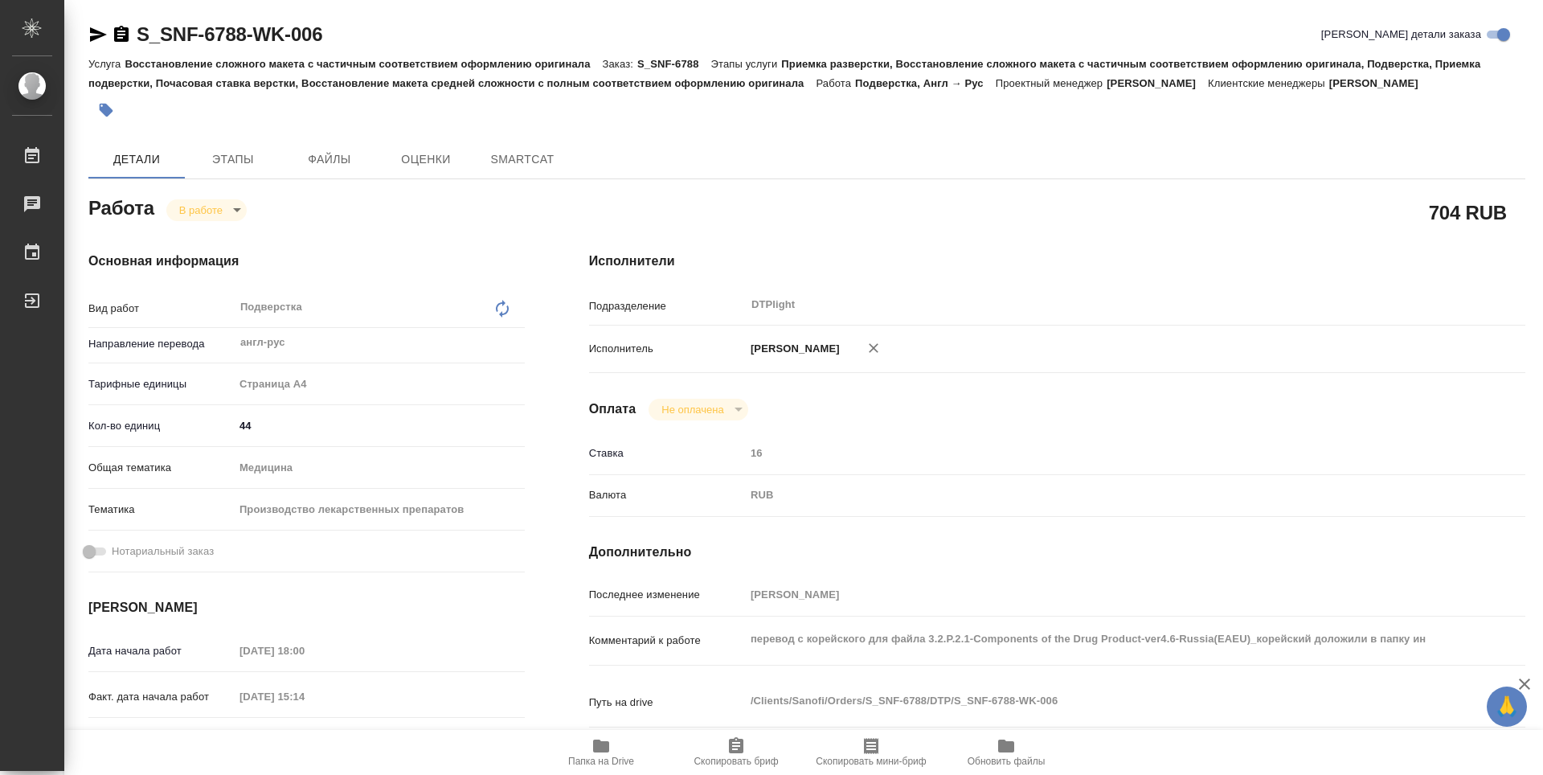
type textarea "x"
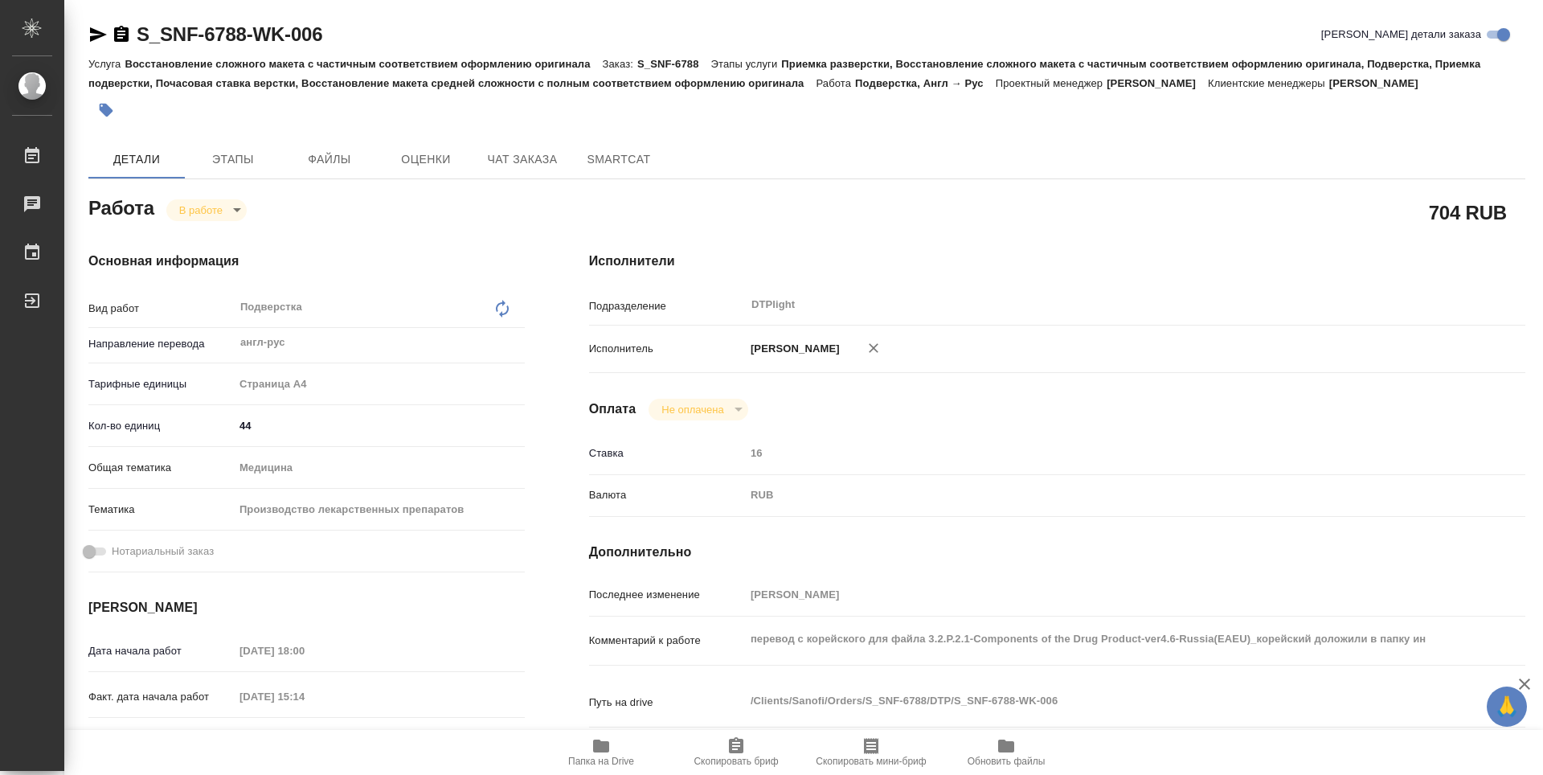
type textarea "x"
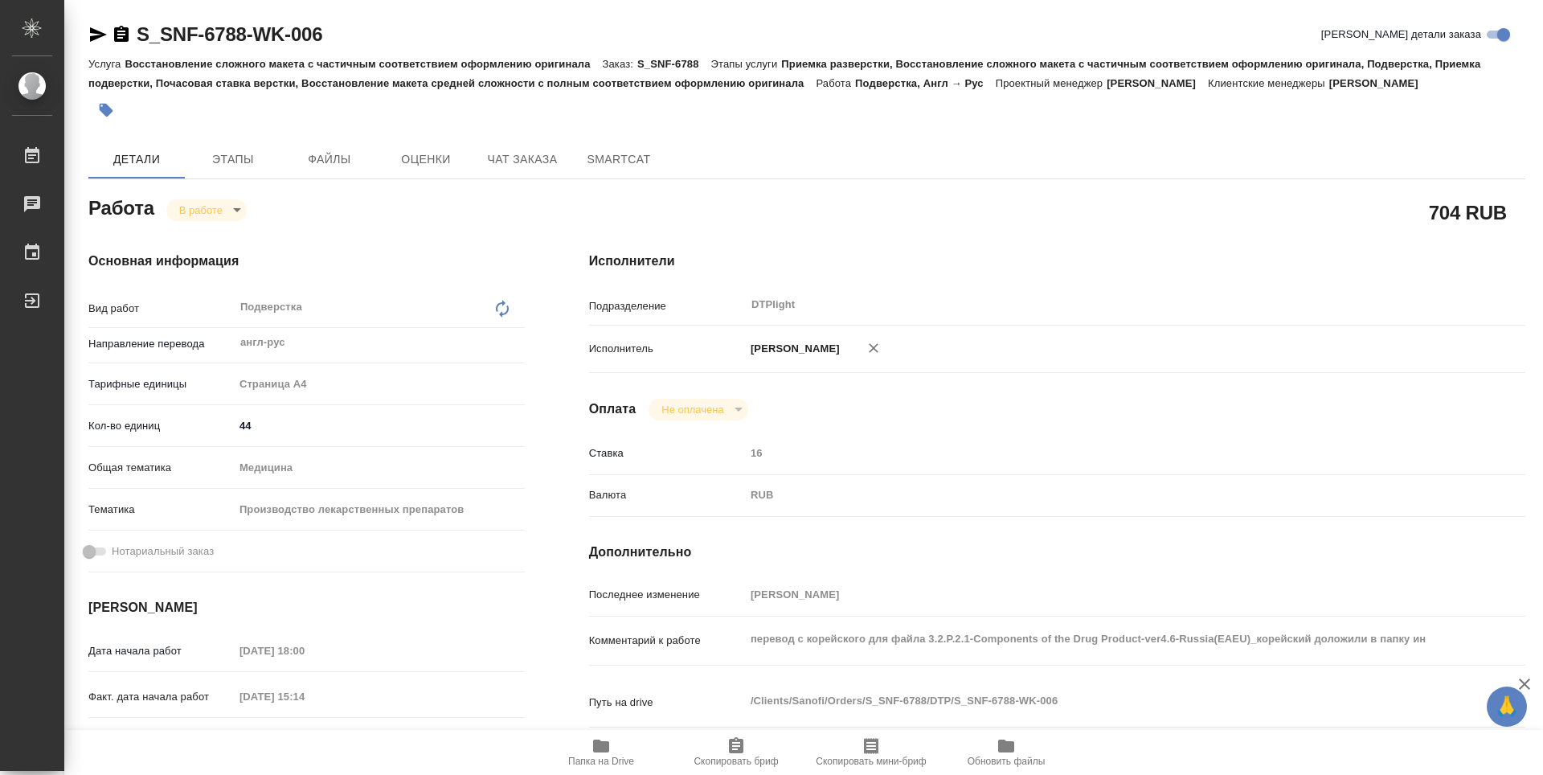
type textarea "x"
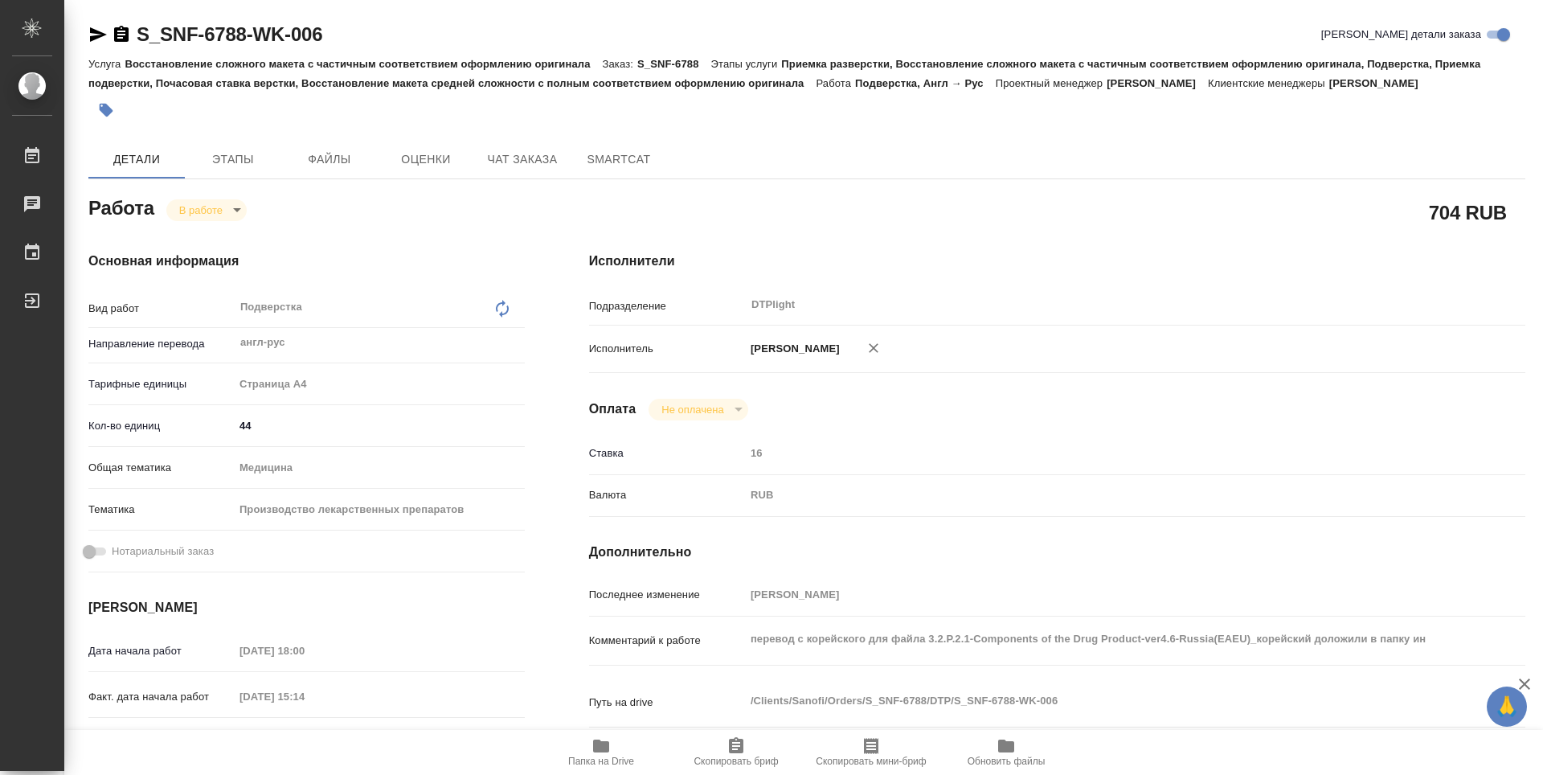
type textarea "x"
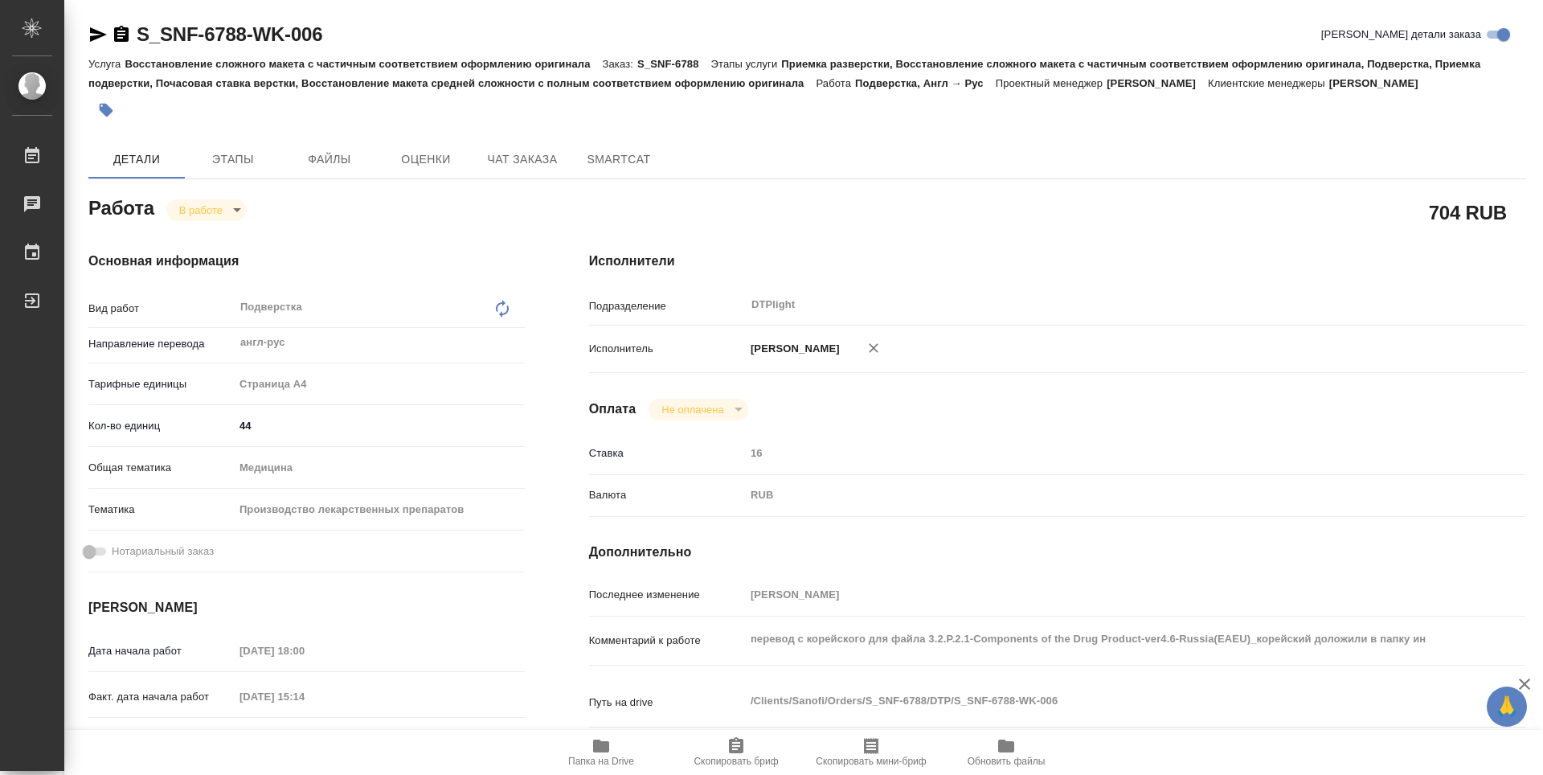
type textarea "x"
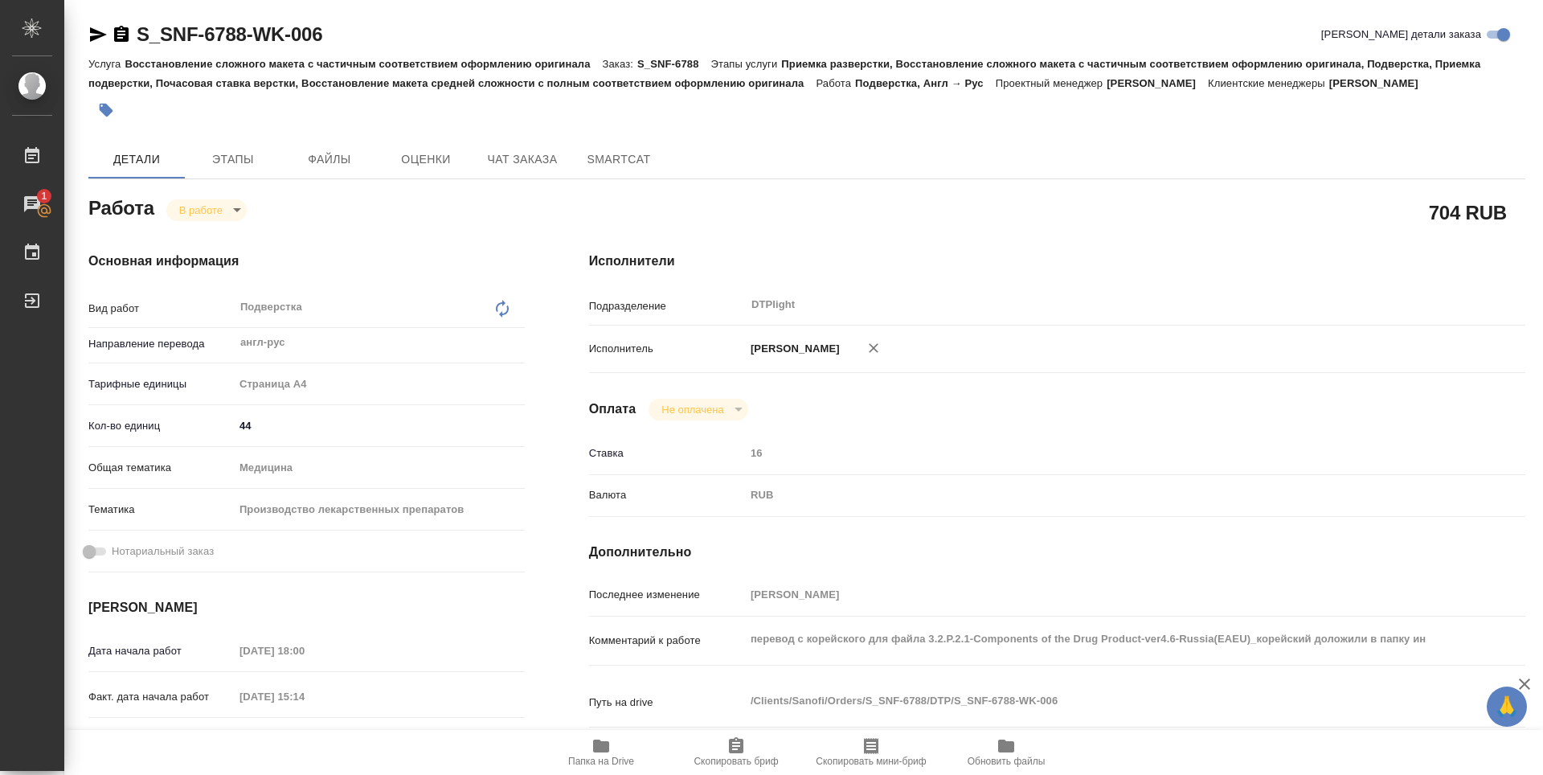
click at [601, 750] on icon "button" at bounding box center [601, 745] width 16 height 13
type textarea "x"
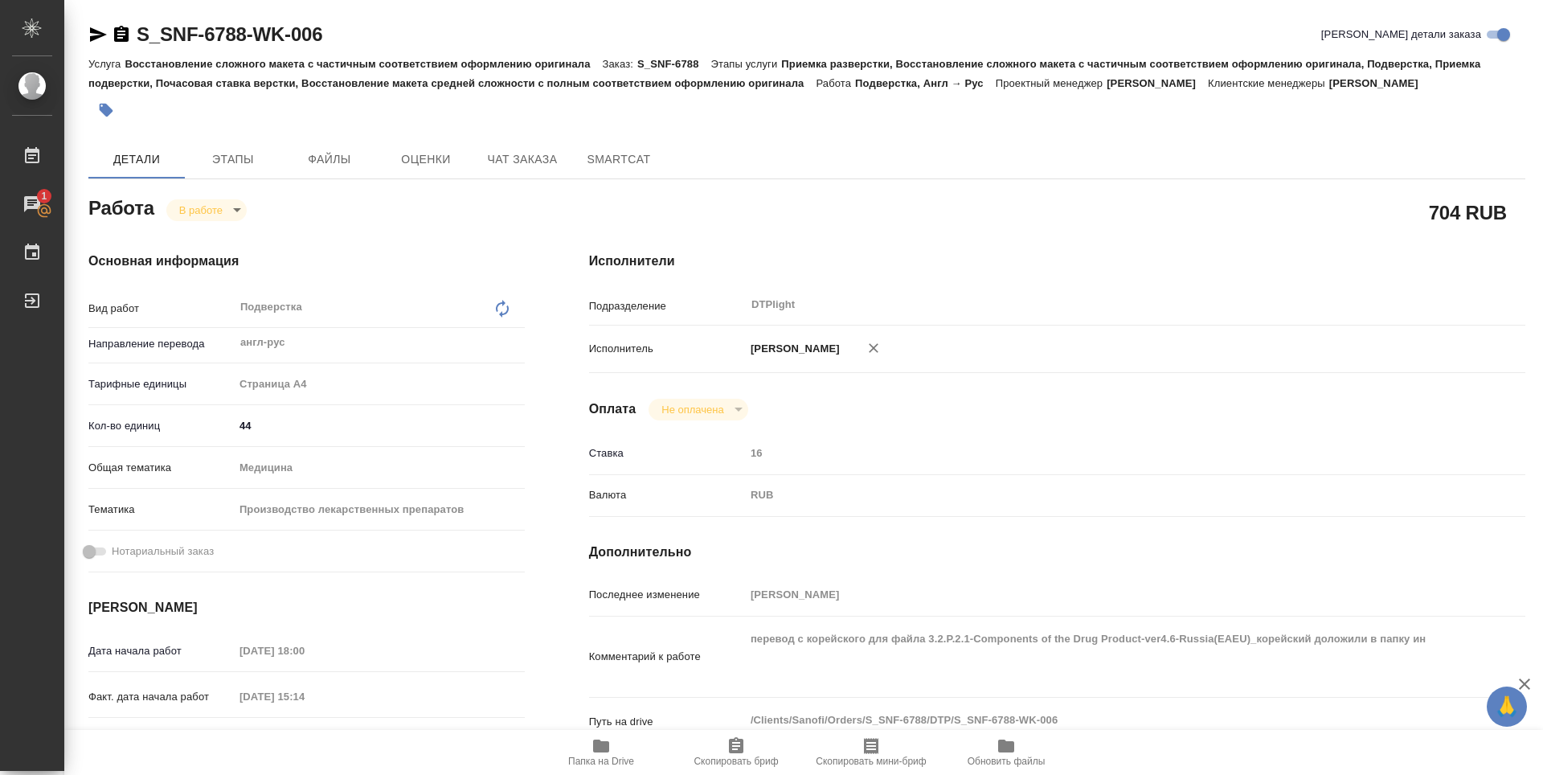
type textarea "x"
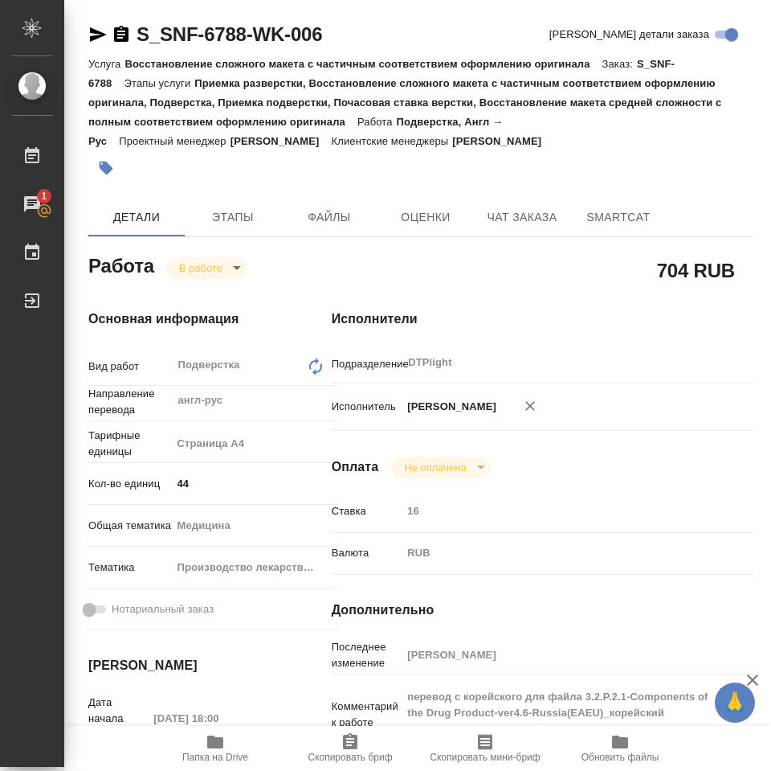
type textarea "x"
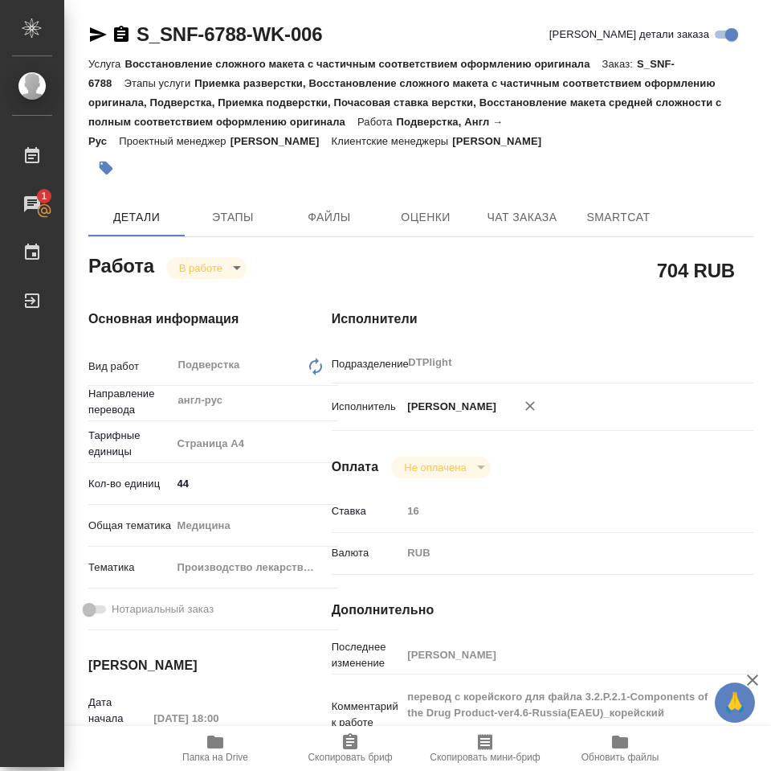
type textarea "x"
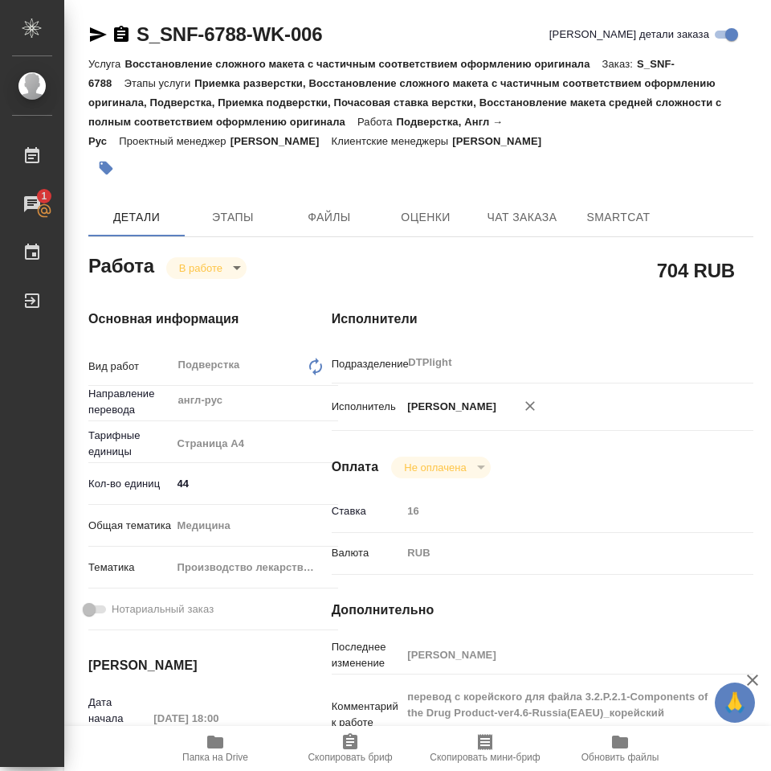
type textarea "x"
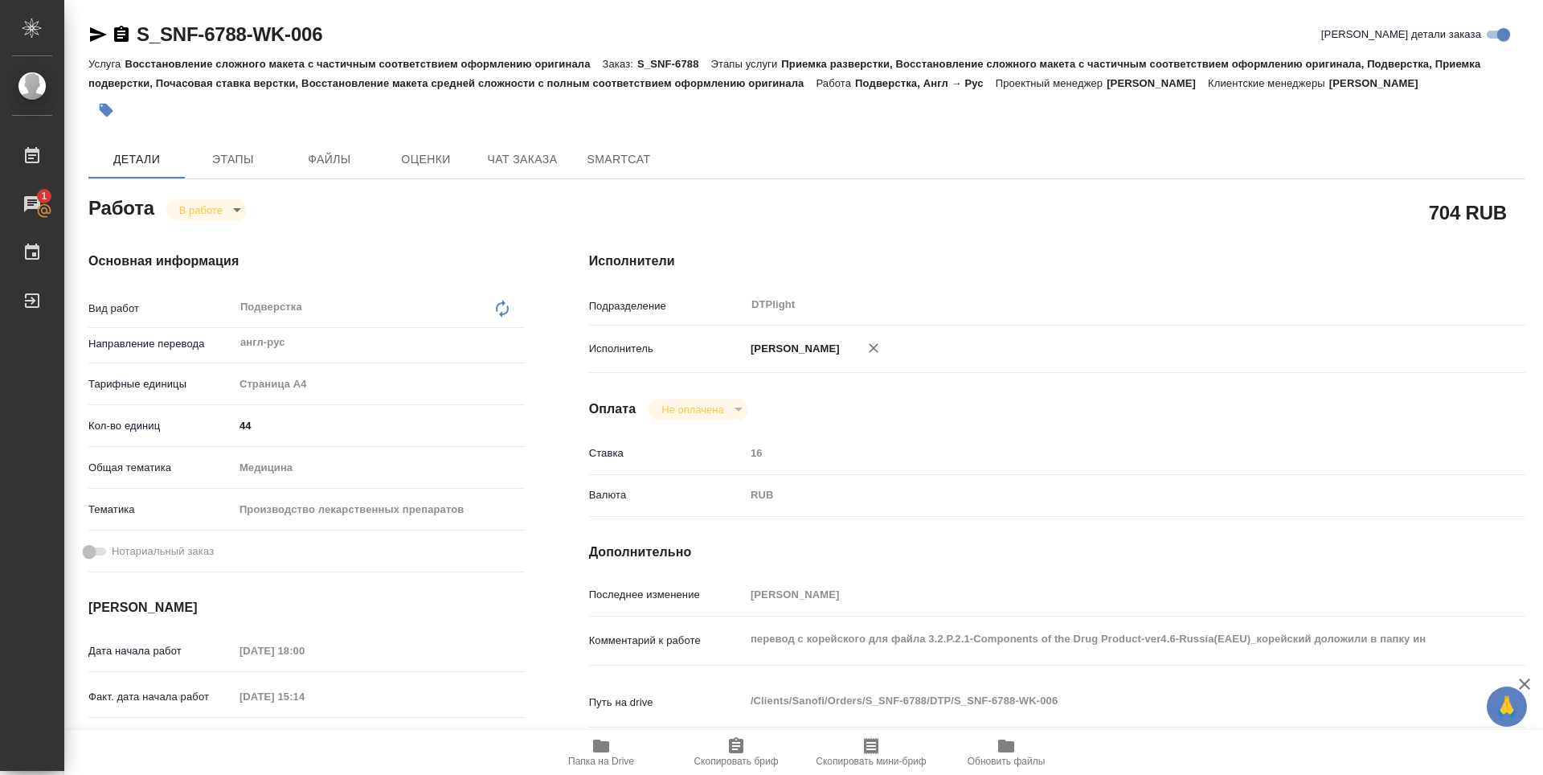
type textarea "x"
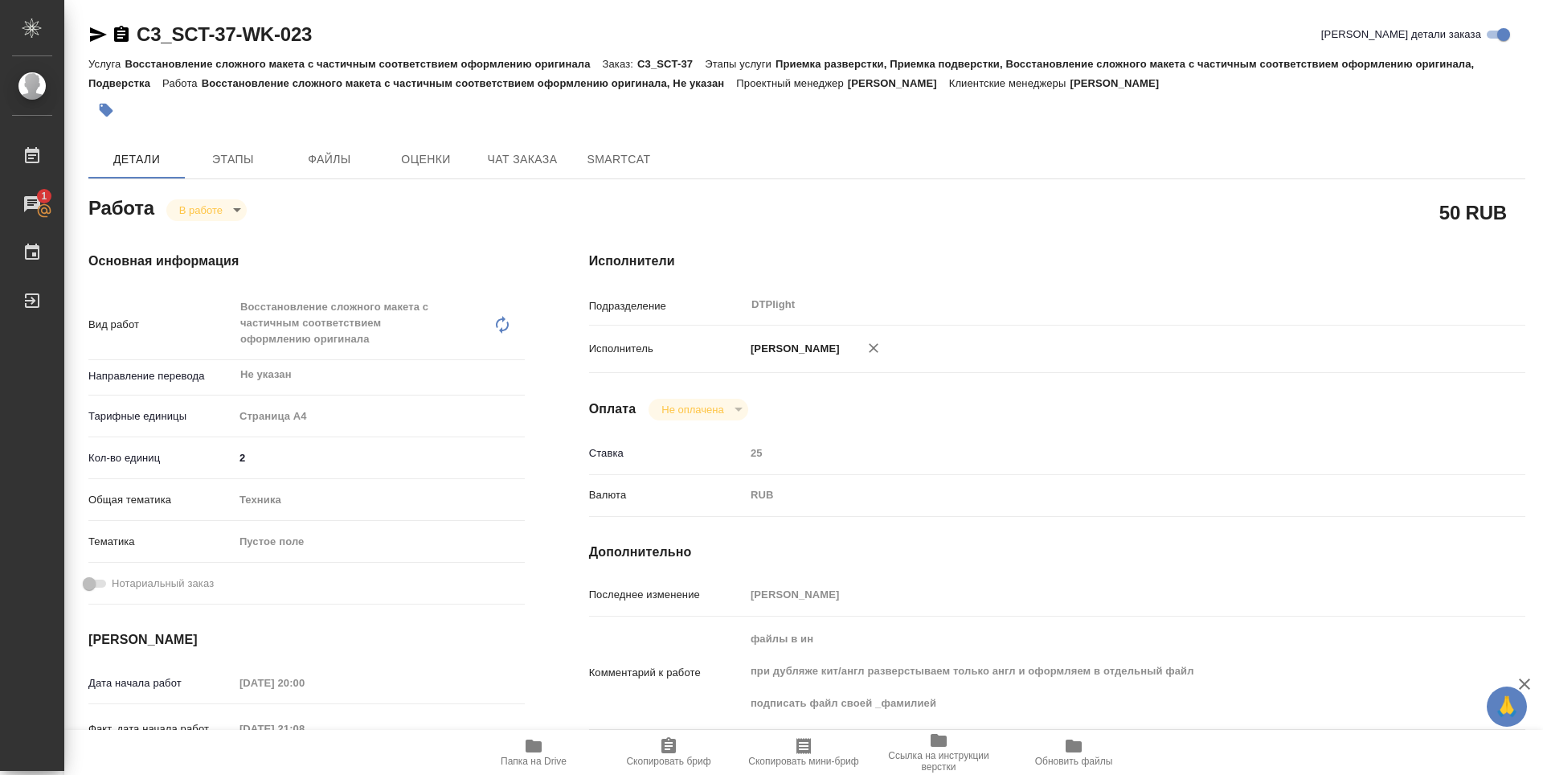
scroll to position [80, 0]
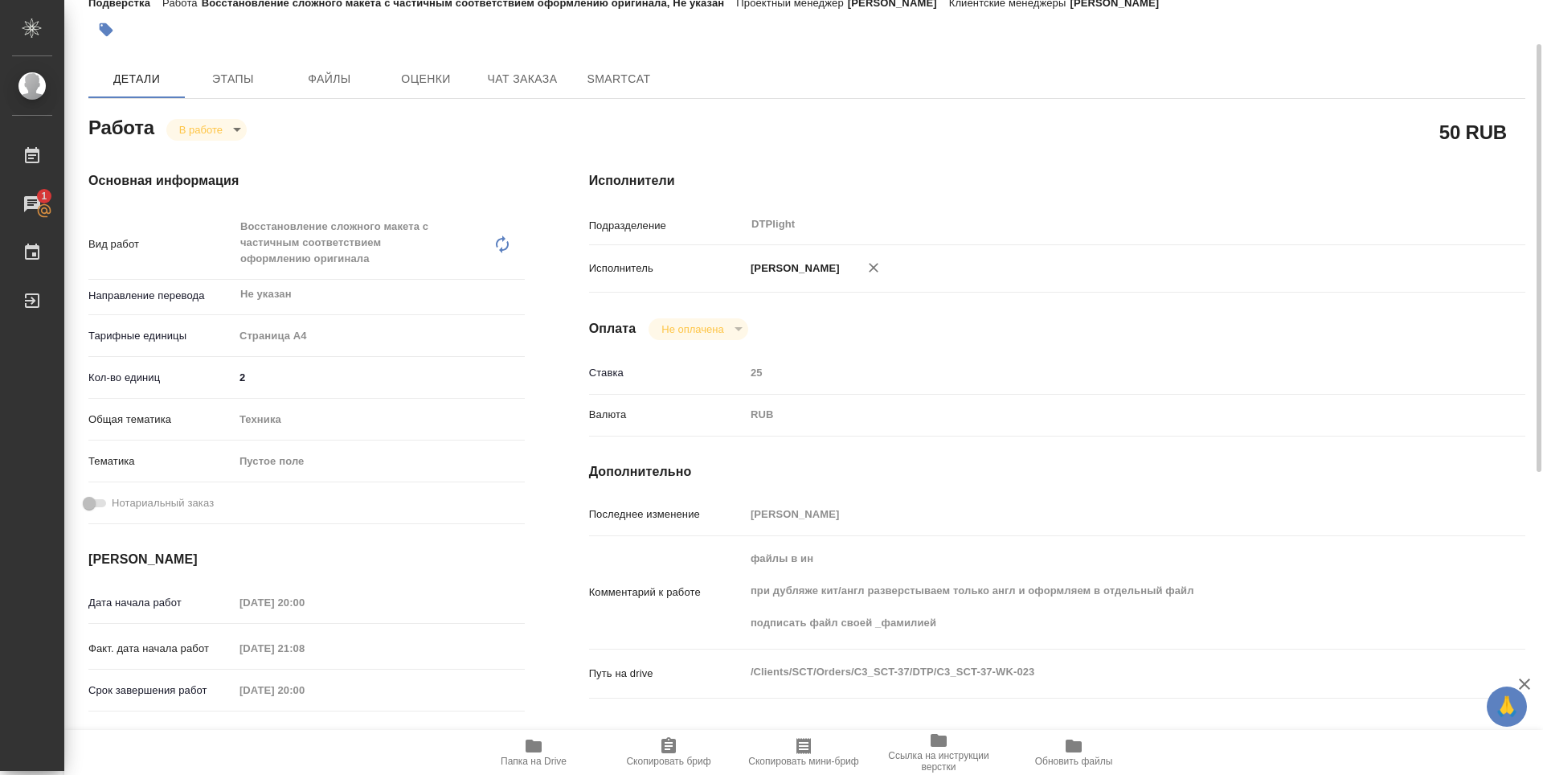
click at [884, 344] on div "Исполнители Подразделение DTPlight ​ Исполнитель [PERSON_NAME] Не оплачена notP…" at bounding box center [1057, 498] width 1000 height 718
click at [538, 750] on icon "button" at bounding box center [534, 745] width 16 height 13
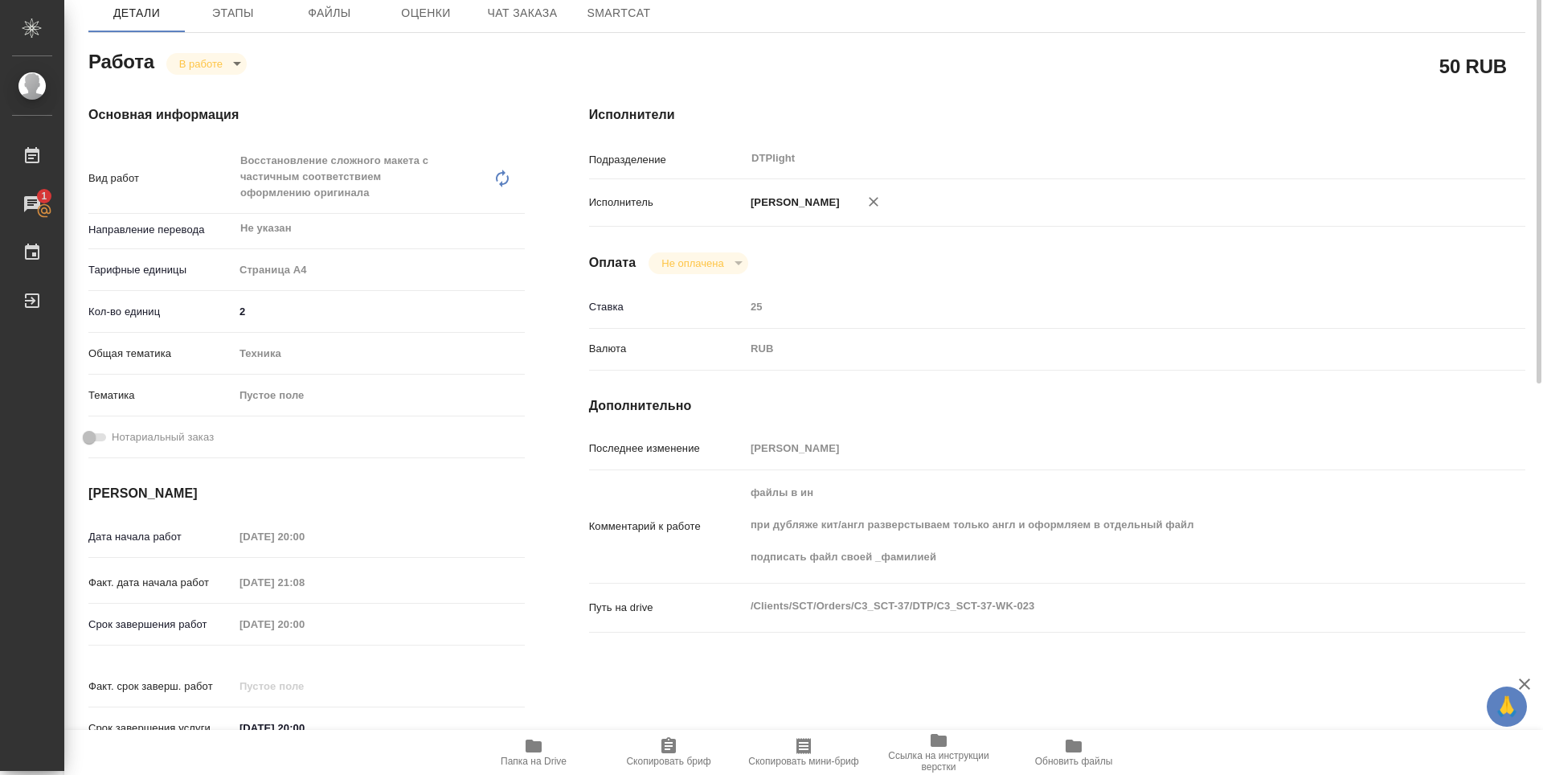
scroll to position [0, 0]
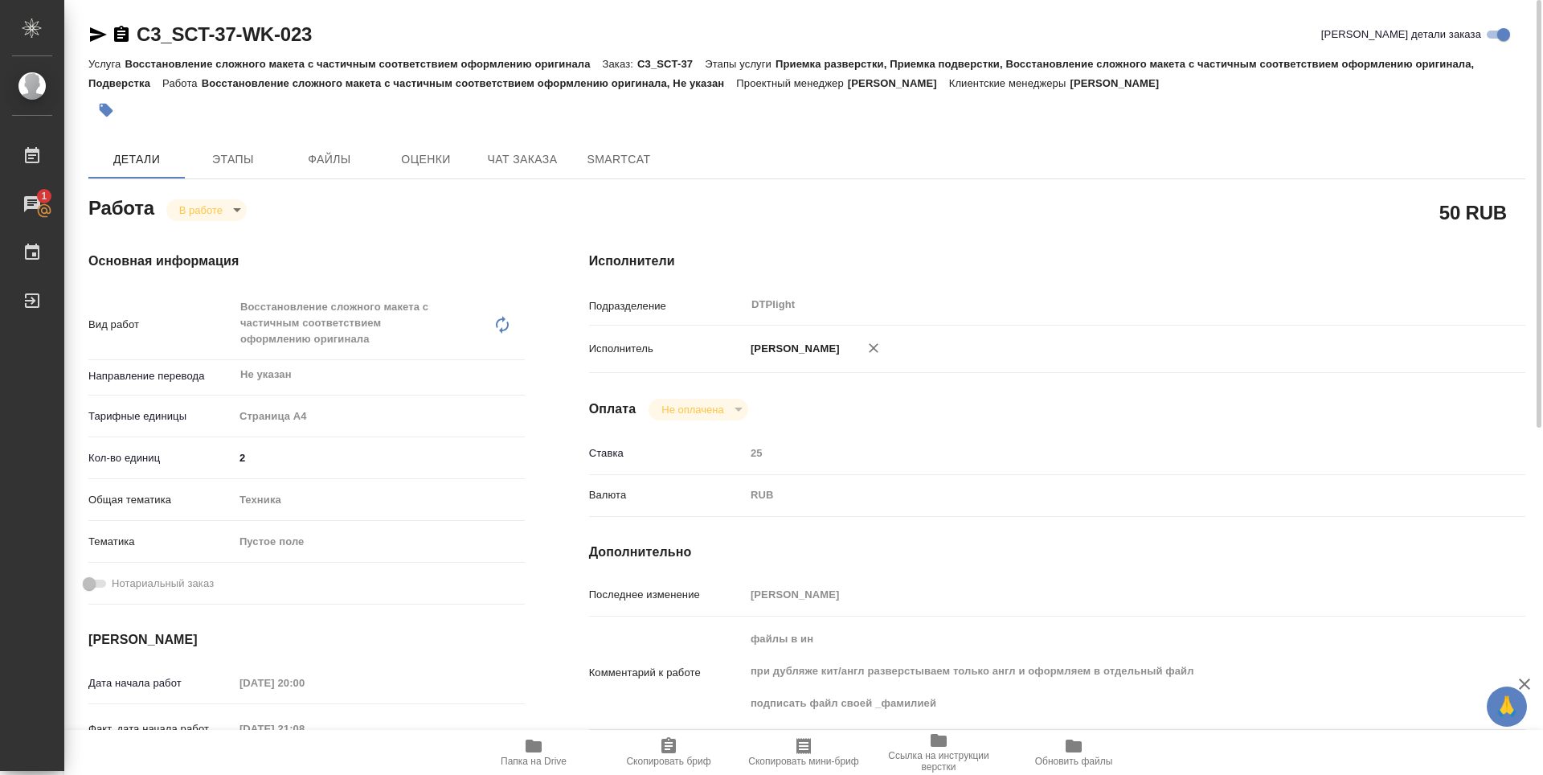
click at [182, 211] on body "🙏 .cls-1 fill:#fff; AWATERA Zubakova Viktoriya Работы 1 Чаты График Выйти C3_SC…" at bounding box center [771, 387] width 1543 height 775
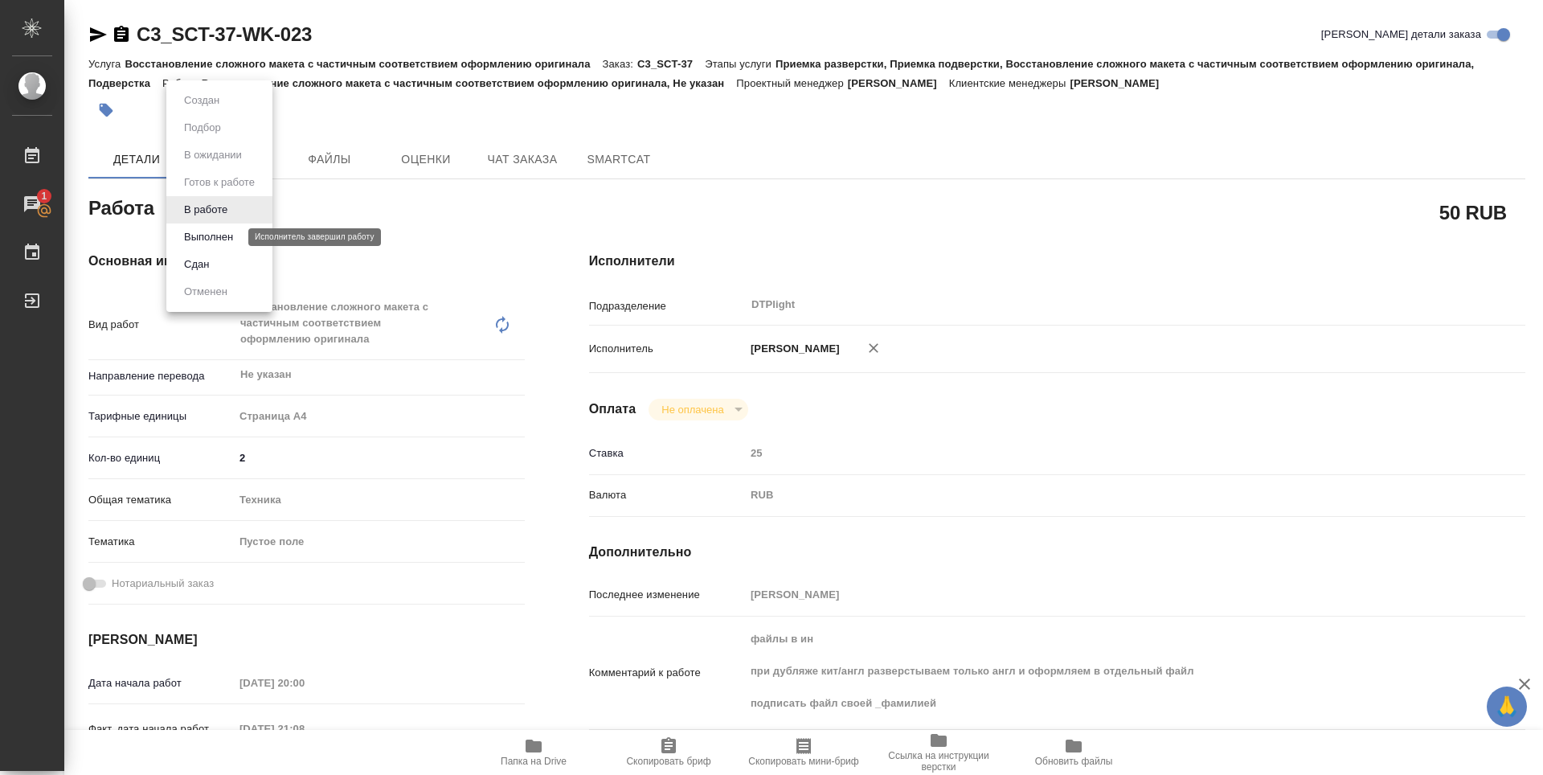
click at [198, 237] on button "Выполнен" at bounding box center [208, 237] width 59 height 18
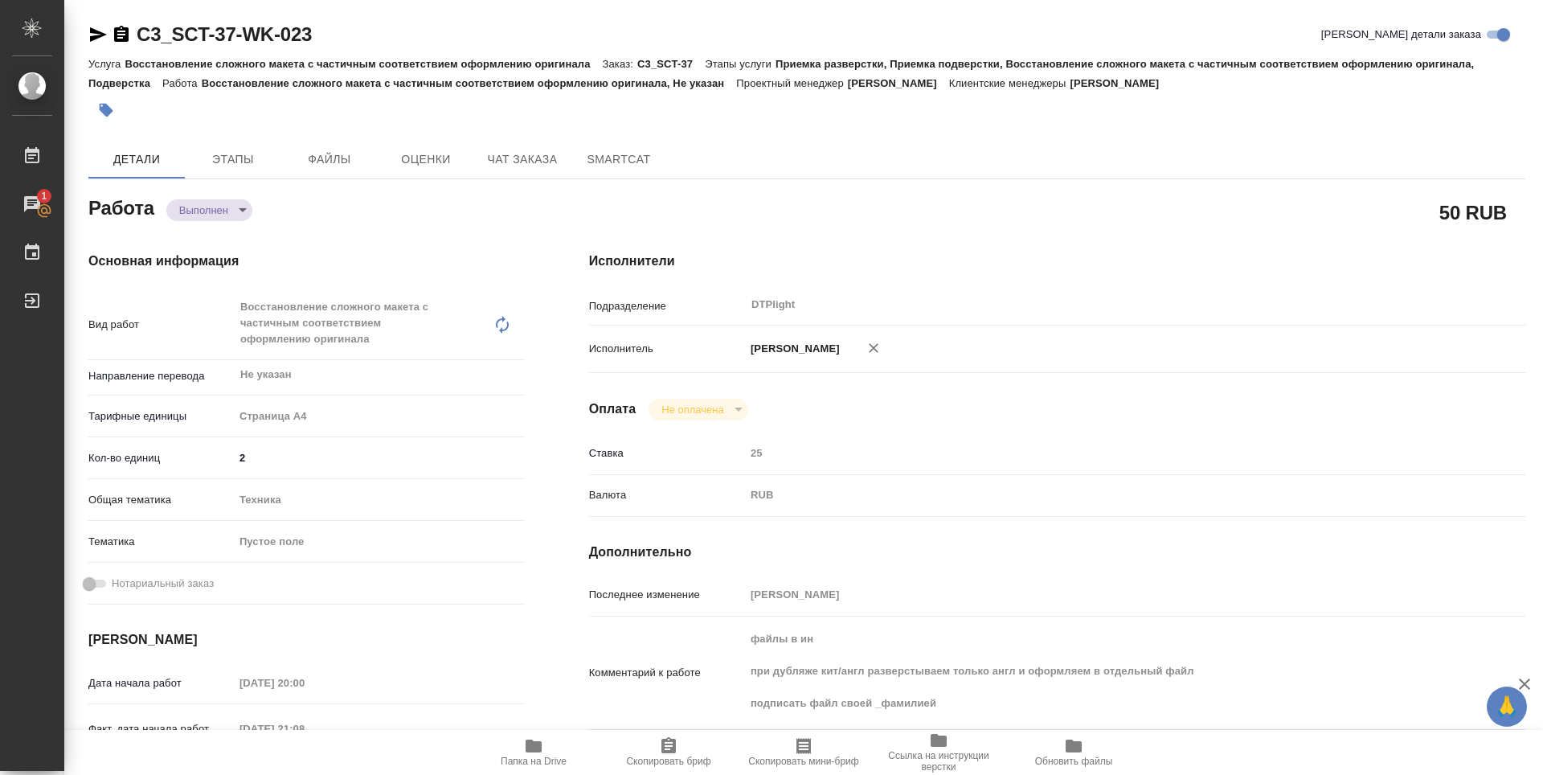
type textarea "x"
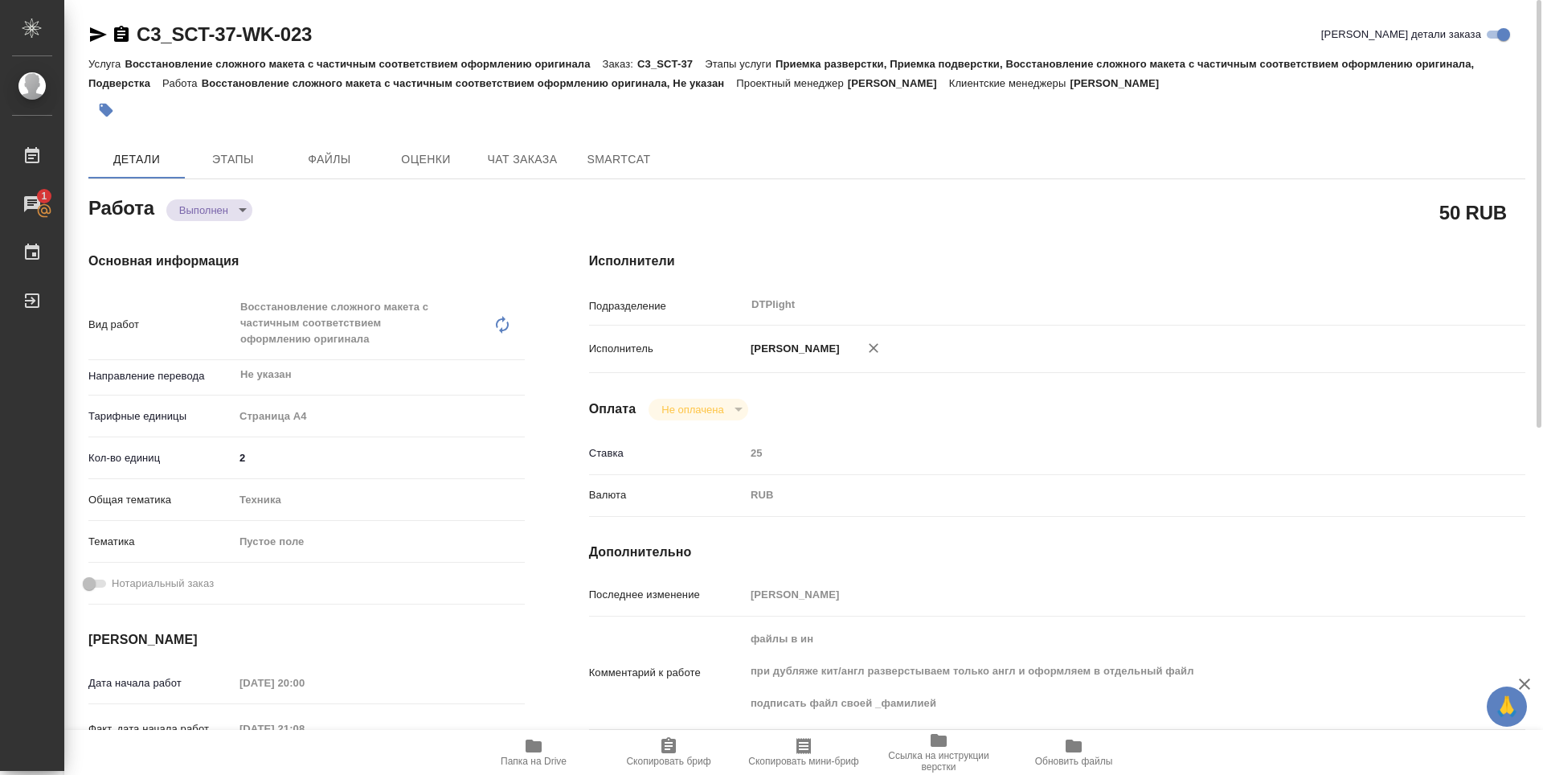
type textarea "x"
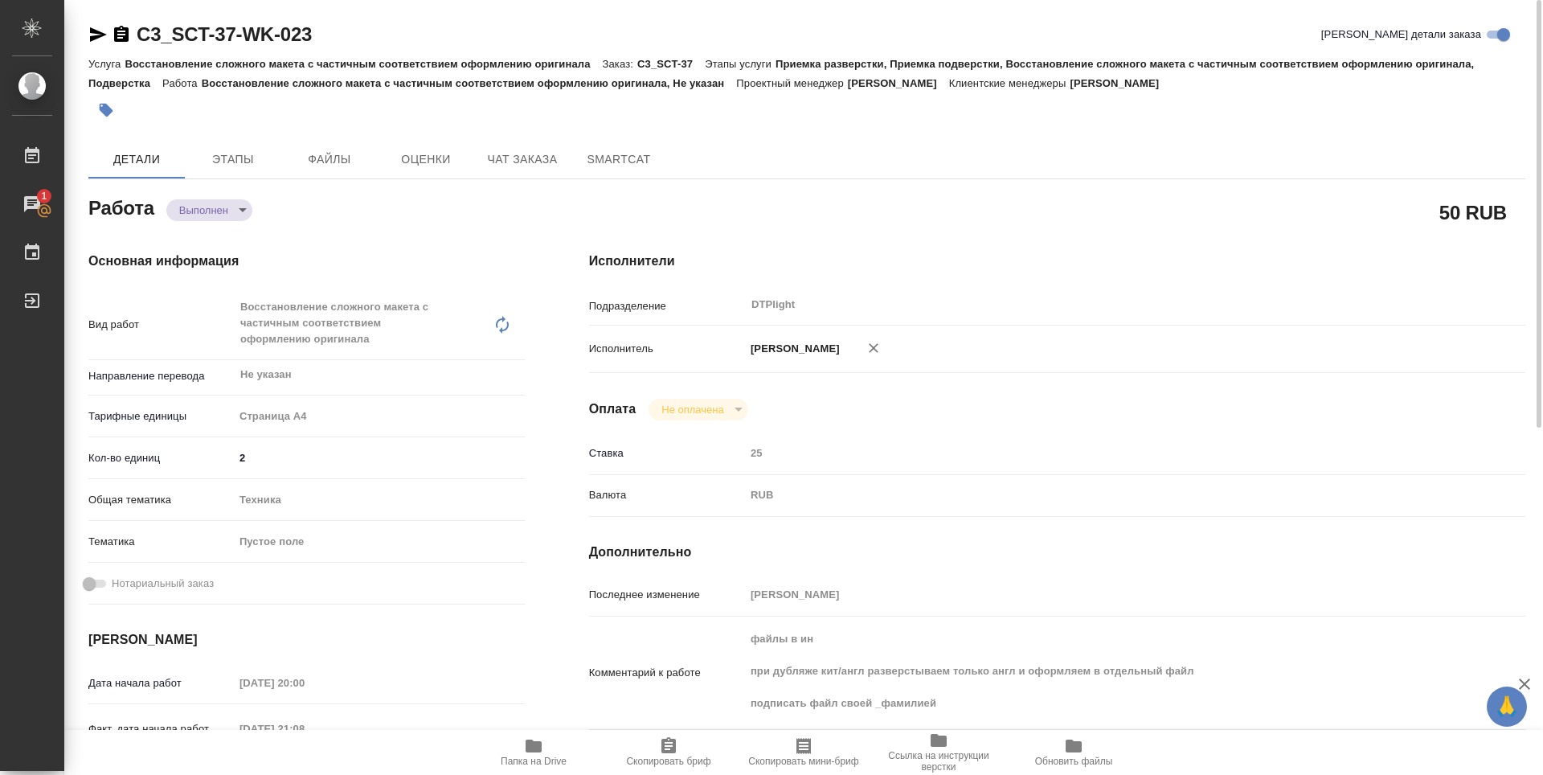
type textarea "x"
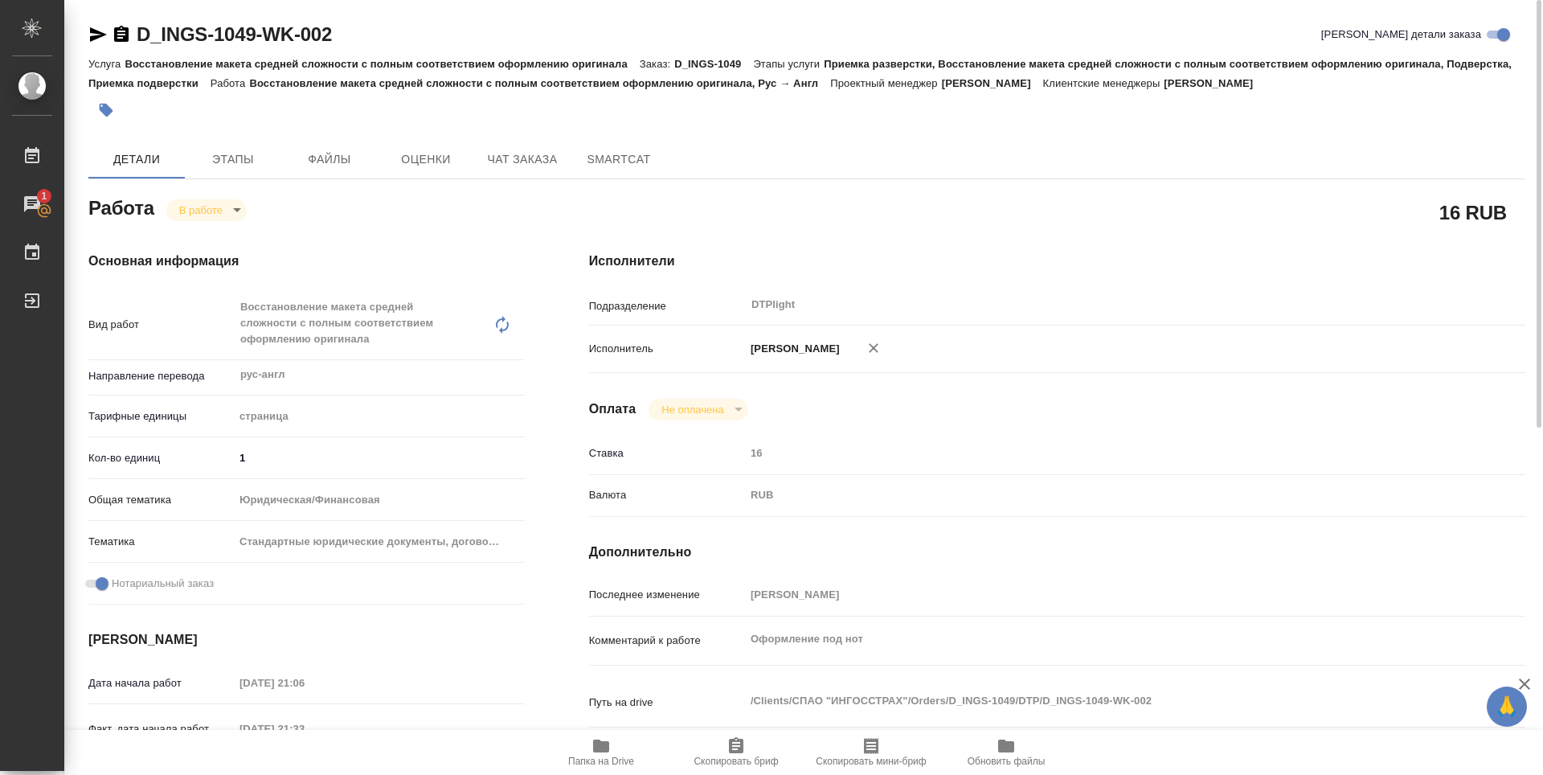
click at [594, 747] on icon "button" at bounding box center [600, 745] width 19 height 19
click at [231, 211] on body "🙏 .cls-1 fill:#fff; AWATERA Zubakova Viktoriya Работы 1 Чаты График Выйти D_ING…" at bounding box center [771, 387] width 1543 height 775
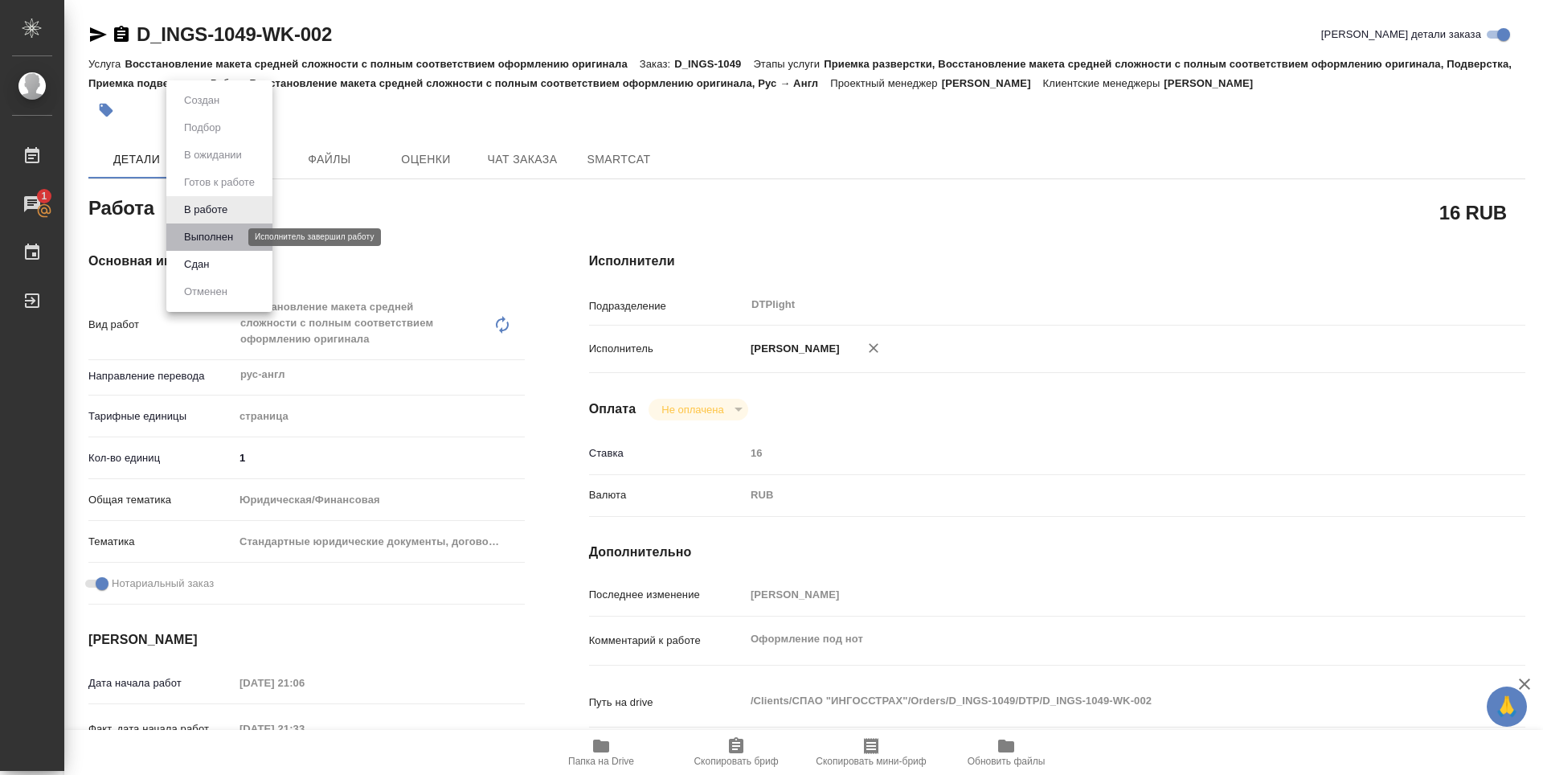
click at [228, 231] on button "Выполнен" at bounding box center [208, 237] width 59 height 18
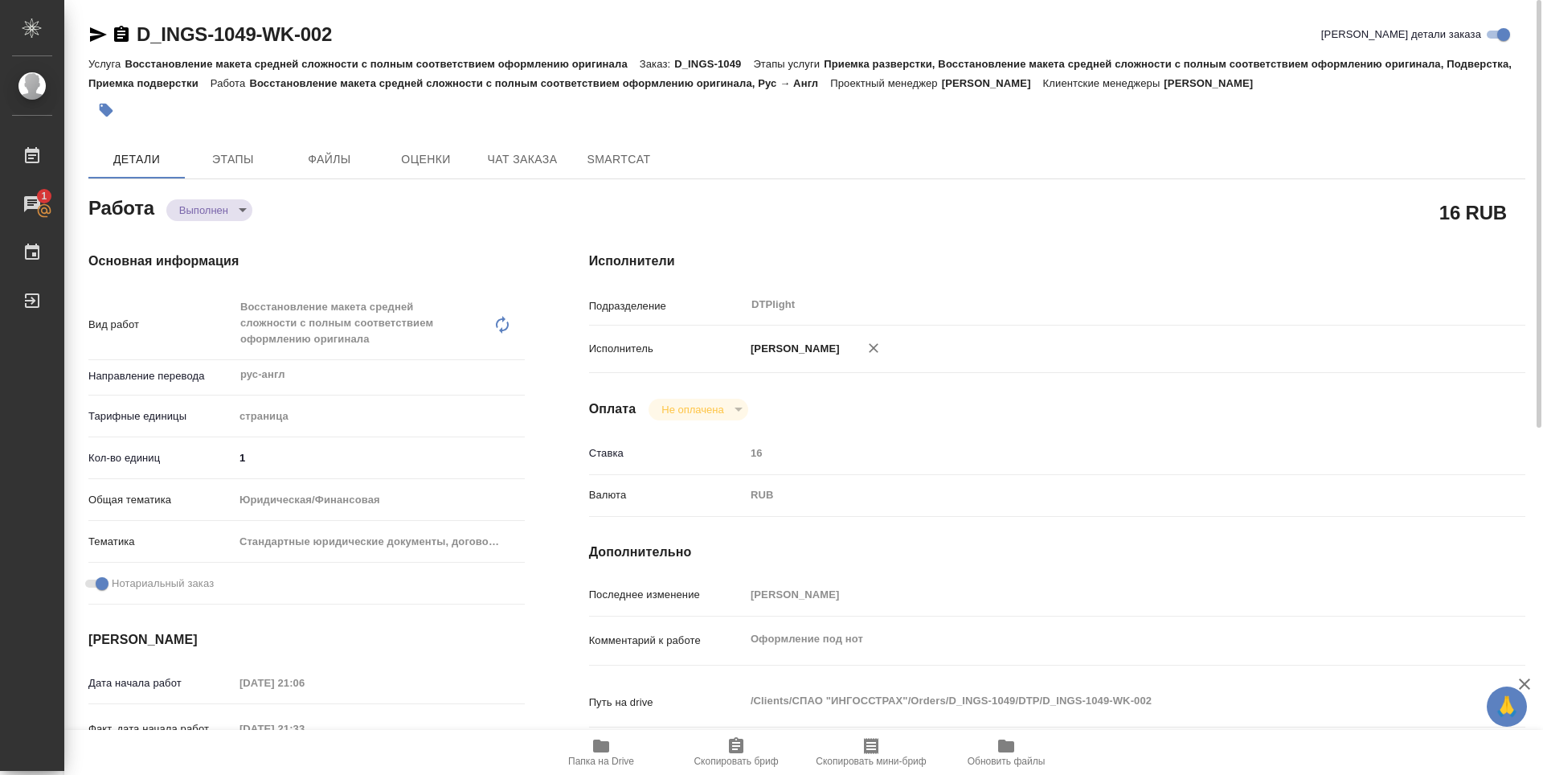
type textarea "x"
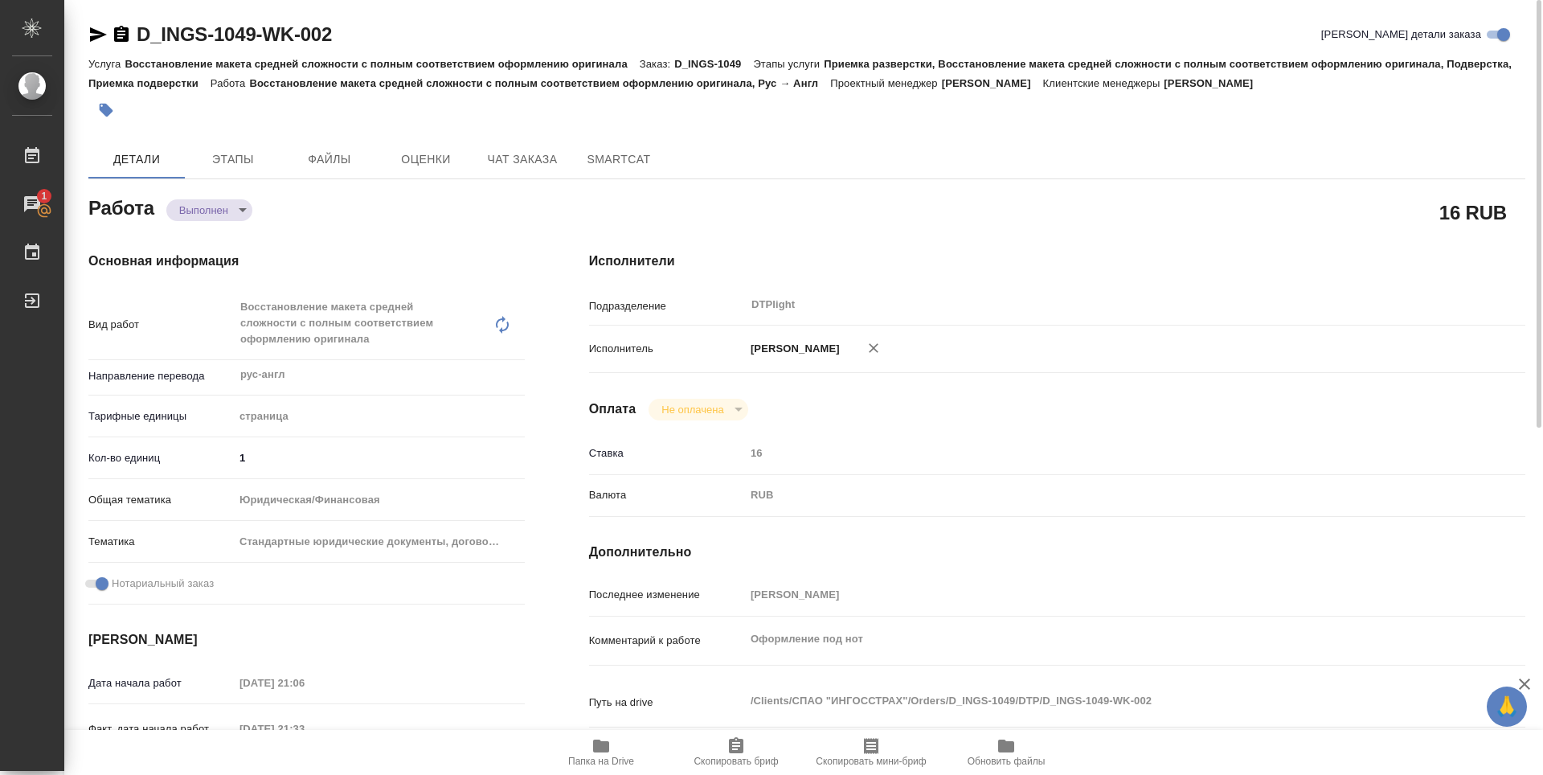
type textarea "x"
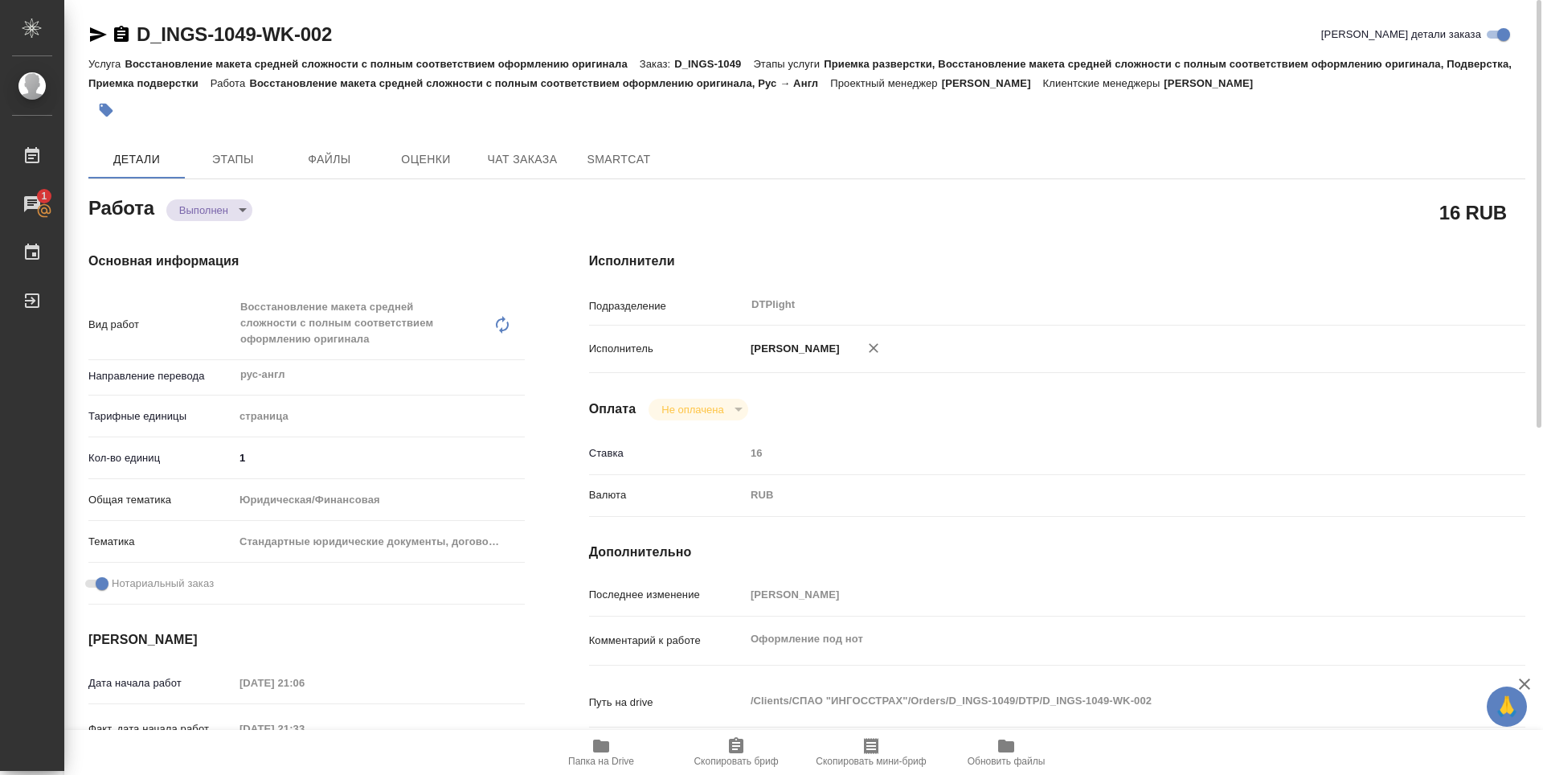
type textarea "x"
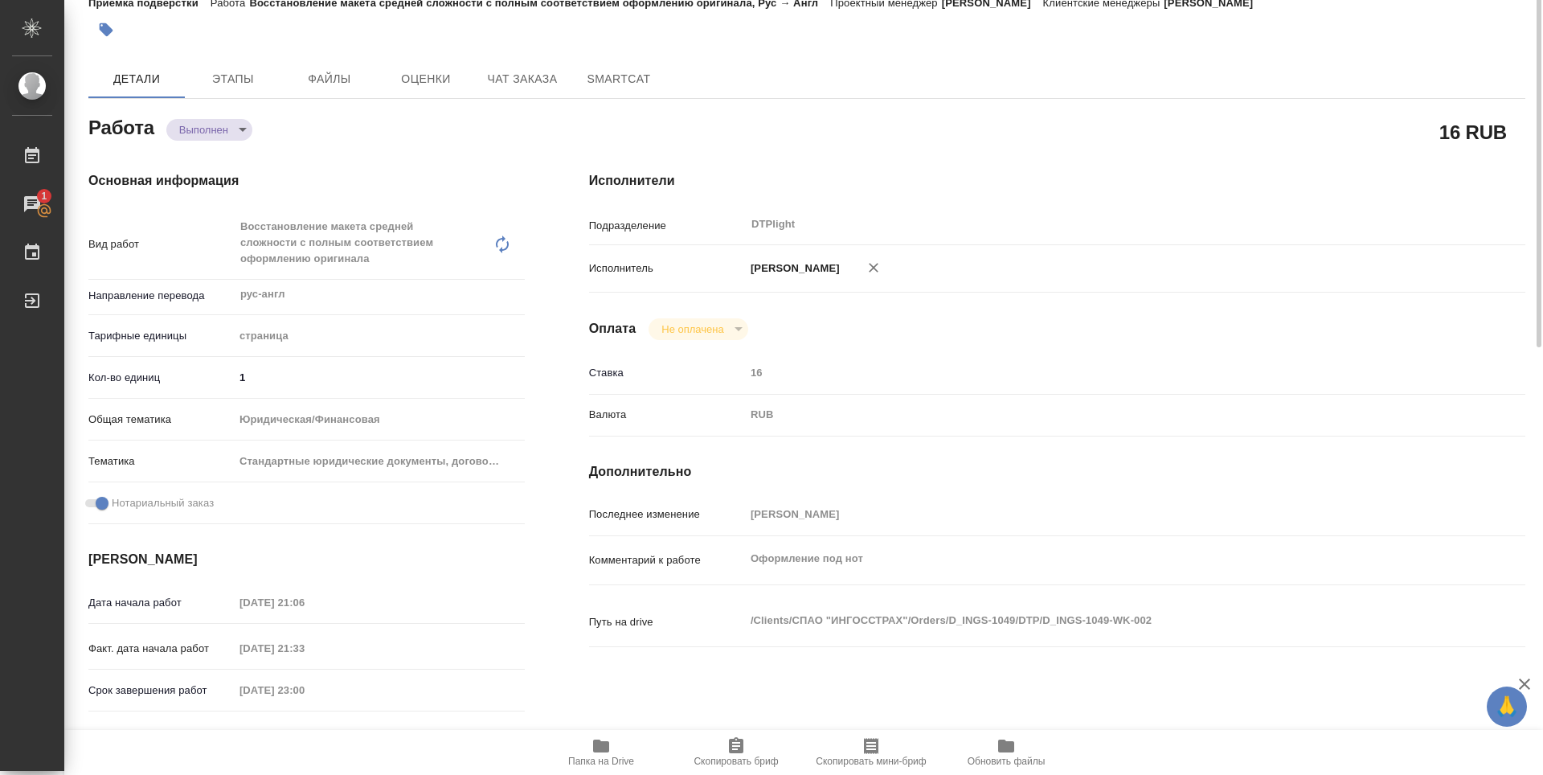
type textarea "x"
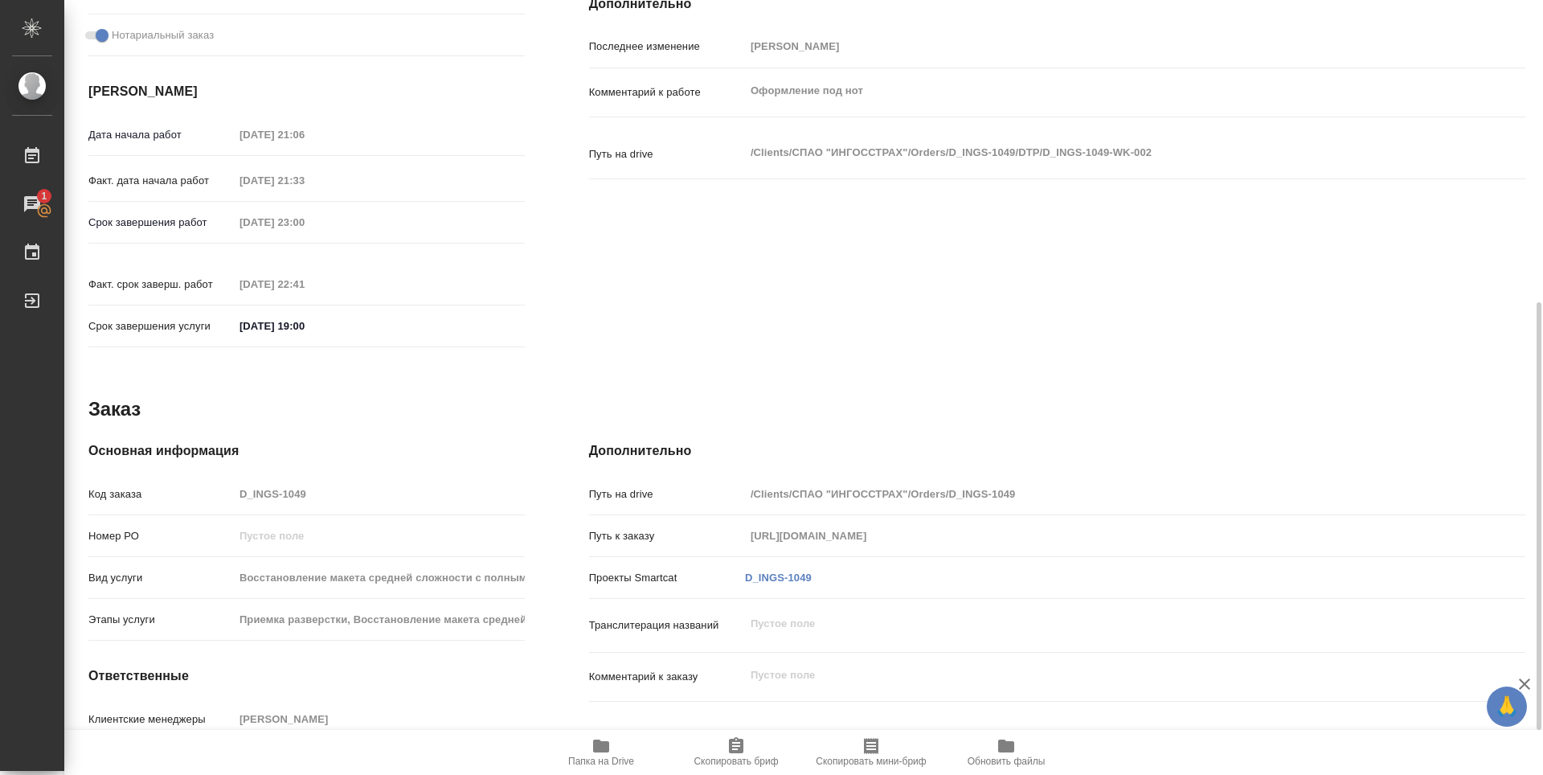
scroll to position [628, 0]
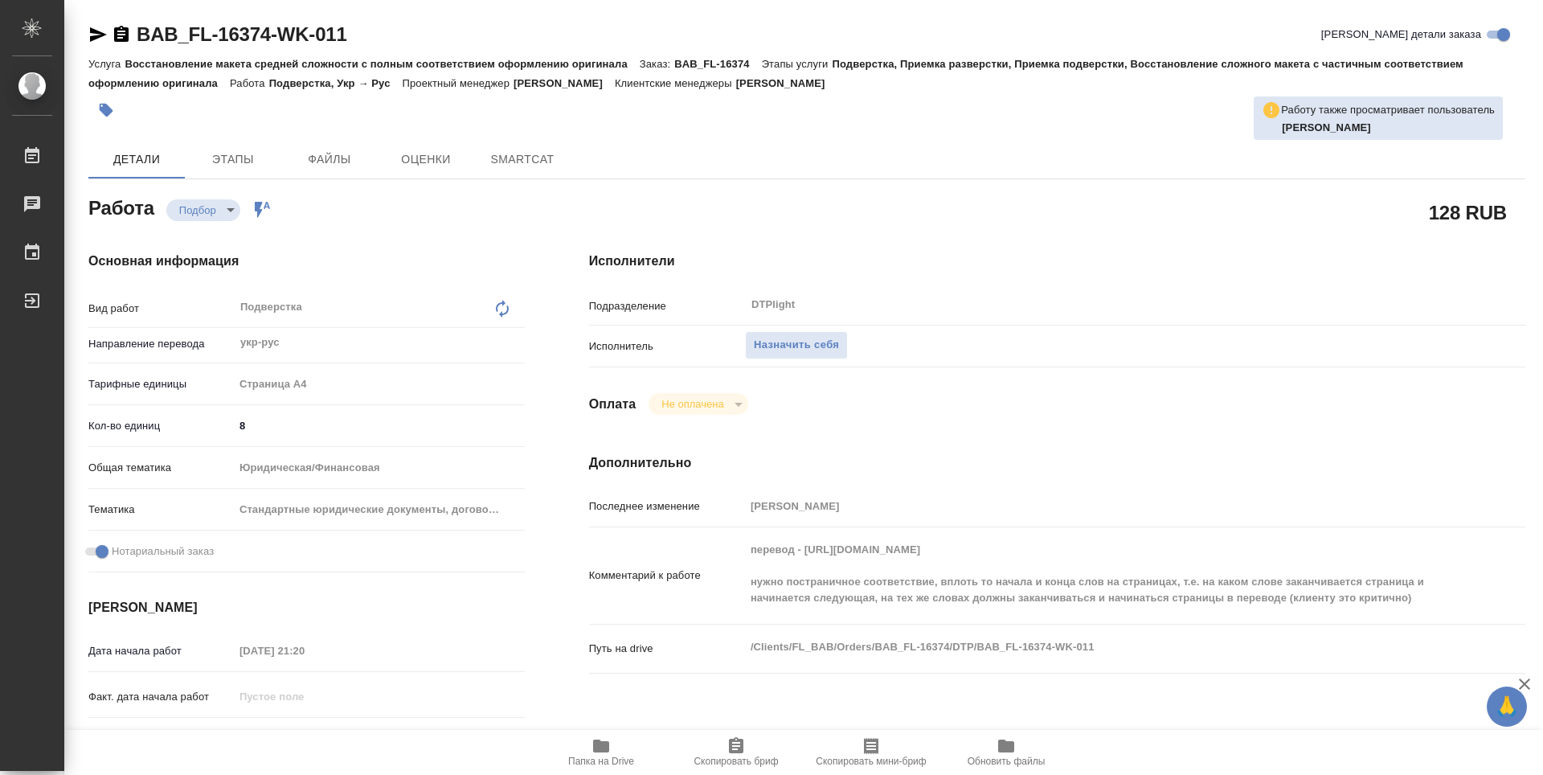
type textarea "x"
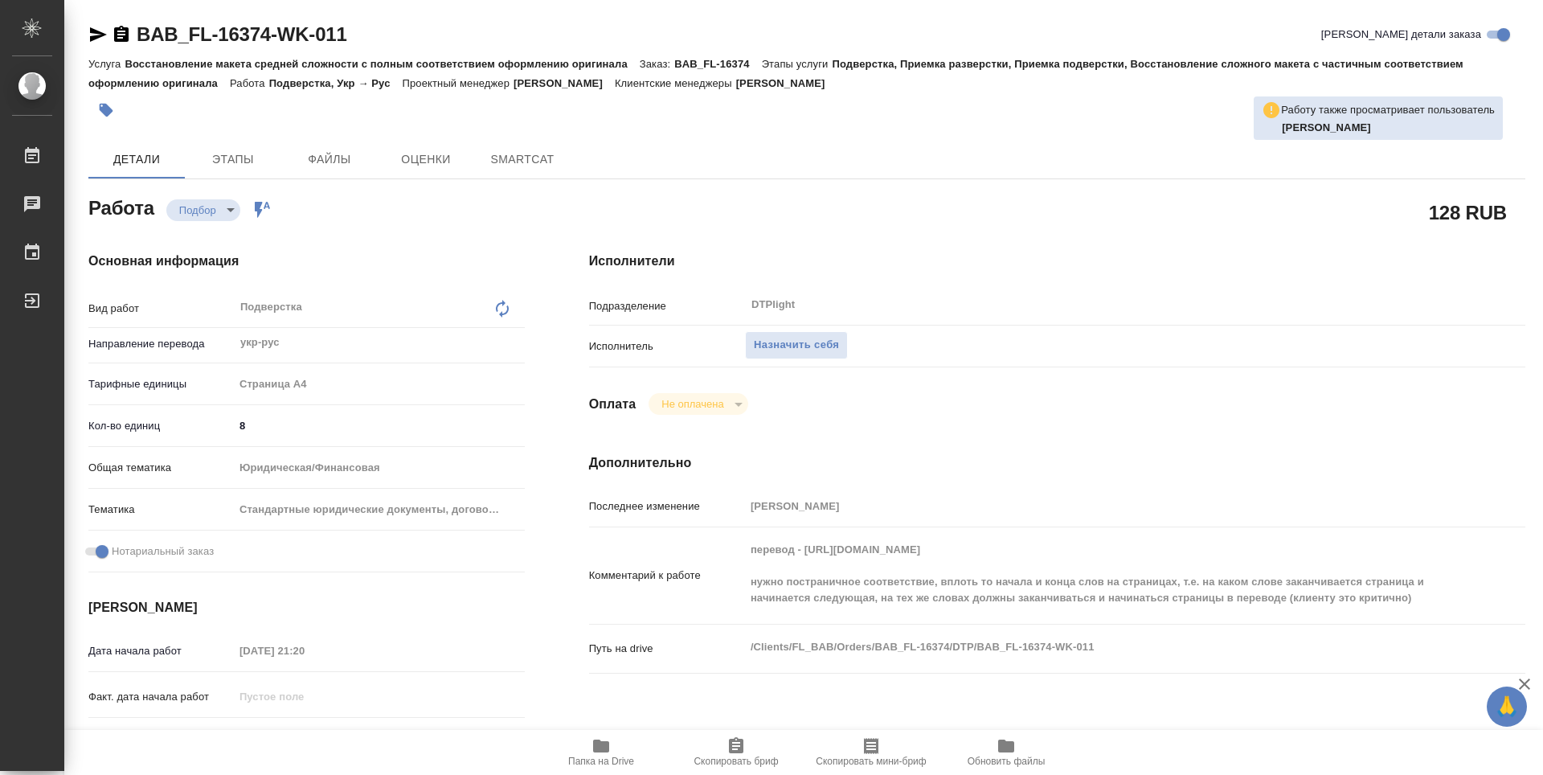
type textarea "x"
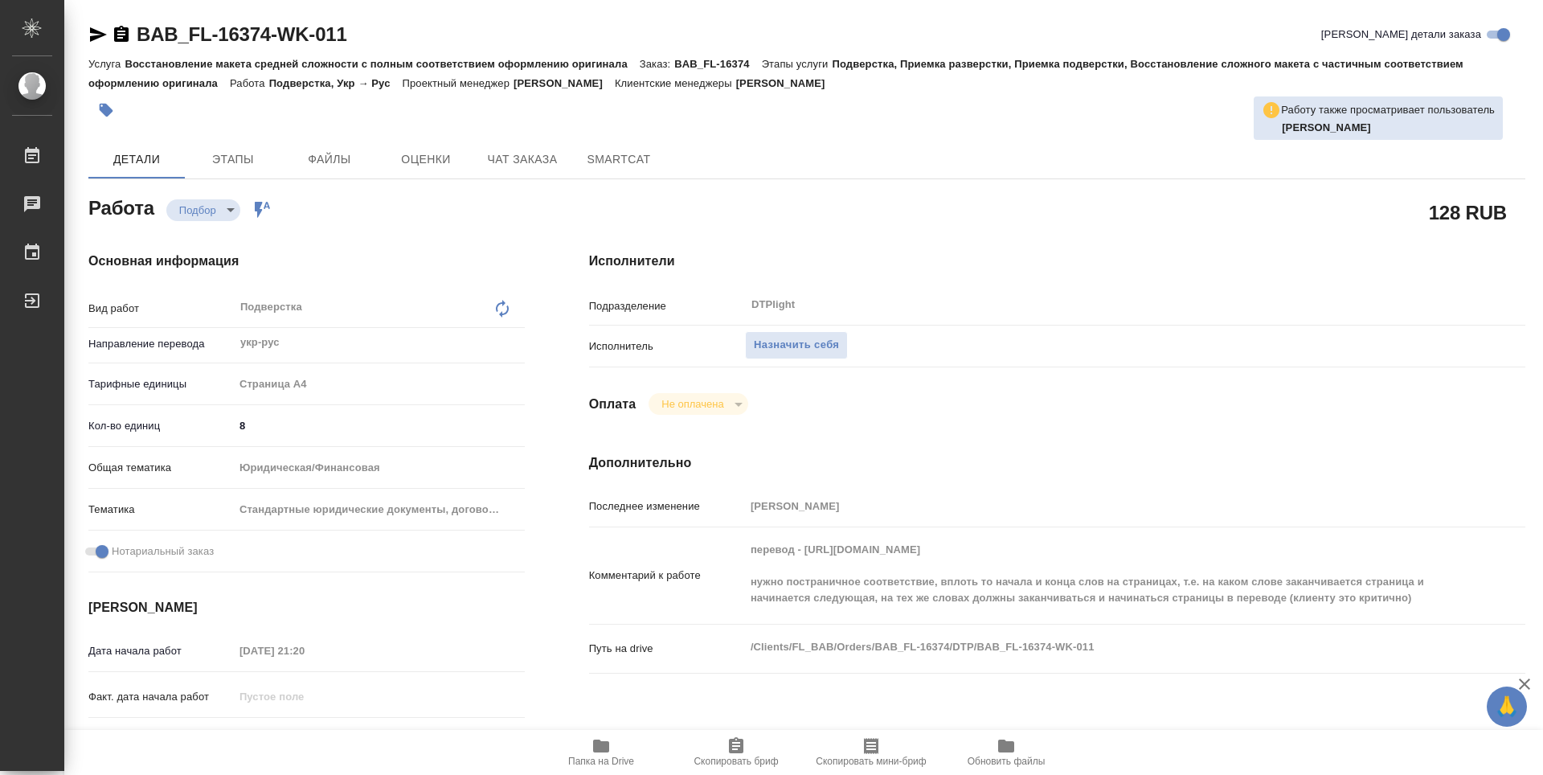
type textarea "x"
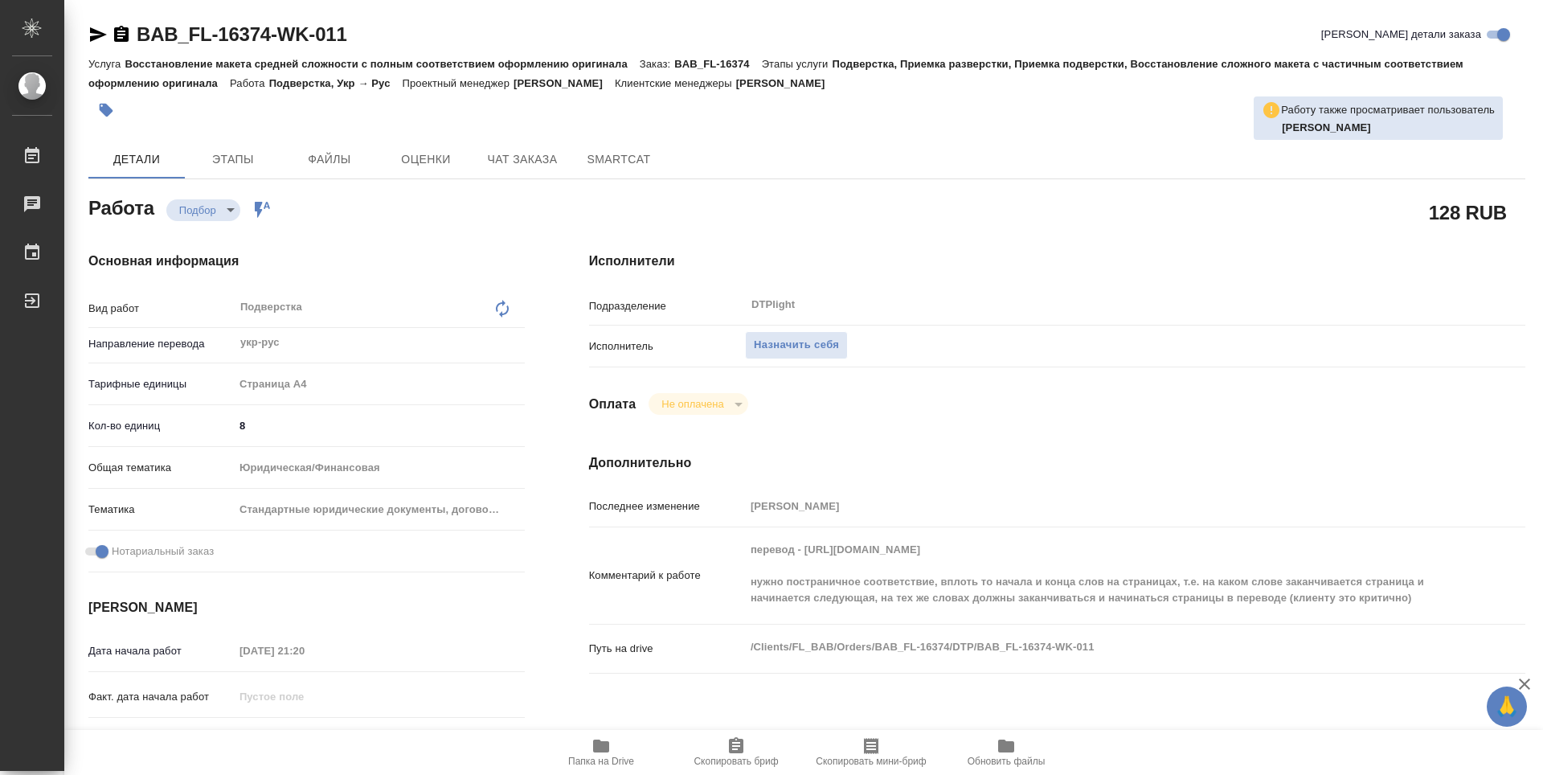
type textarea "x"
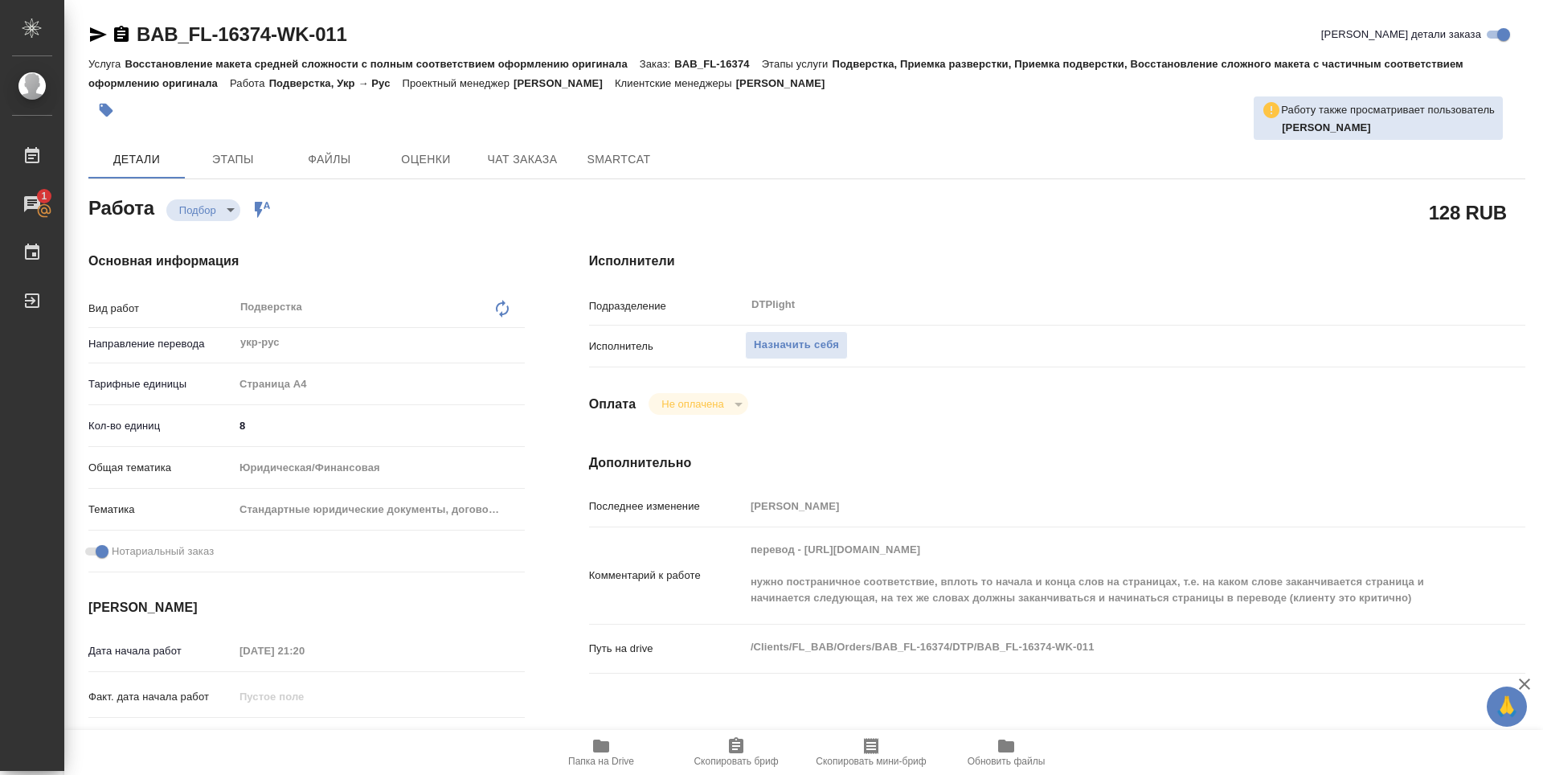
type textarea "x"
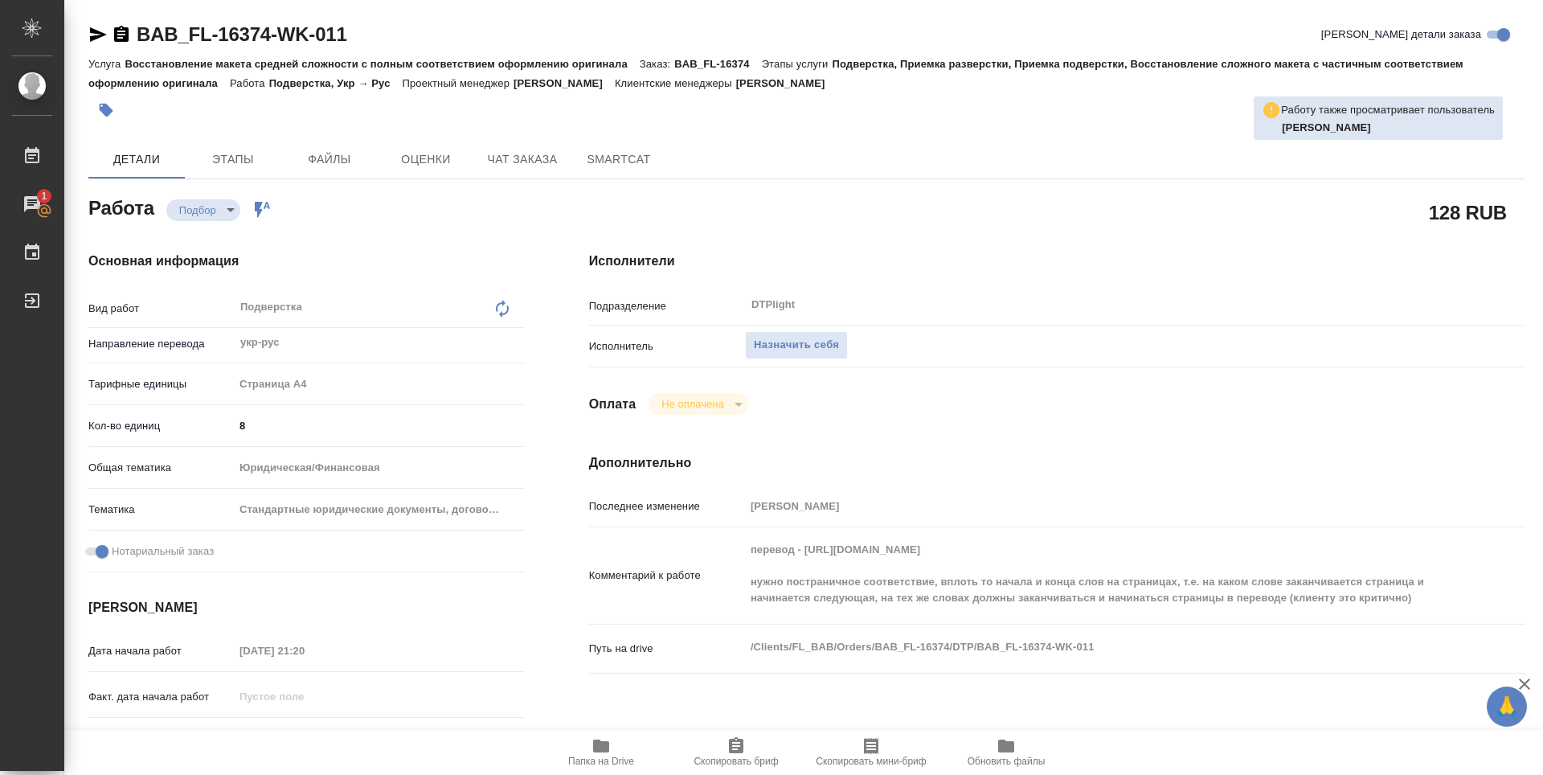
type textarea "x"
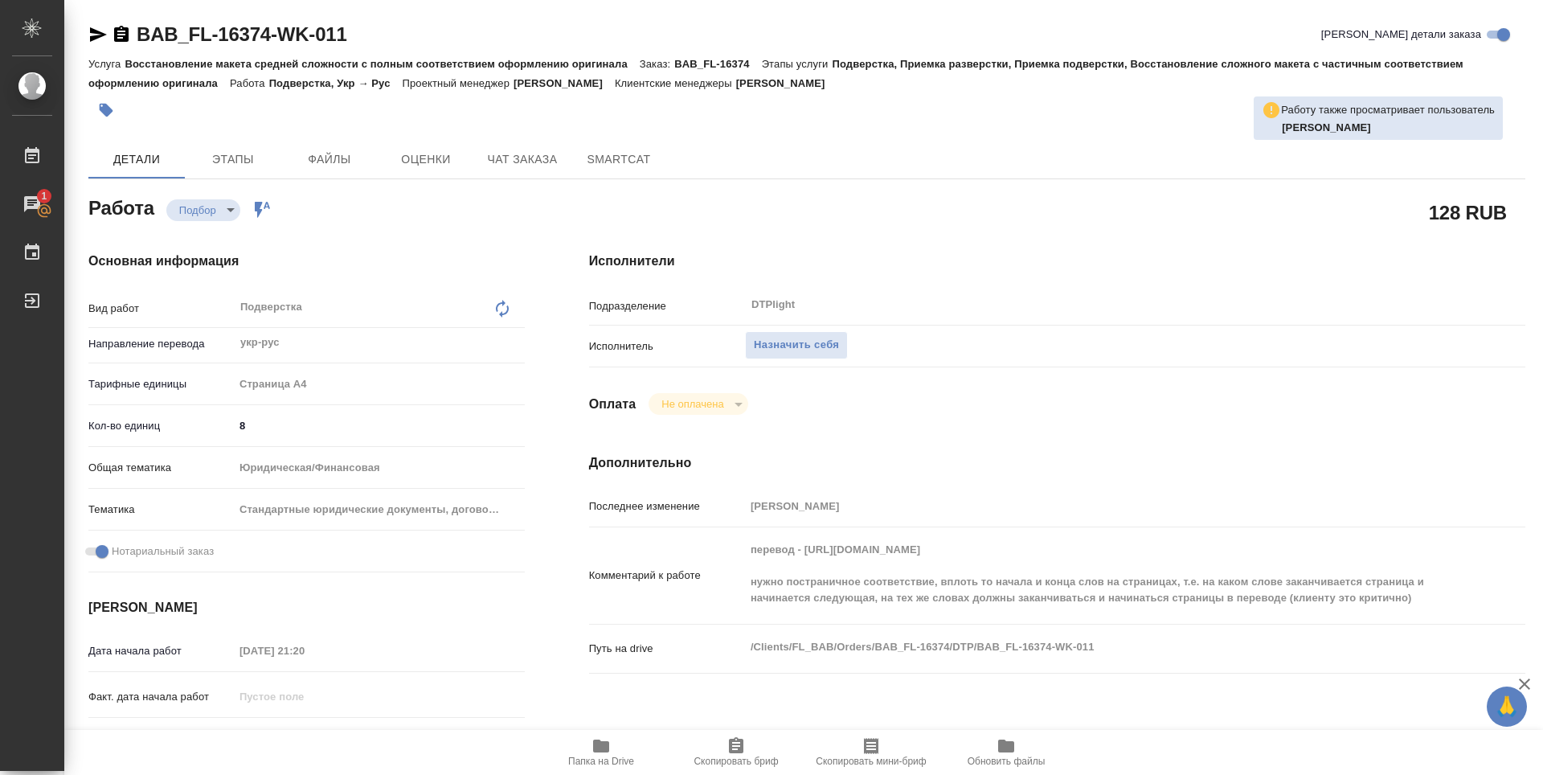
type textarea "x"
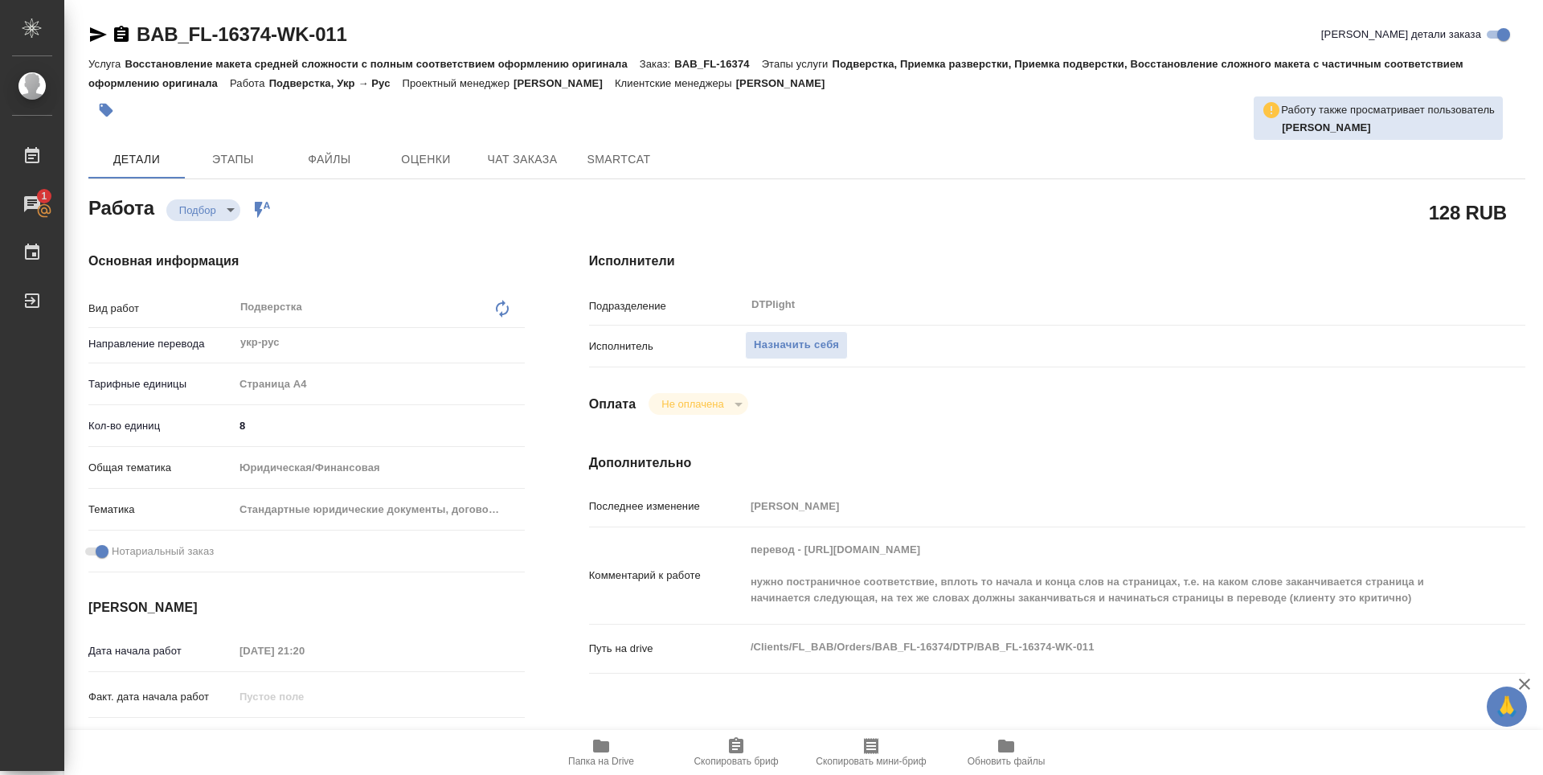
type textarea "x"
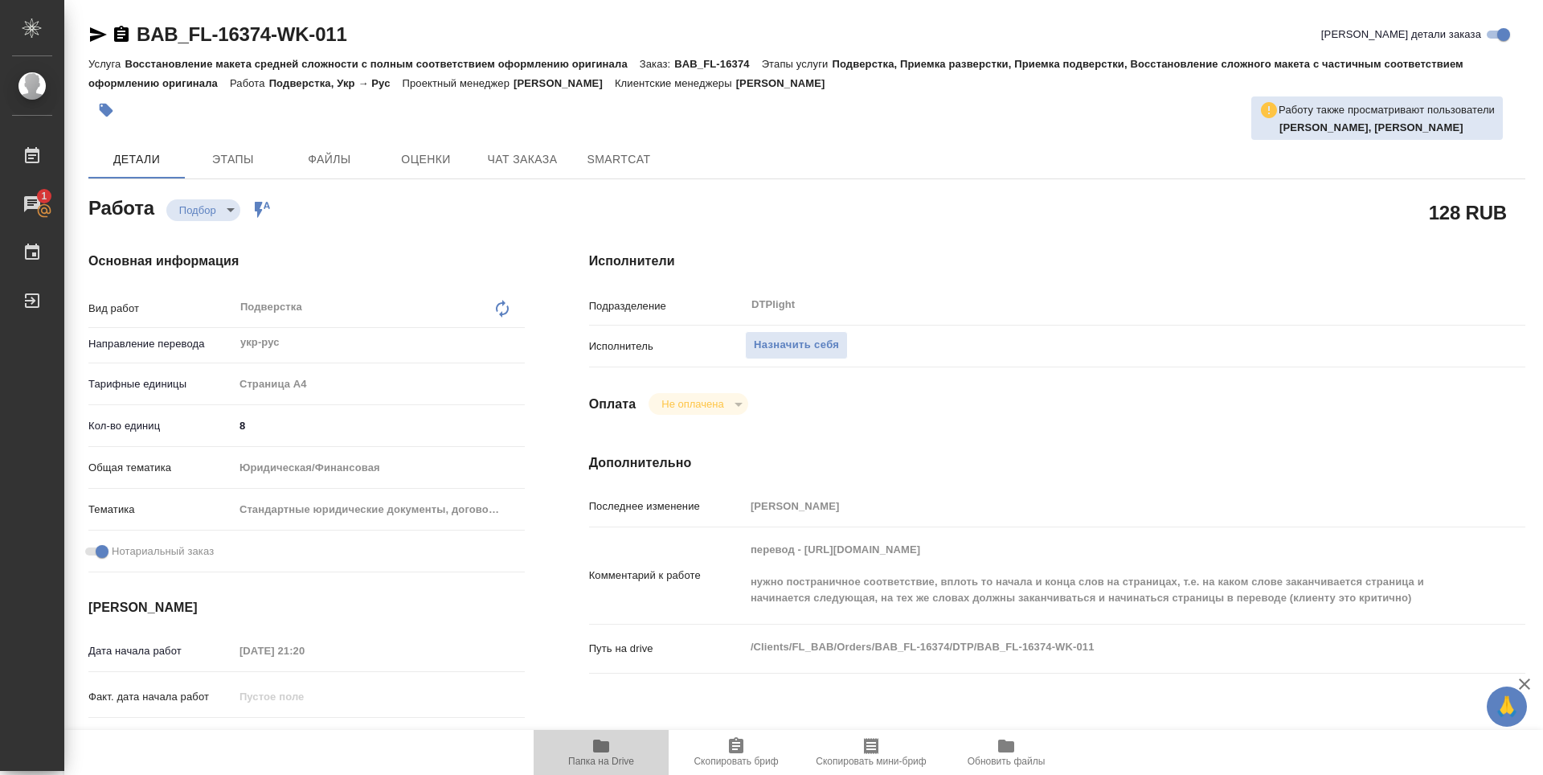
click at [589, 752] on span "Папка на Drive" at bounding box center [601, 751] width 116 height 31
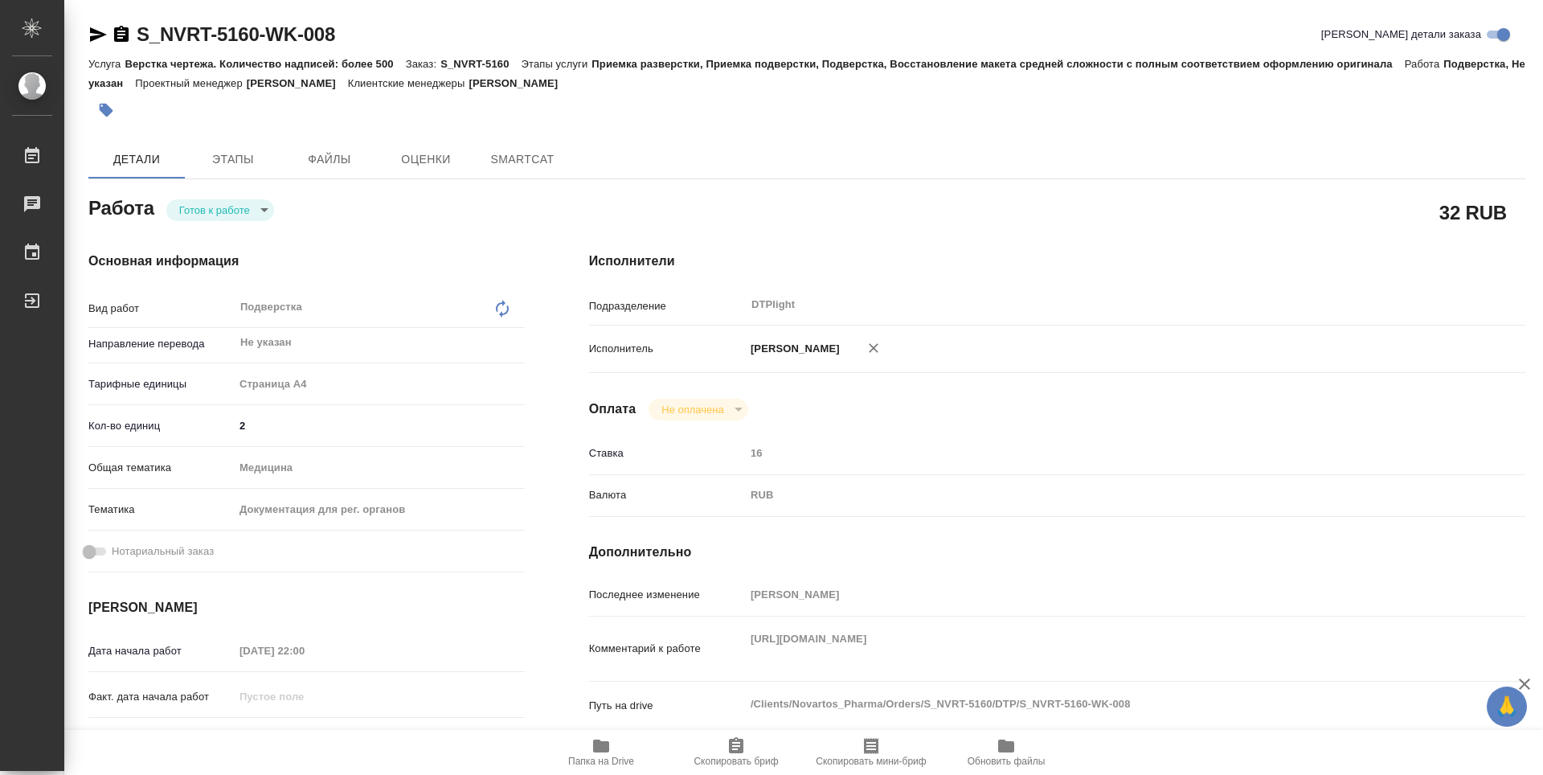
type textarea "x"
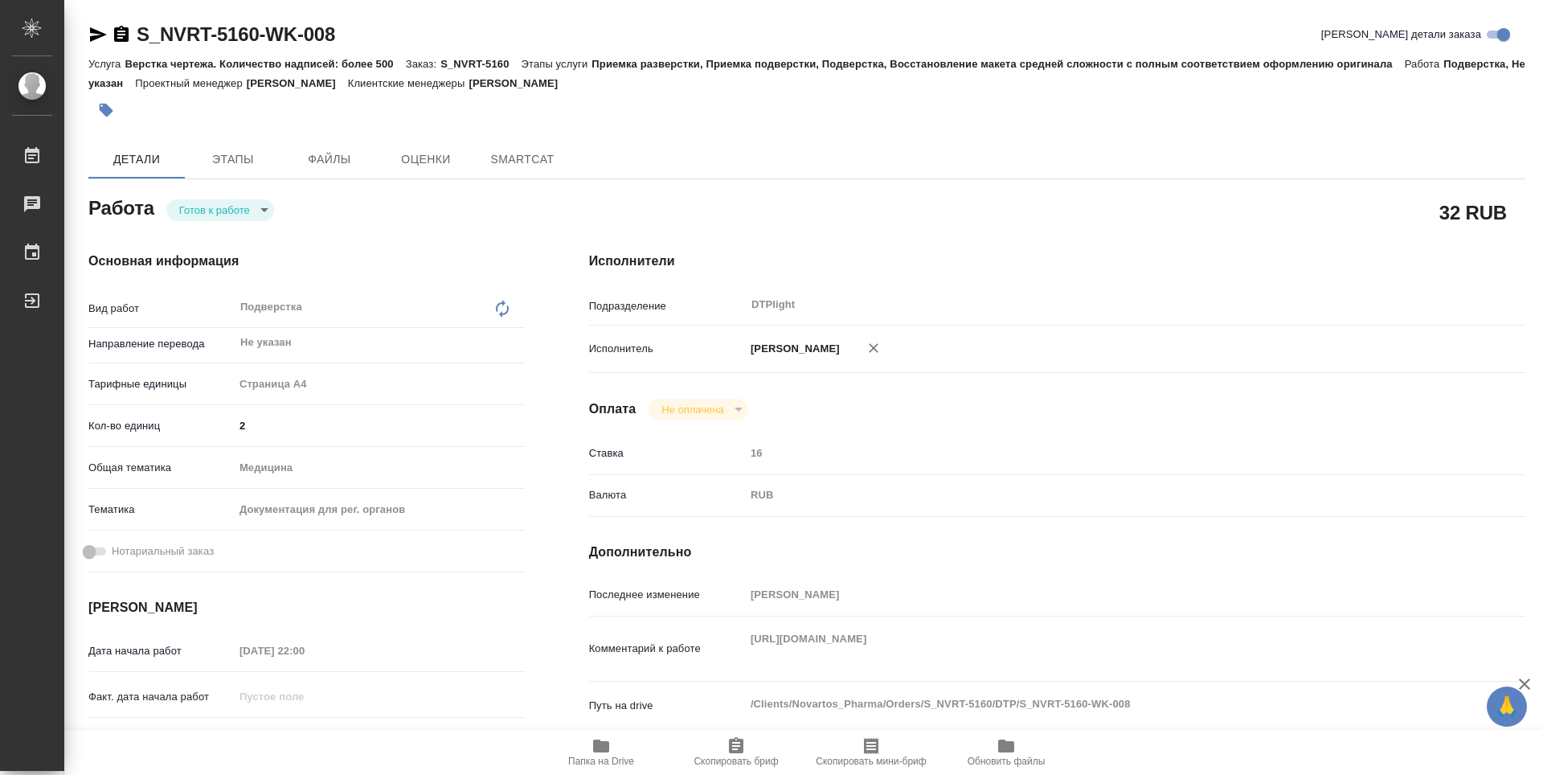
type textarea "x"
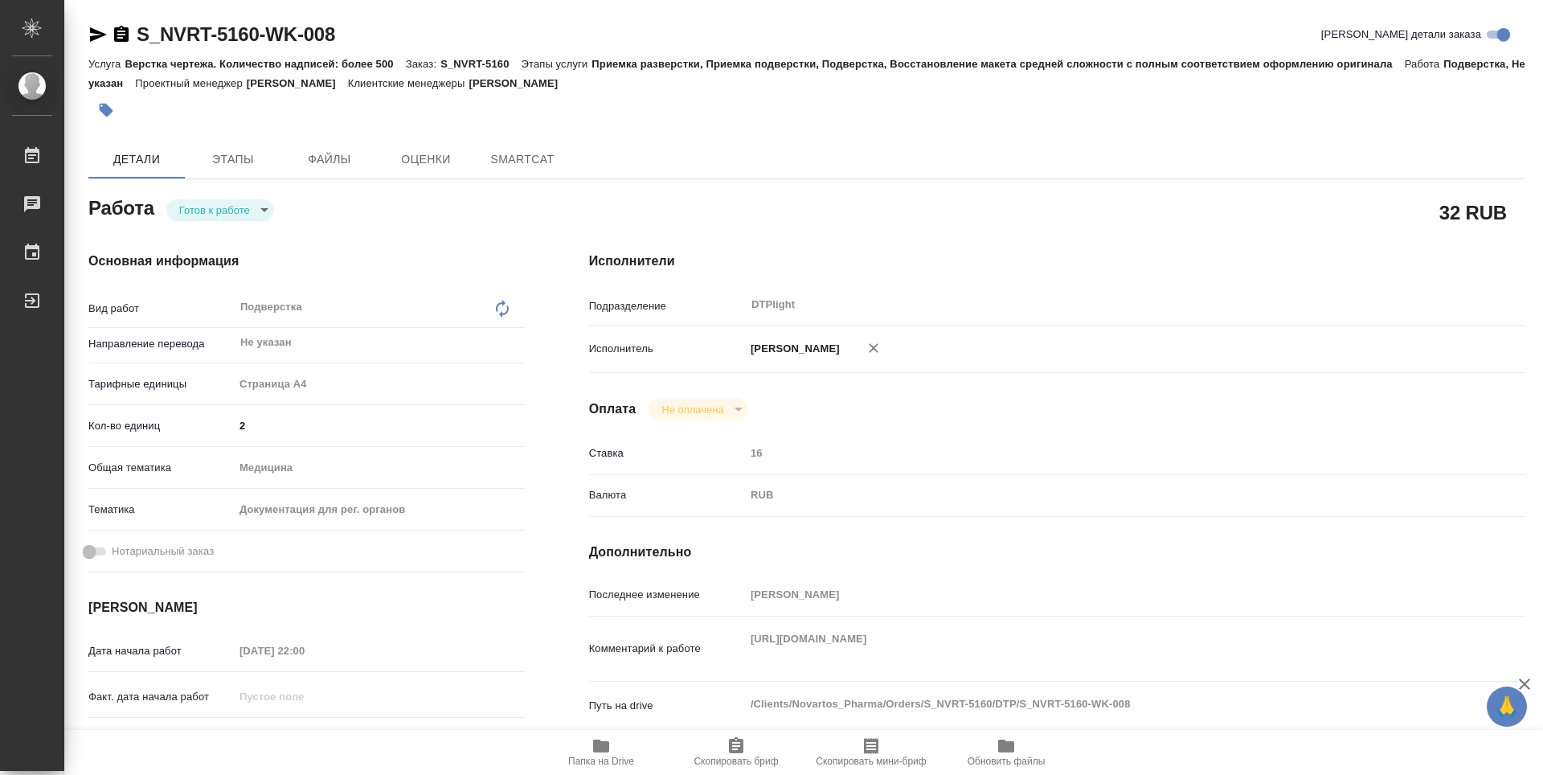
type textarea "x"
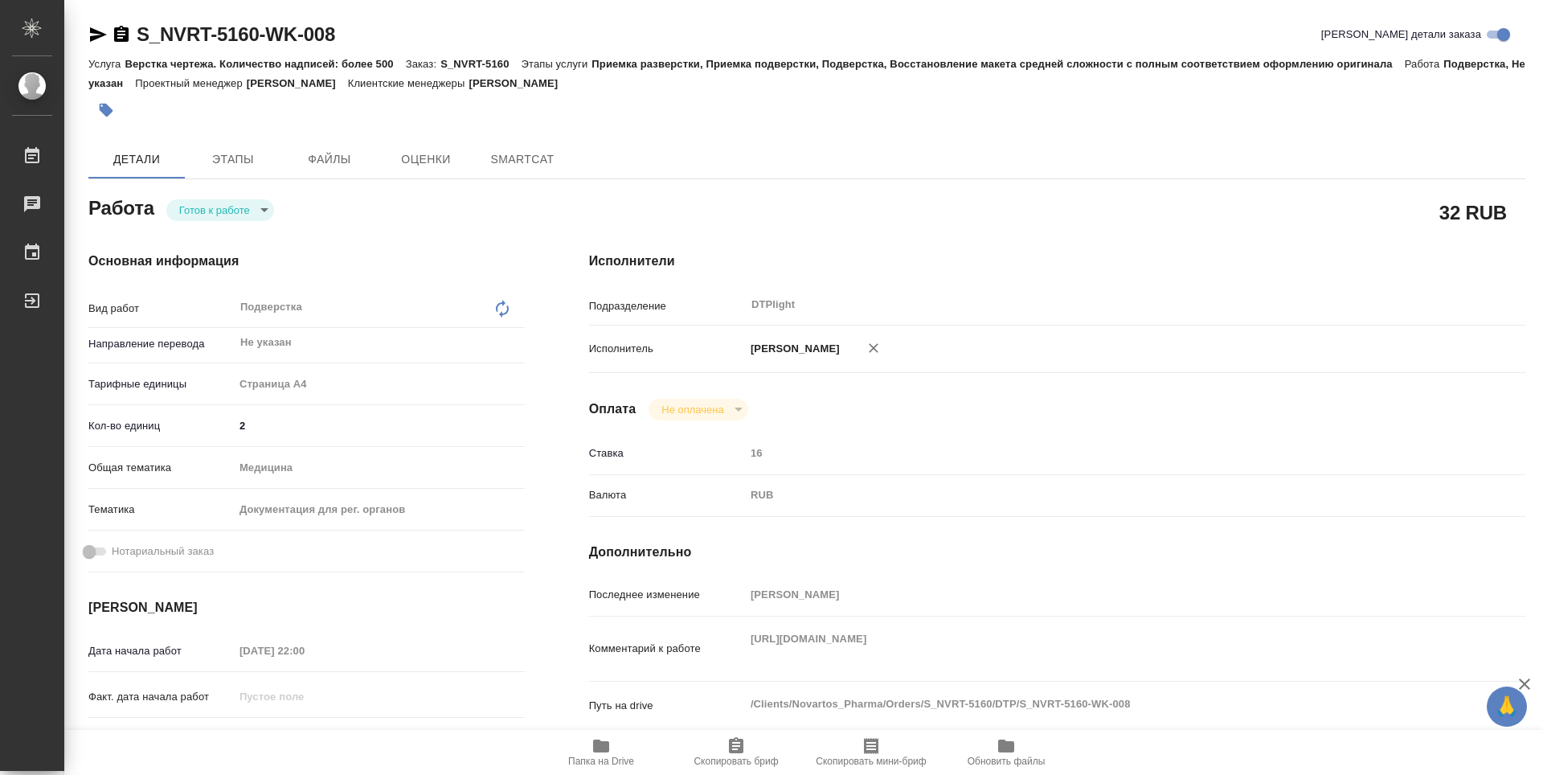
type textarea "x"
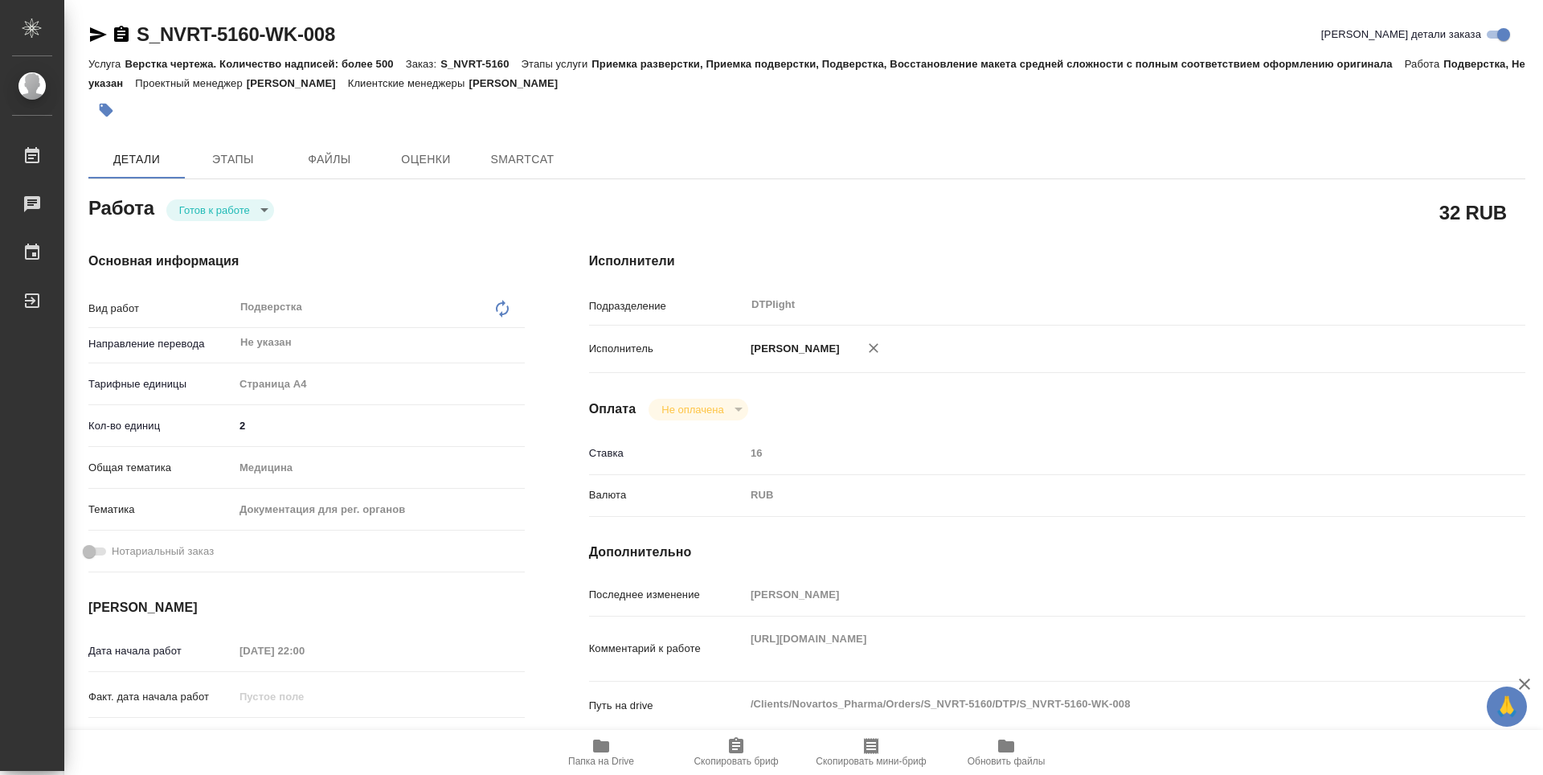
type textarea "x"
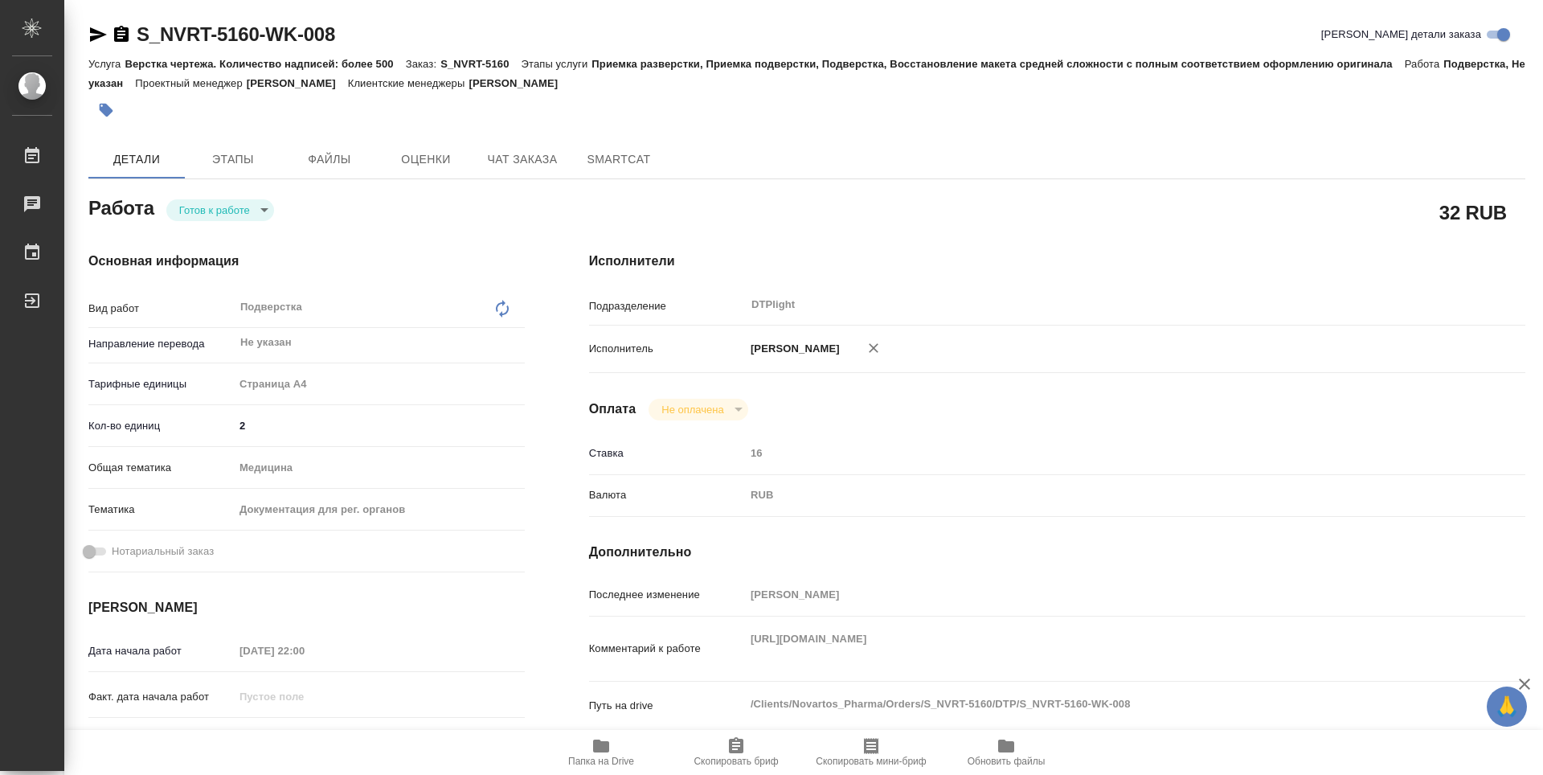
type textarea "x"
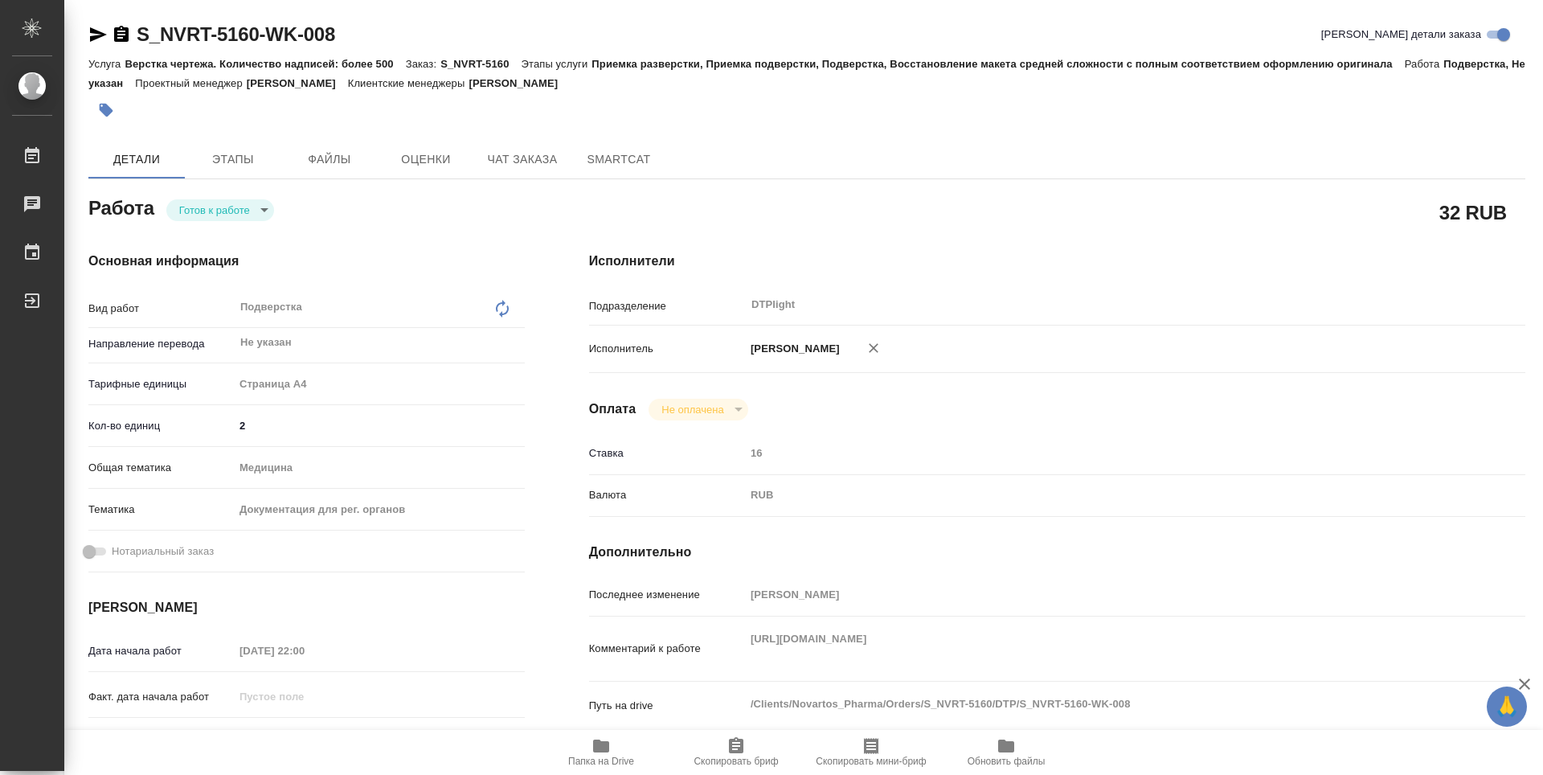
type textarea "x"
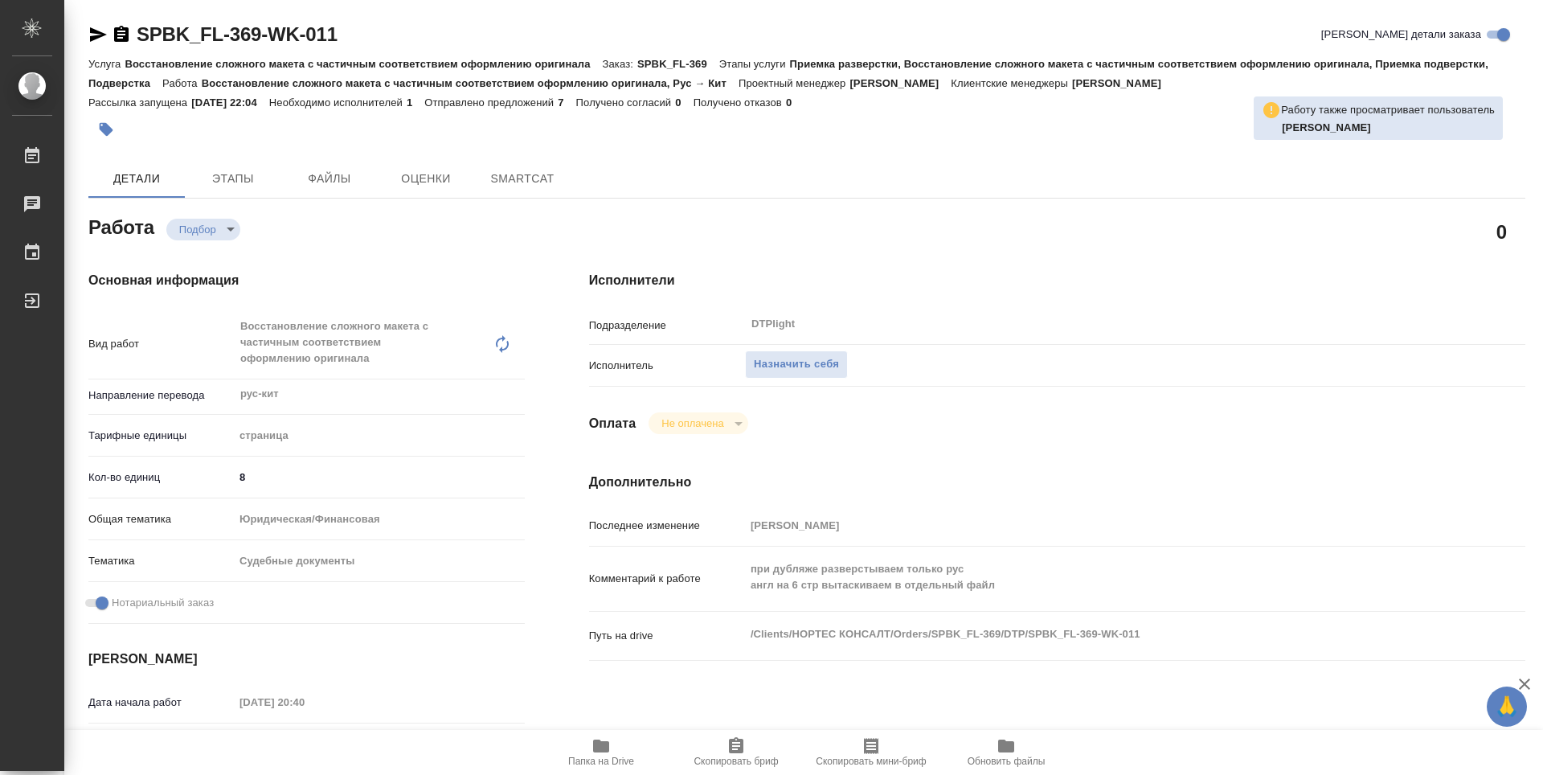
type textarea "x"
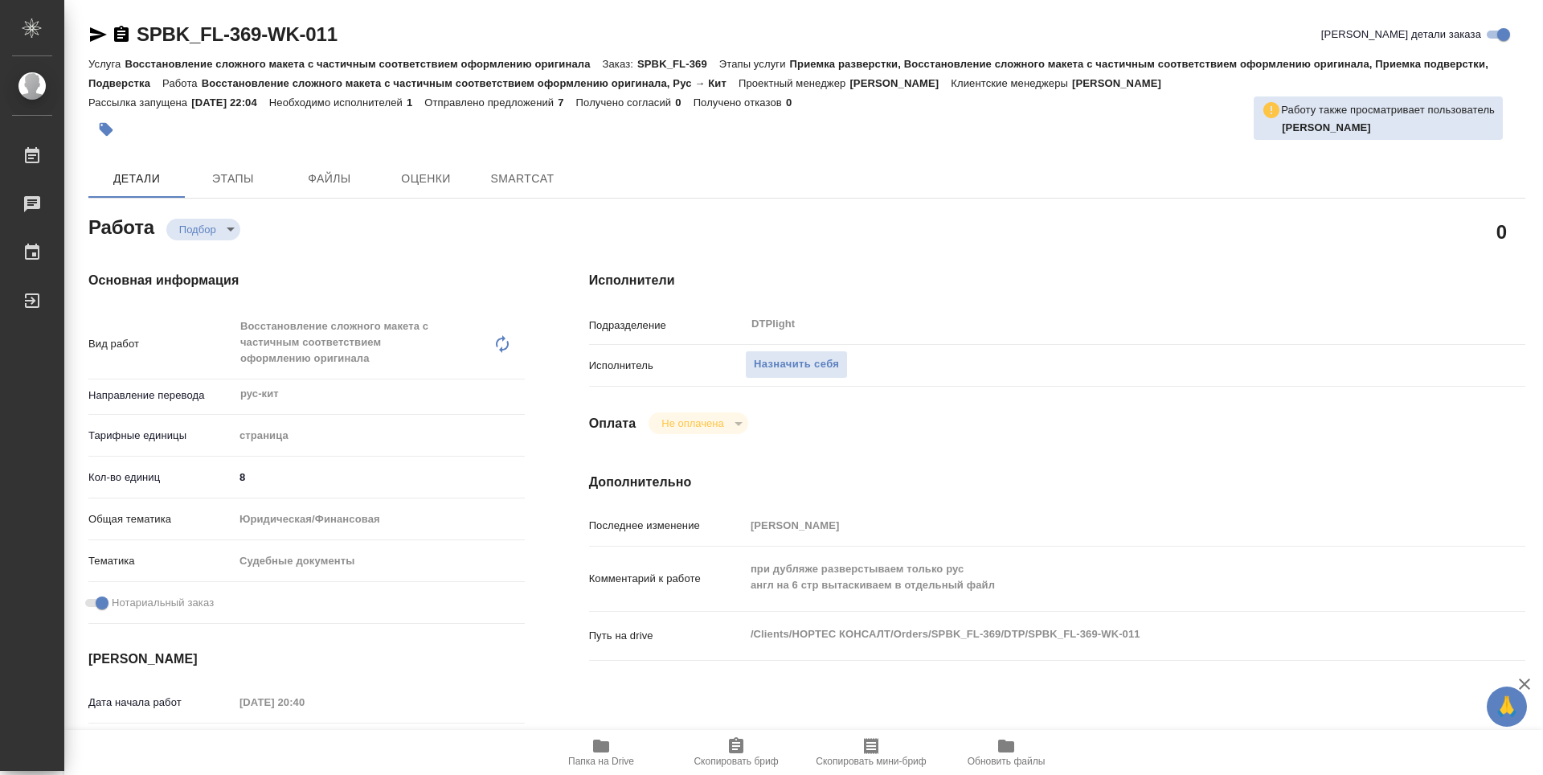
type textarea "x"
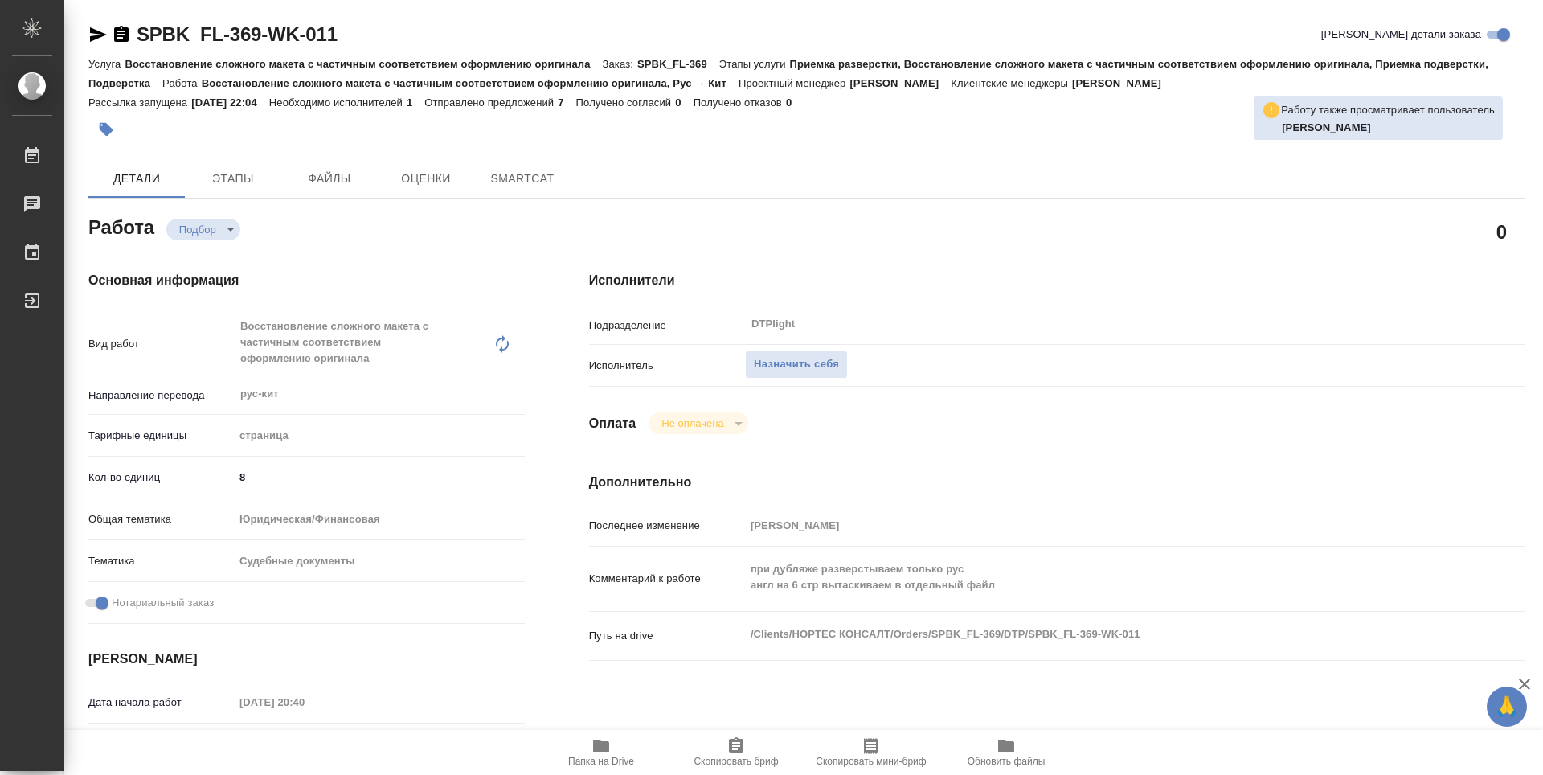
type textarea "x"
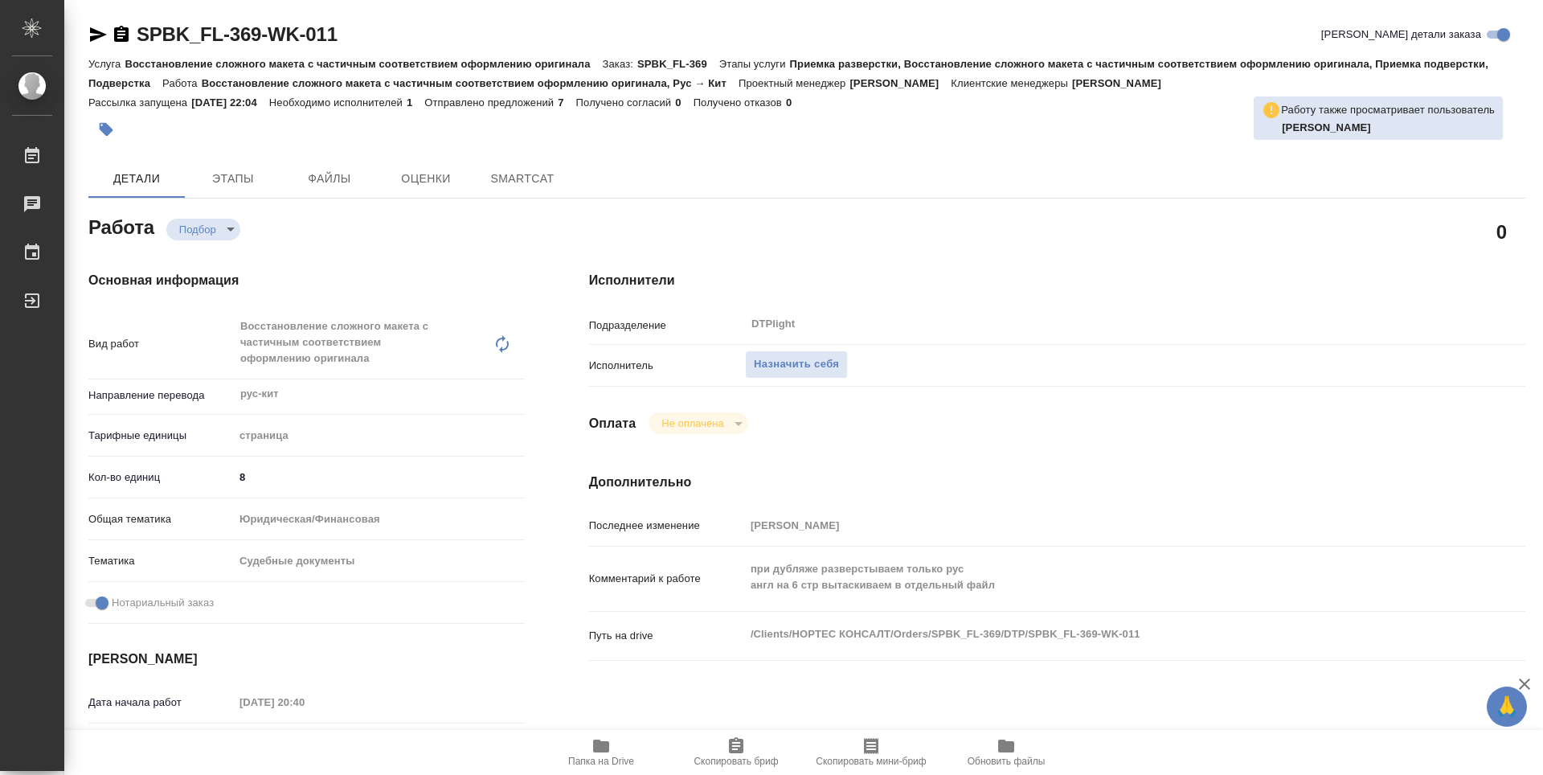
type textarea "x"
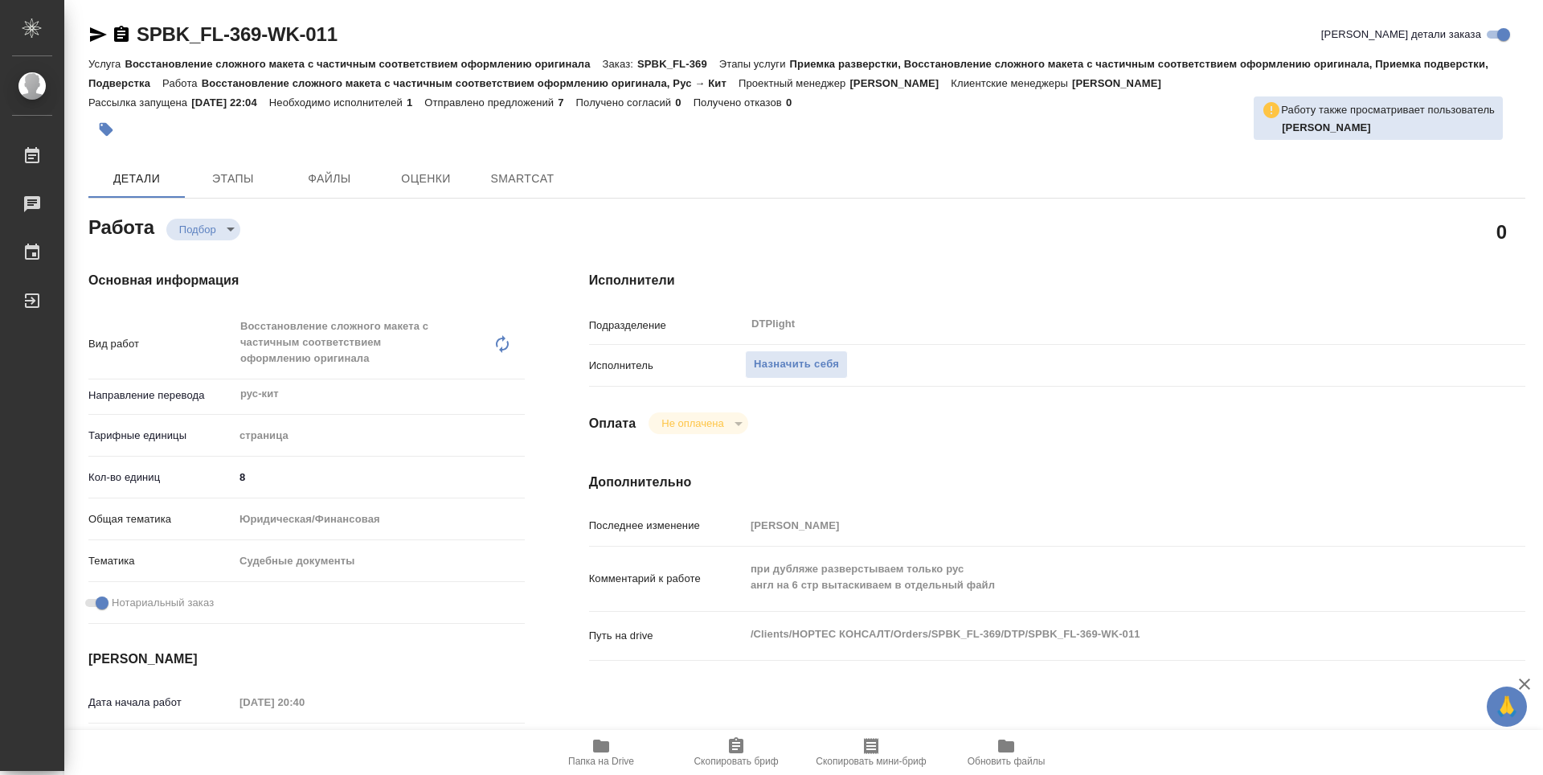
type textarea "x"
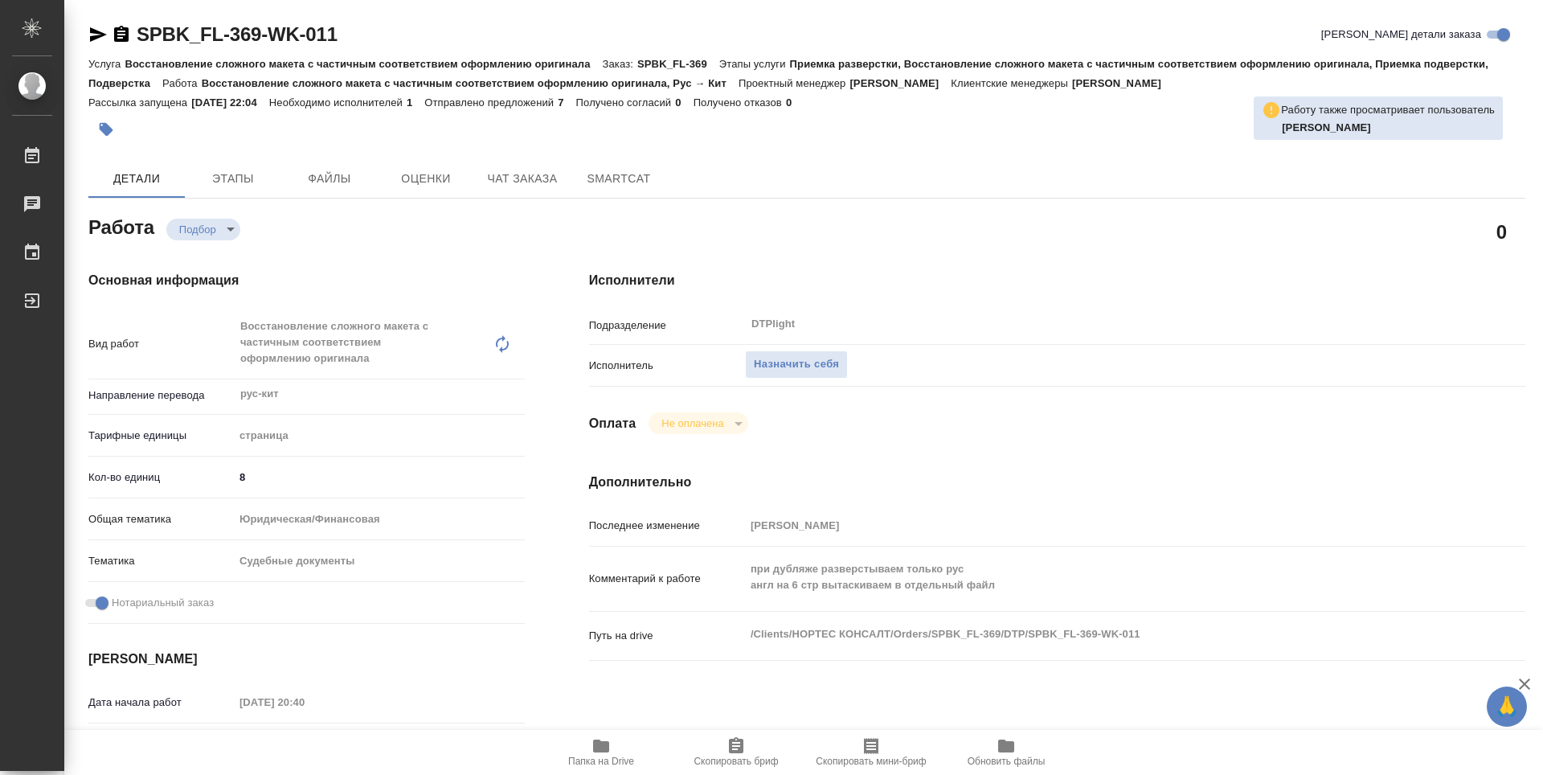
type textarea "x"
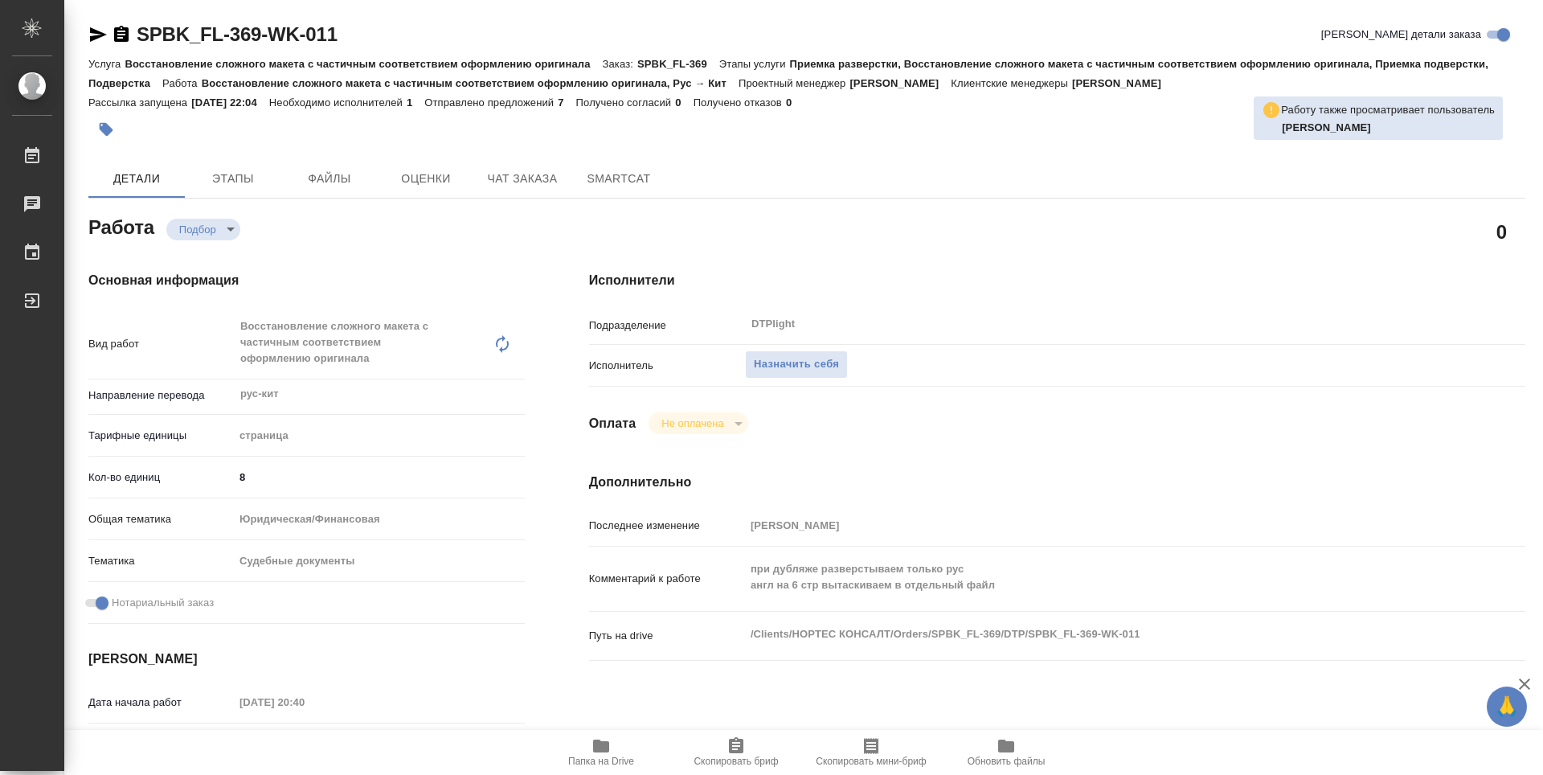
type textarea "x"
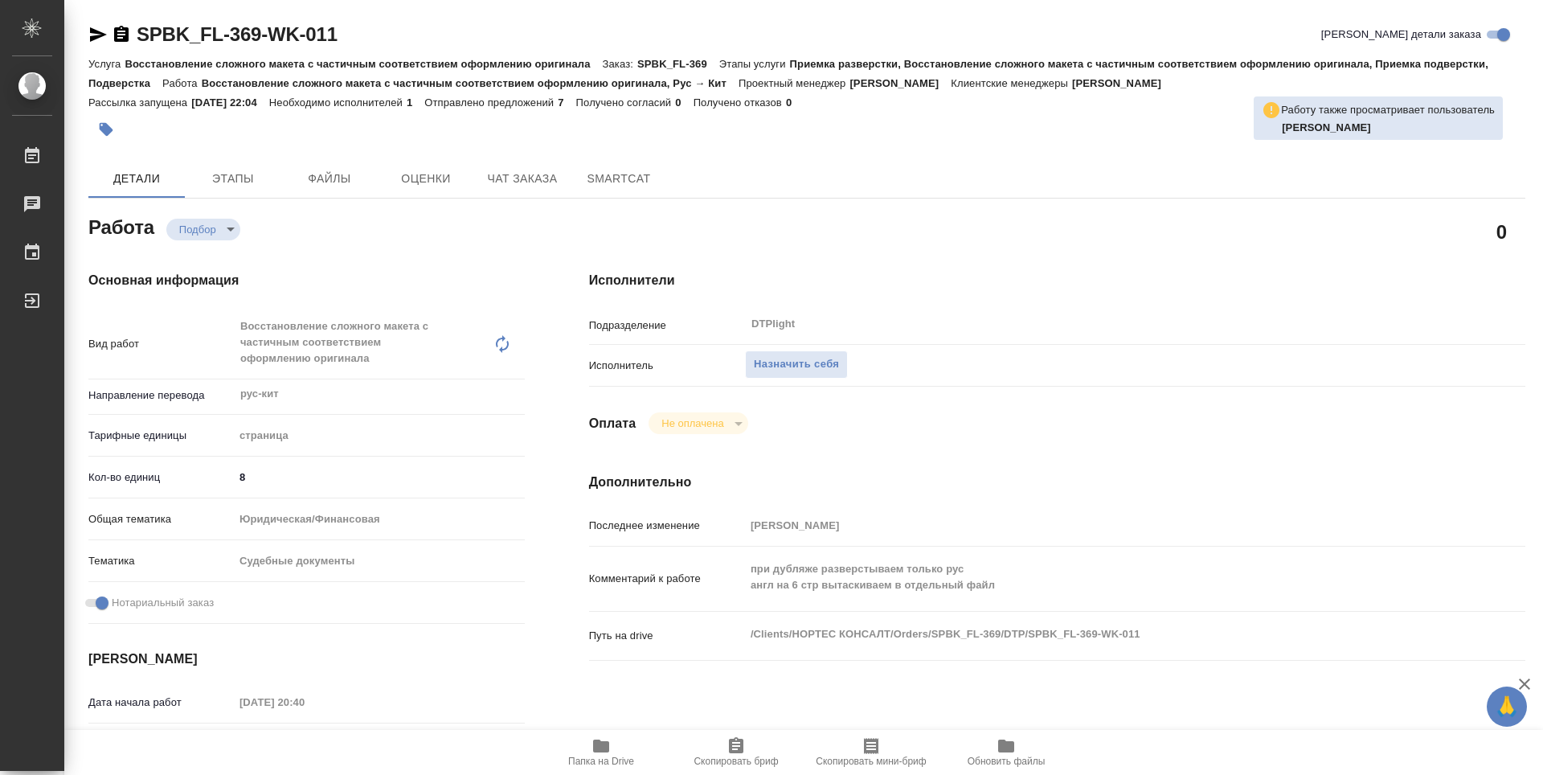
type textarea "x"
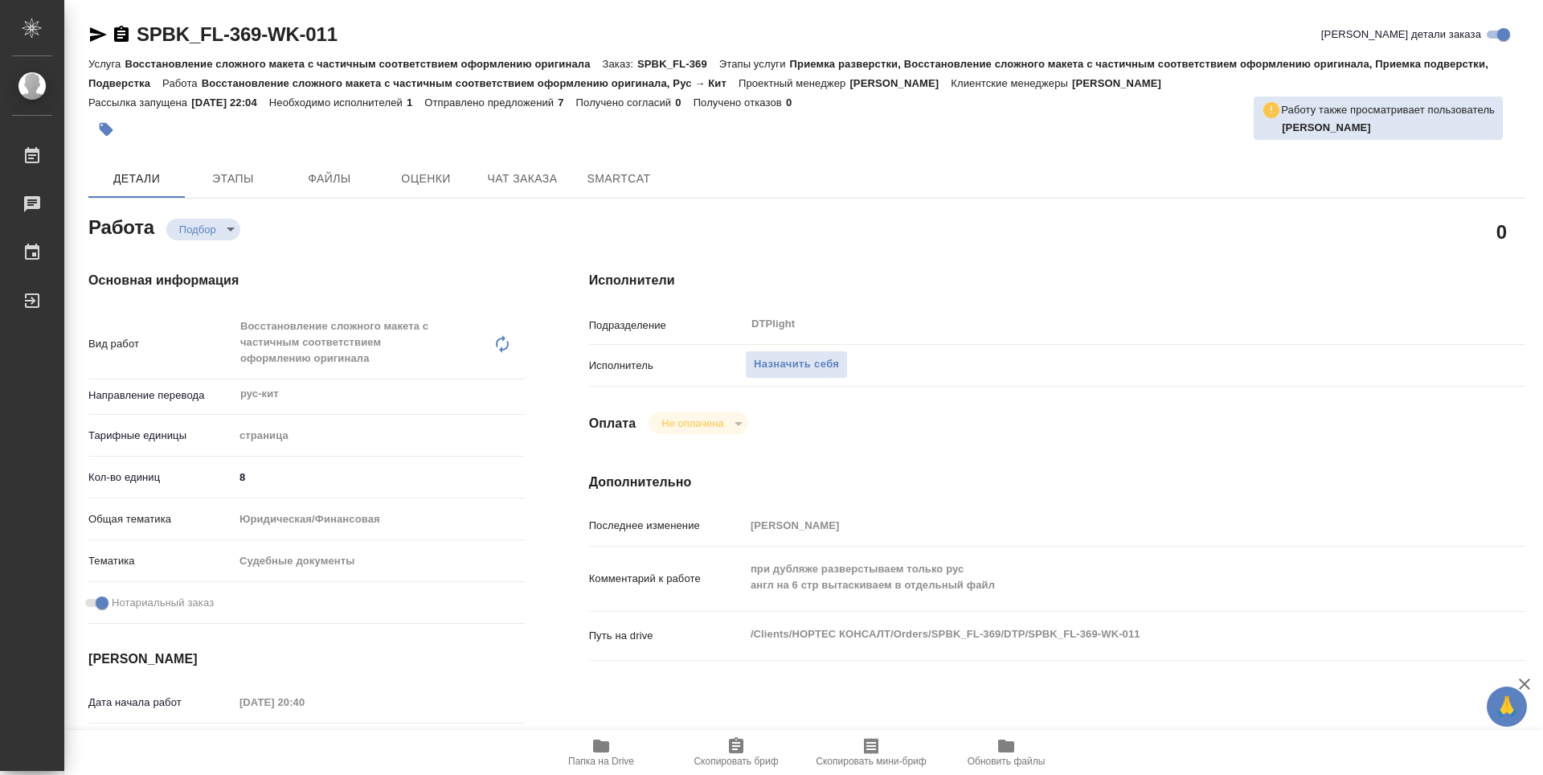
type textarea "x"
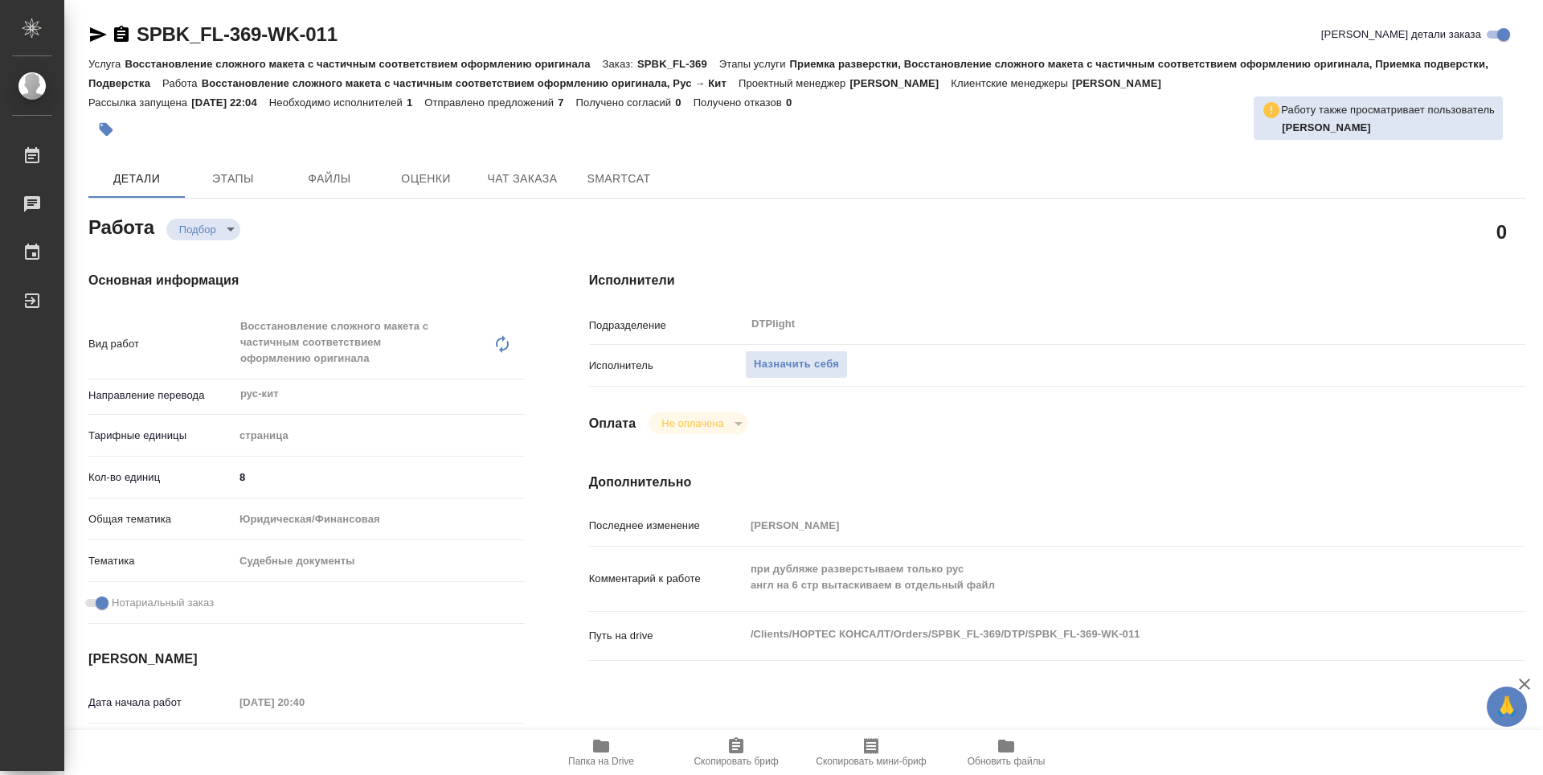
type textarea "x"
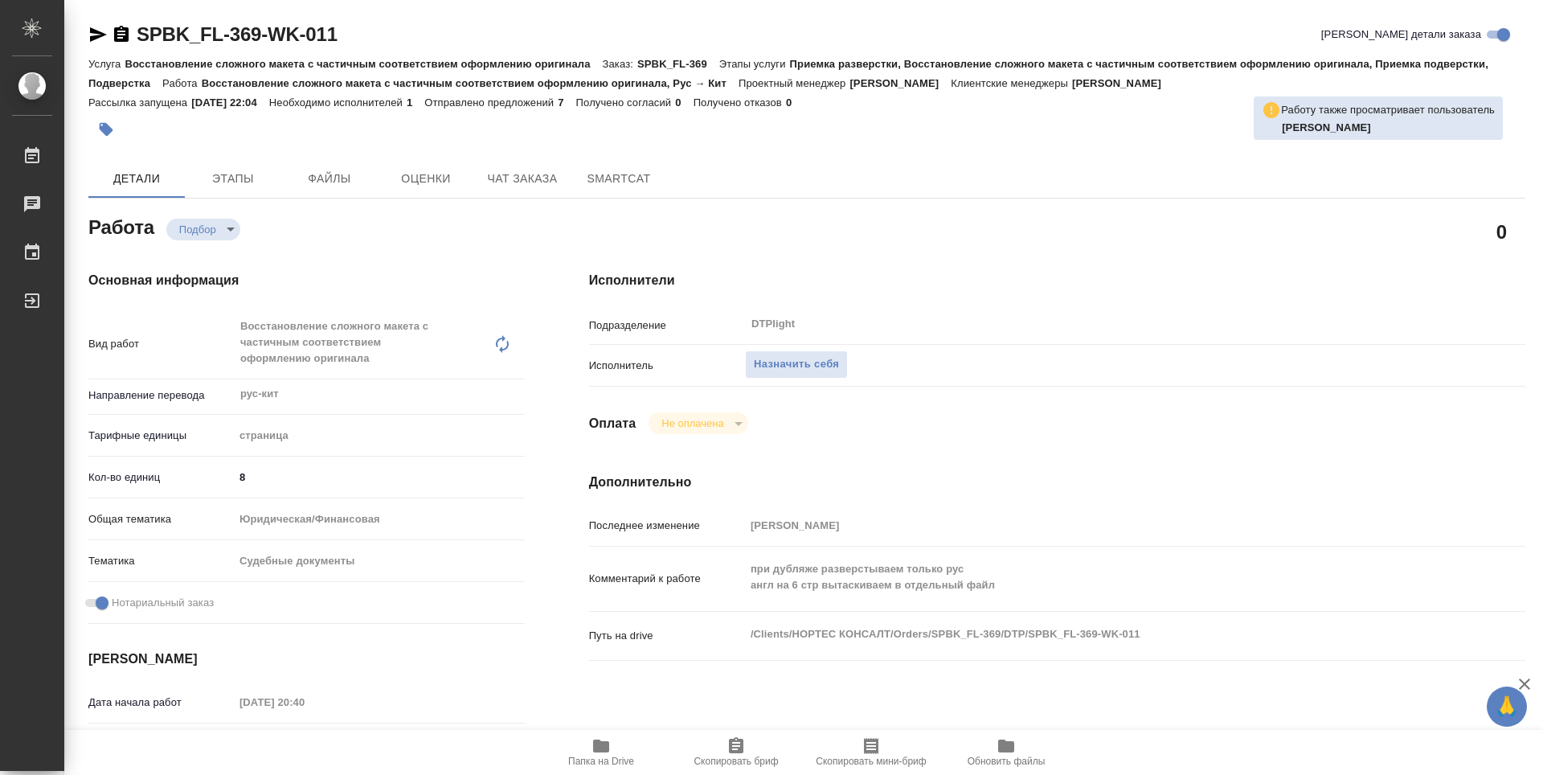
type textarea "x"
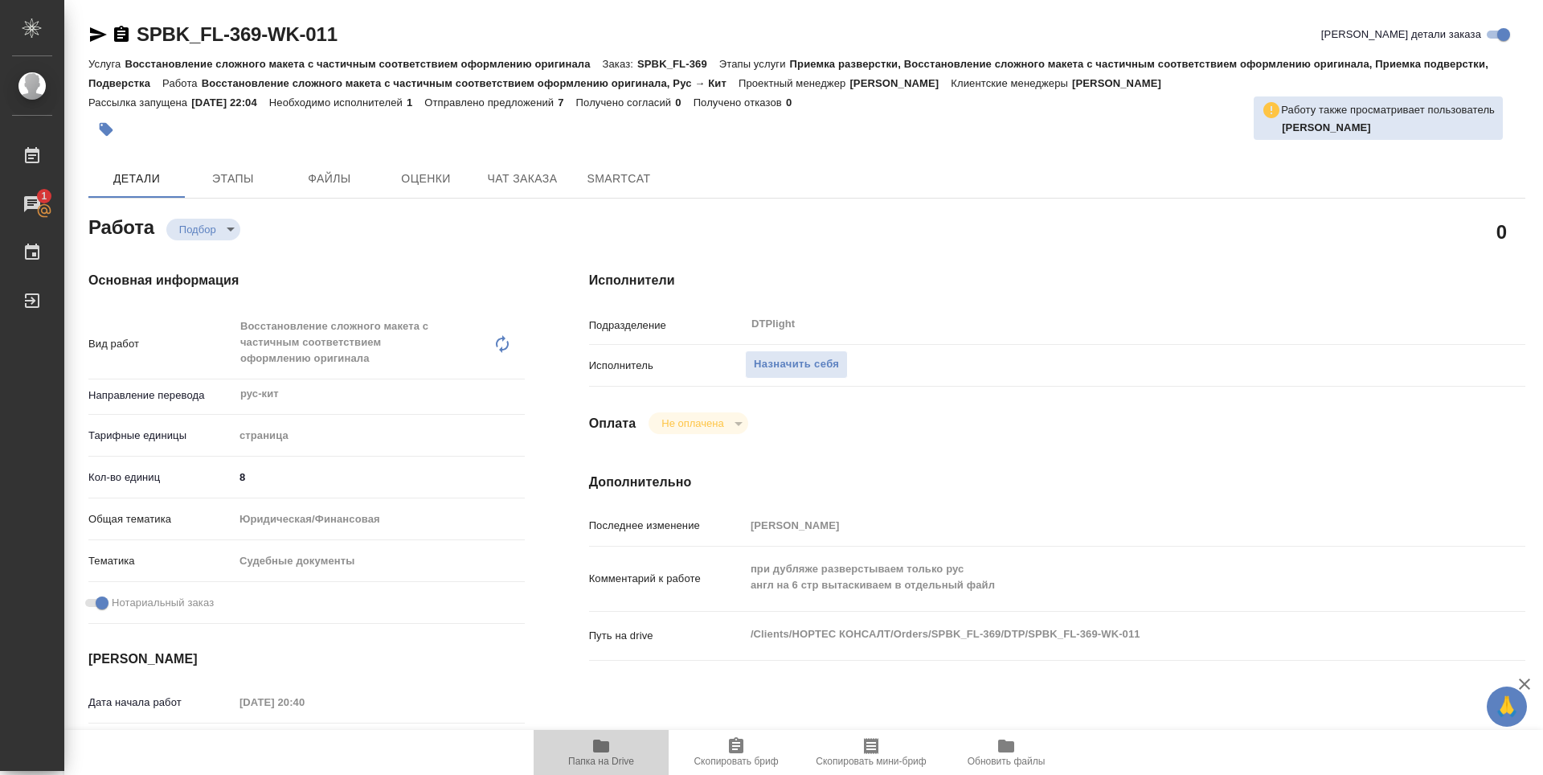
click at [595, 747] on icon "button" at bounding box center [601, 745] width 16 height 13
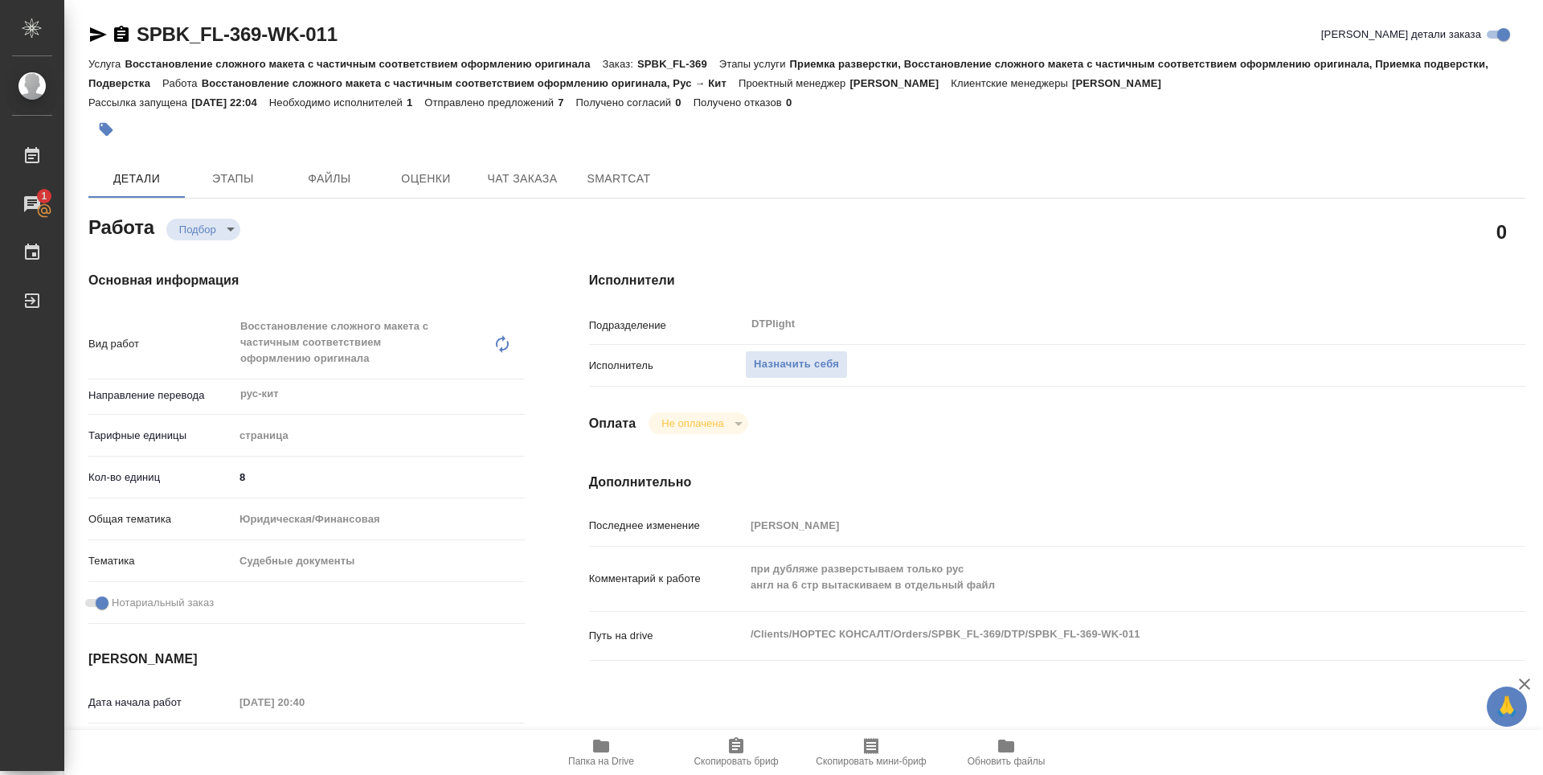
click at [608, 749] on icon "button" at bounding box center [601, 745] width 16 height 13
click at [963, 434] on div "Исполнители Подразделение DTPlight ​ Исполнитель Назначить себя Оплата Не оплач…" at bounding box center [1057, 598] width 1000 height 718
click at [876, 485] on h4 "Дополнительно" at bounding box center [1057, 481] width 936 height 19
click at [98, 29] on icon "button" at bounding box center [97, 34] width 19 height 19
type textarea "x"
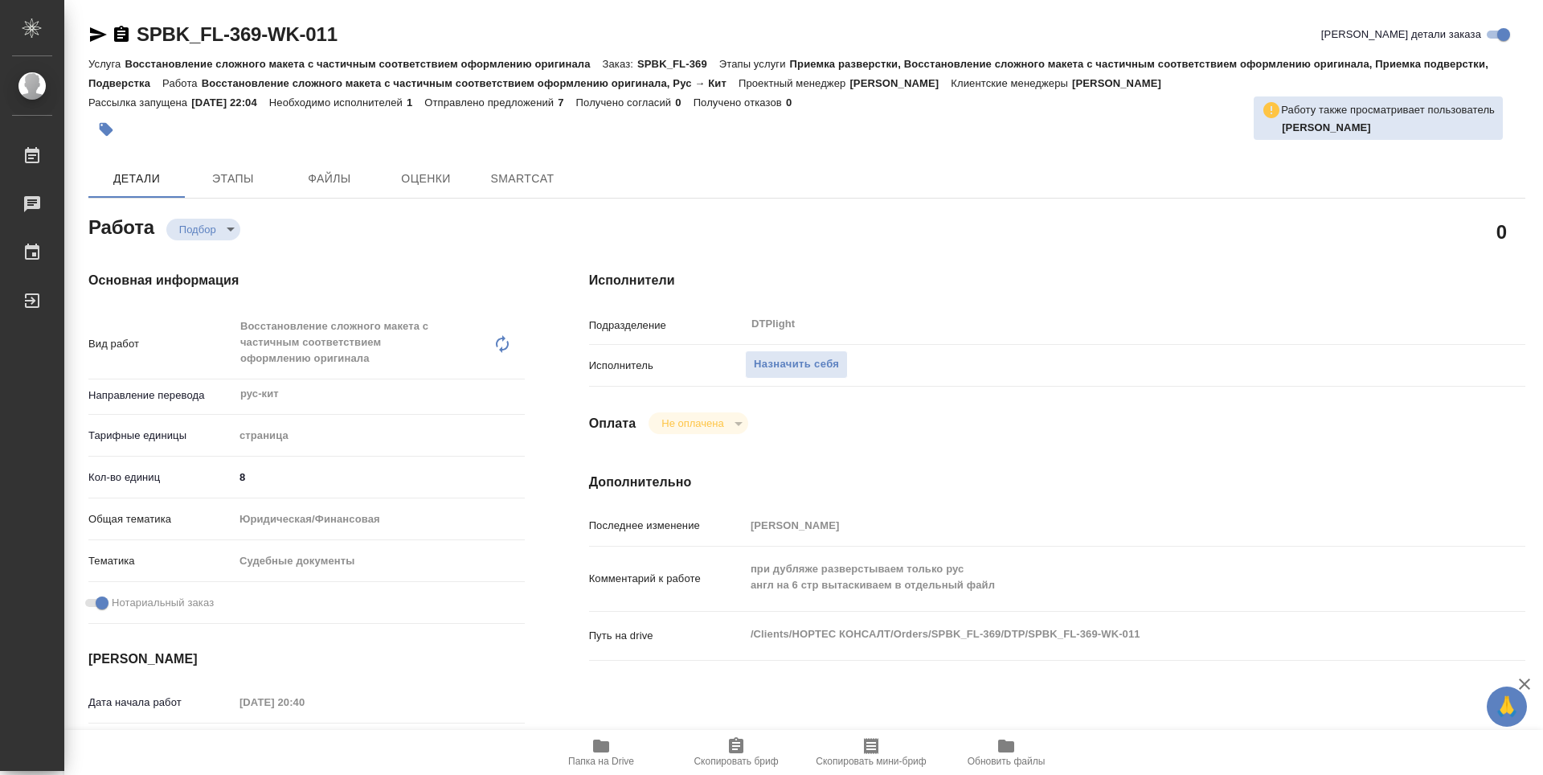
type textarea "x"
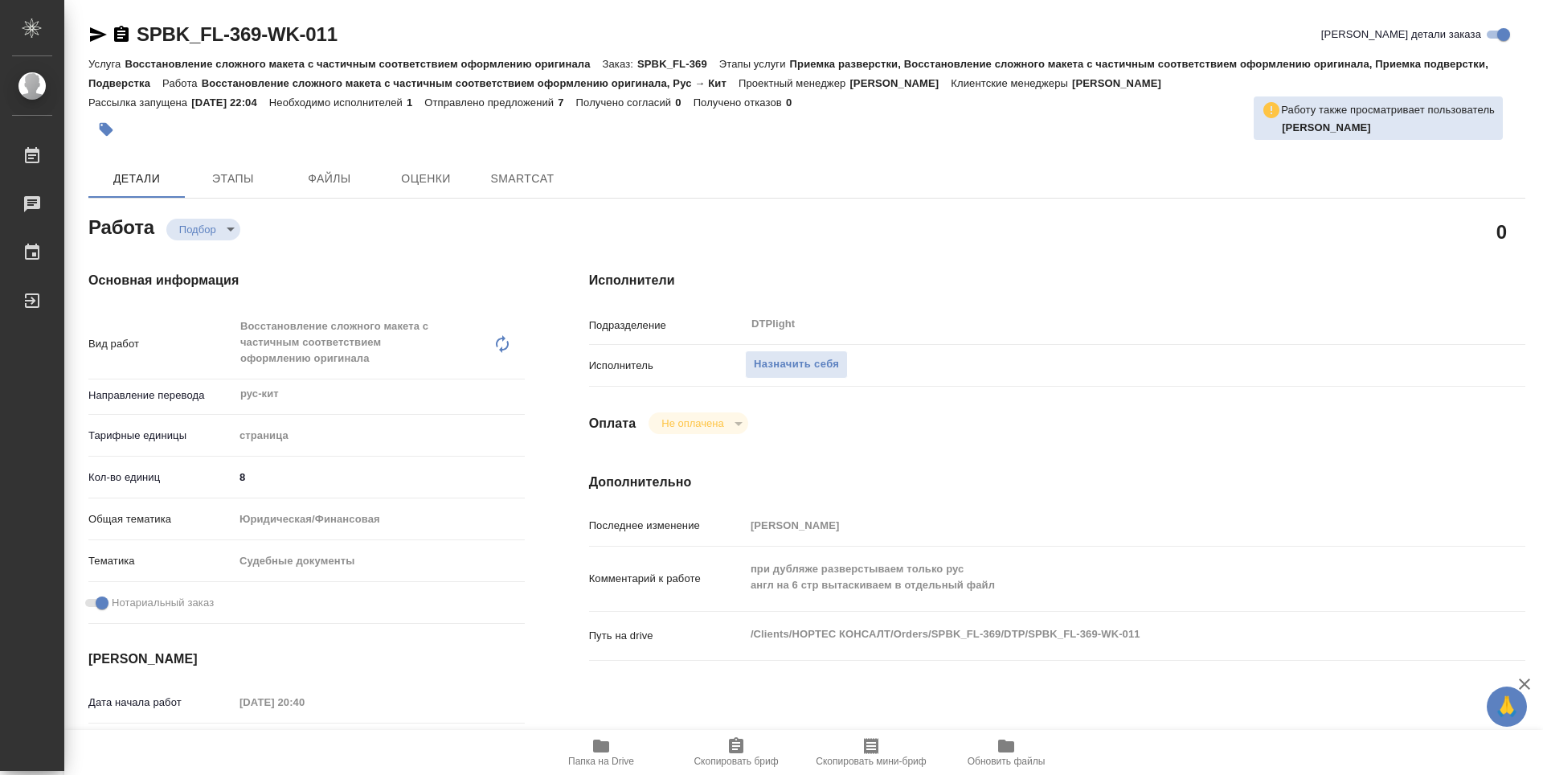
type textarea "x"
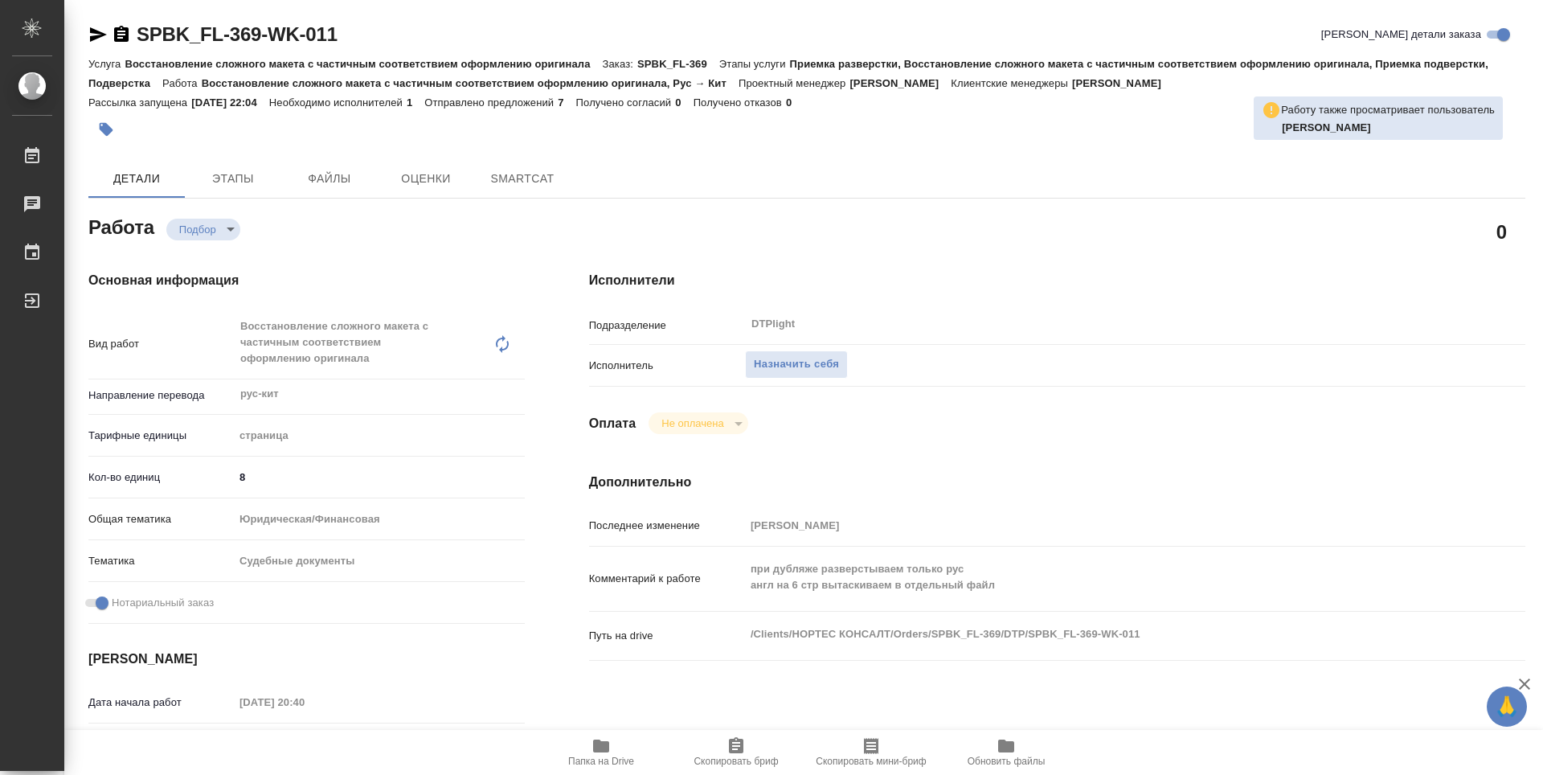
type textarea "x"
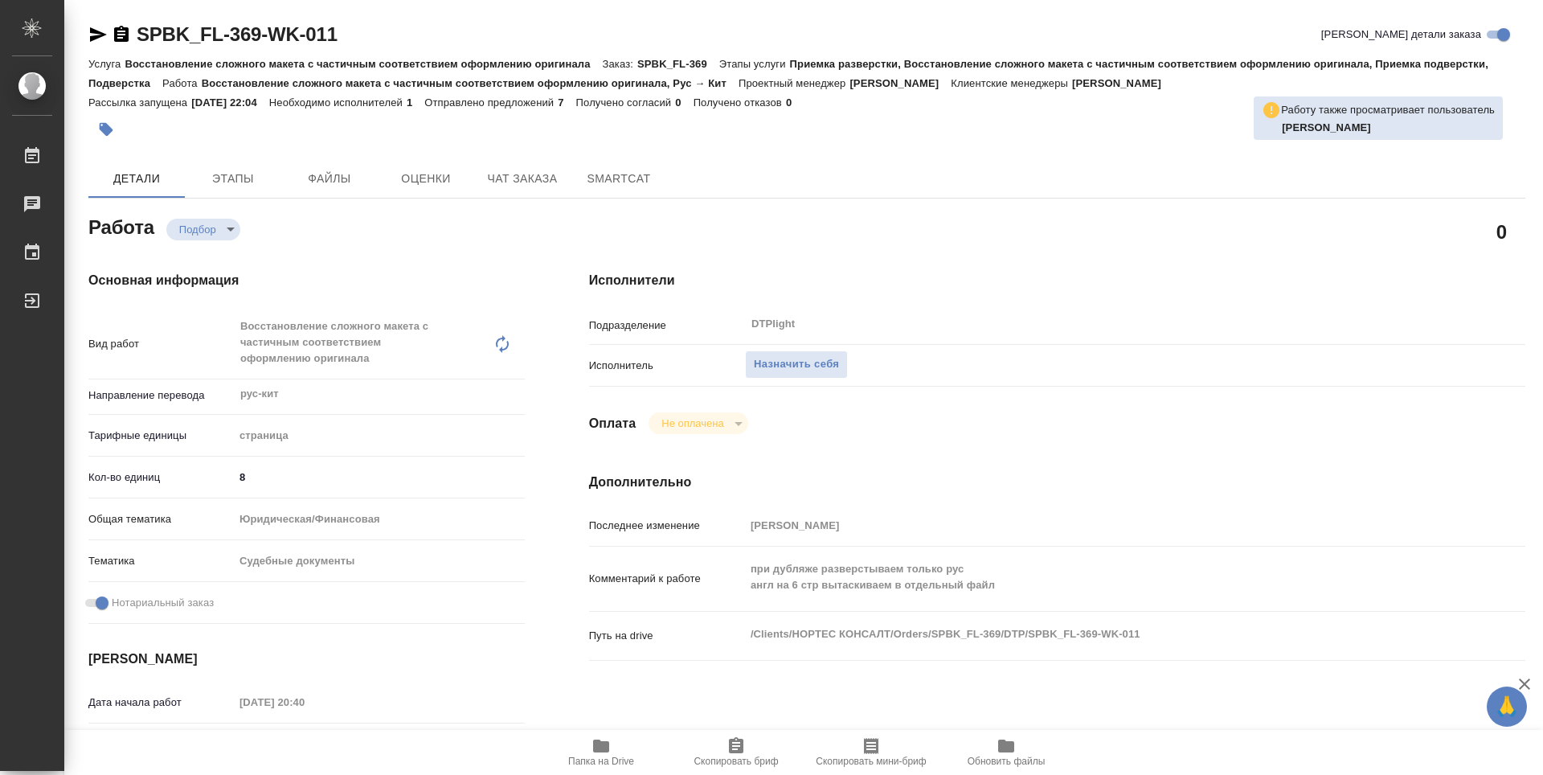
type textarea "x"
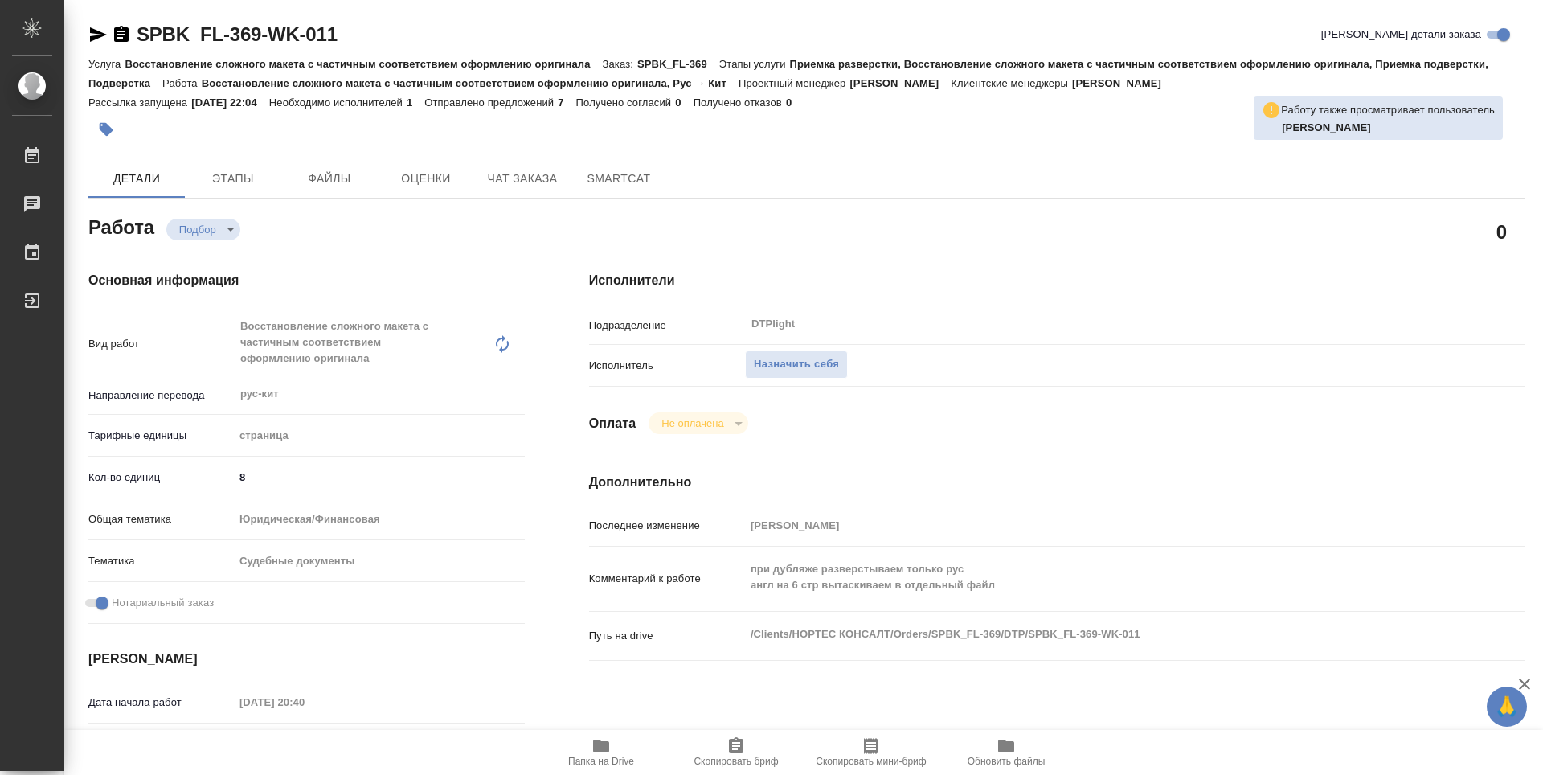
type textarea "x"
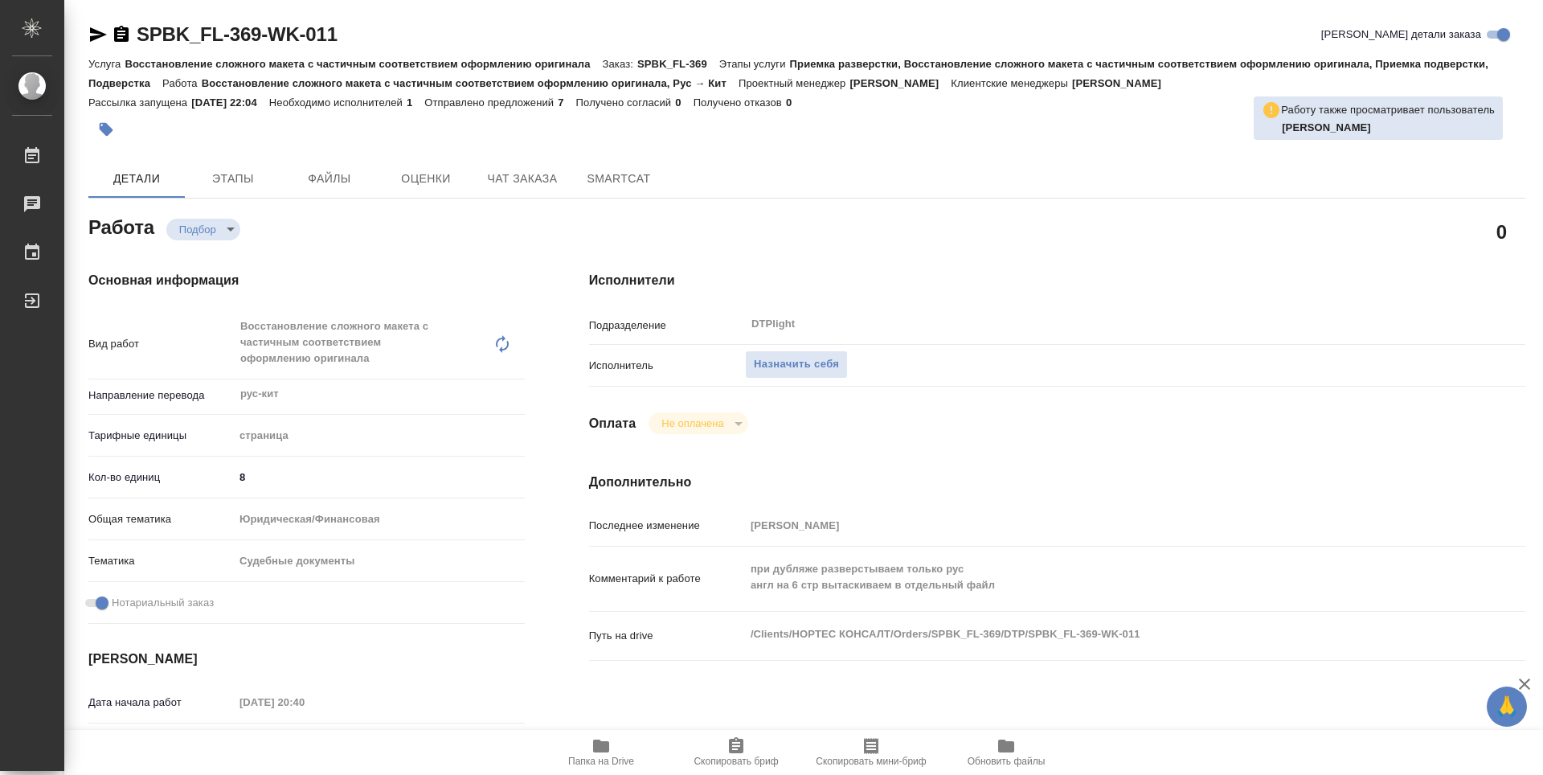
type textarea "x"
click at [613, 755] on span "Папка на Drive" at bounding box center [601, 751] width 116 height 31
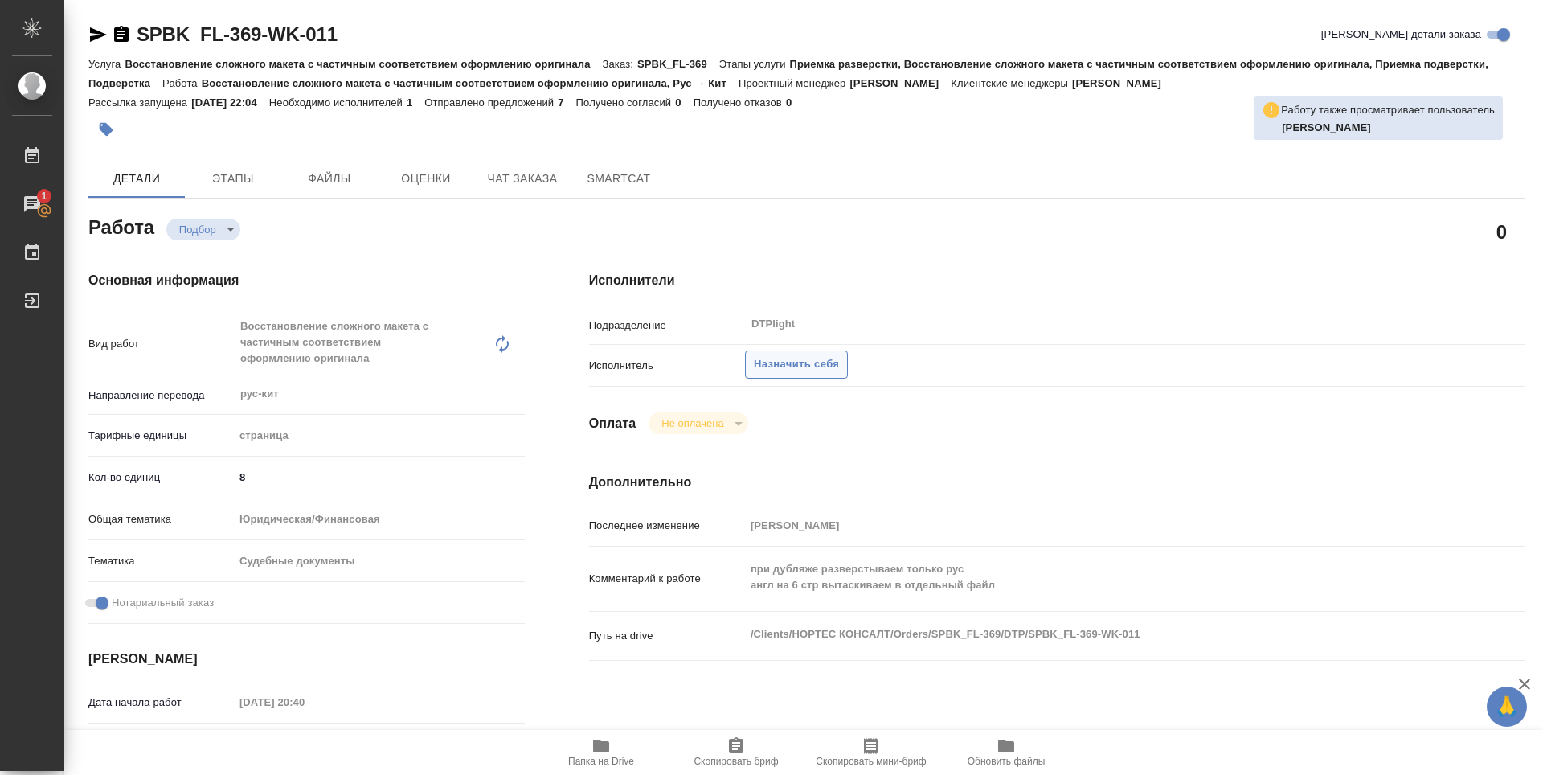
click at [814, 362] on span "Назначить себя" at bounding box center [796, 364] width 85 height 18
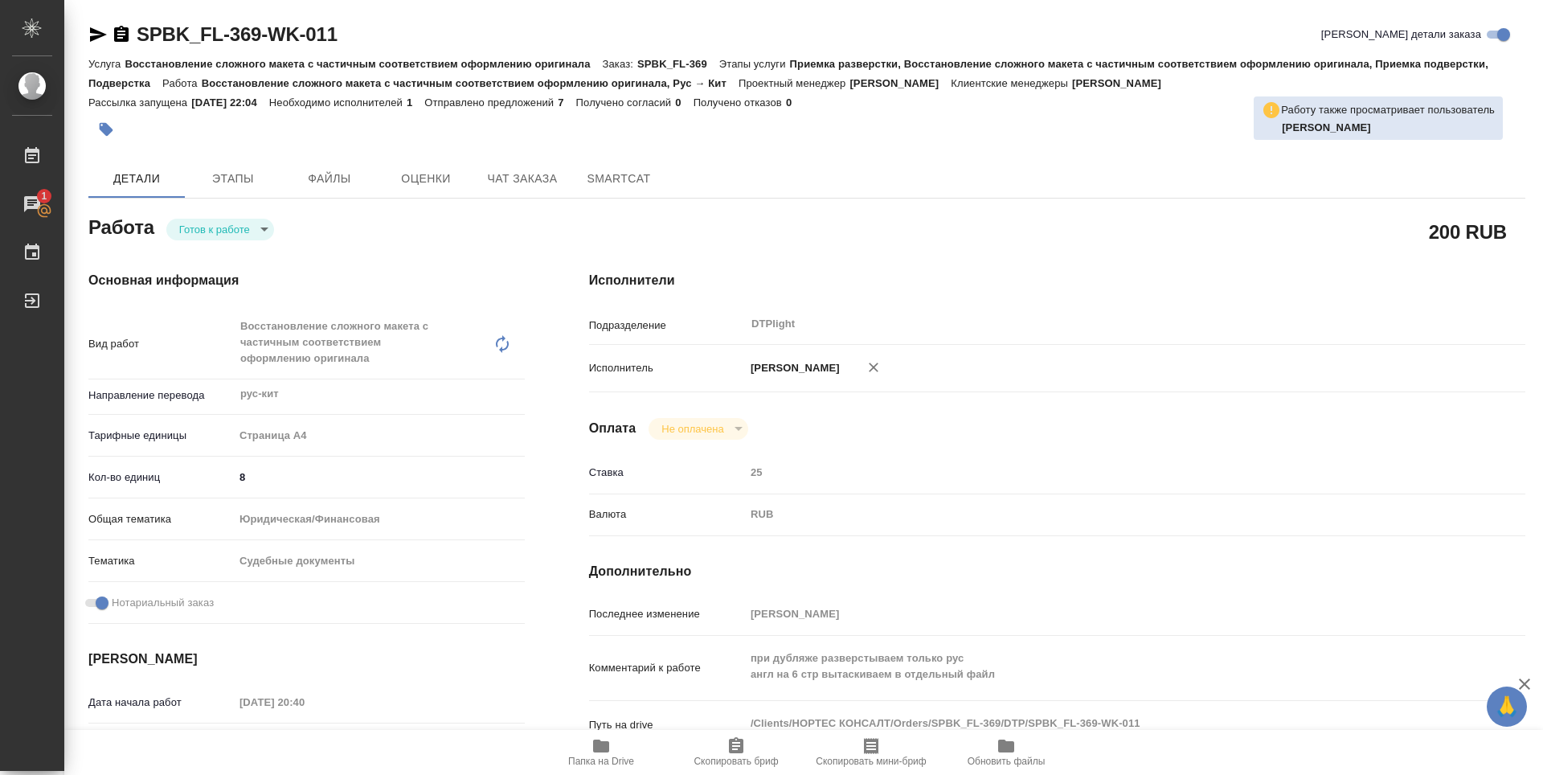
click at [213, 228] on body "🙏 .cls-1 fill:#fff; AWATERA Zubakova Viktoriya Работы 1 Чаты График Выйти SPBK_…" at bounding box center [771, 387] width 1543 height 775
click at [220, 225] on button "В работе" at bounding box center [205, 229] width 53 height 18
type textarea "x"
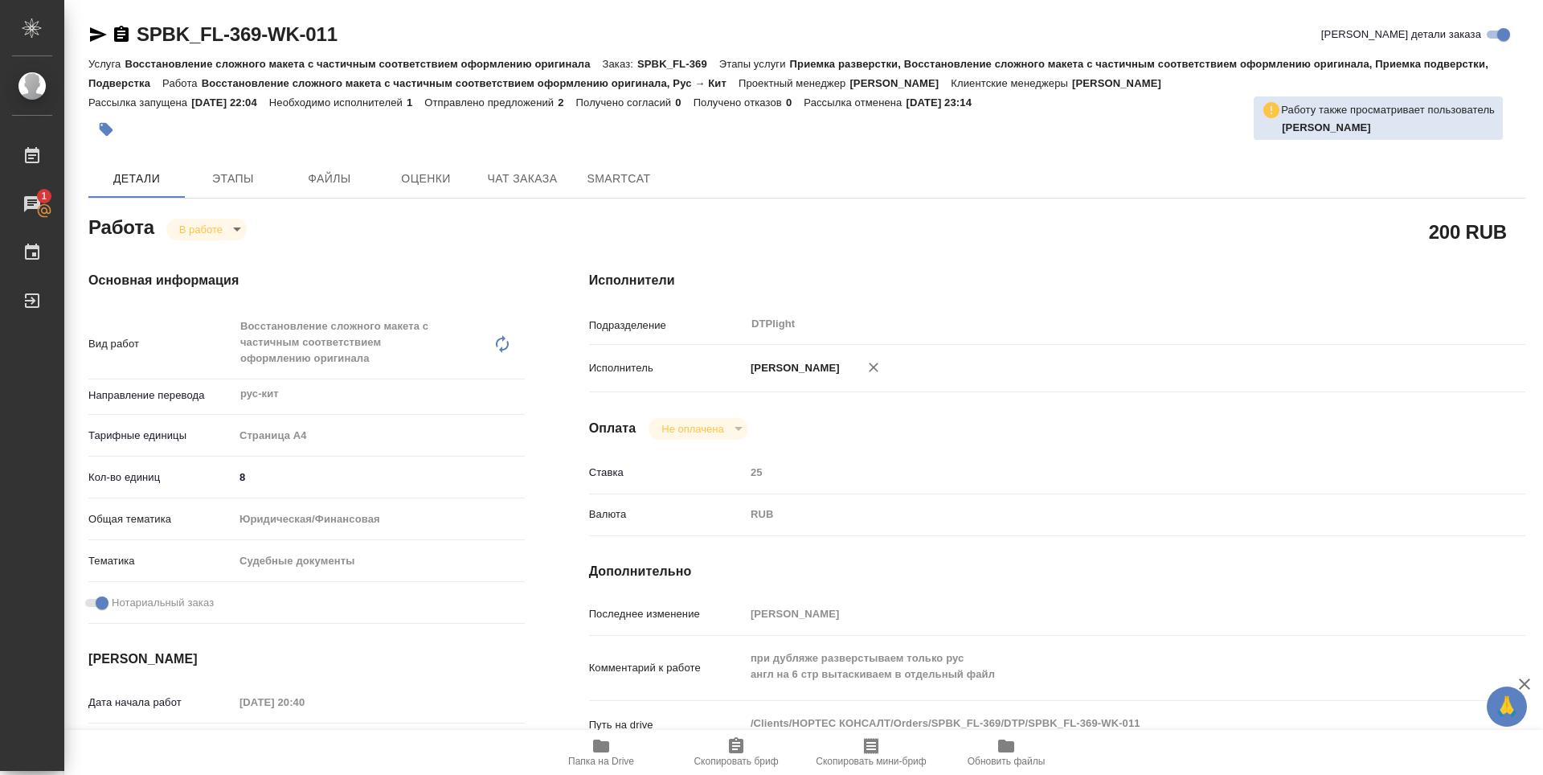
type textarea "x"
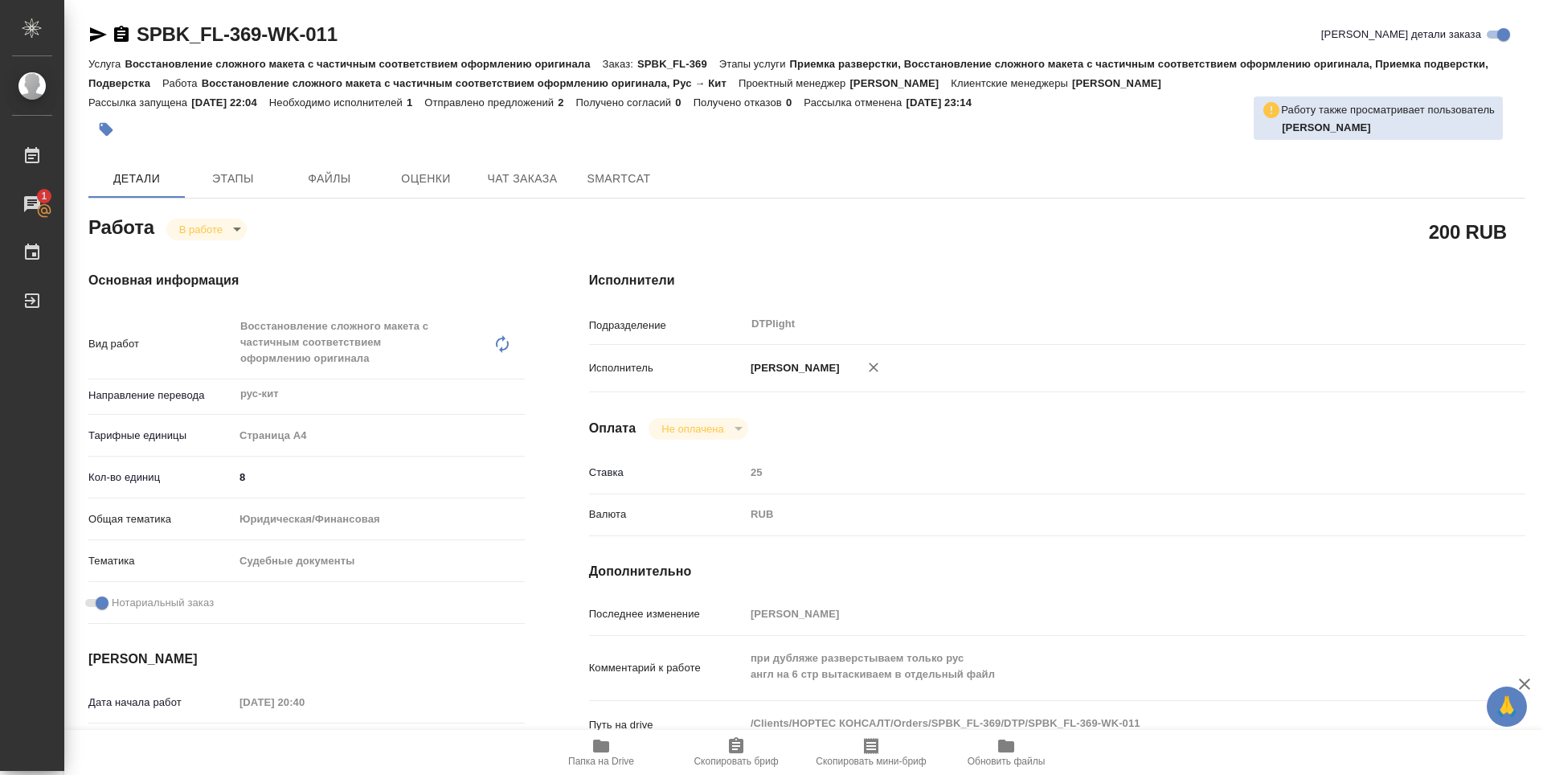
type textarea "x"
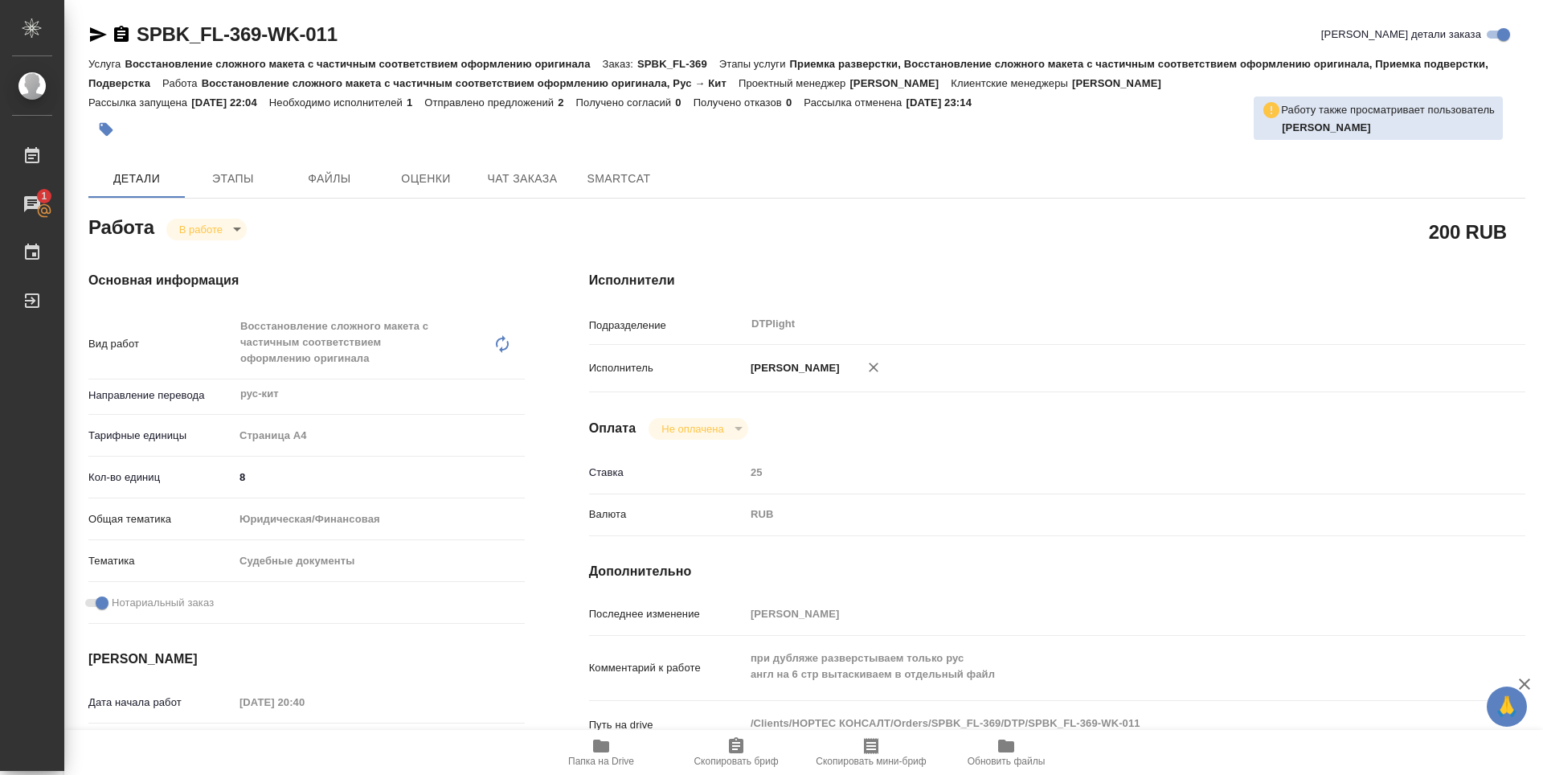
type textarea "x"
drag, startPoint x: 366, startPoint y: 35, endPoint x: 123, endPoint y: 35, distance: 242.7
click at [123, 35] on div "SPBK_FL-369-WK-011 [PERSON_NAME] детали заказа" at bounding box center [806, 35] width 1437 height 26
copy link "SPBK_FL-369-WK-011"
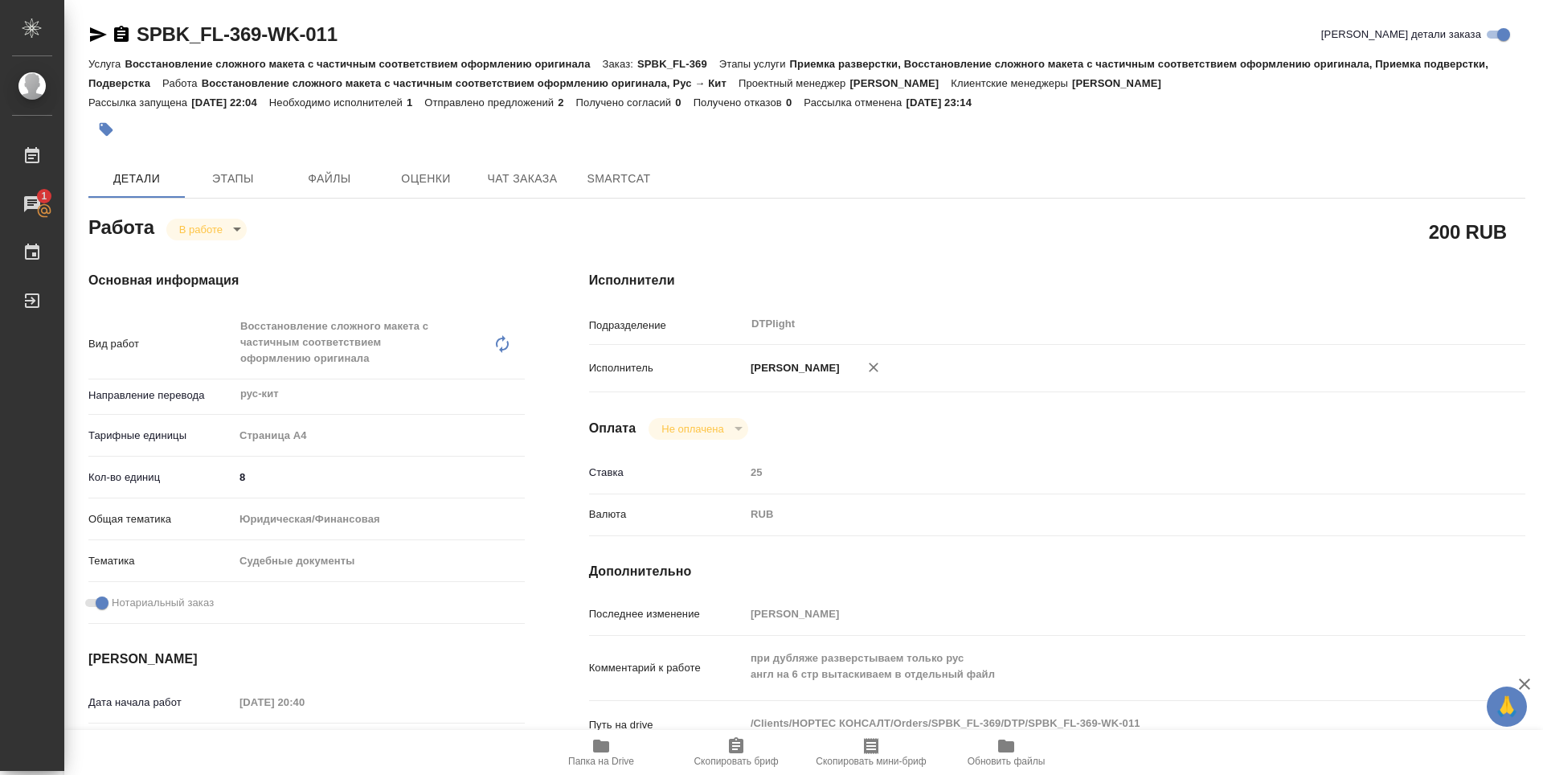
click at [879, 270] on div "Исполнители Подразделение DTPlight ​ Исполнитель [PERSON_NAME] Оплата Не оплаче…" at bounding box center [1057, 598] width 1000 height 718
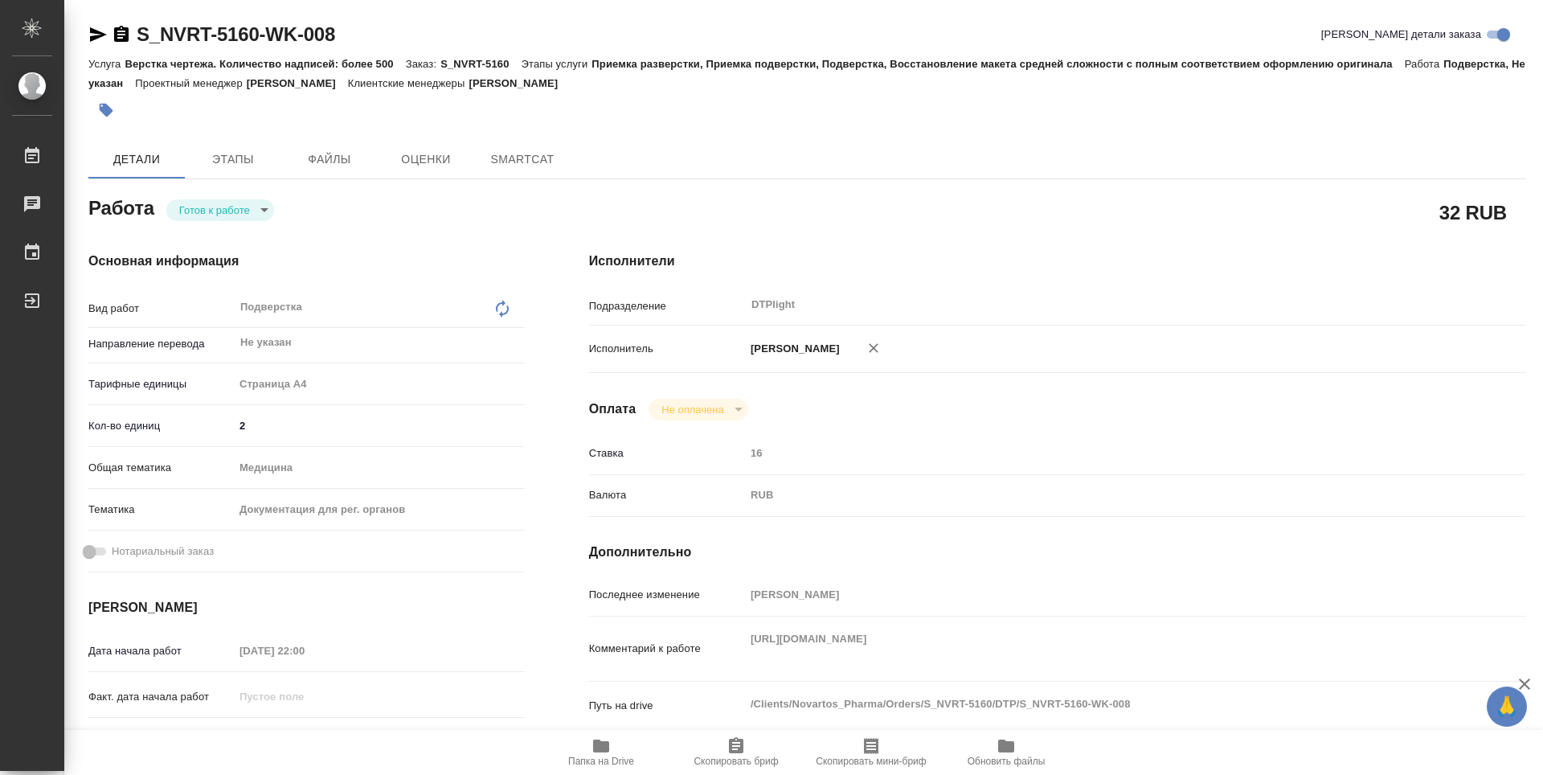
type textarea "x"
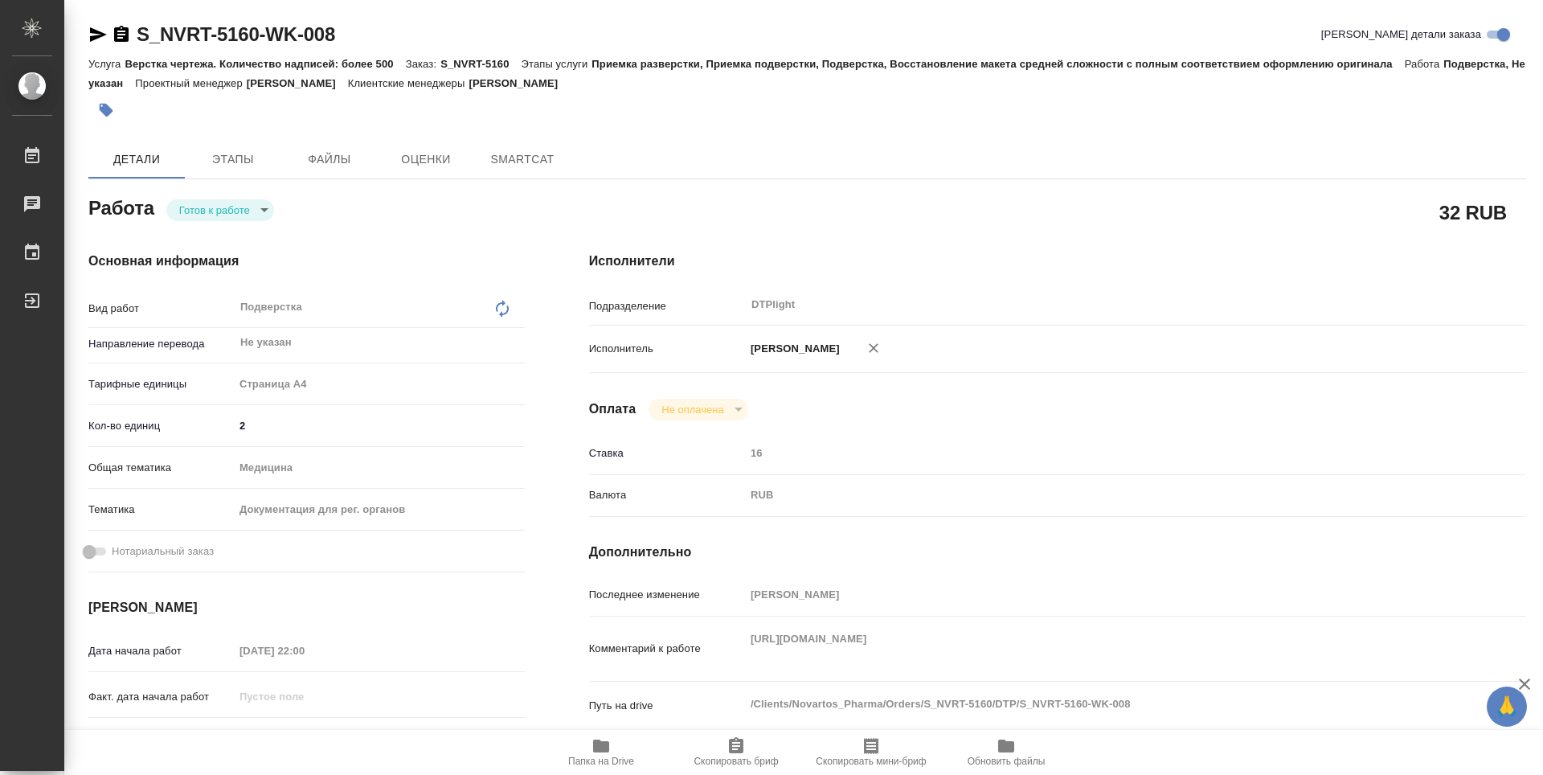
type textarea "x"
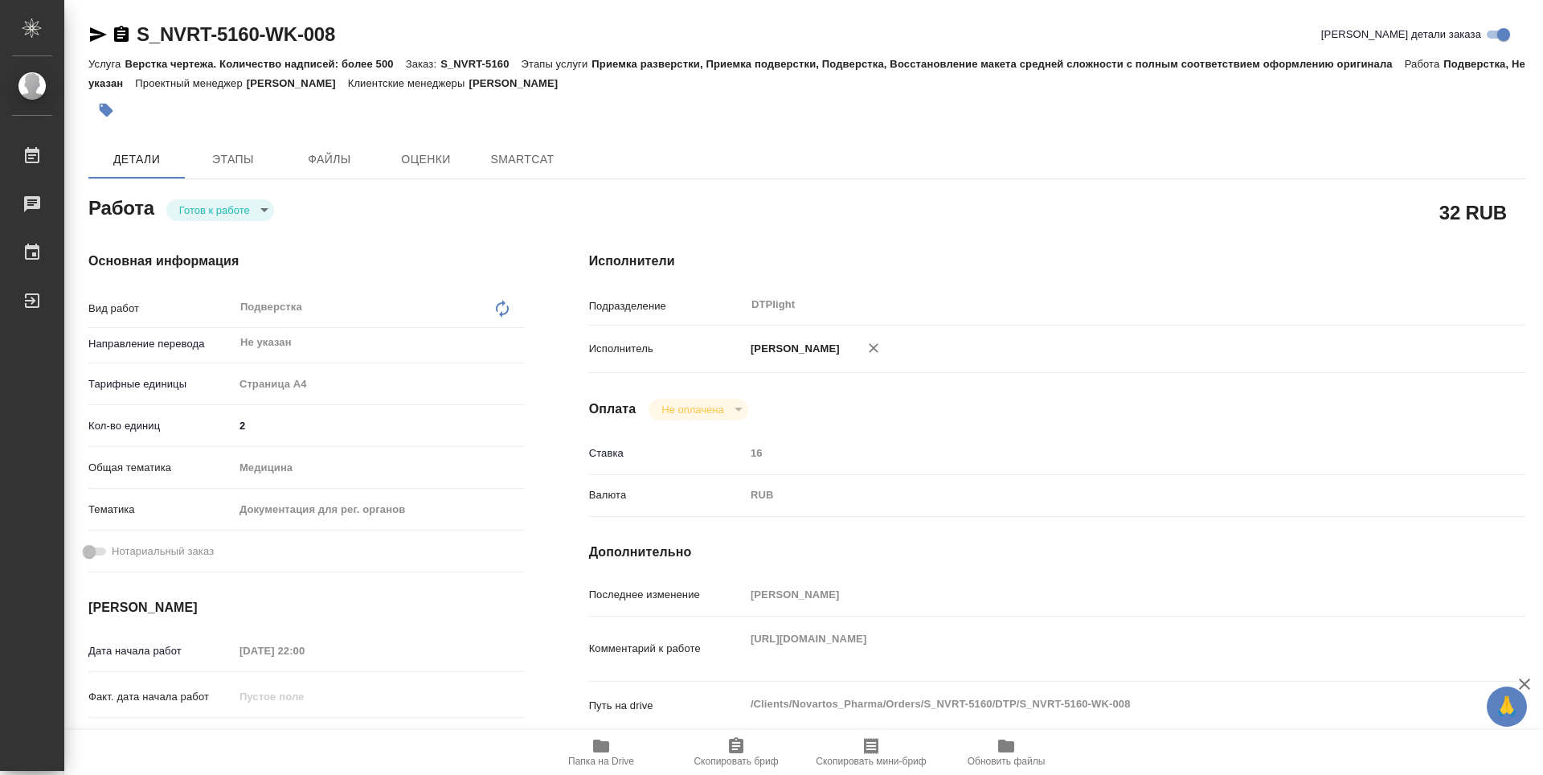
type textarea "x"
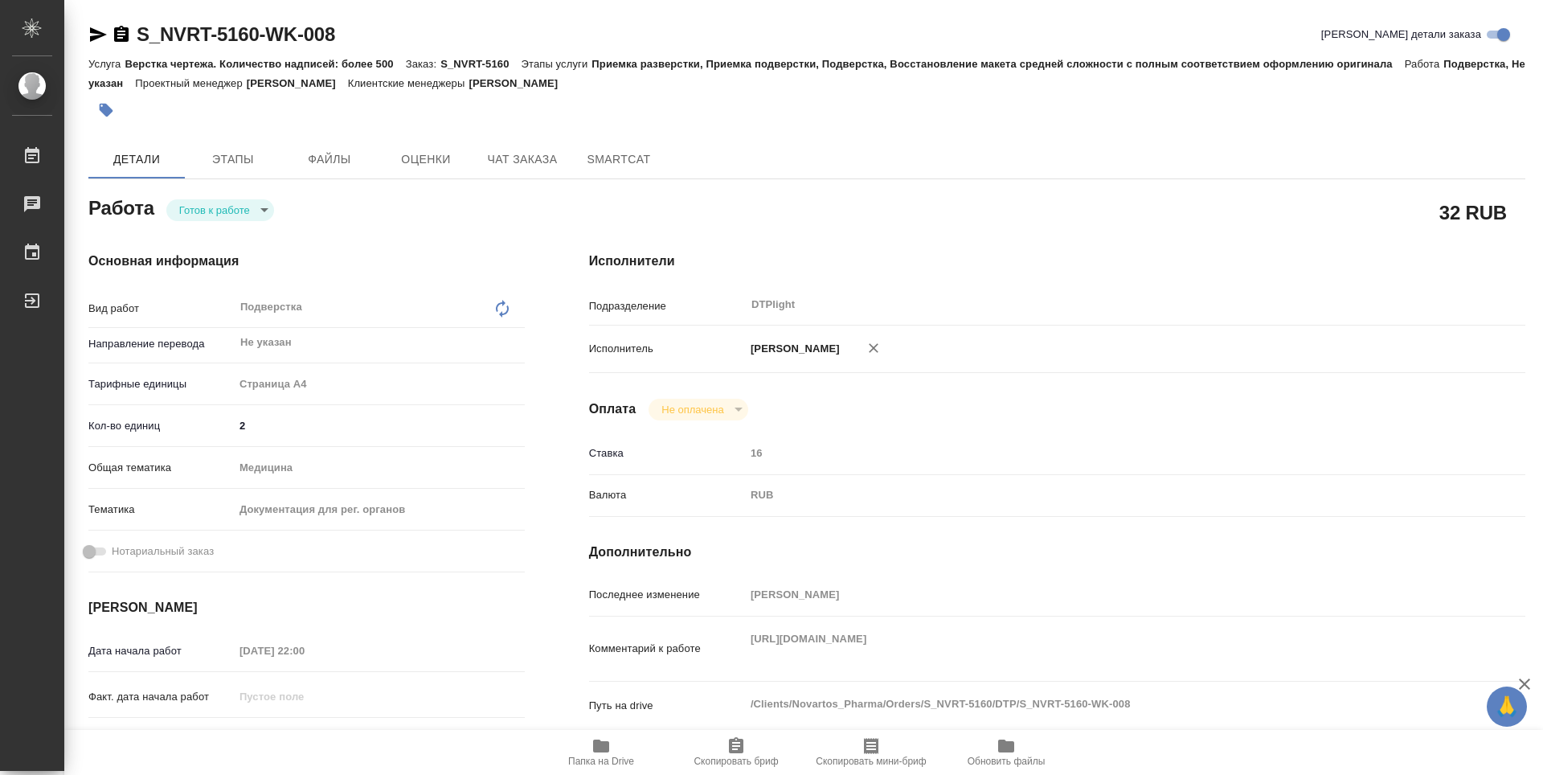
type textarea "x"
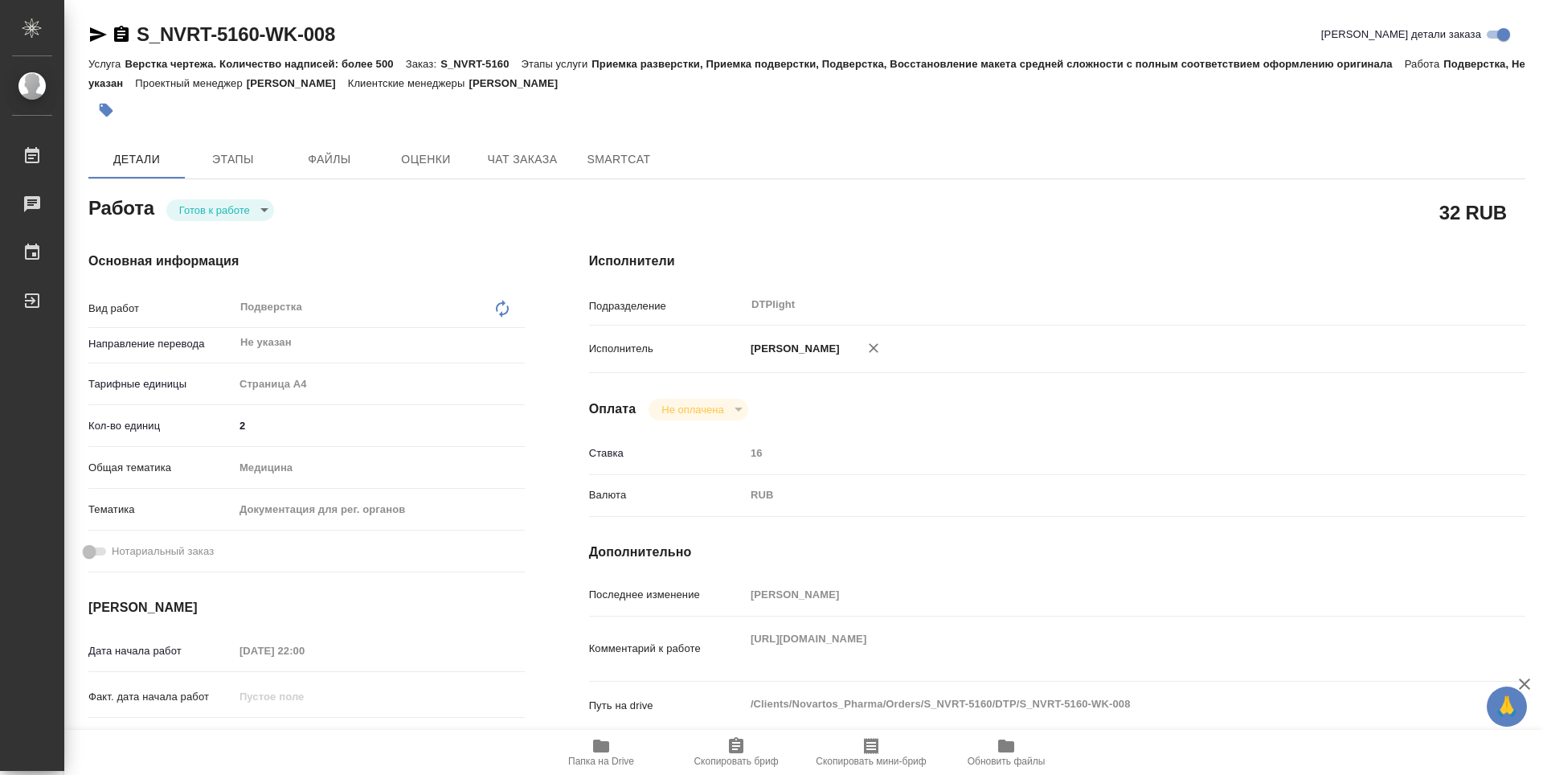
type textarea "x"
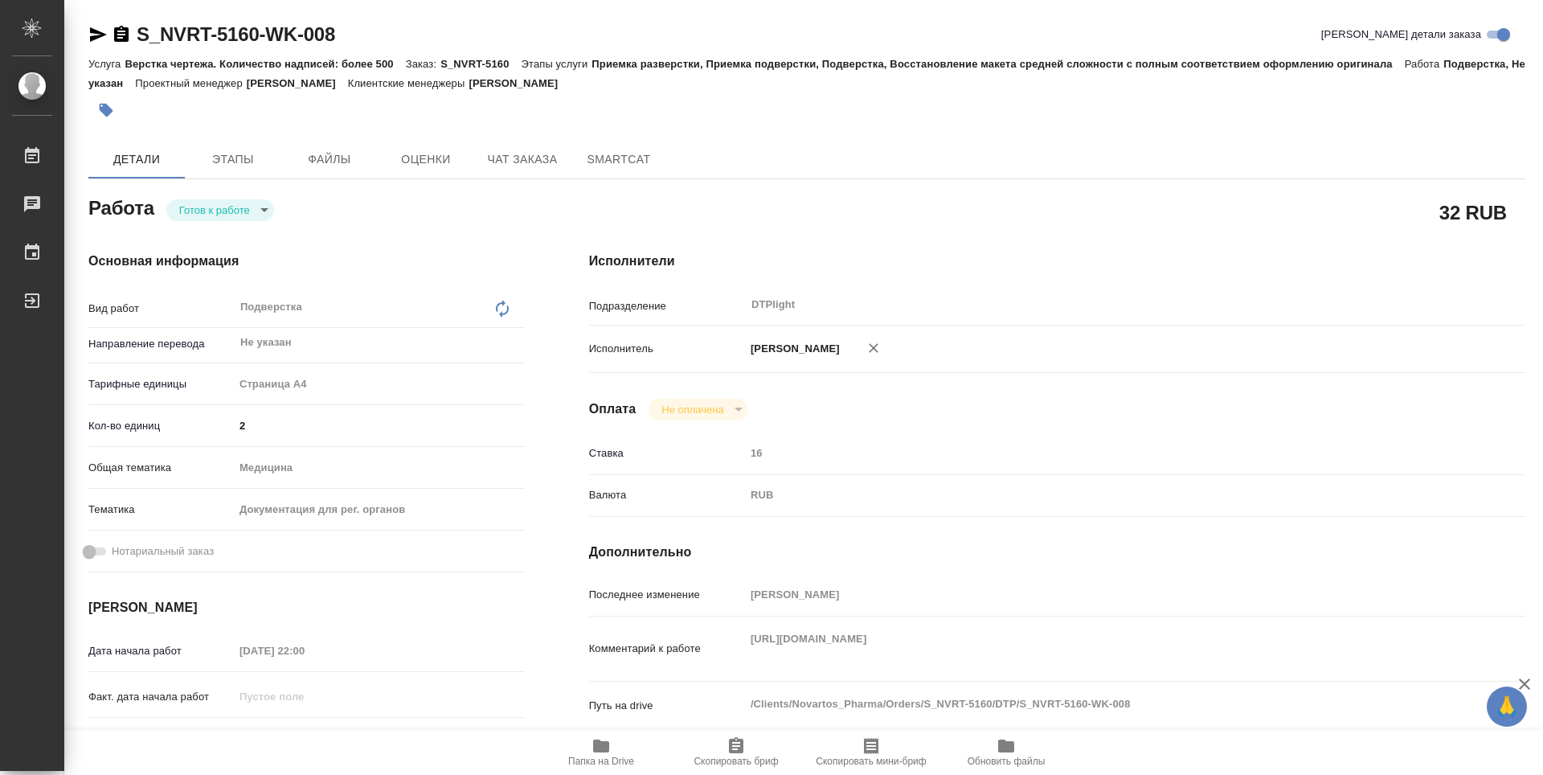
type textarea "x"
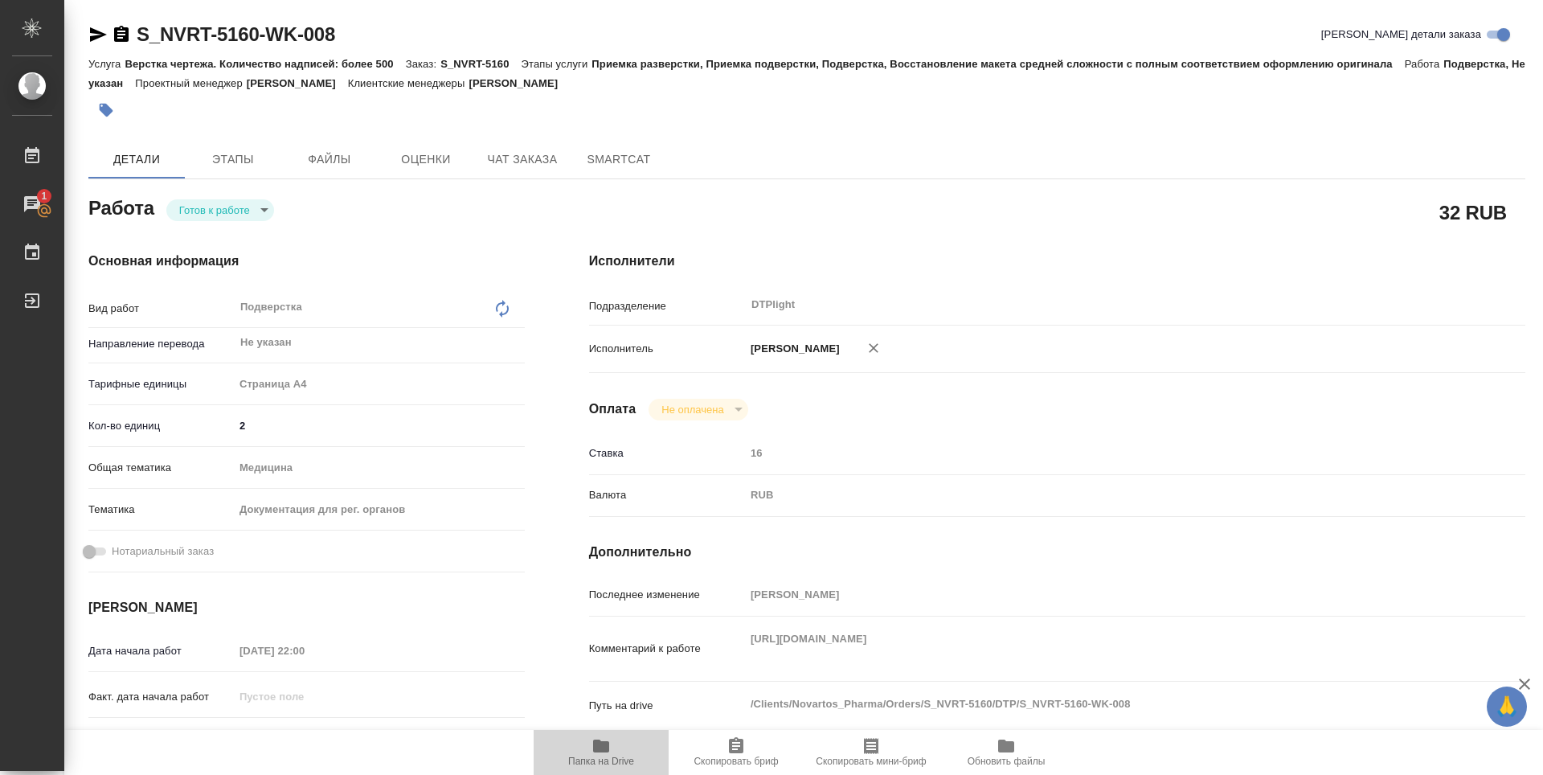
click at [601, 754] on icon "button" at bounding box center [600, 745] width 19 height 19
click at [228, 213] on body "🙏 .cls-1 fill:#fff; AWATERA Zubakova Viktoriya Работы 1 Чаты График Выйти S_NVR…" at bounding box center [771, 387] width 1543 height 775
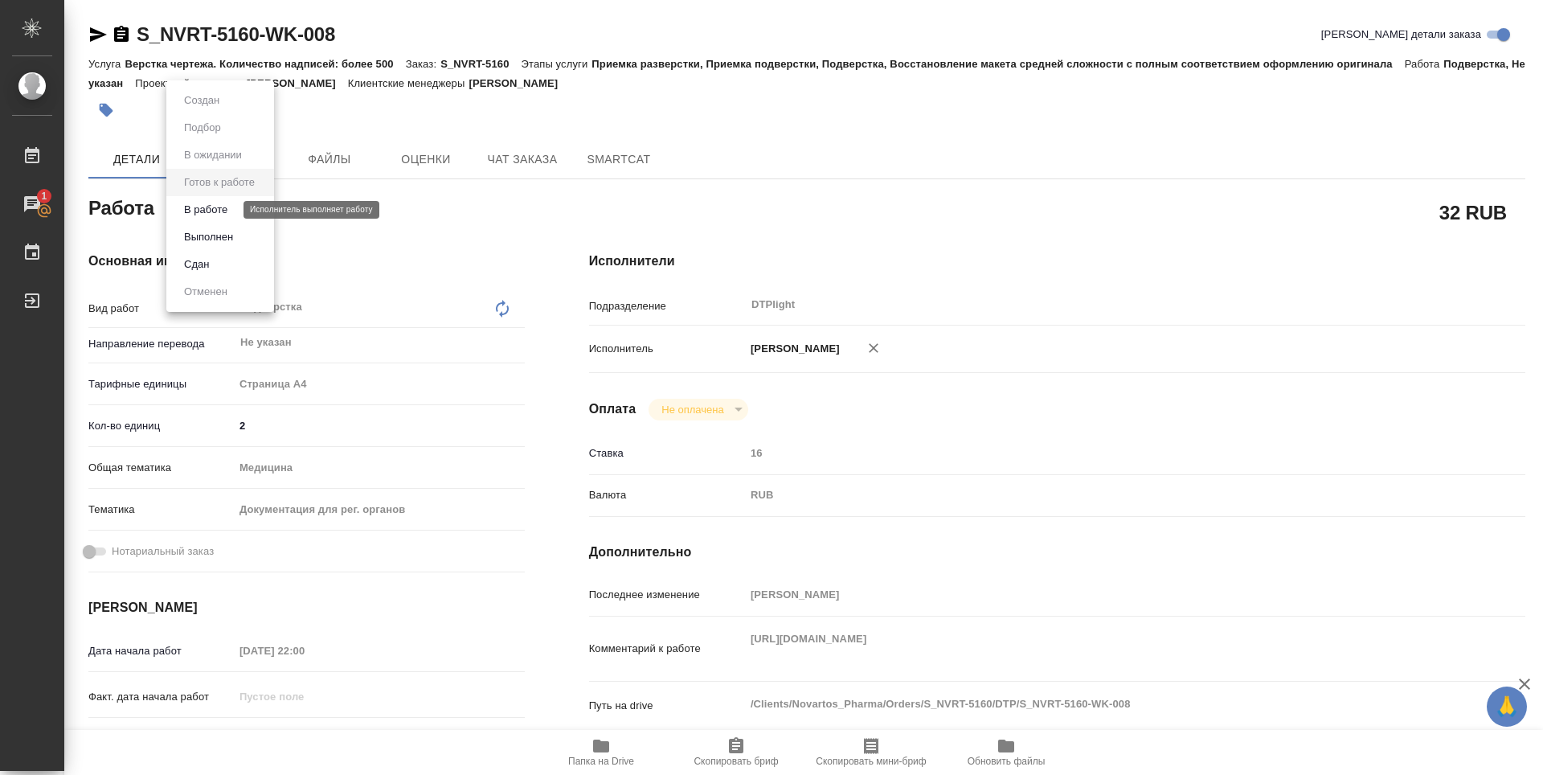
click at [229, 209] on button "В работе" at bounding box center [205, 210] width 53 height 18
type textarea "x"
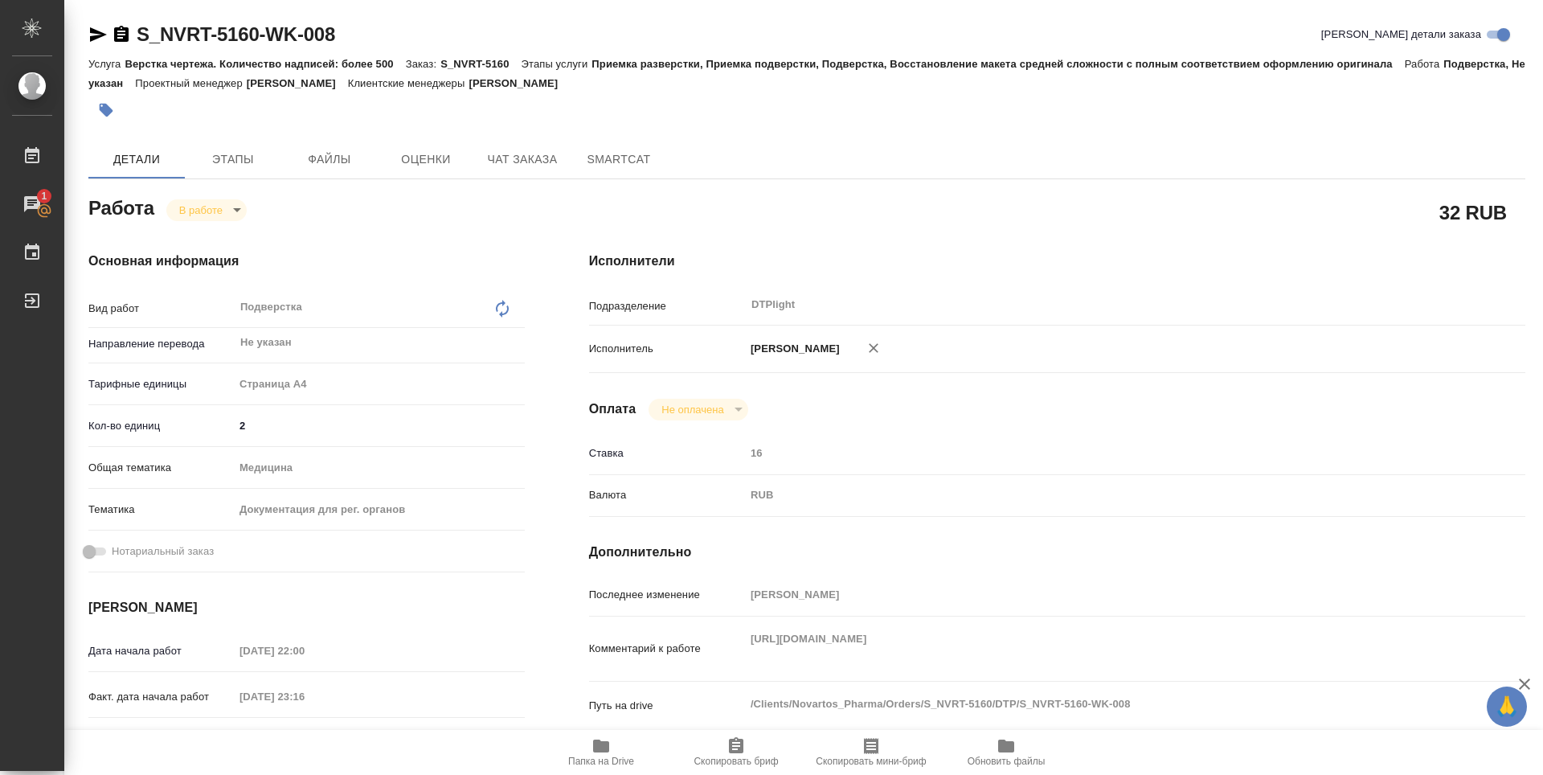
type textarea "x"
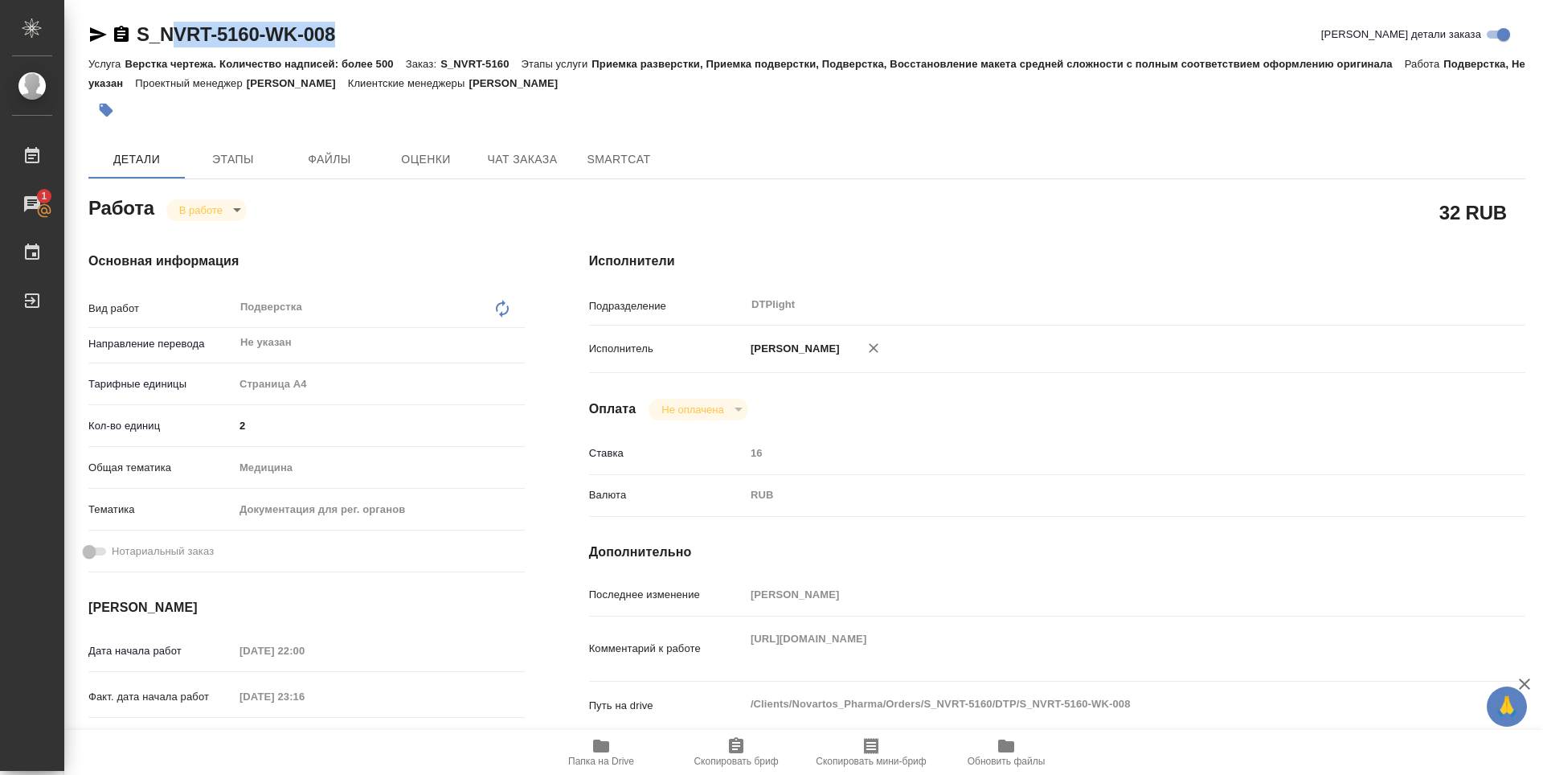
type textarea "x"
drag, startPoint x: 308, startPoint y: 35, endPoint x: 127, endPoint y: 35, distance: 180.8
click at [127, 35] on div "S_NVRT-5160-WK-008 Кратко детали заказа" at bounding box center [806, 35] width 1437 height 26
copy link "S_NVRT-5160-WK-008"
type textarea "x"
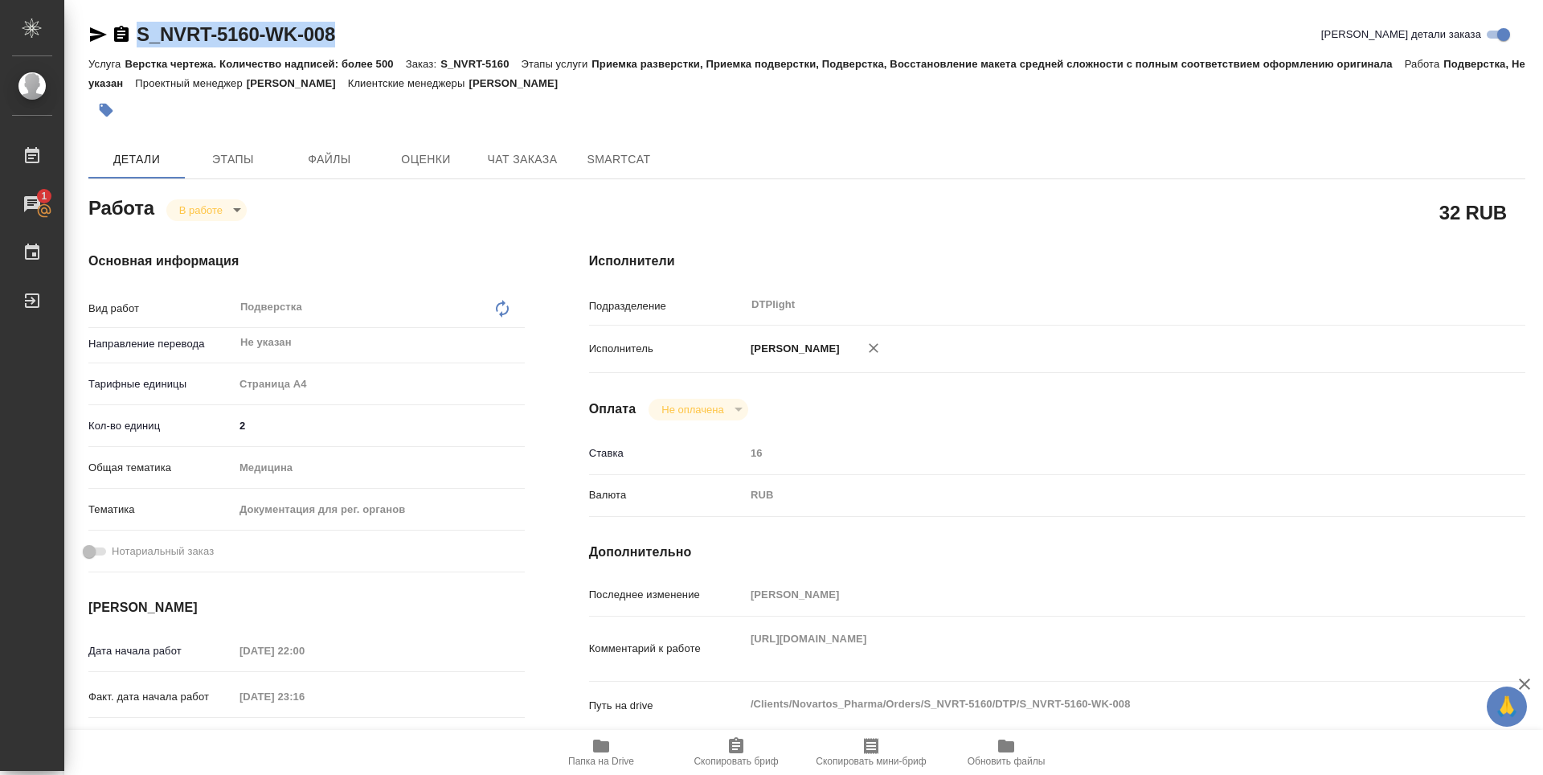
type textarea "x"
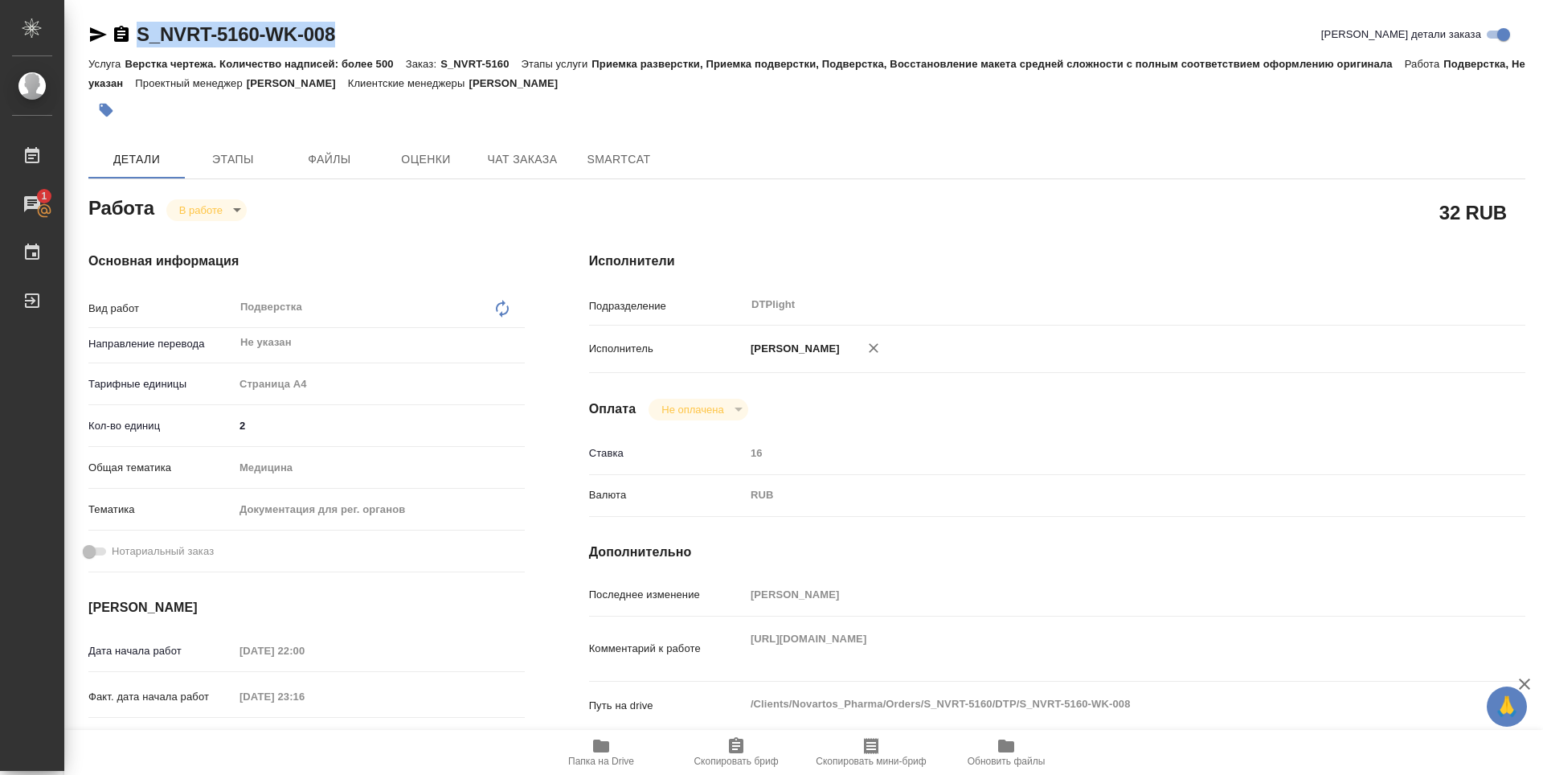
type textarea "x"
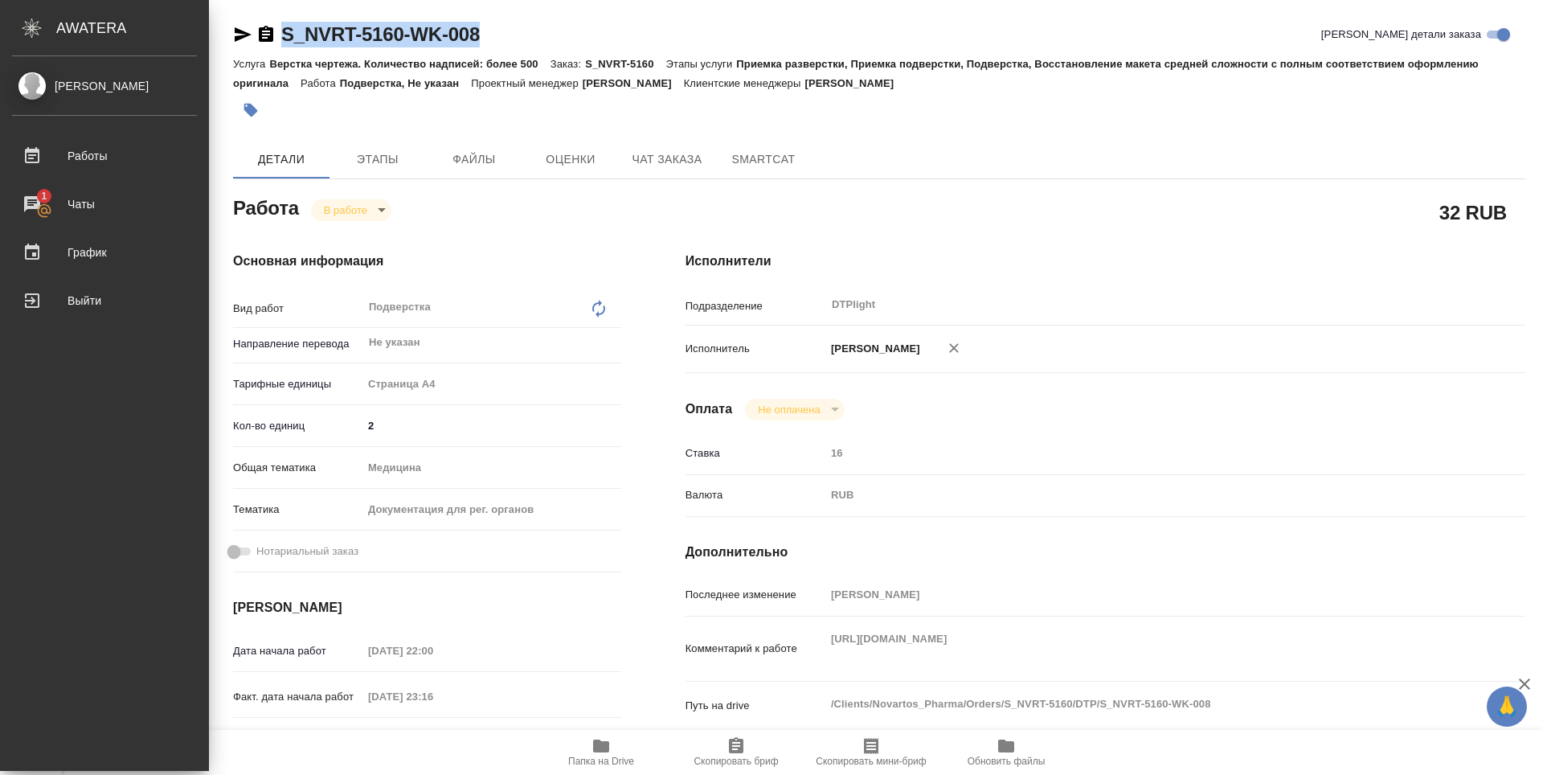
type textarea "x"
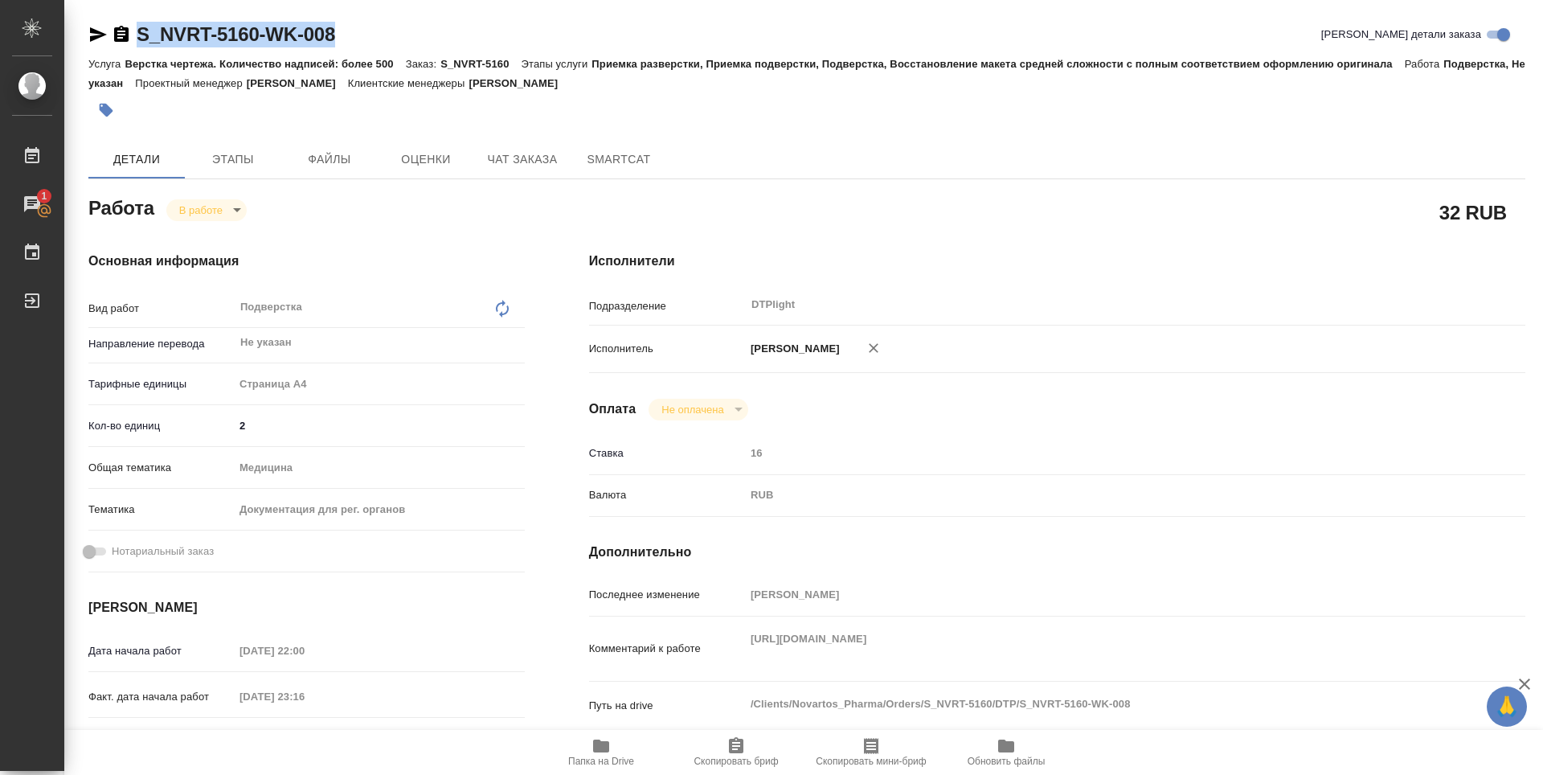
click at [601, 749] on icon "button" at bounding box center [601, 745] width 16 height 13
type textarea "x"
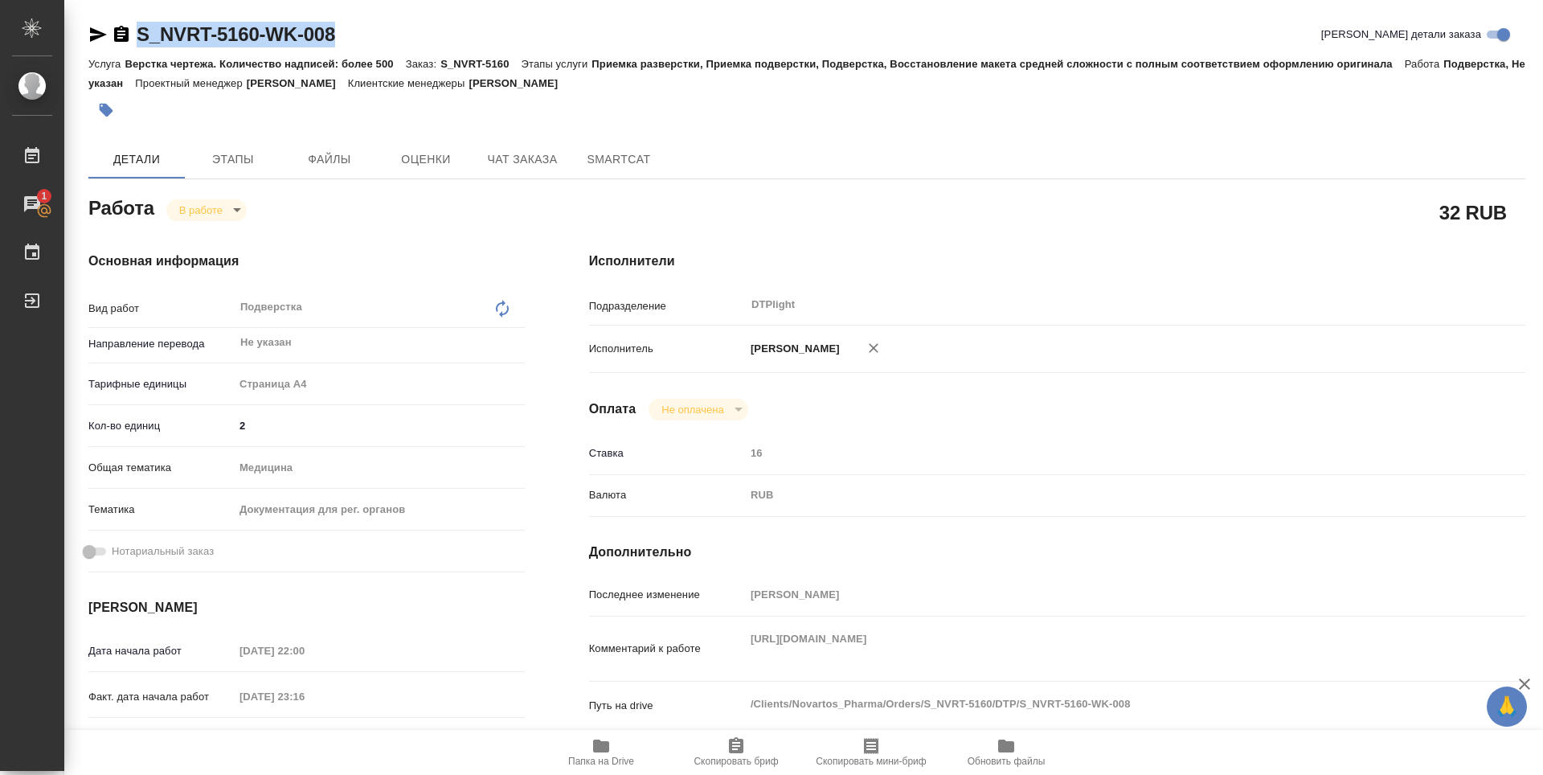
type textarea "x"
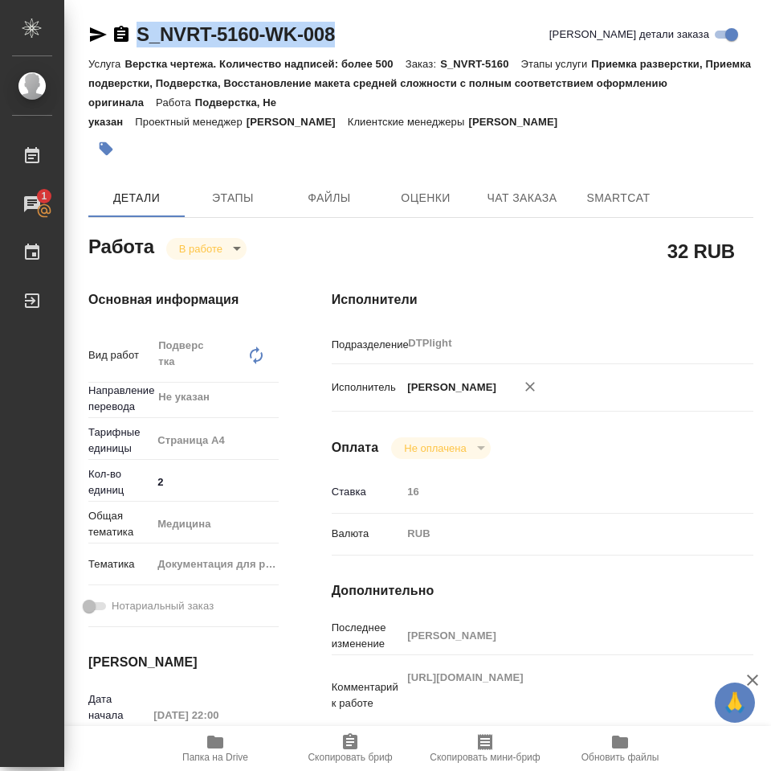
type textarea "x"
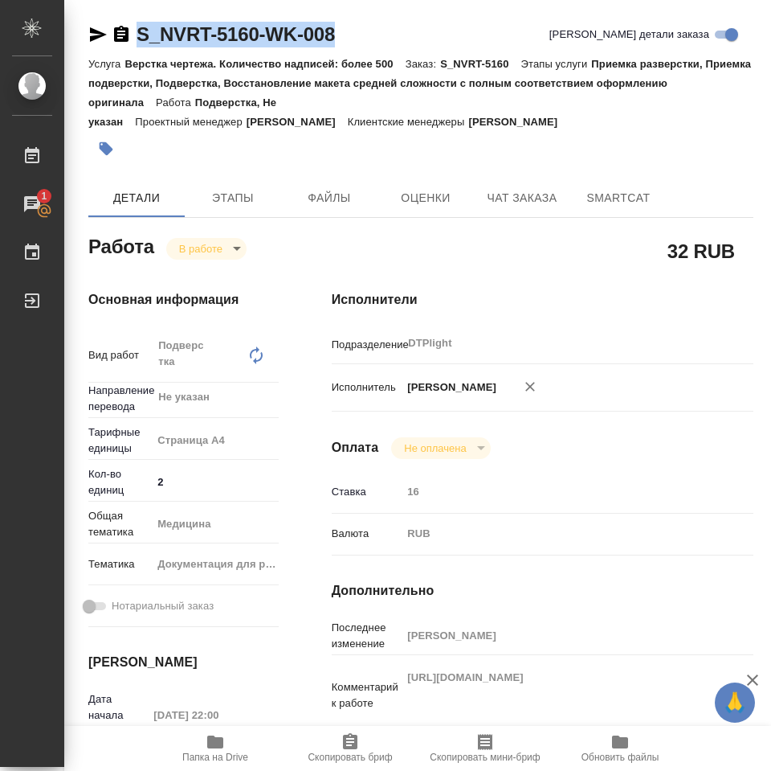
type textarea "x"
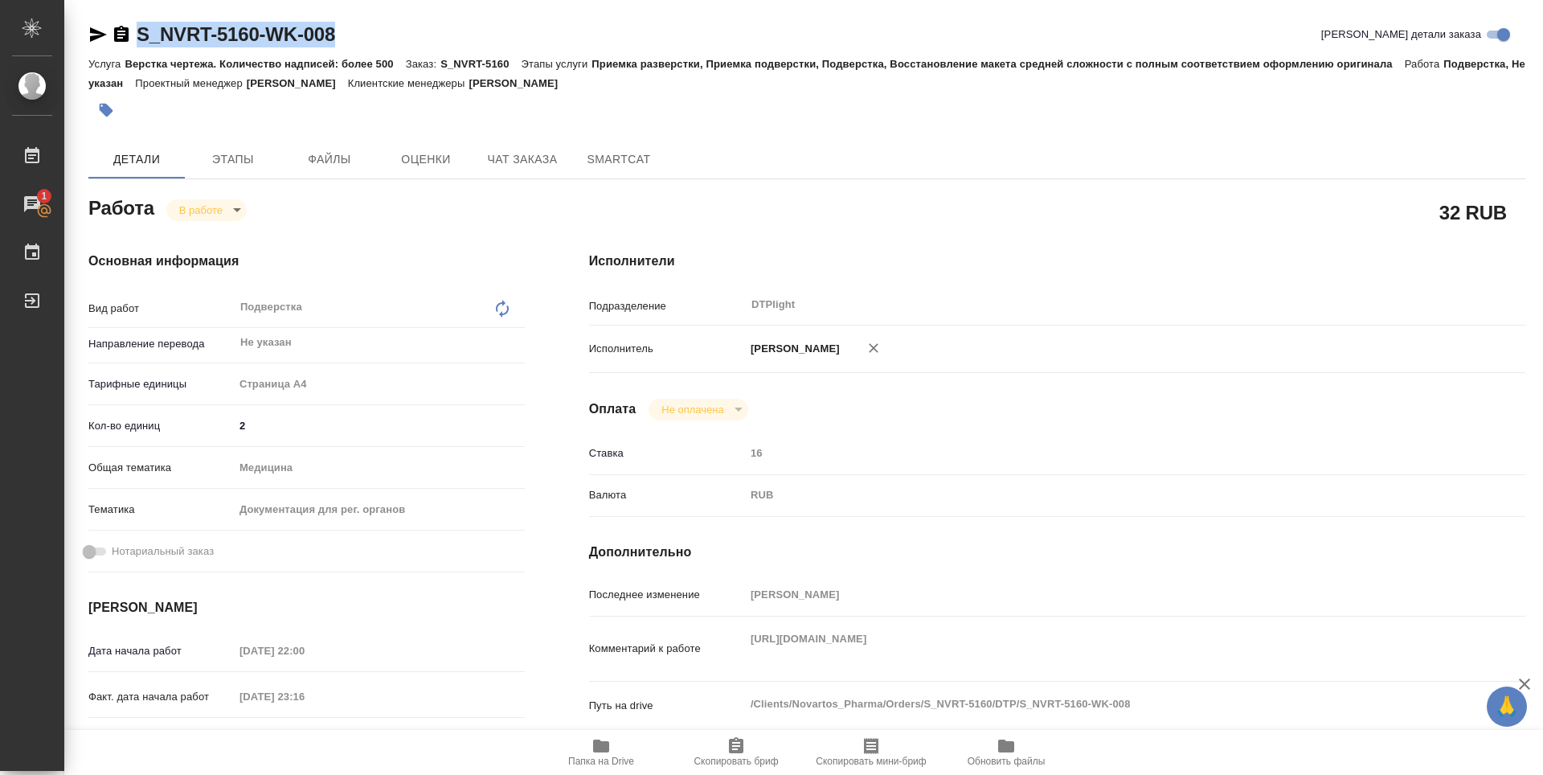
type textarea "x"
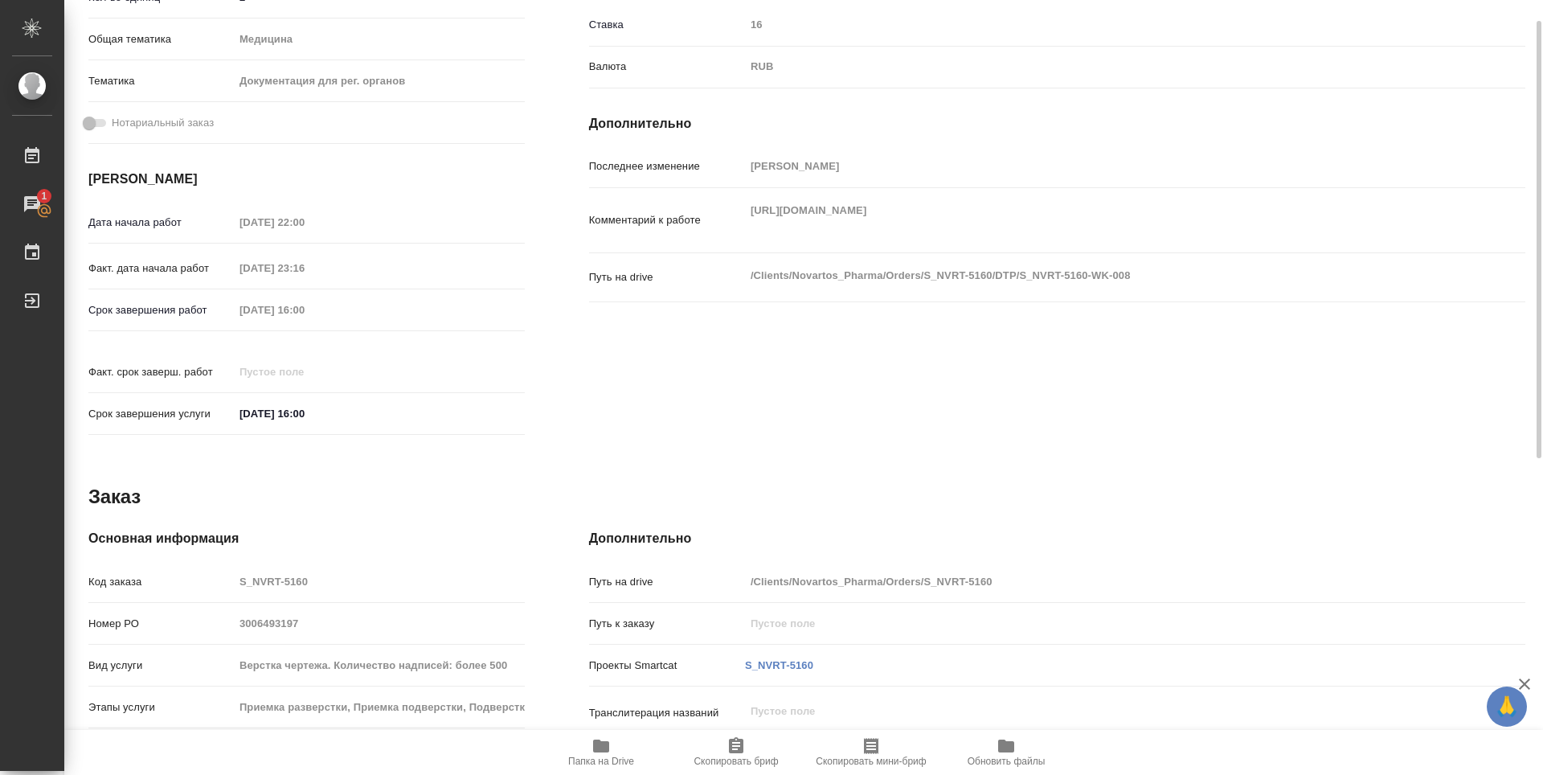
scroll to position [126, 0]
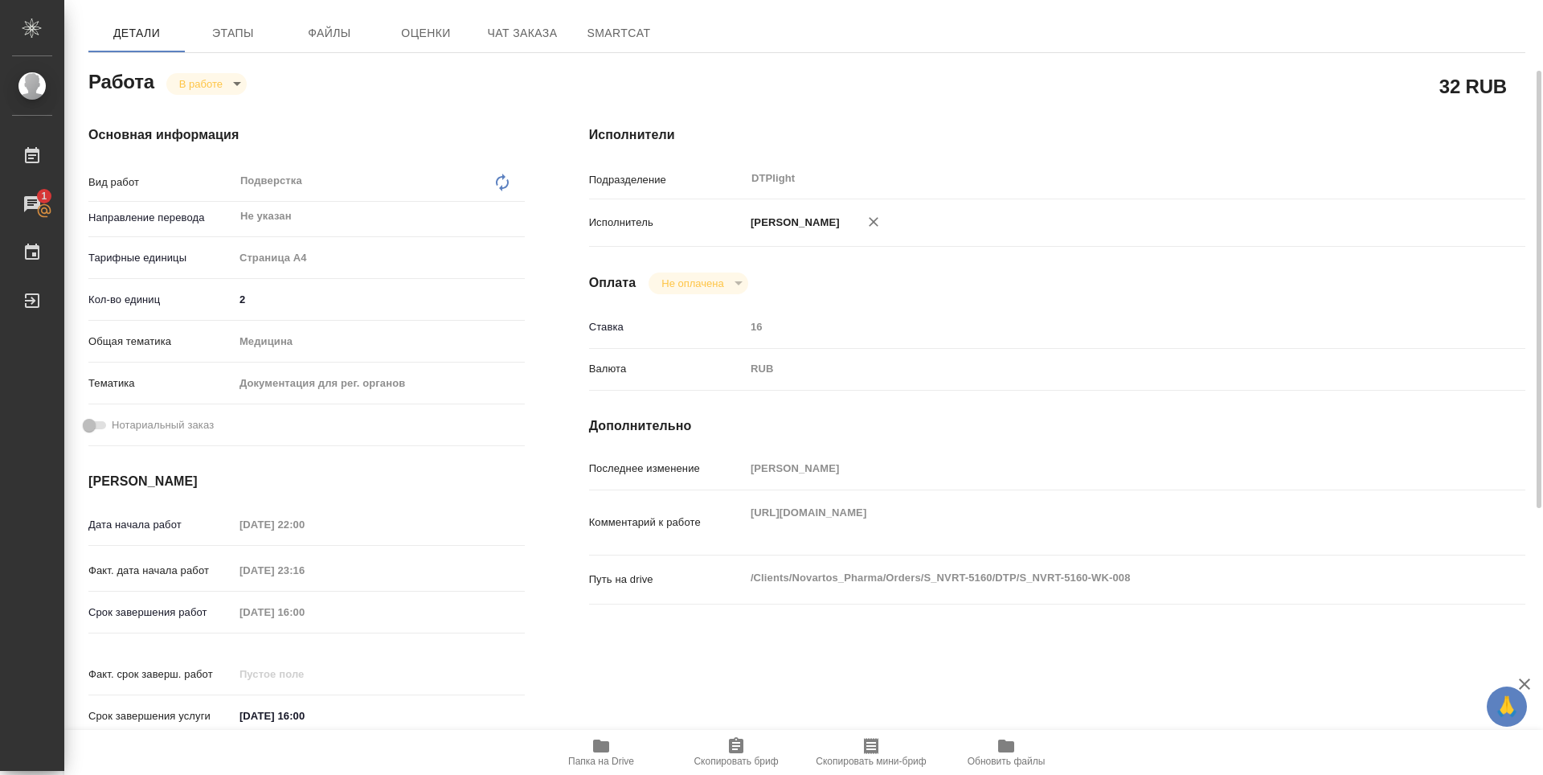
click at [194, 82] on body "🙏 .cls-1 fill:#fff; AWATERA Zubakova Viktoriya Работы 1 Чаты График Выйти S_NVR…" at bounding box center [771, 387] width 1543 height 775
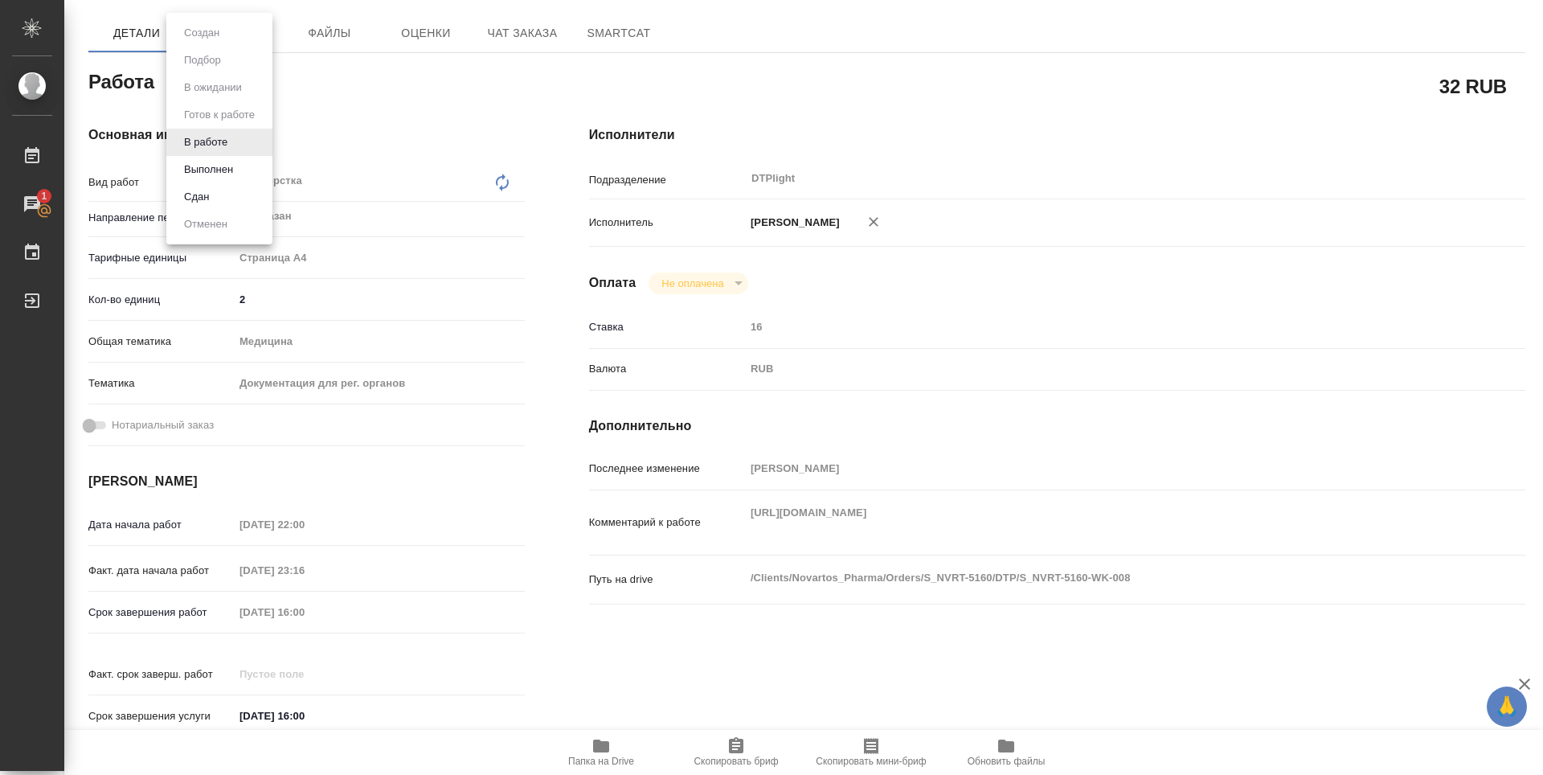
click at [236, 194] on li "Сдан" at bounding box center [219, 196] width 106 height 27
type textarea "x"
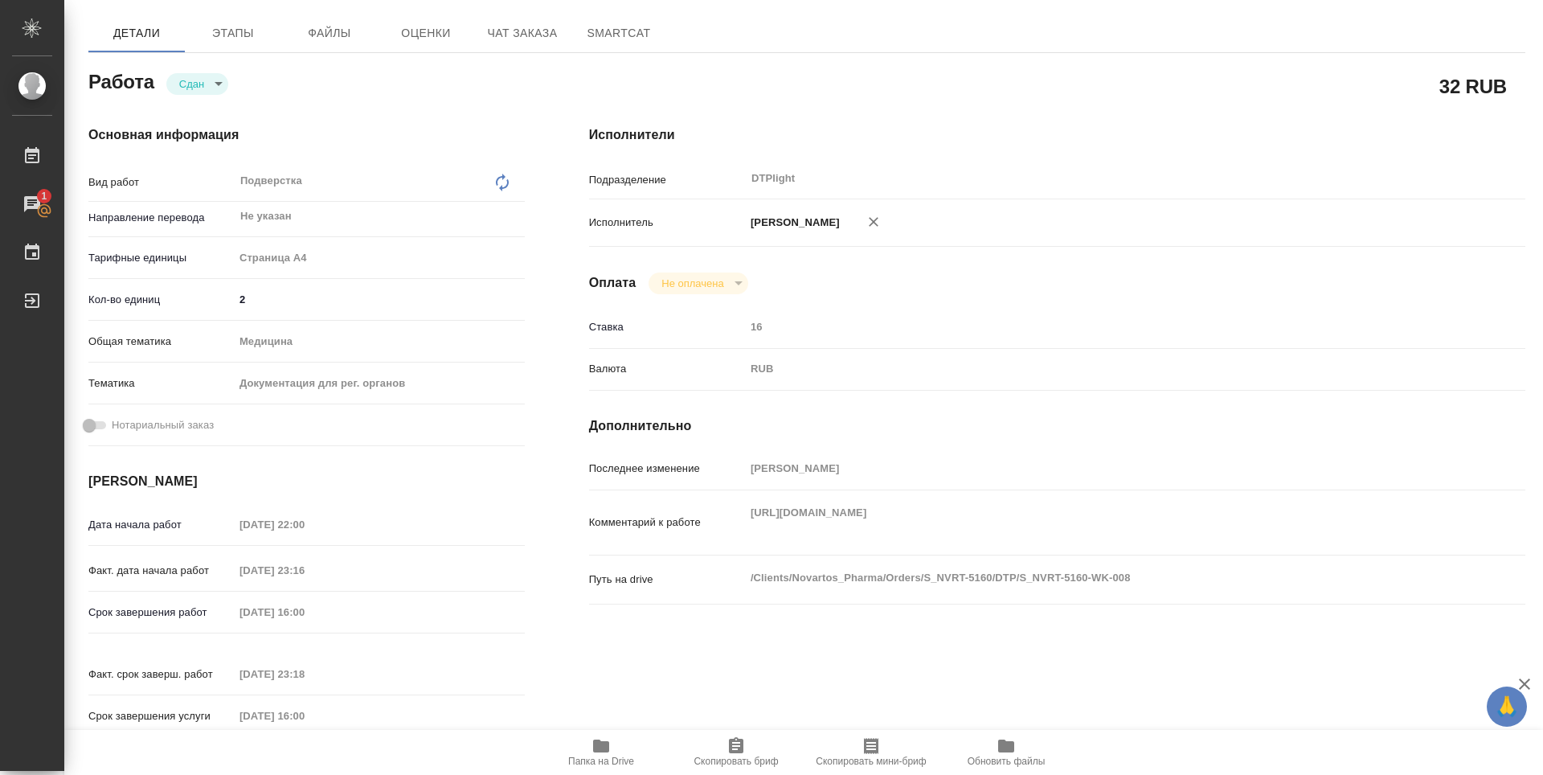
type textarea "x"
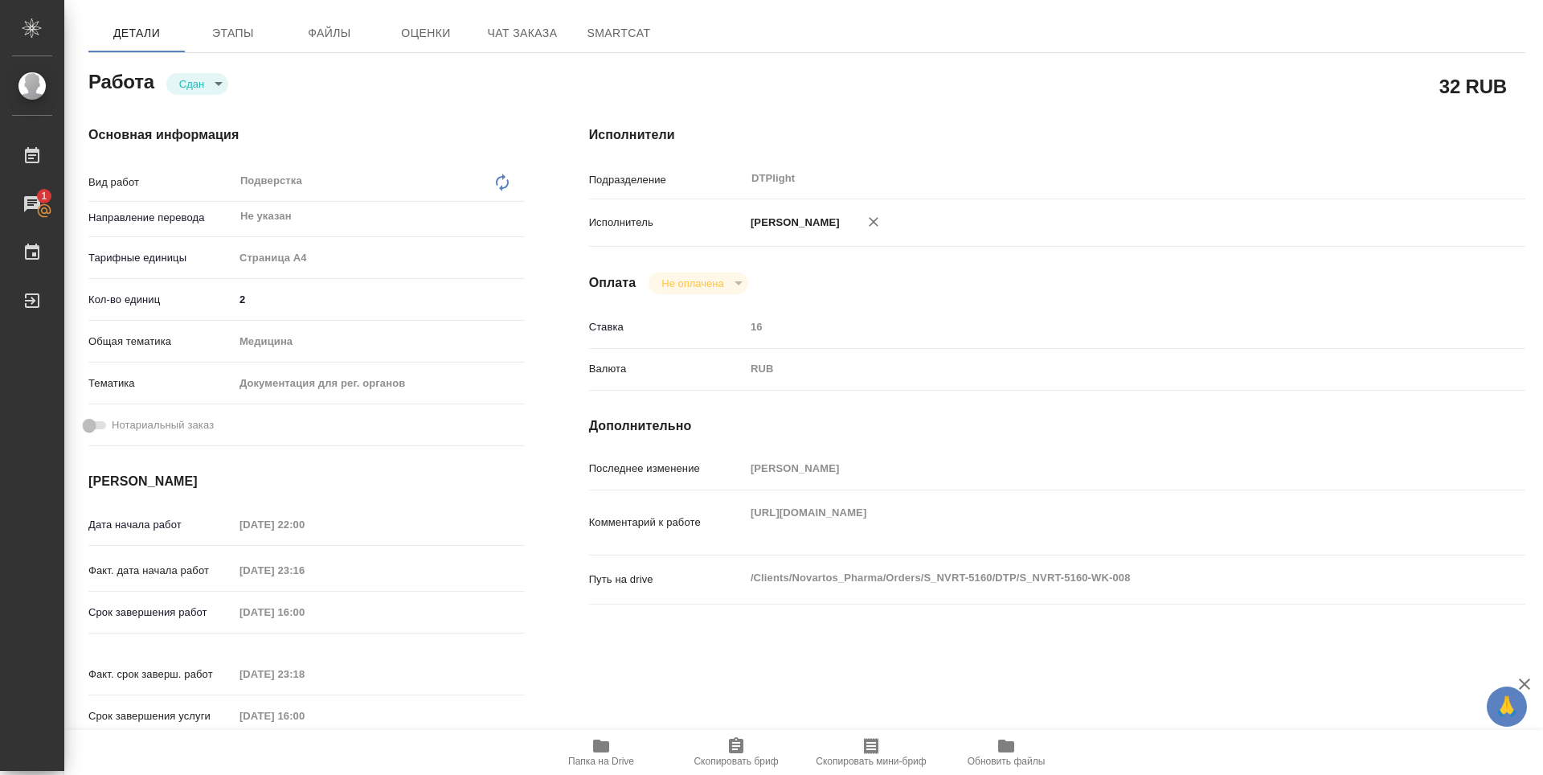
type textarea "x"
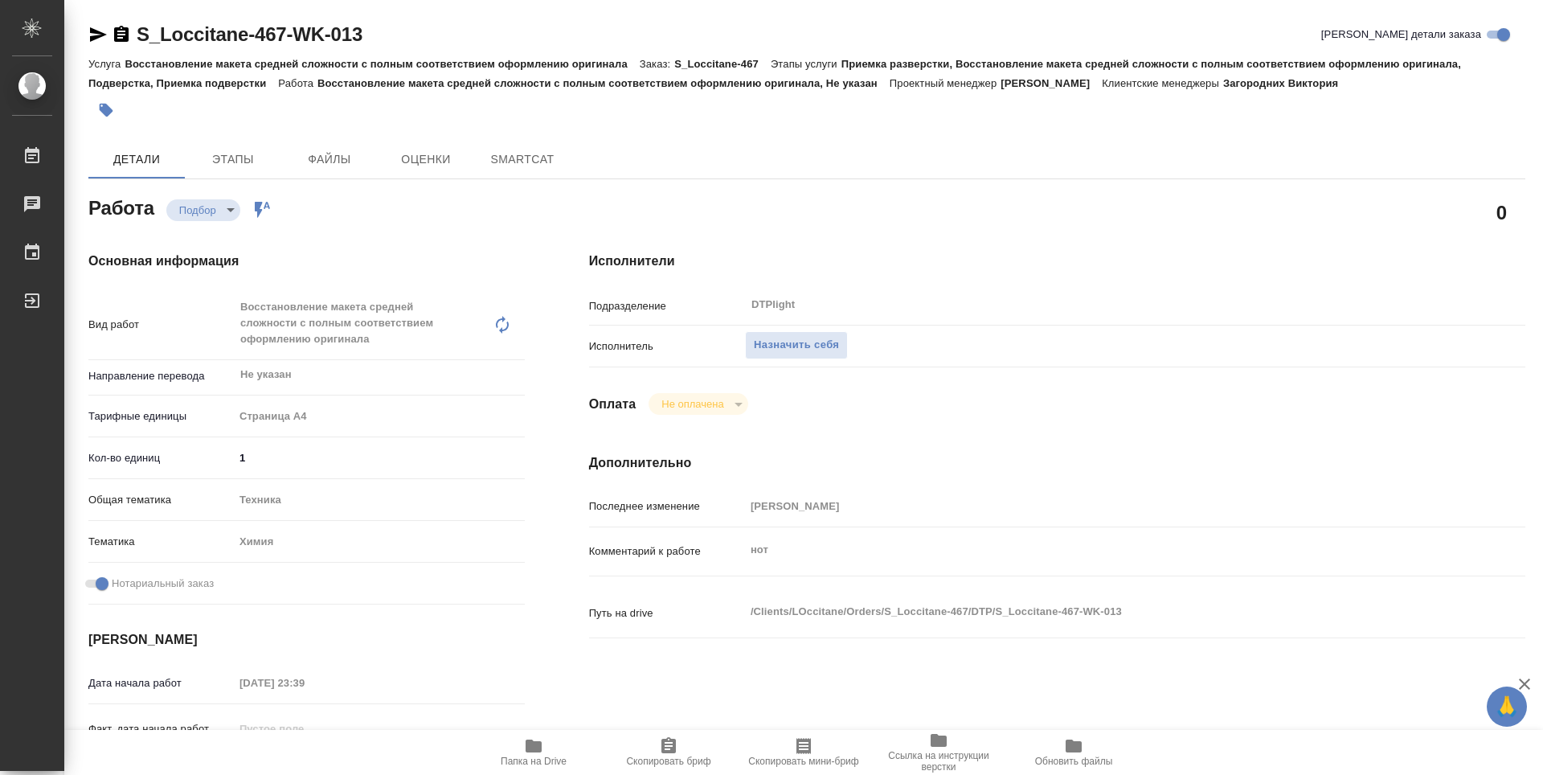
type textarea "x"
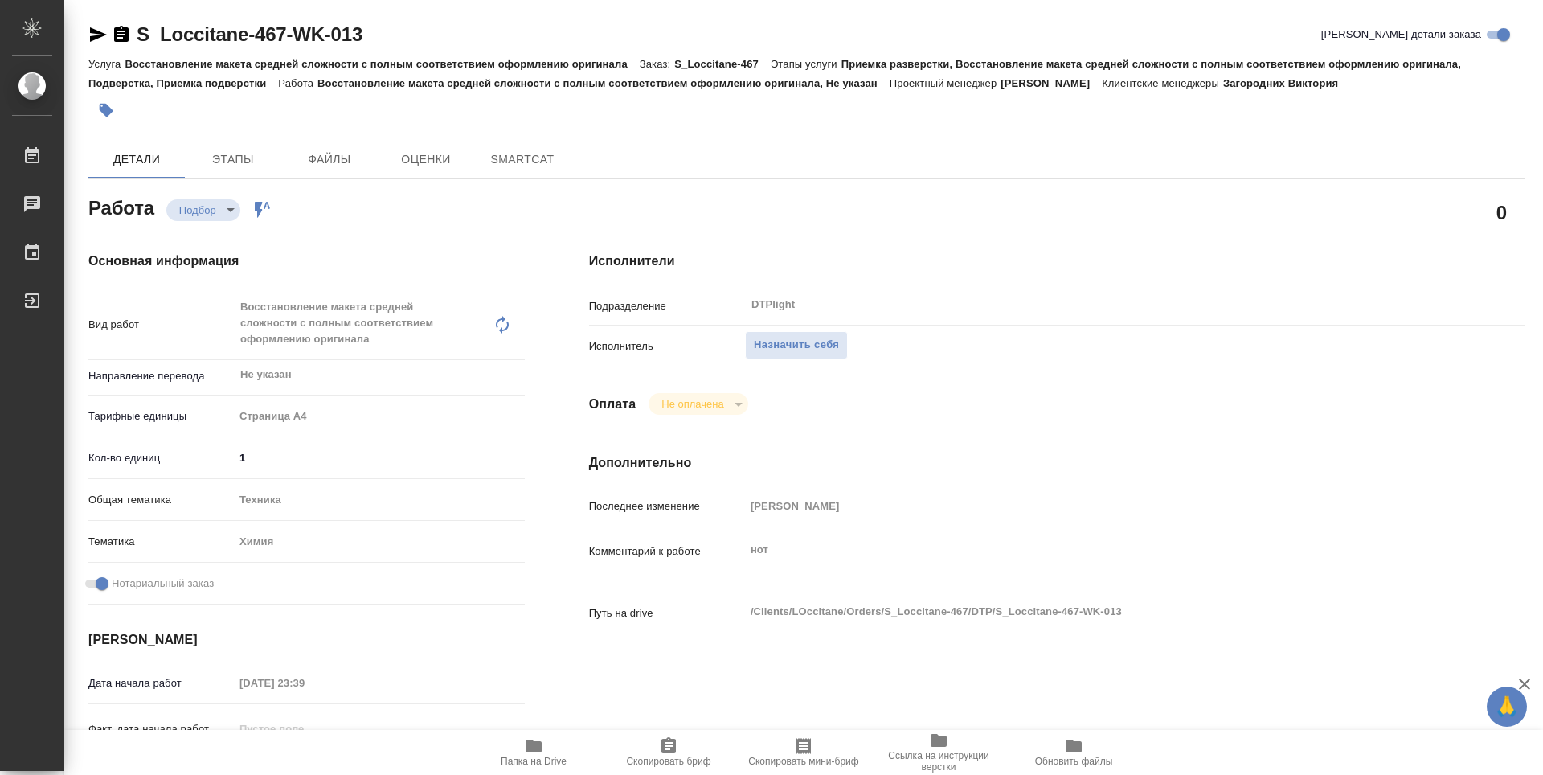
type textarea "x"
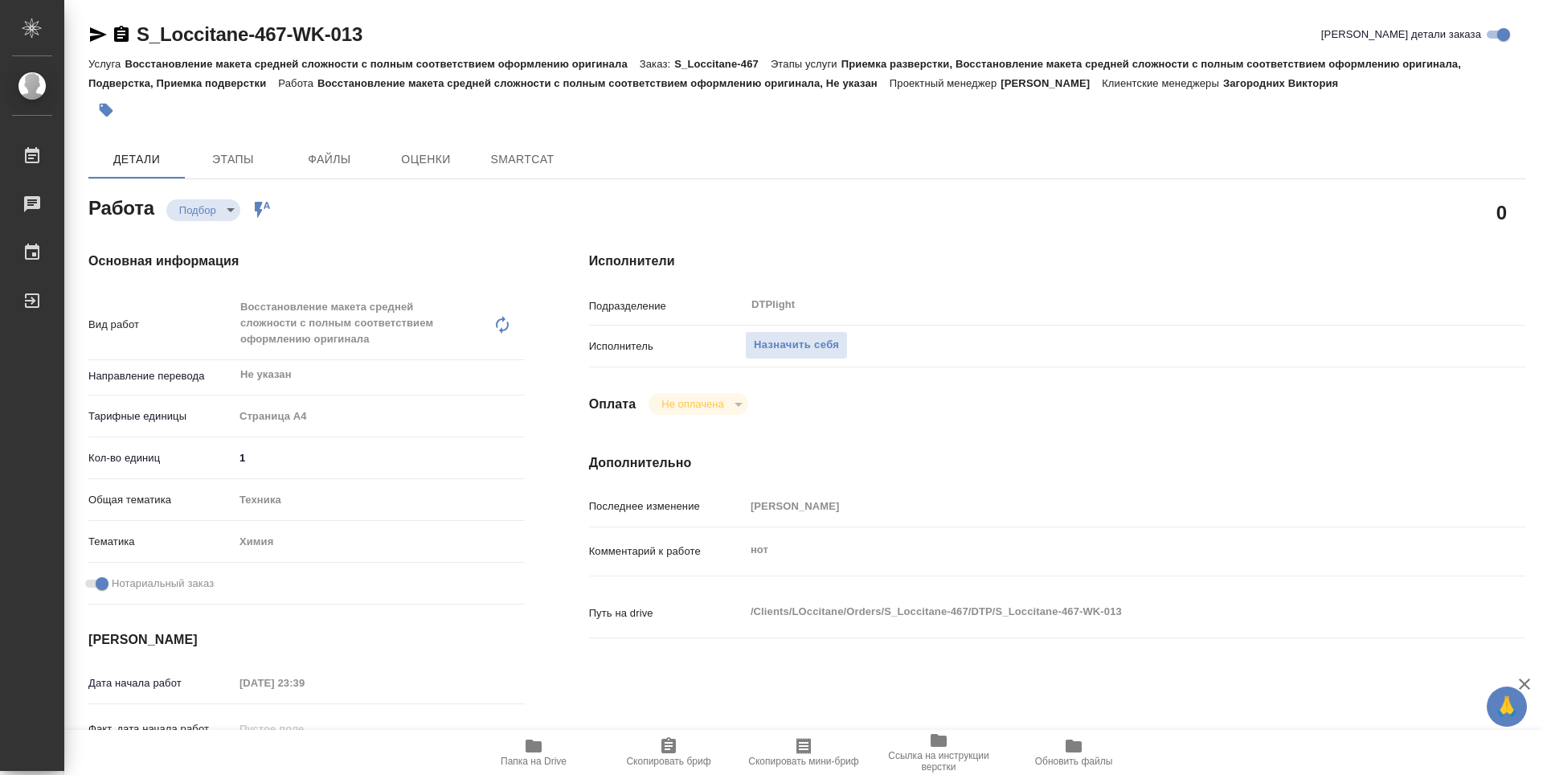
type textarea "x"
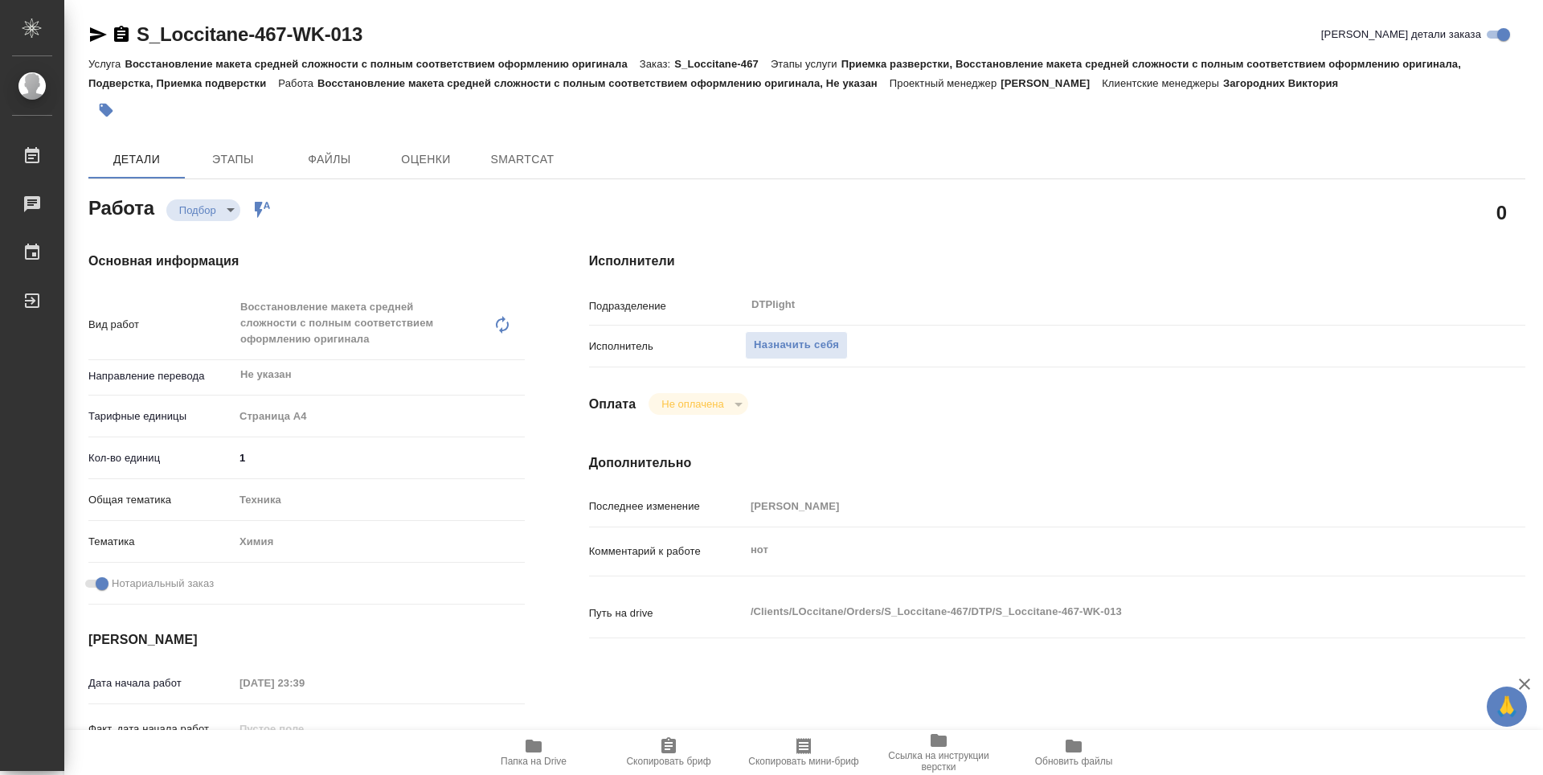
type textarea "x"
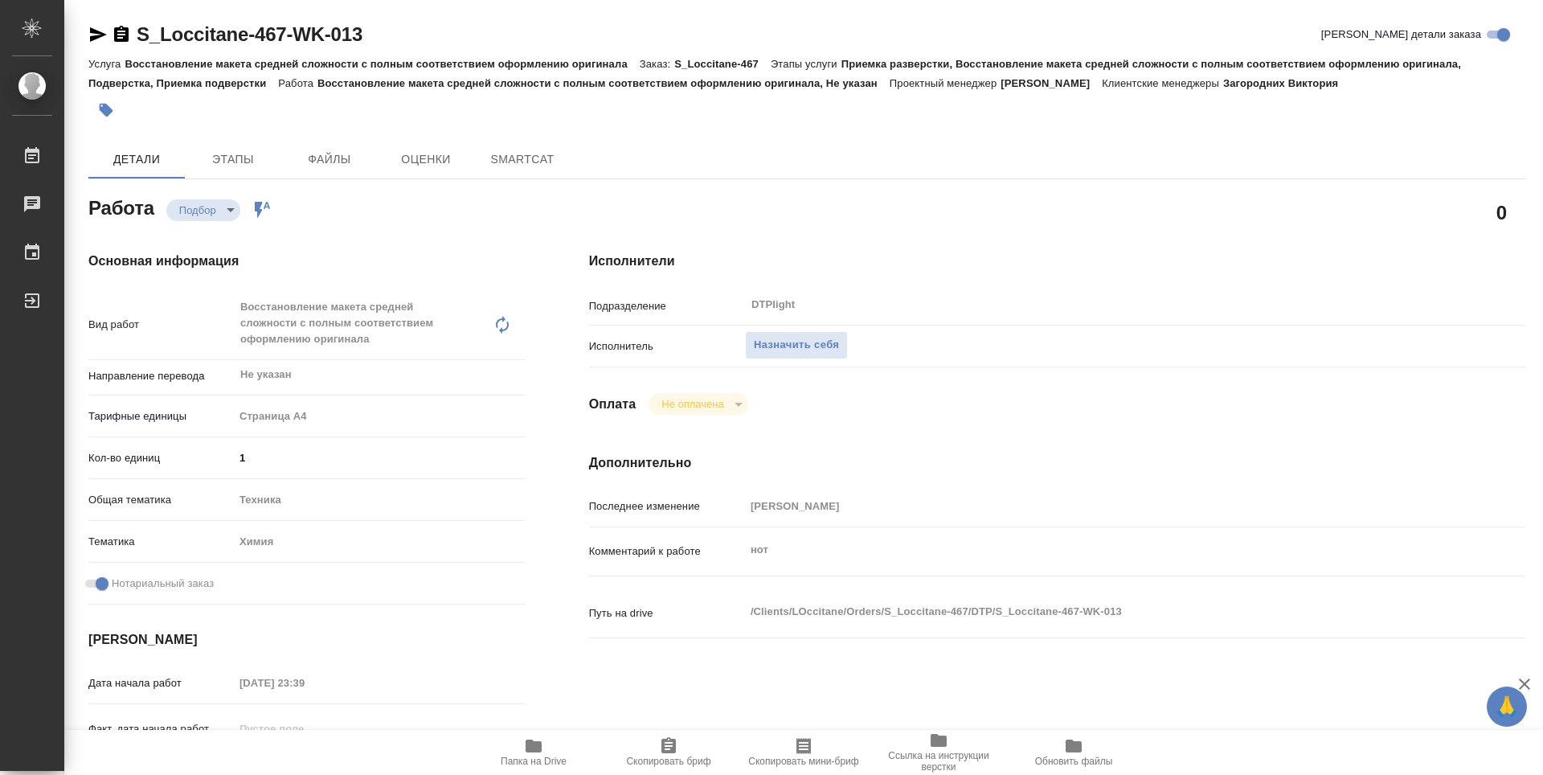
type textarea "x"
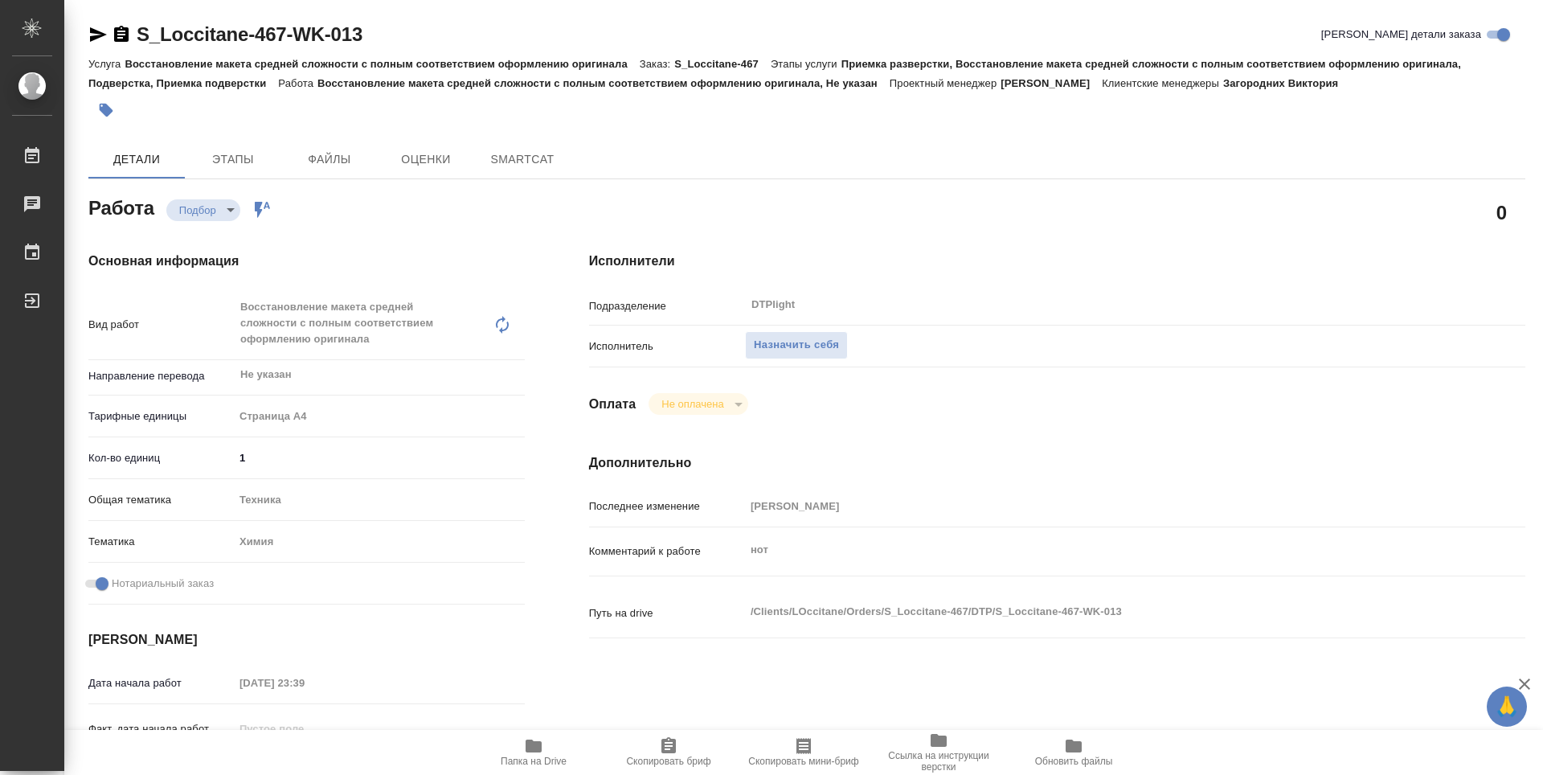
type textarea "x"
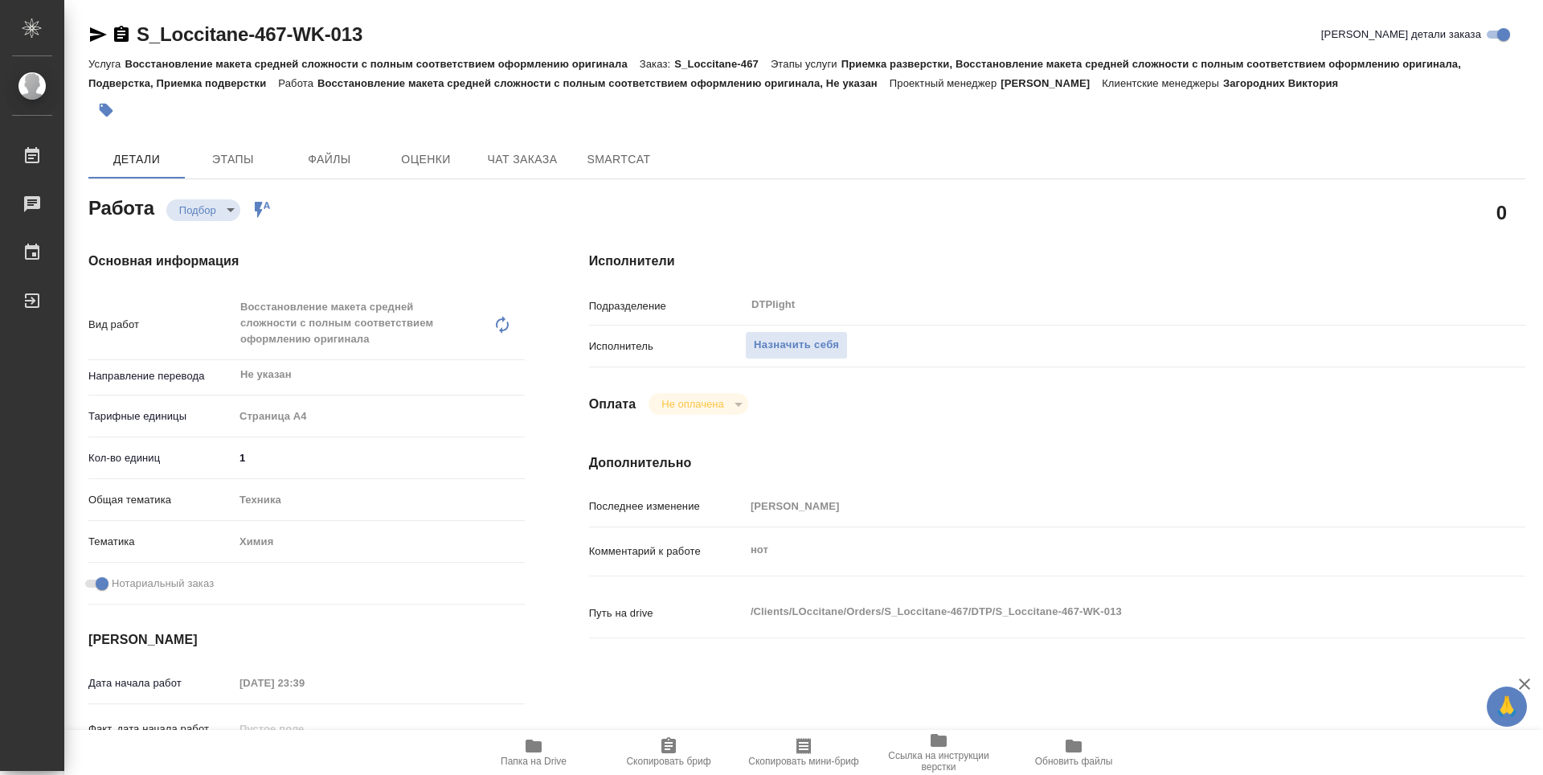
type textarea "x"
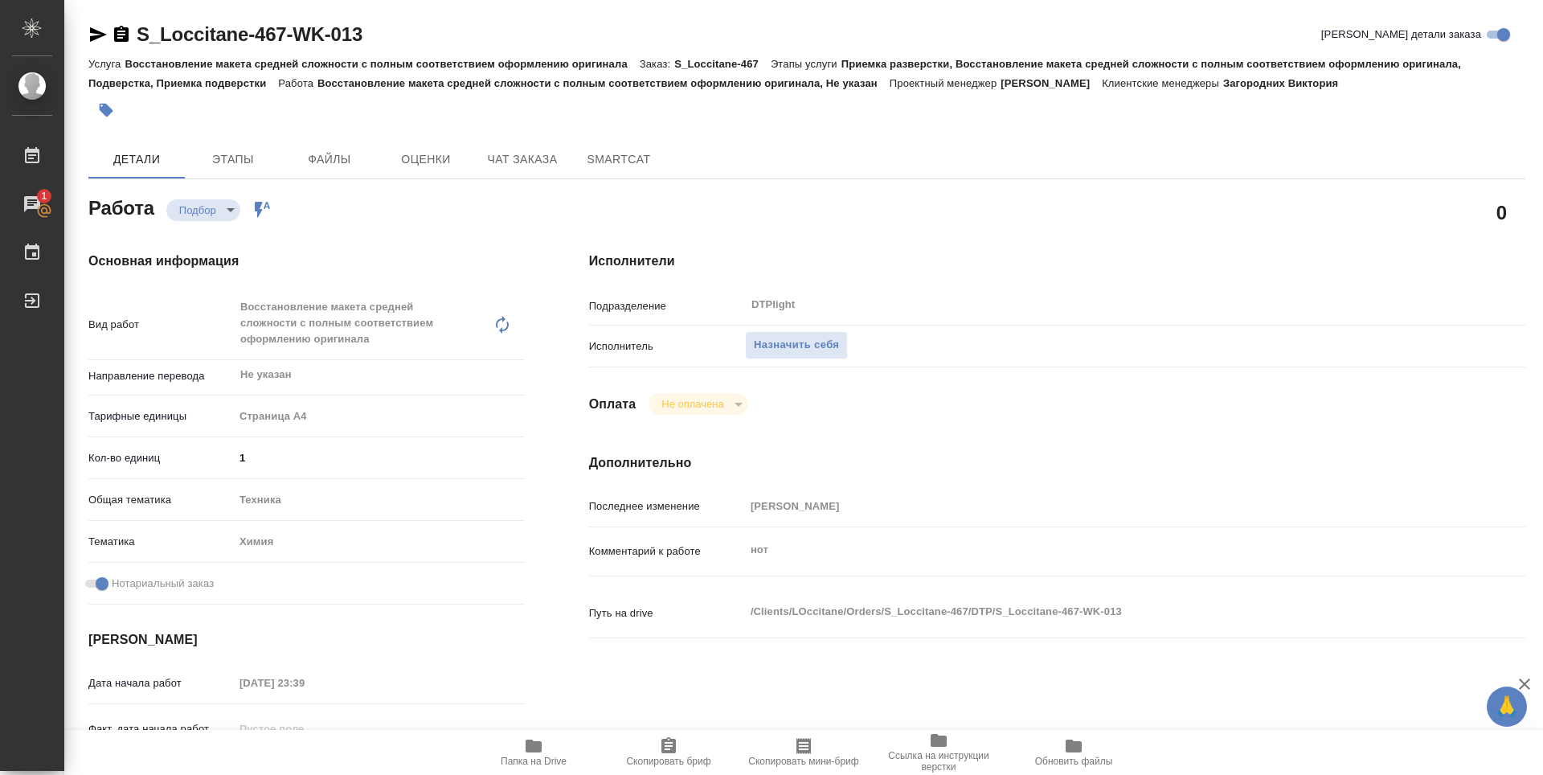
click at [546, 755] on span "Папка на Drive" at bounding box center [534, 760] width 66 height 11
type textarea "x"
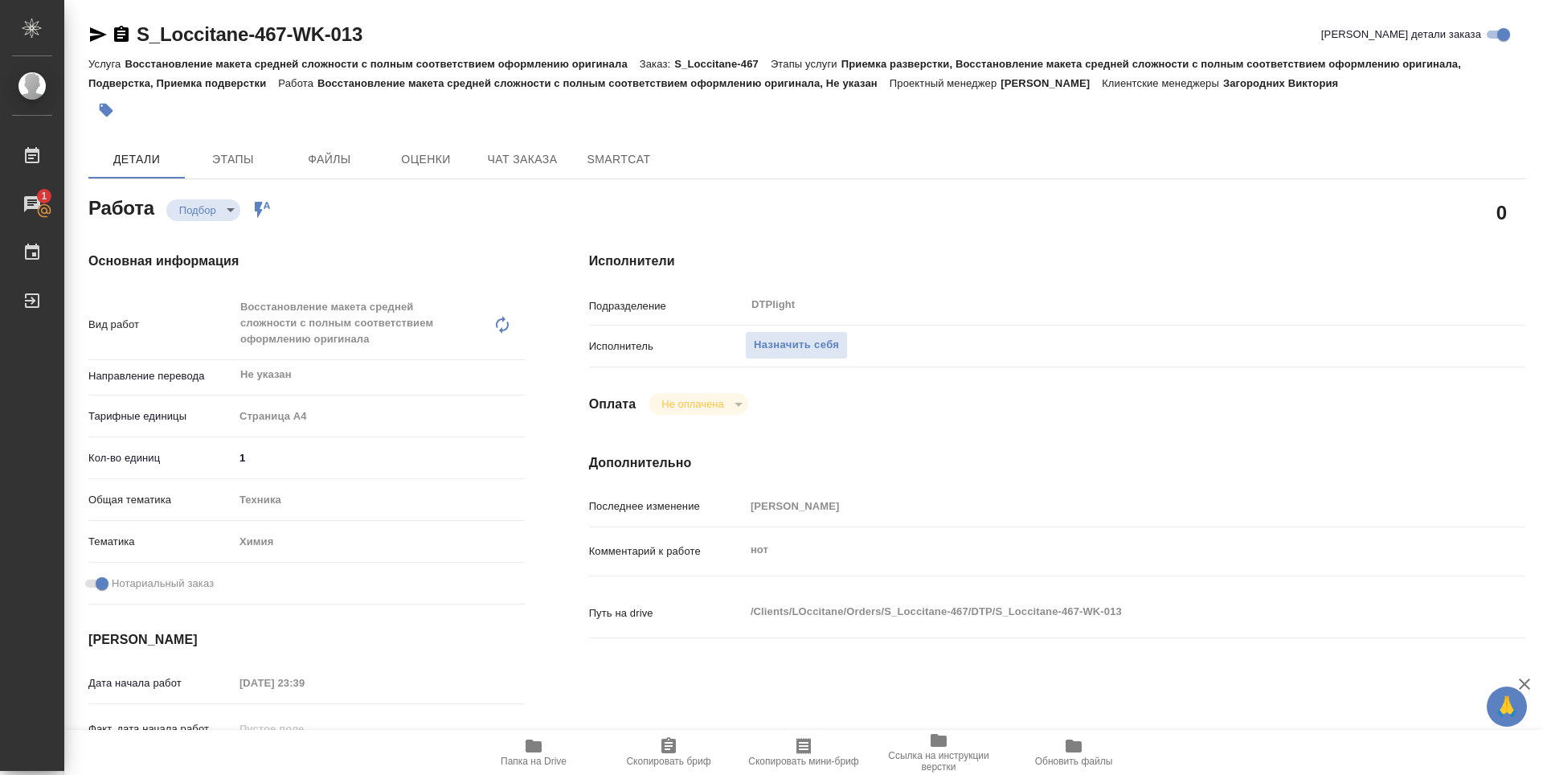
type textarea "x"
click at [818, 343] on span "Назначить себя" at bounding box center [796, 345] width 85 height 18
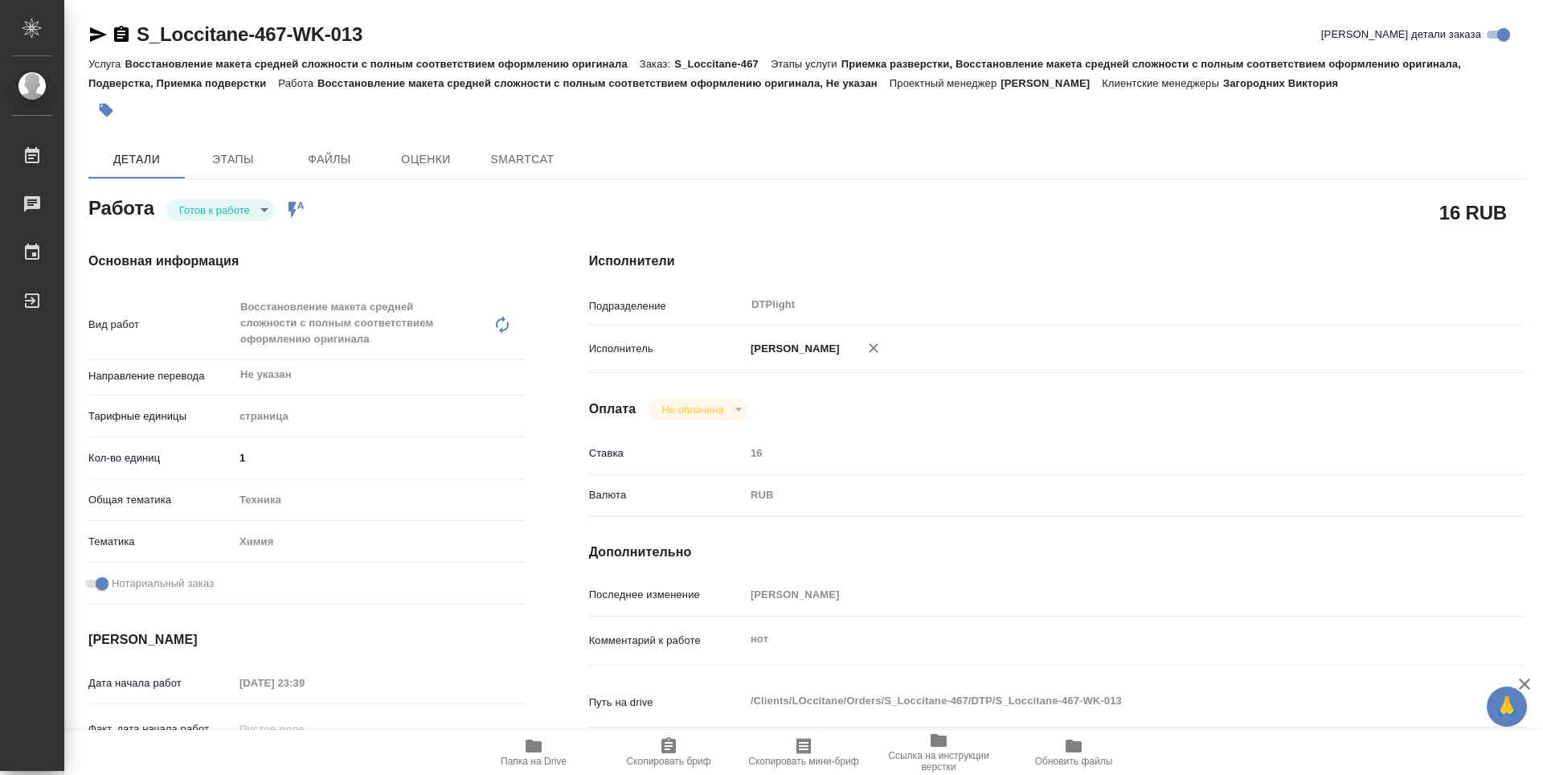
type textarea "x"
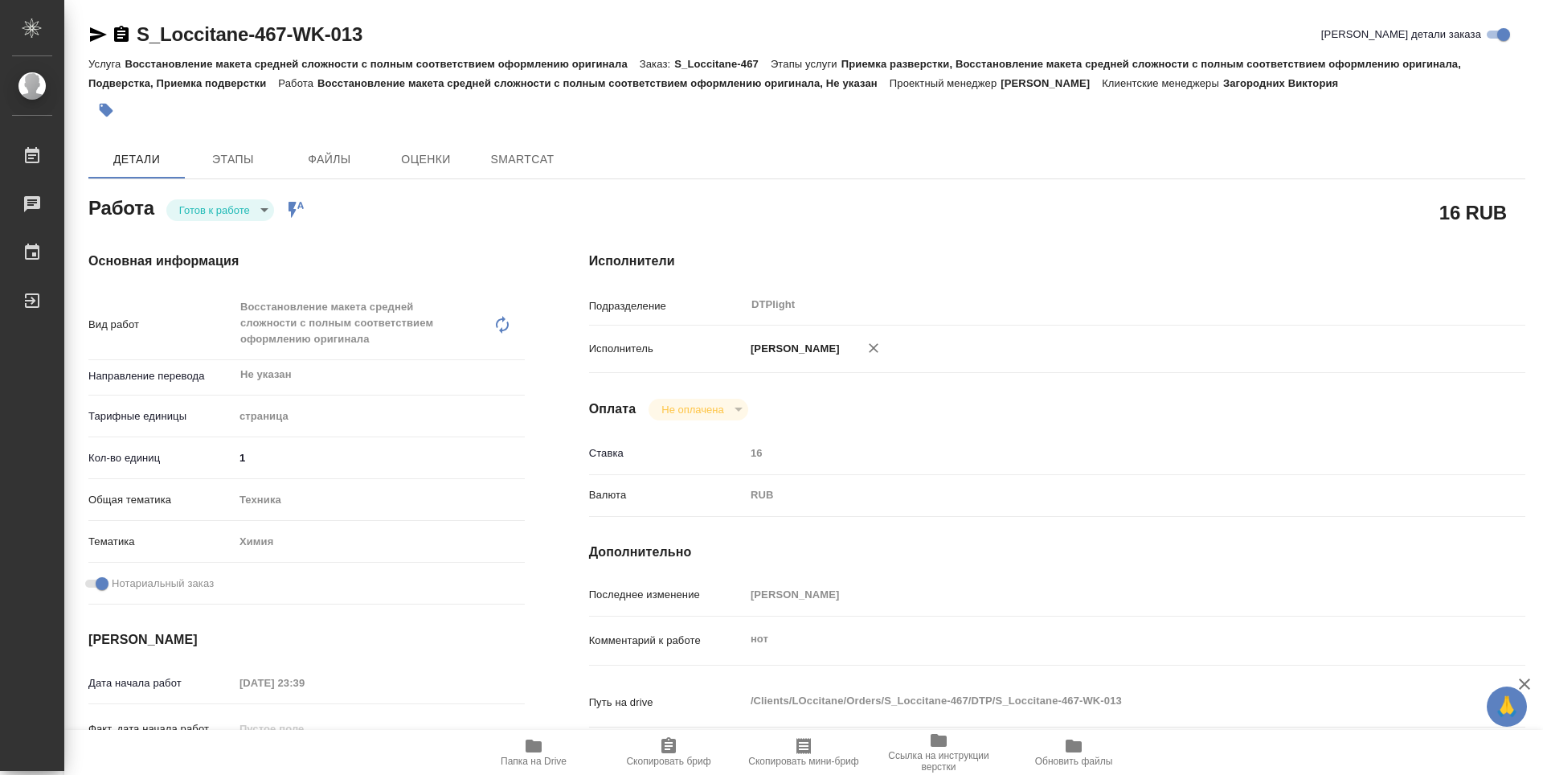
type textarea "x"
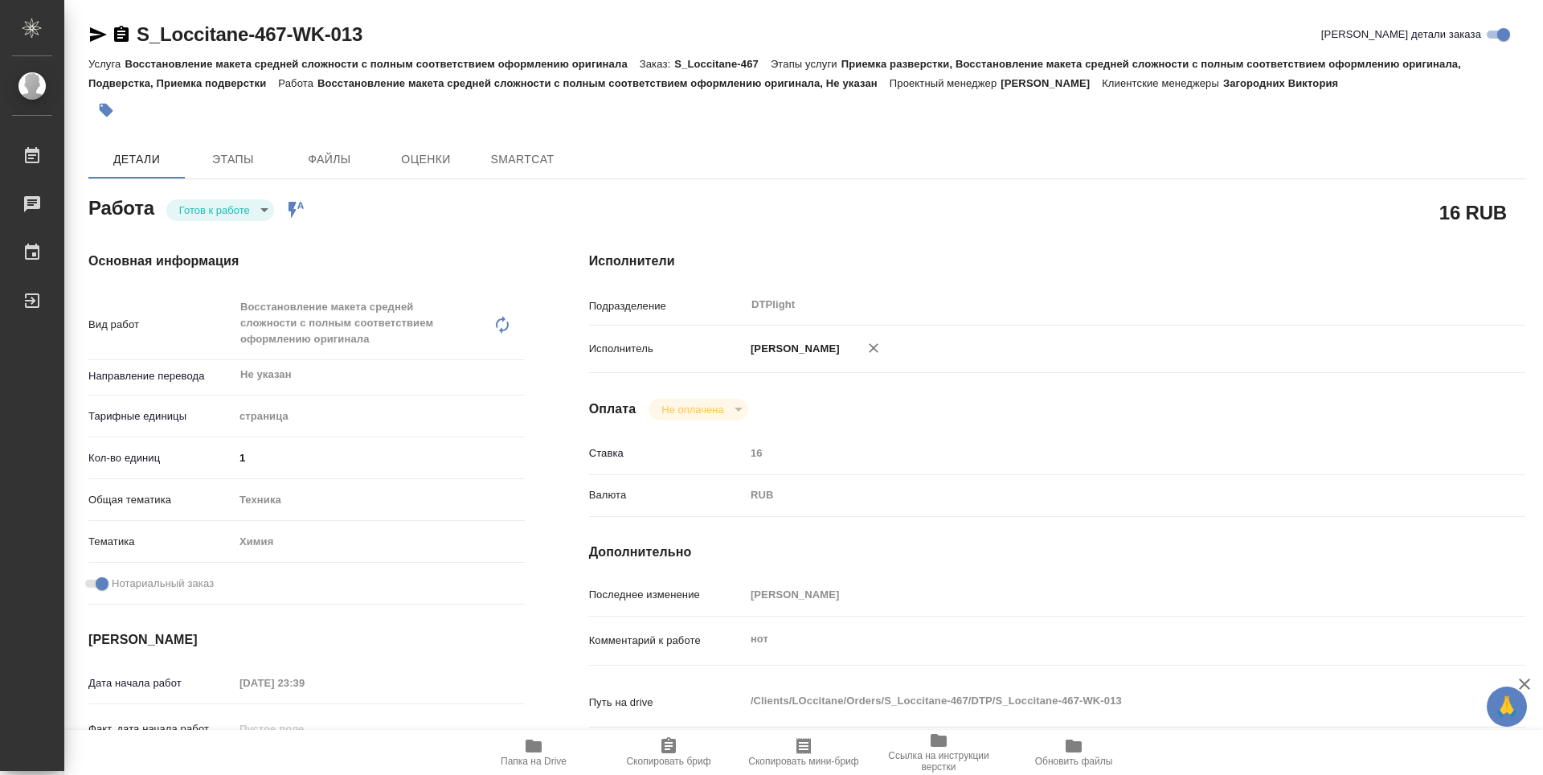
type textarea "x"
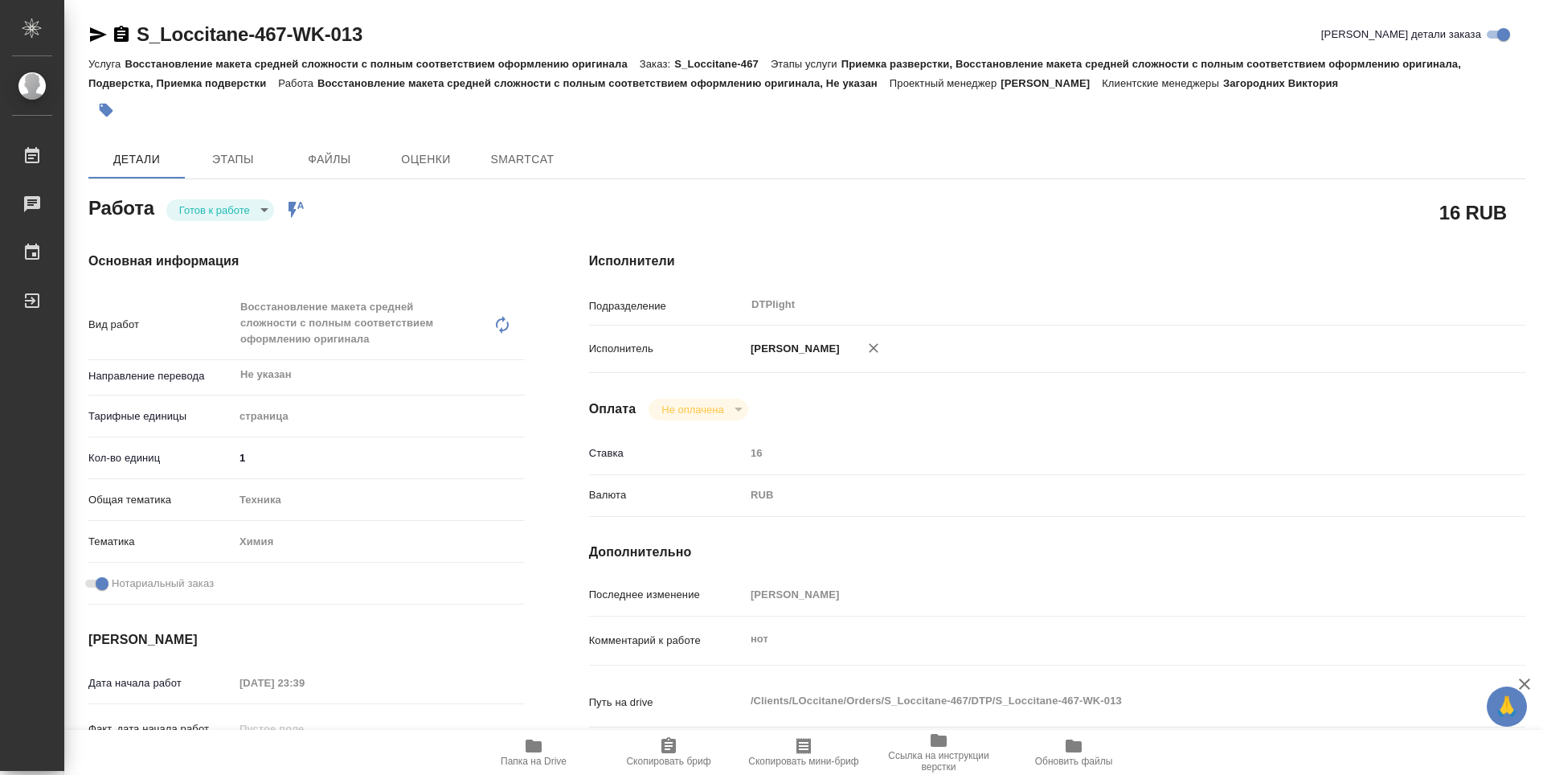
type textarea "x"
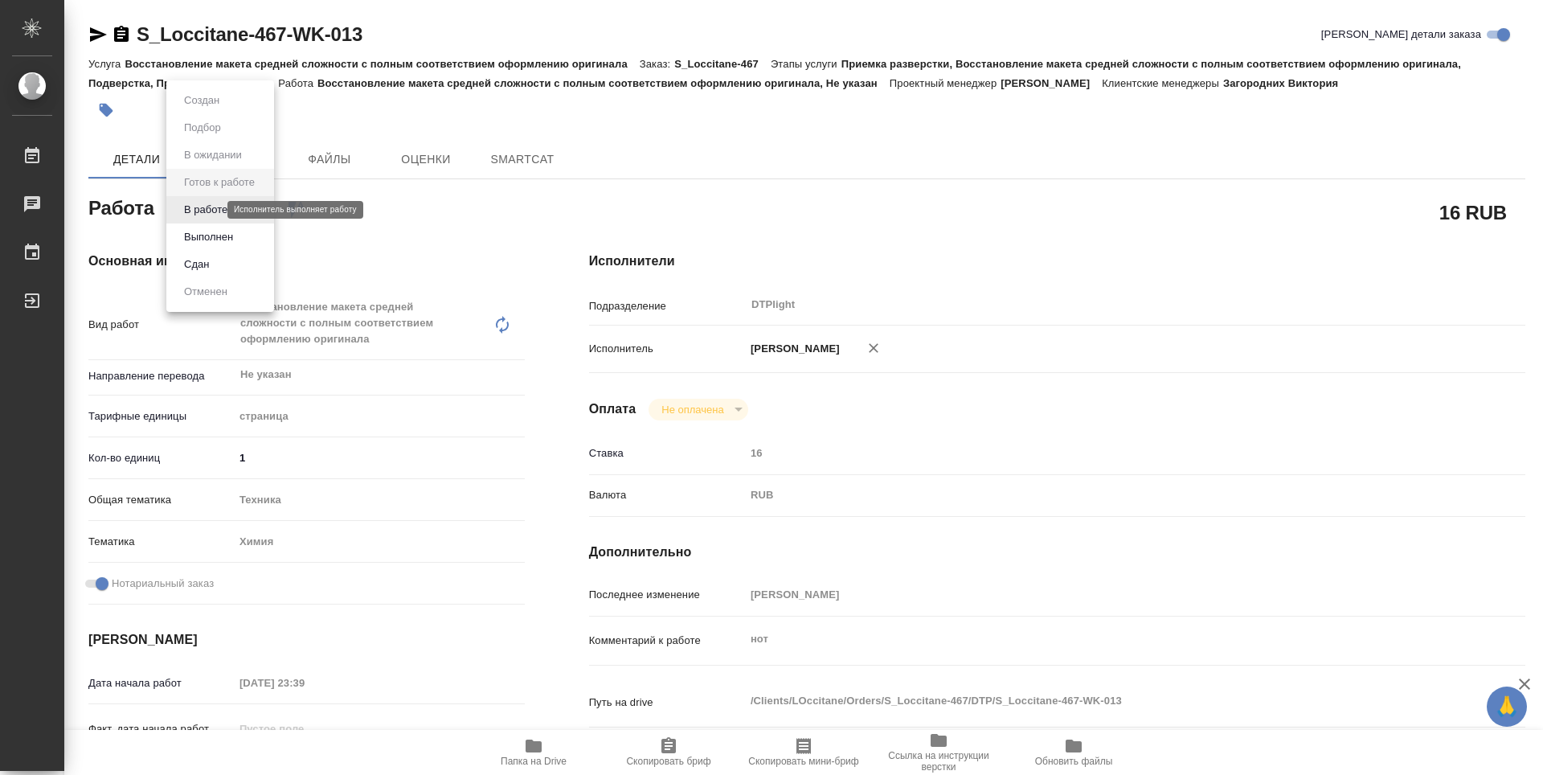
type textarea "x"
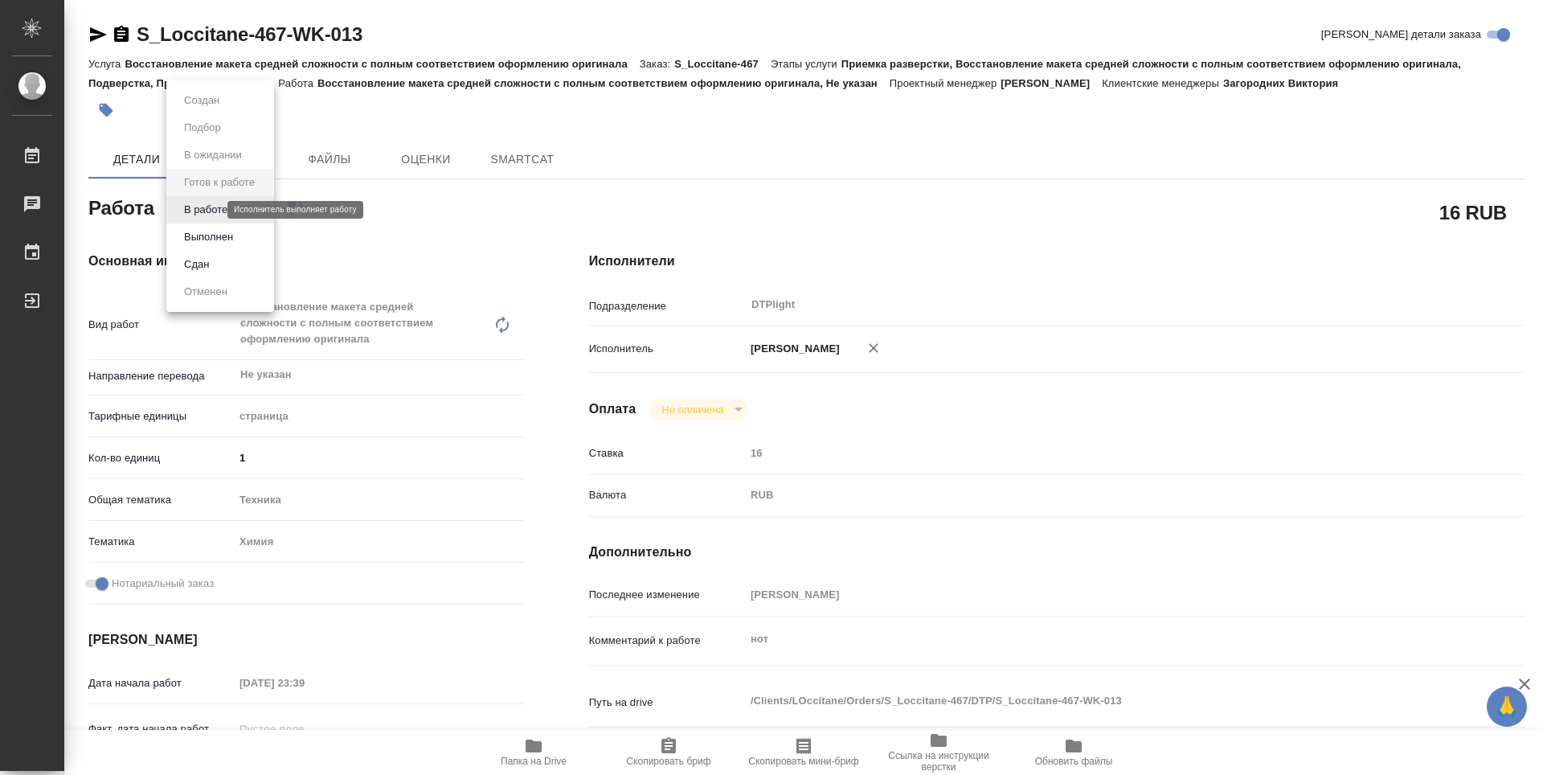
click at [215, 204] on body "🙏 .cls-1 fill:#fff; AWATERA Zubakova Viktoriya Работы Чаты График Выйти S_Locci…" at bounding box center [771, 387] width 1543 height 775
click at [215, 213] on button "В работе" at bounding box center [205, 210] width 53 height 18
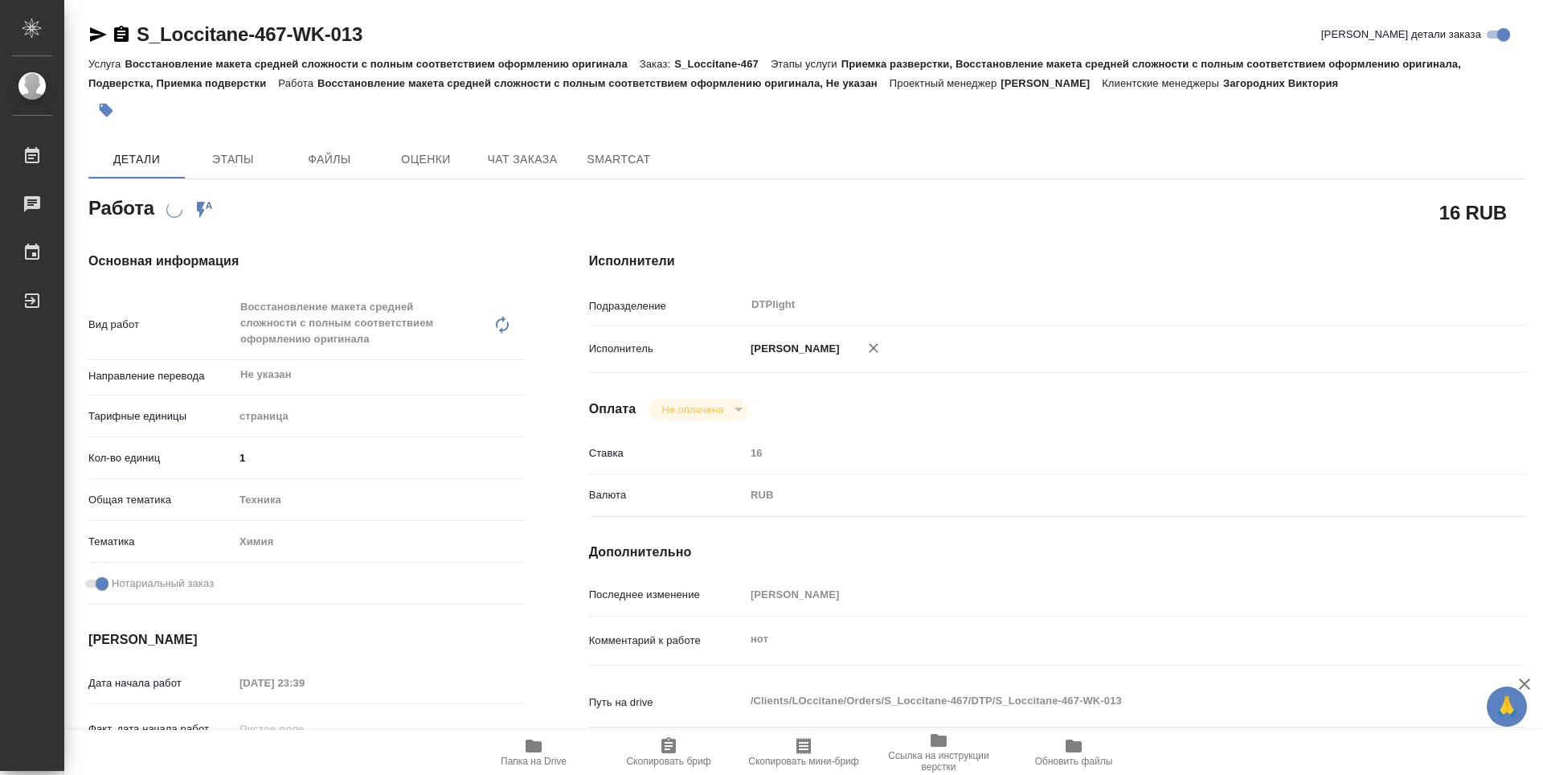
type textarea "x"
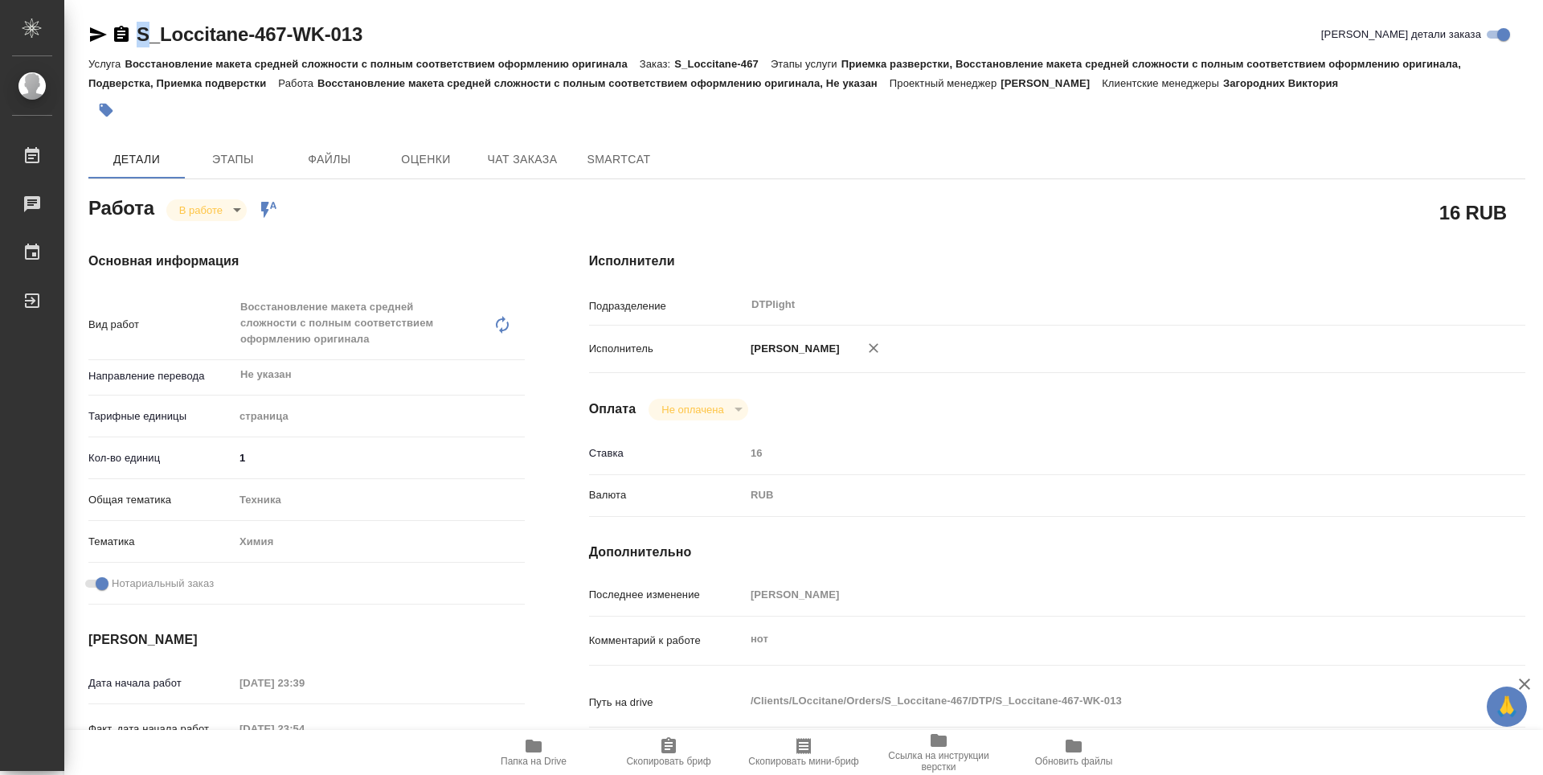
type textarea "x"
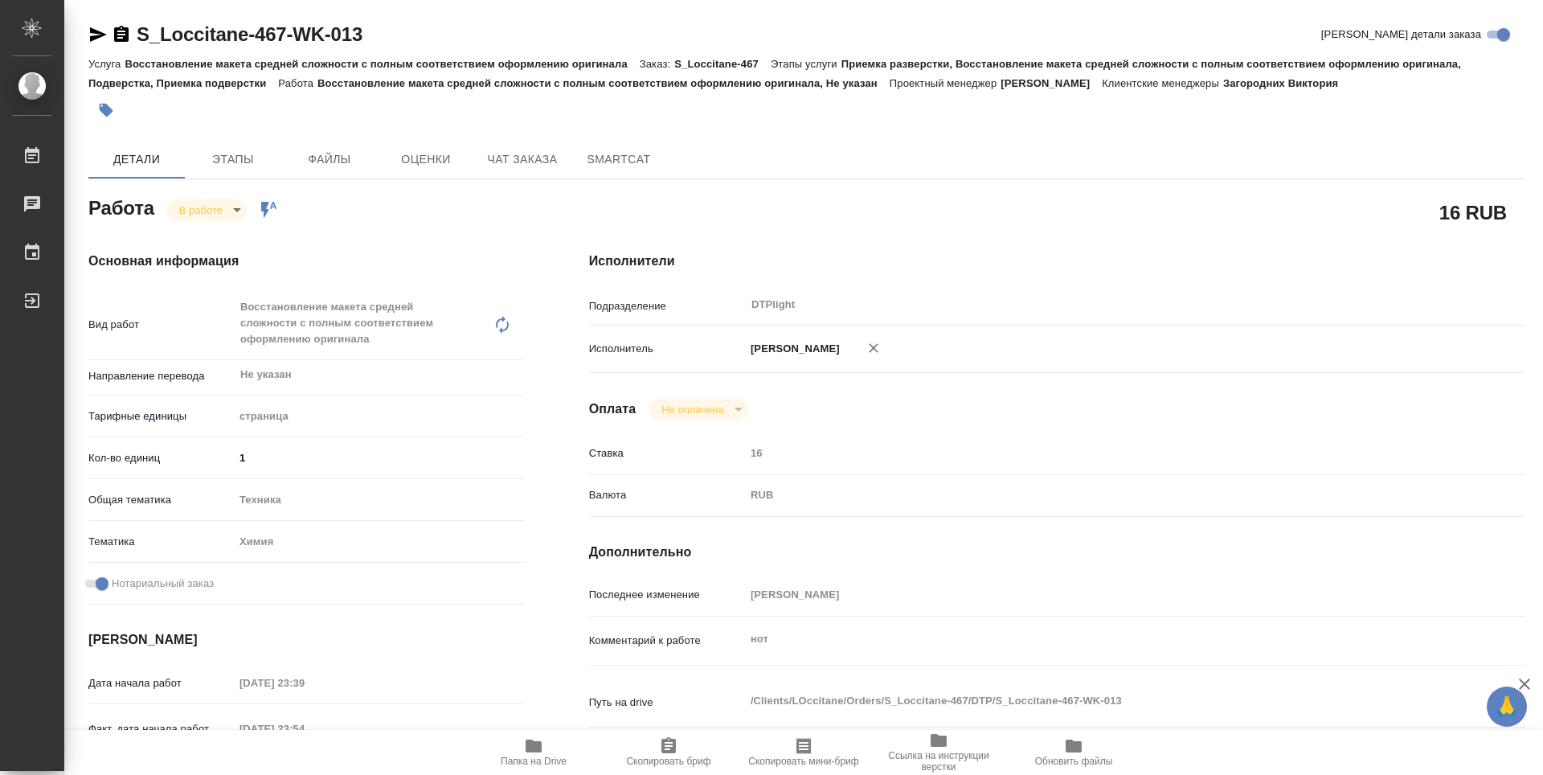
type textarea "x"
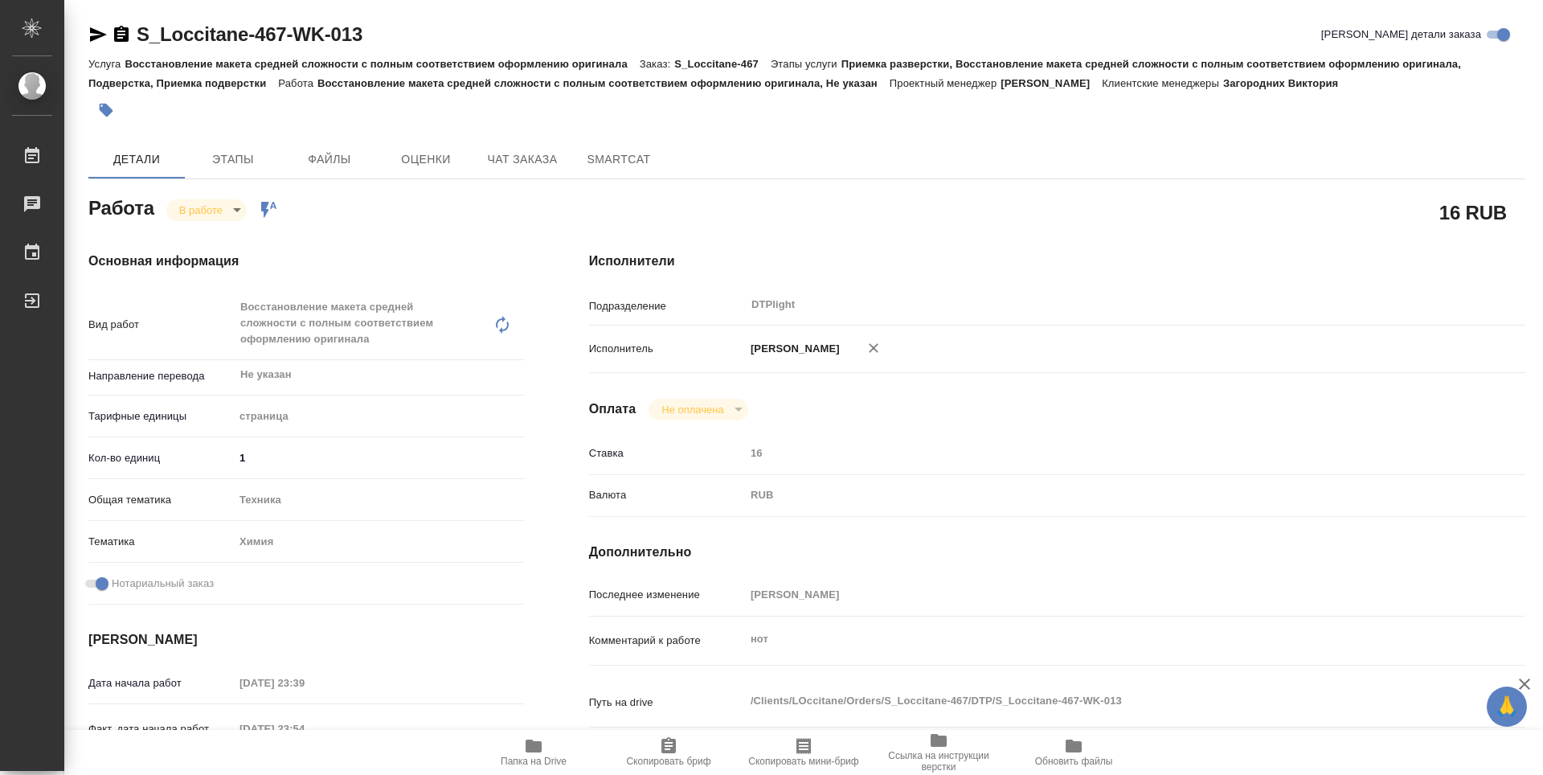
drag, startPoint x: 391, startPoint y: 30, endPoint x: 127, endPoint y: 35, distance: 263.6
click at [127, 35] on div "S_Loccitane-467-WK-013 Кратко детали заказа" at bounding box center [806, 35] width 1437 height 26
type textarea "x"
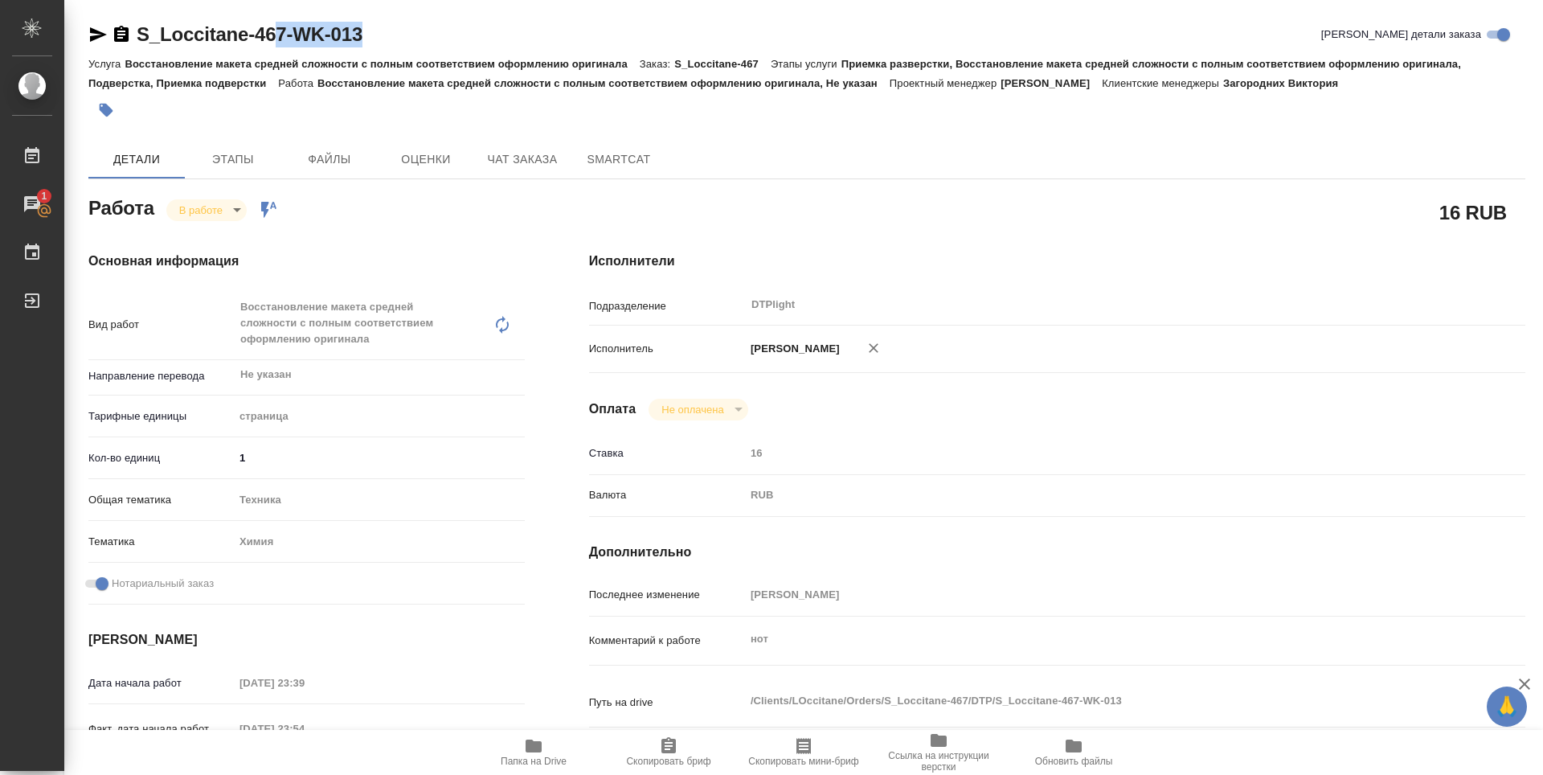
type textarea "x"
drag, startPoint x: 380, startPoint y: 45, endPoint x: 129, endPoint y: 41, distance: 250.7
click at [129, 41] on div "S_Loccitane-467-WK-013 Кратко детали заказа" at bounding box center [806, 35] width 1437 height 26
copy link "S_Loccitane-467-WK-013"
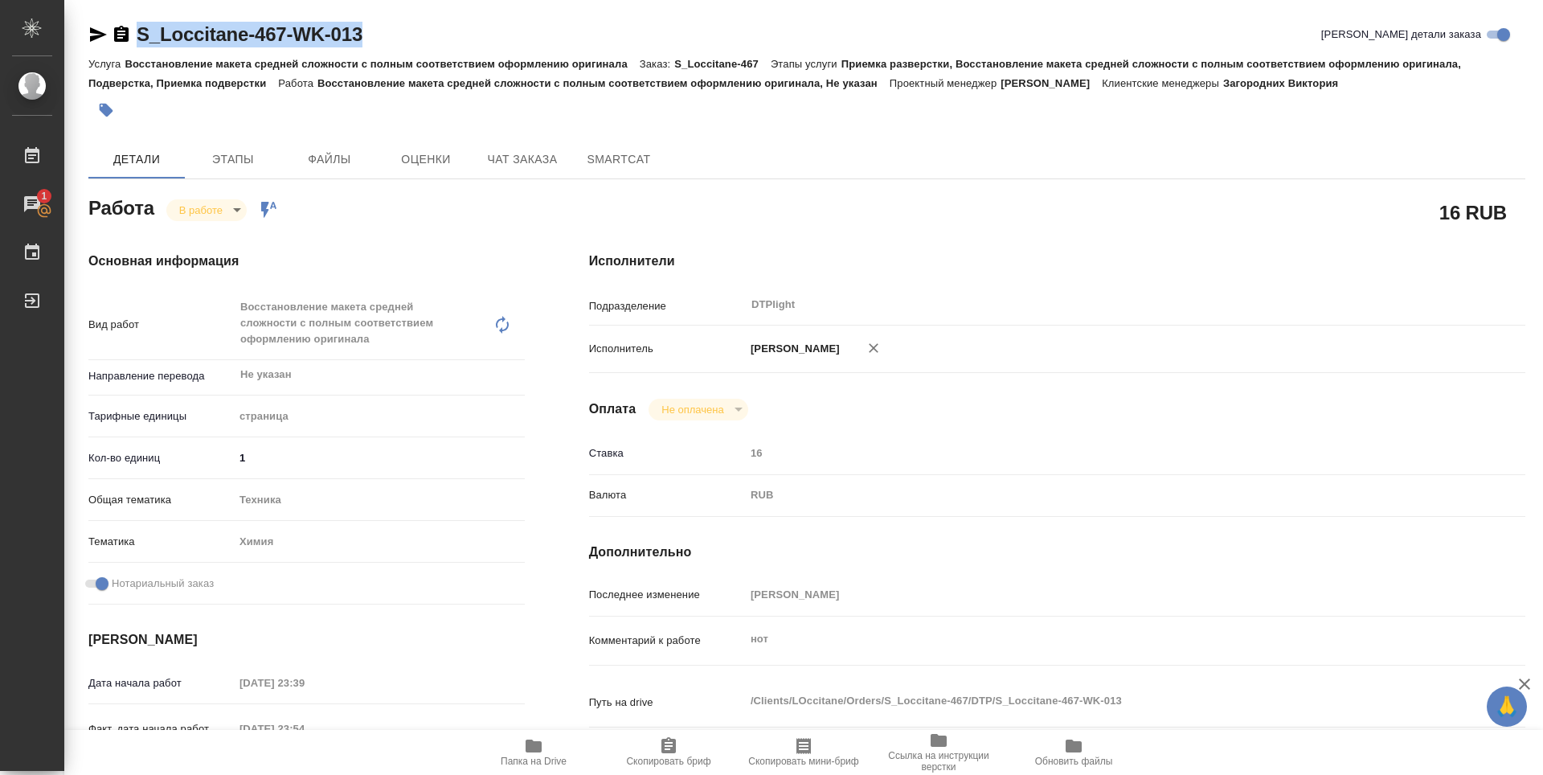
click at [549, 750] on span "Папка на Drive" at bounding box center [534, 751] width 116 height 31
type textarea "x"
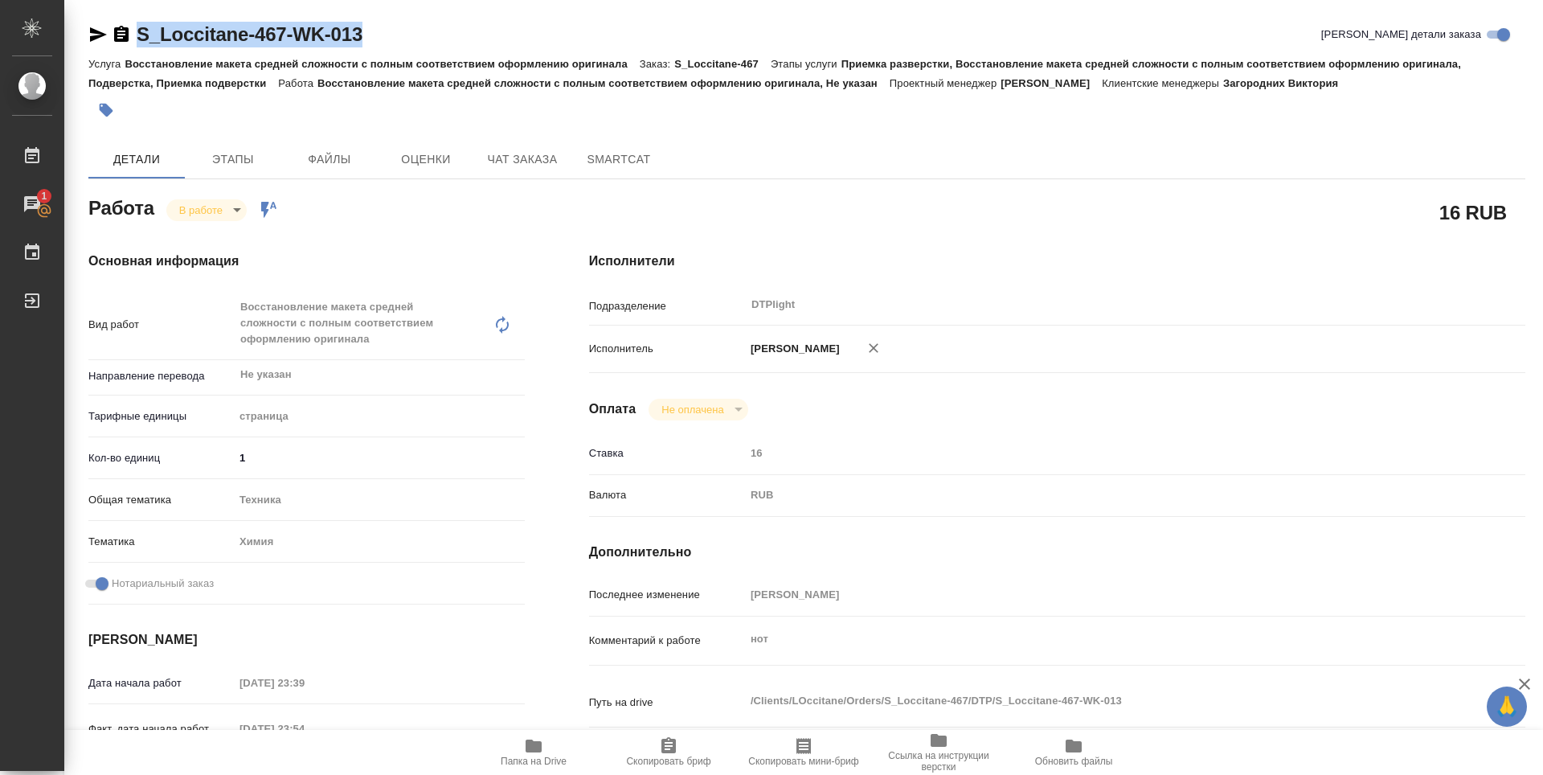
type textarea "x"
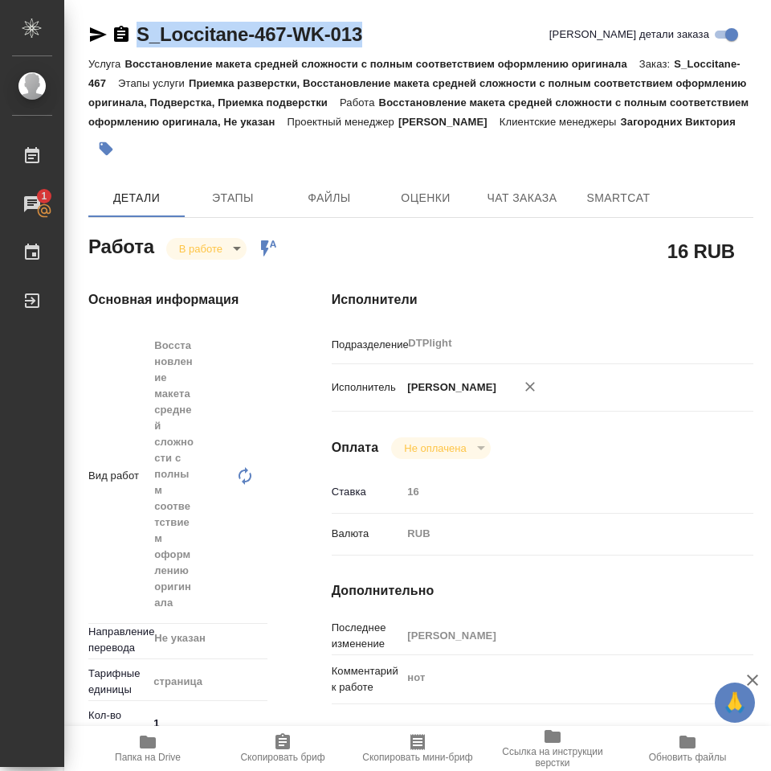
type textarea "x"
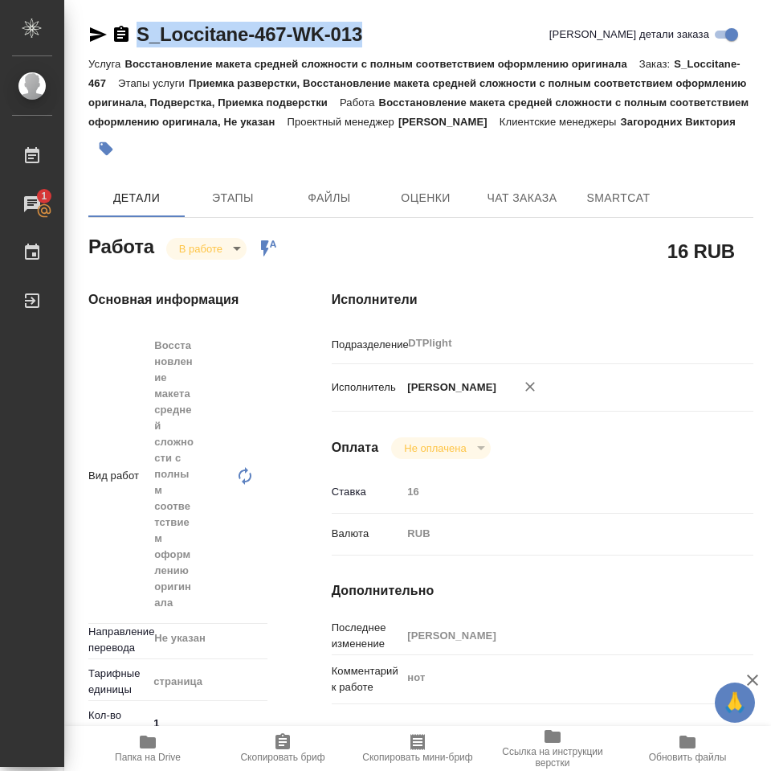
type textarea "x"
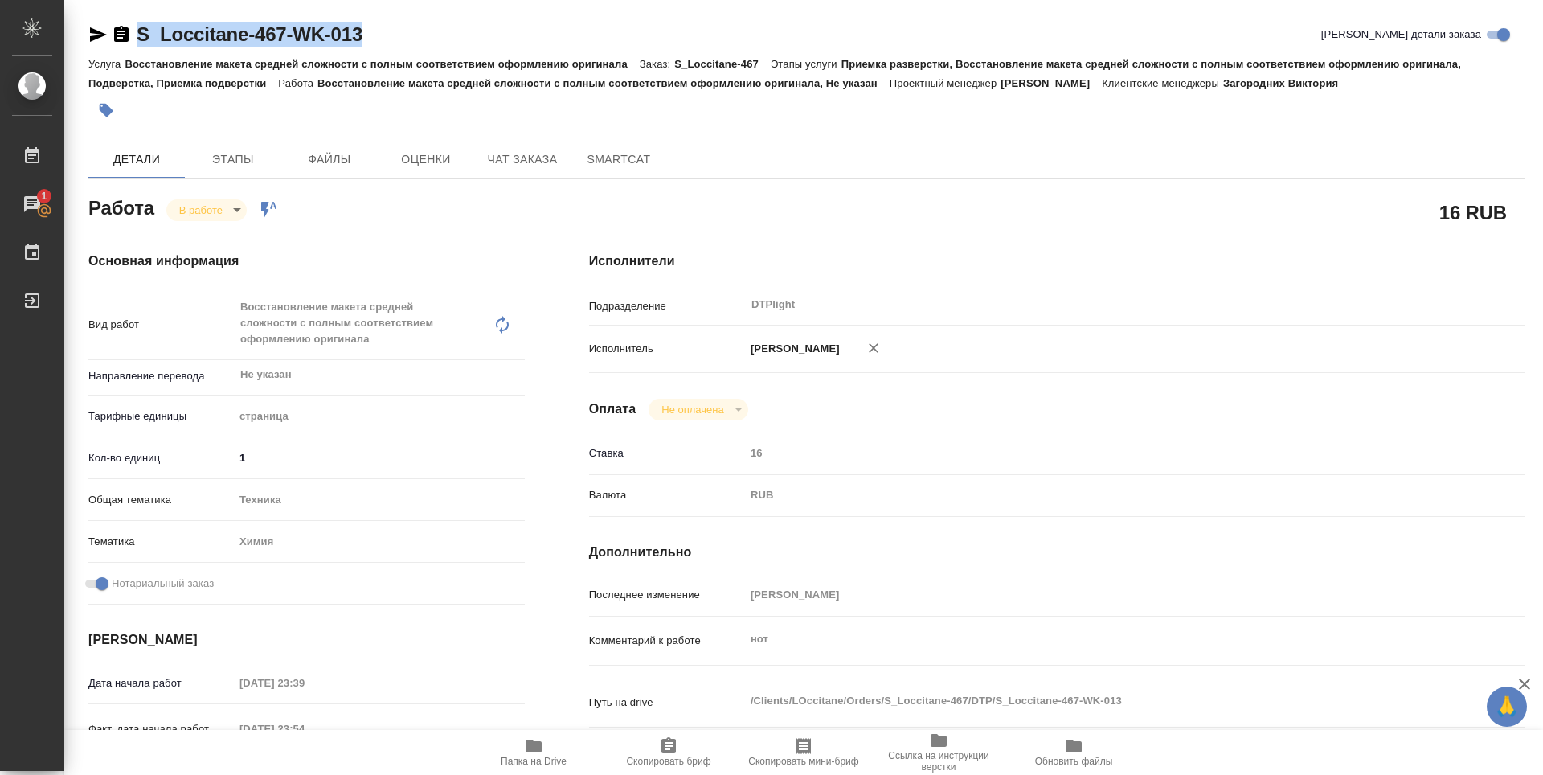
type textarea "x"
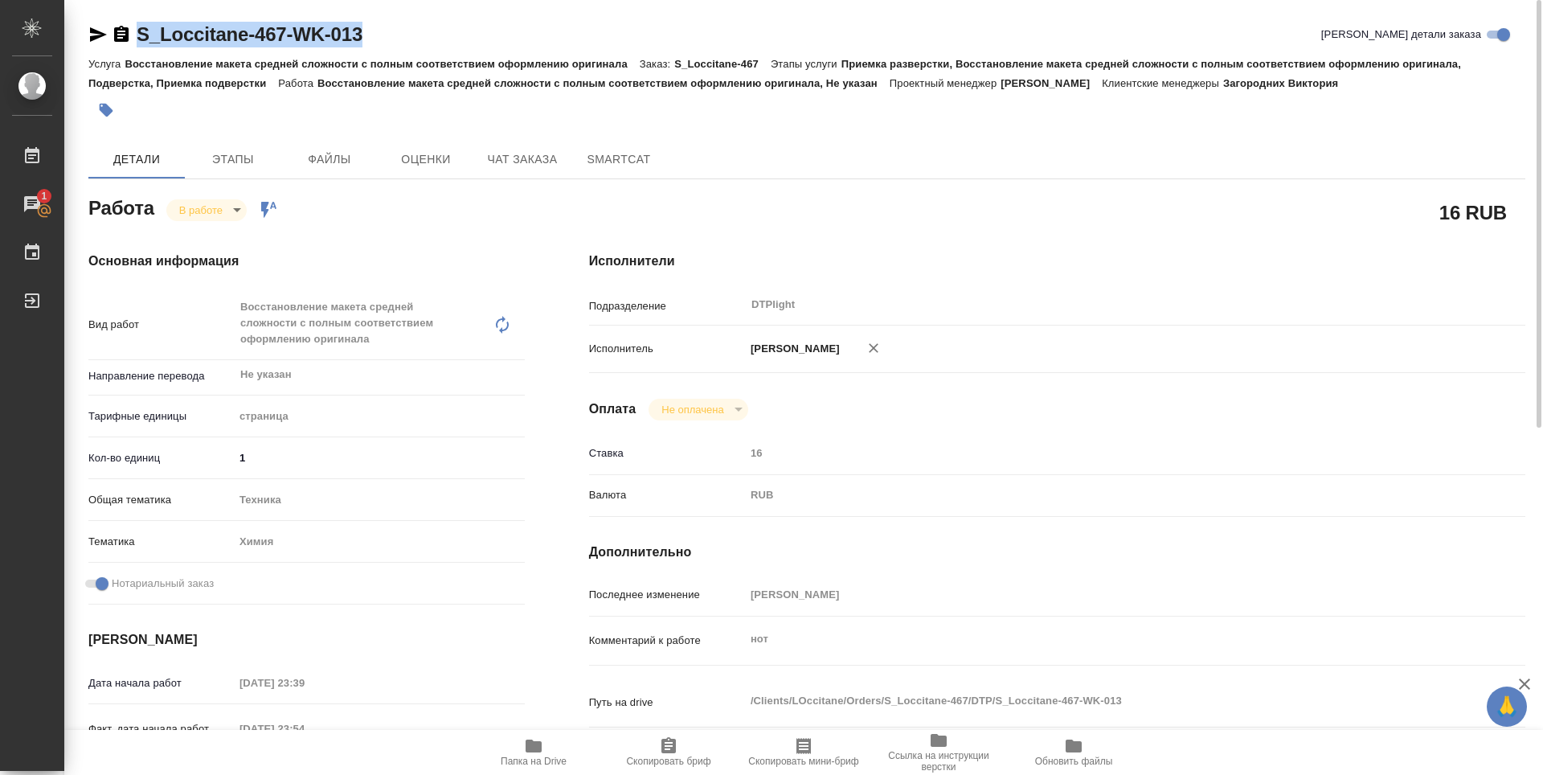
click at [93, 34] on icon "button" at bounding box center [97, 34] width 19 height 19
copy link "S_Loccitane-467-WK-013"
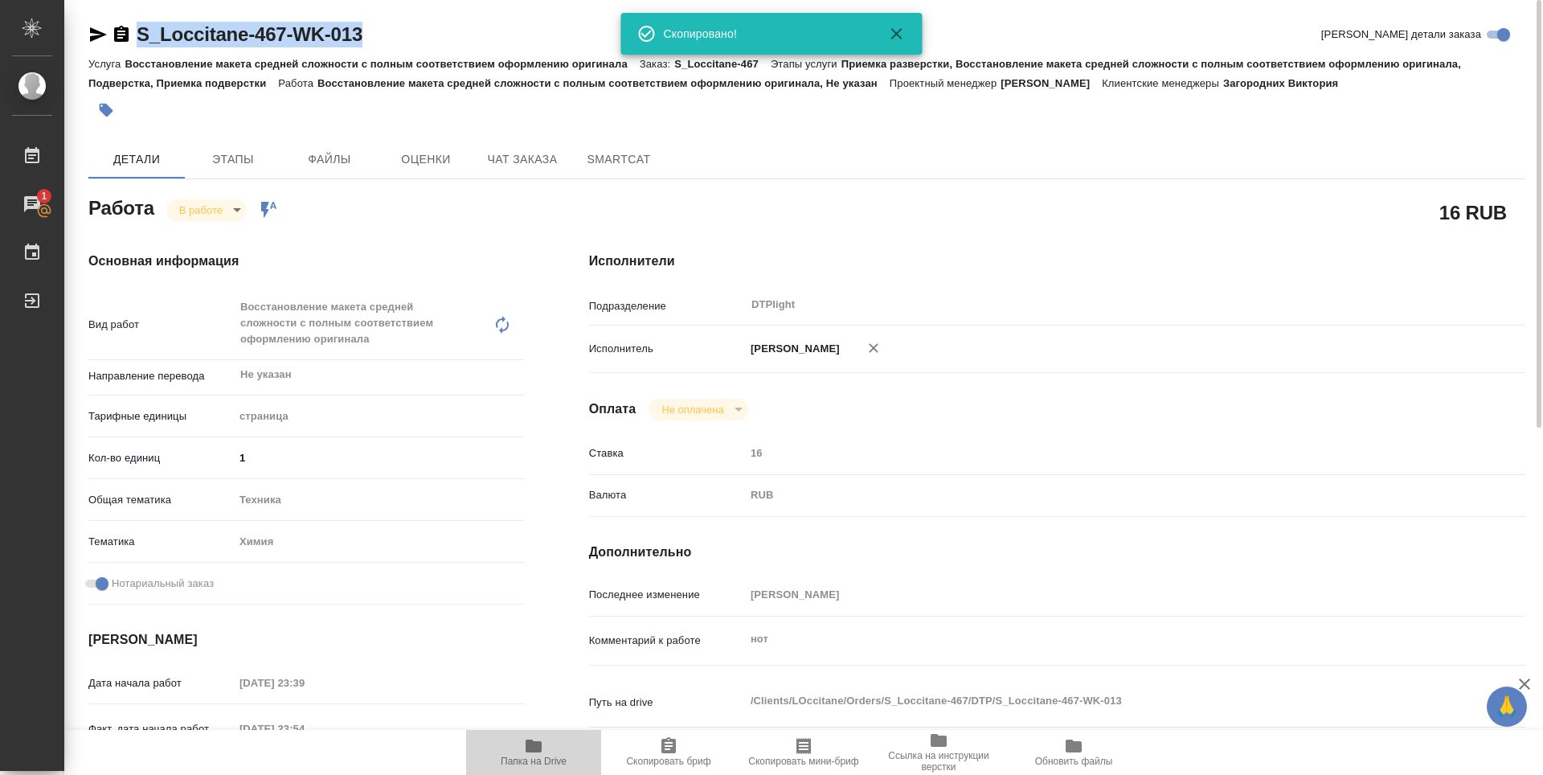
click at [540, 750] on icon "button" at bounding box center [534, 745] width 16 height 13
